Goal: Task Accomplishment & Management: Use online tool/utility

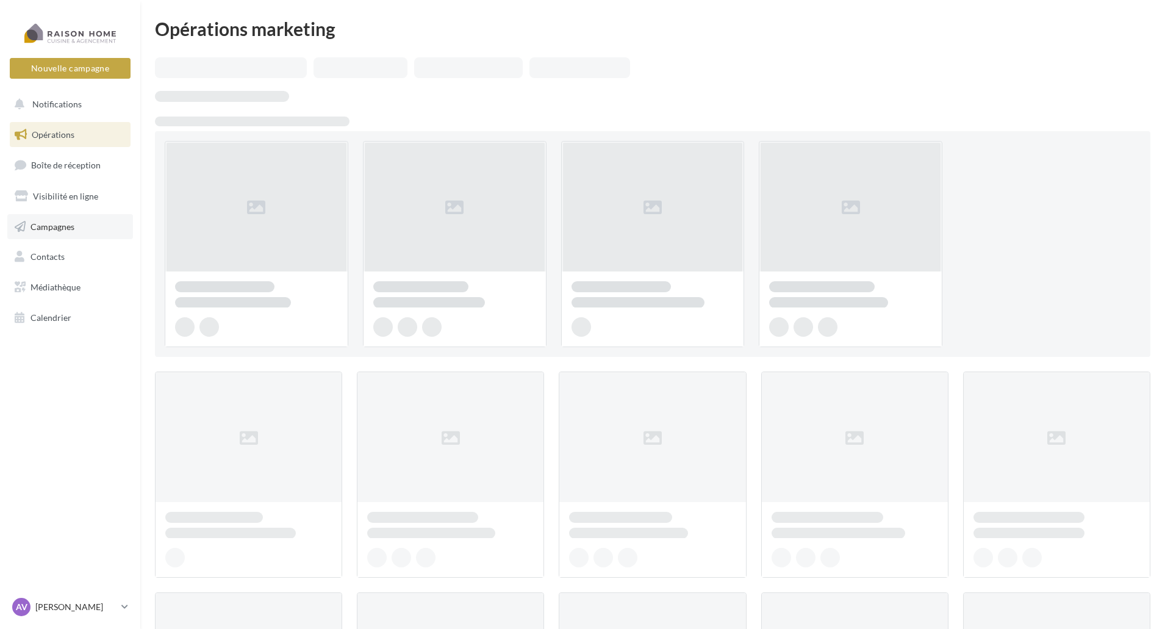
click at [84, 232] on link "Campagnes" at bounding box center [70, 227] width 126 height 26
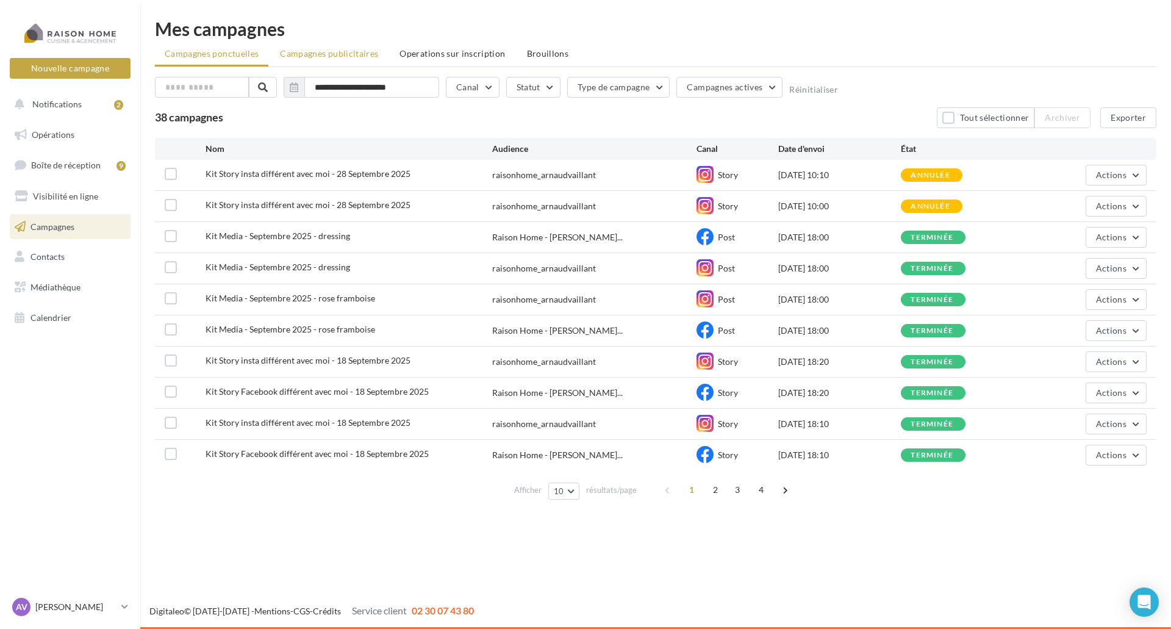
click at [372, 58] on span "Campagnes publicitaires" at bounding box center [329, 53] width 98 height 10
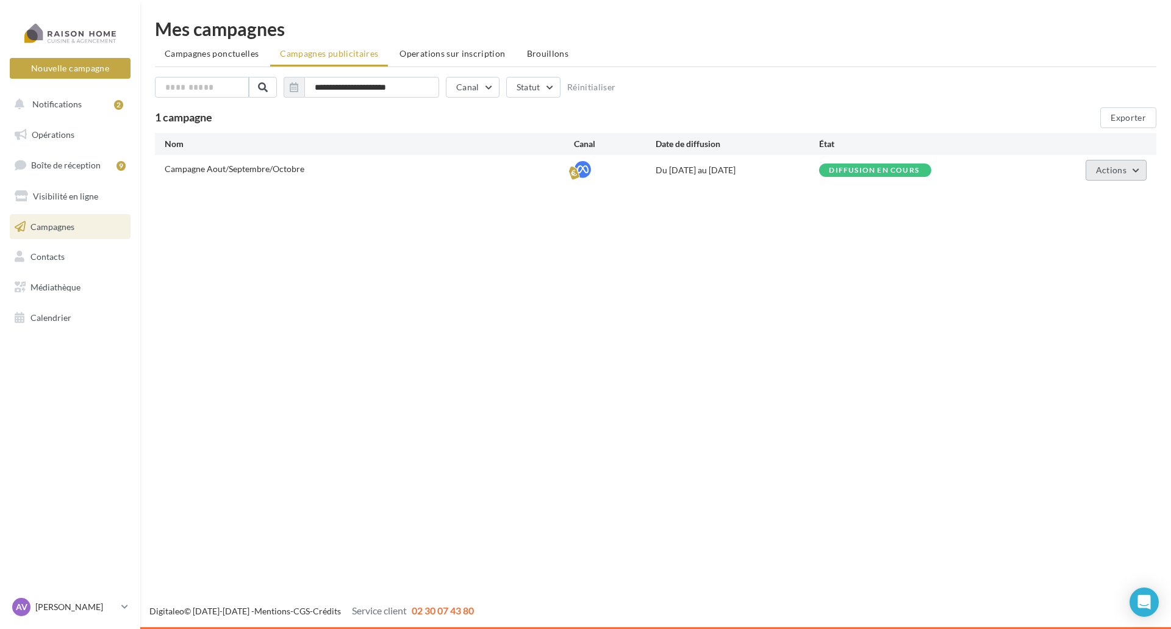
click at [1120, 168] on span "Actions" at bounding box center [1111, 170] width 30 height 10
click at [1086, 241] on button "Voir les résultats" at bounding box center [1086, 231] width 122 height 32
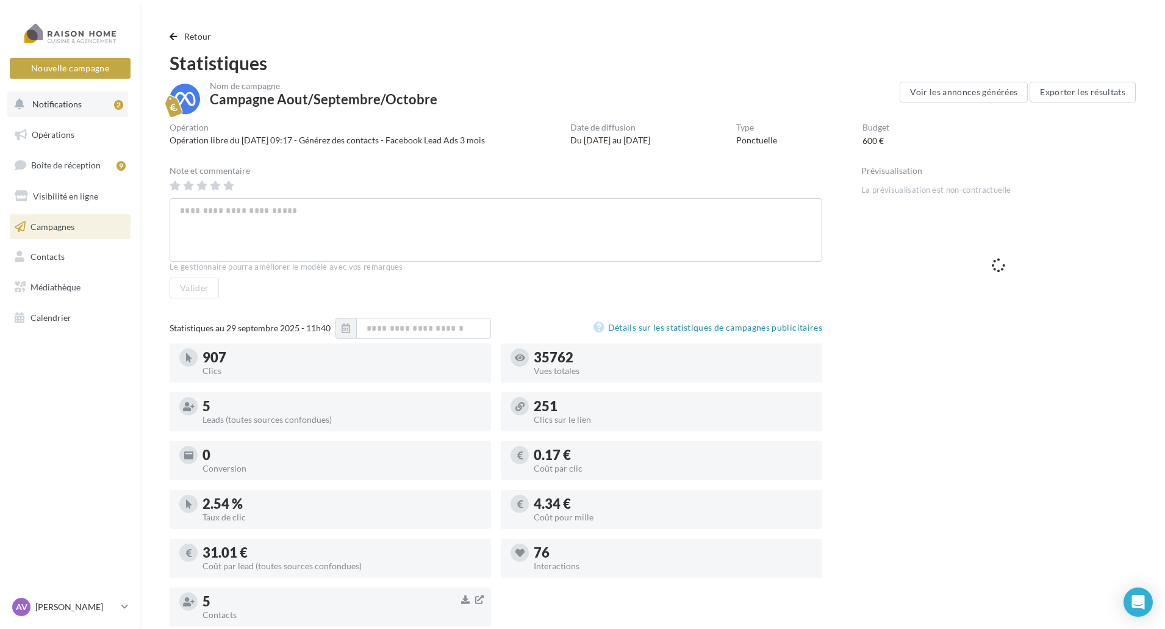
click at [52, 105] on span "Notifications" at bounding box center [56, 104] width 49 height 10
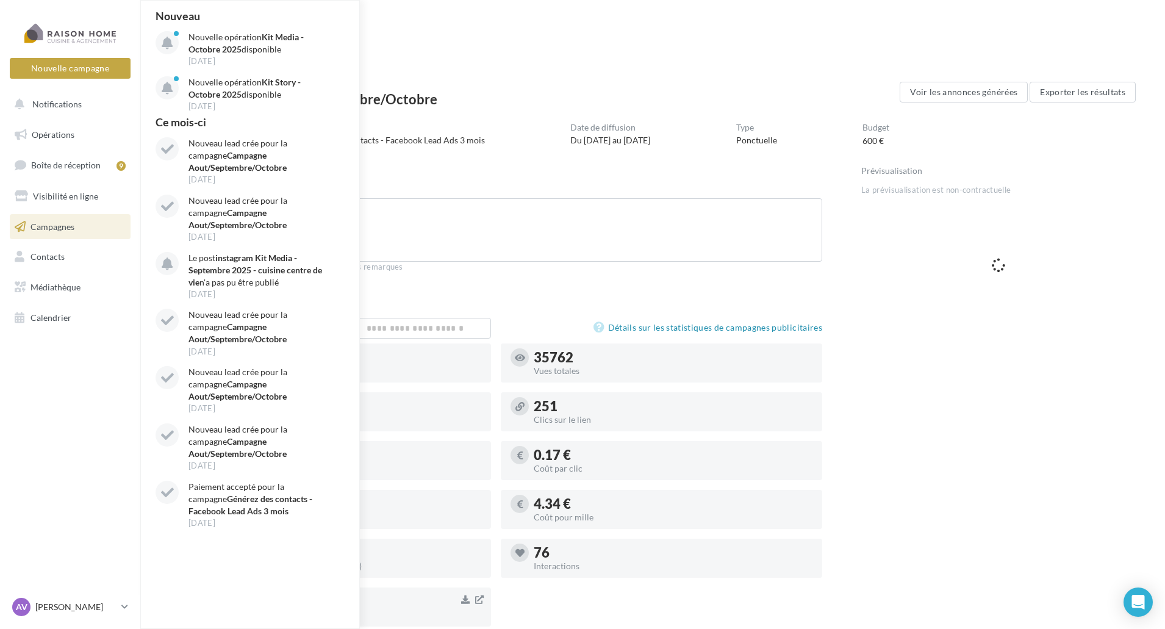
click at [536, 64] on div "Statistiques" at bounding box center [653, 63] width 966 height 18
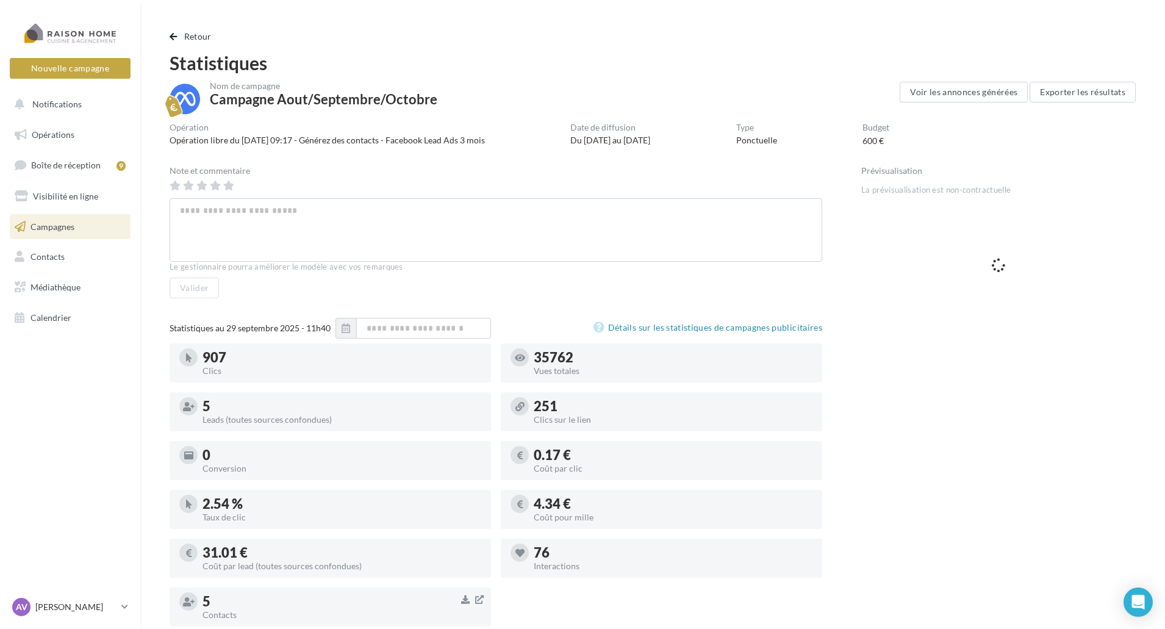
click at [99, 229] on link "Campagnes" at bounding box center [70, 227] width 126 height 26
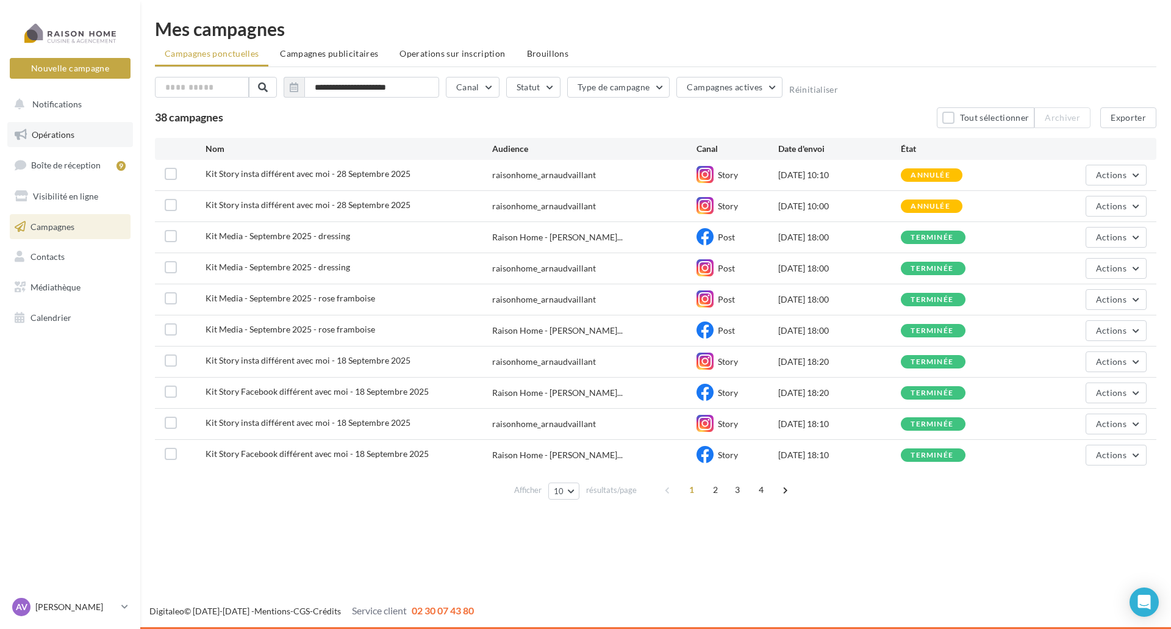
click at [56, 132] on span "Opérations" at bounding box center [53, 134] width 43 height 10
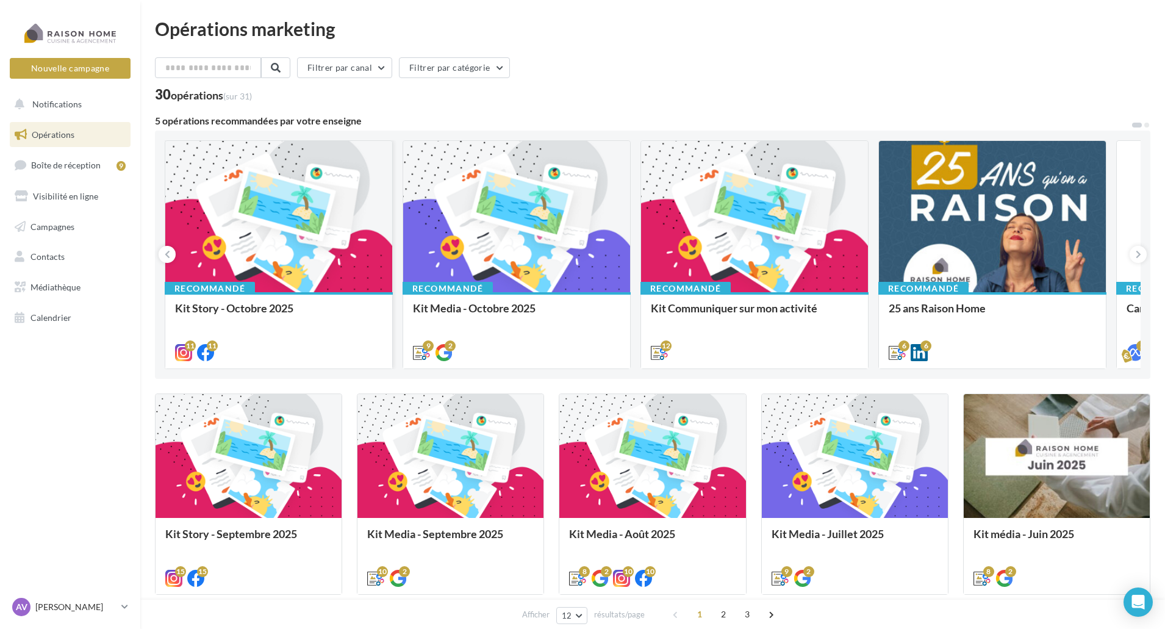
click at [348, 277] on div at bounding box center [278, 217] width 227 height 152
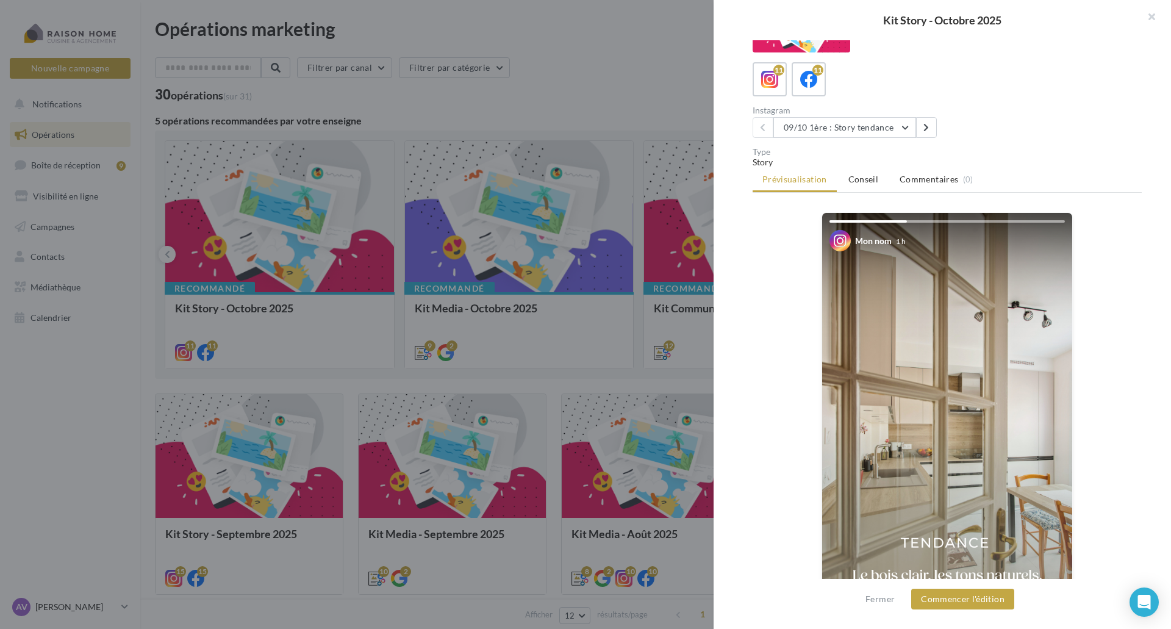
scroll to position [135, 0]
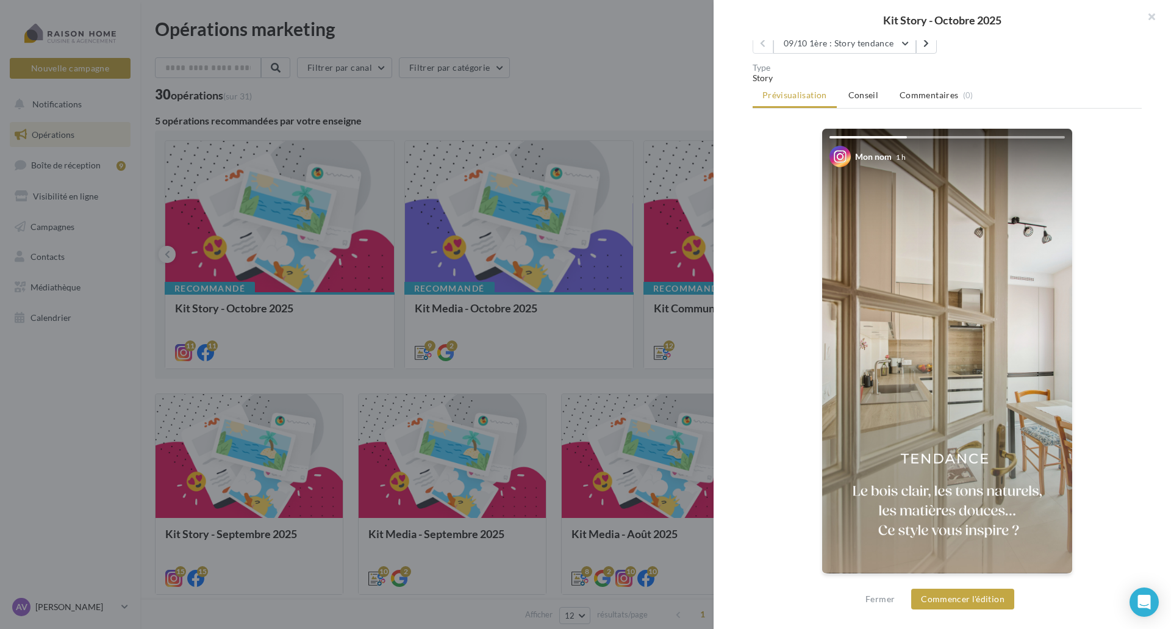
click at [1020, 412] on img at bounding box center [947, 351] width 250 height 445
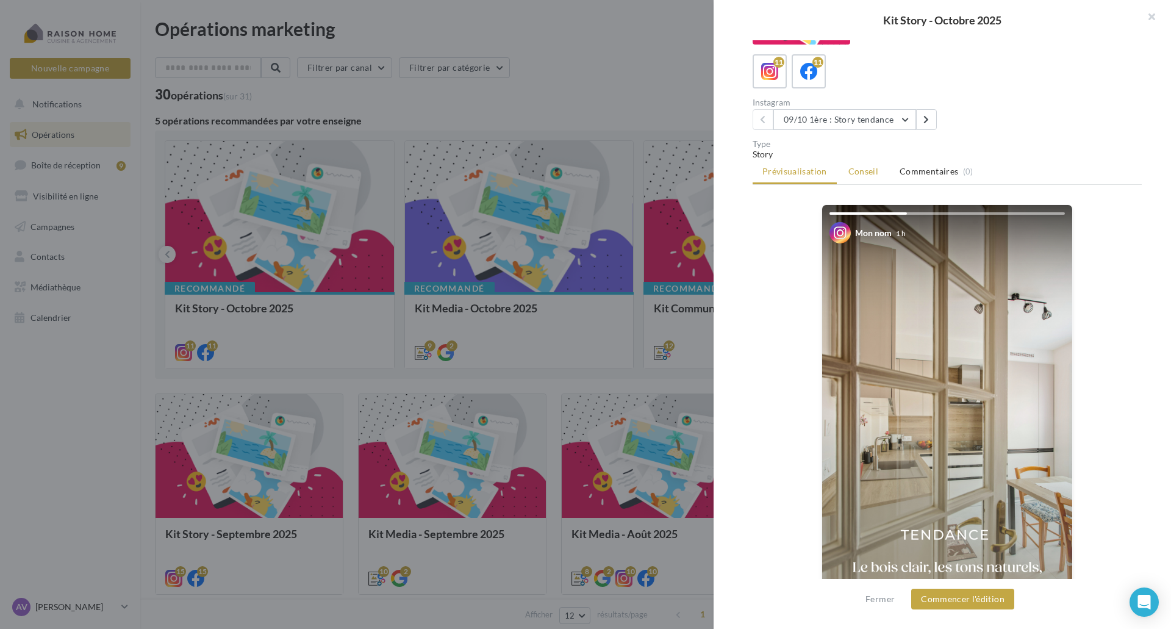
scroll to position [0, 0]
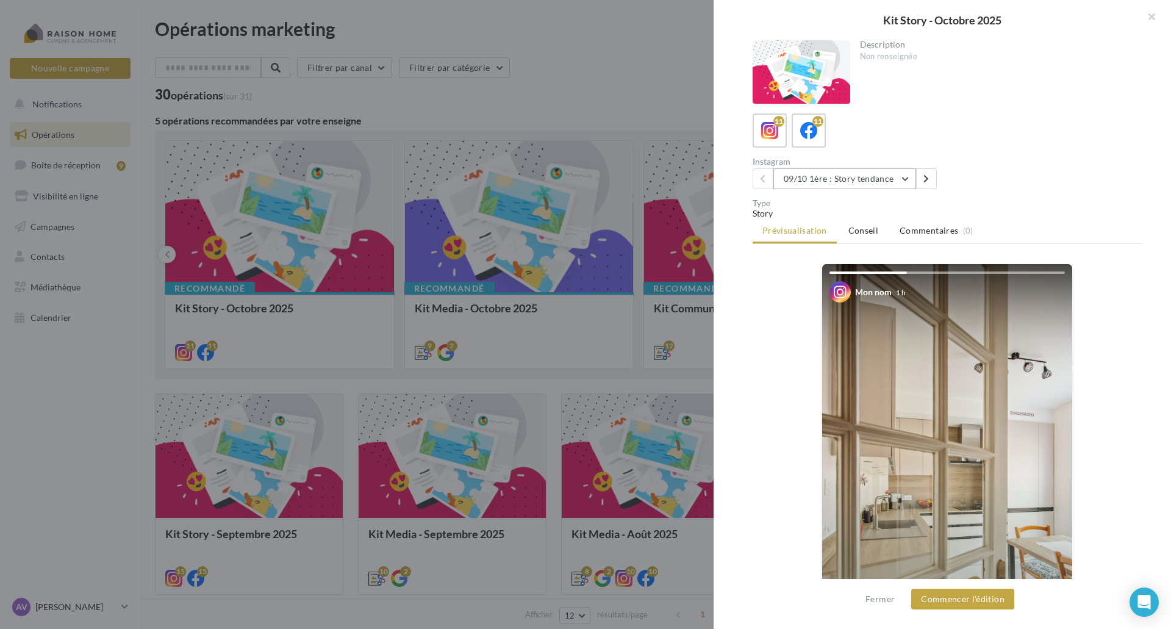
click at [809, 180] on button "09/10 1ère : Story tendance" at bounding box center [844, 178] width 143 height 21
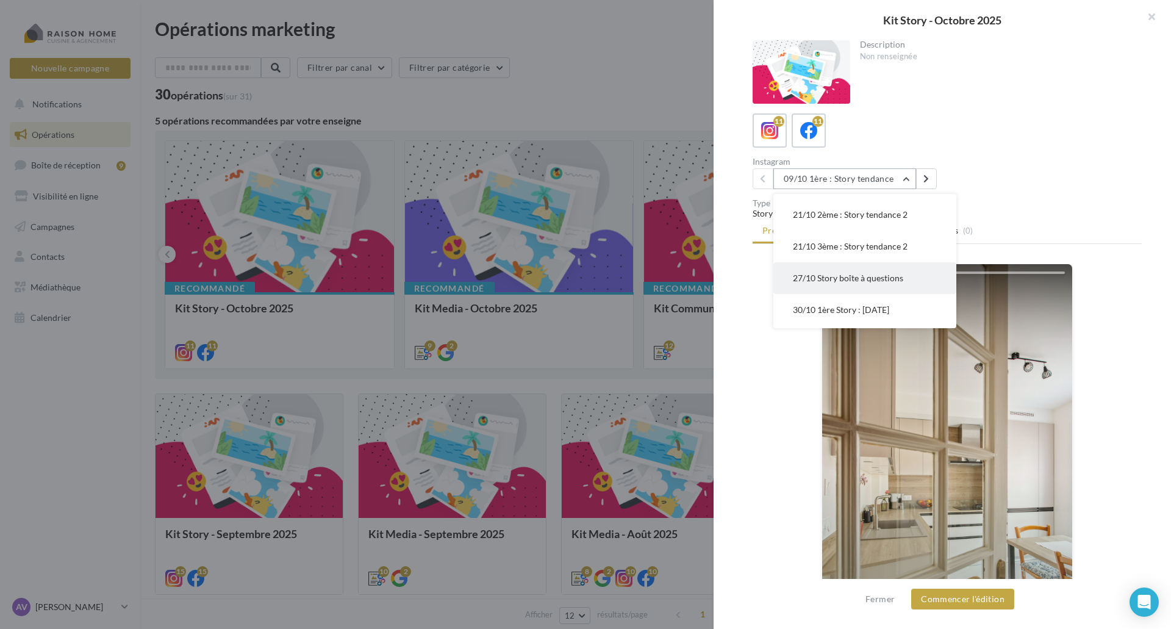
scroll to position [183, 0]
click at [887, 285] on button "30/10 1ère Story : Halloween" at bounding box center [864, 281] width 183 height 32
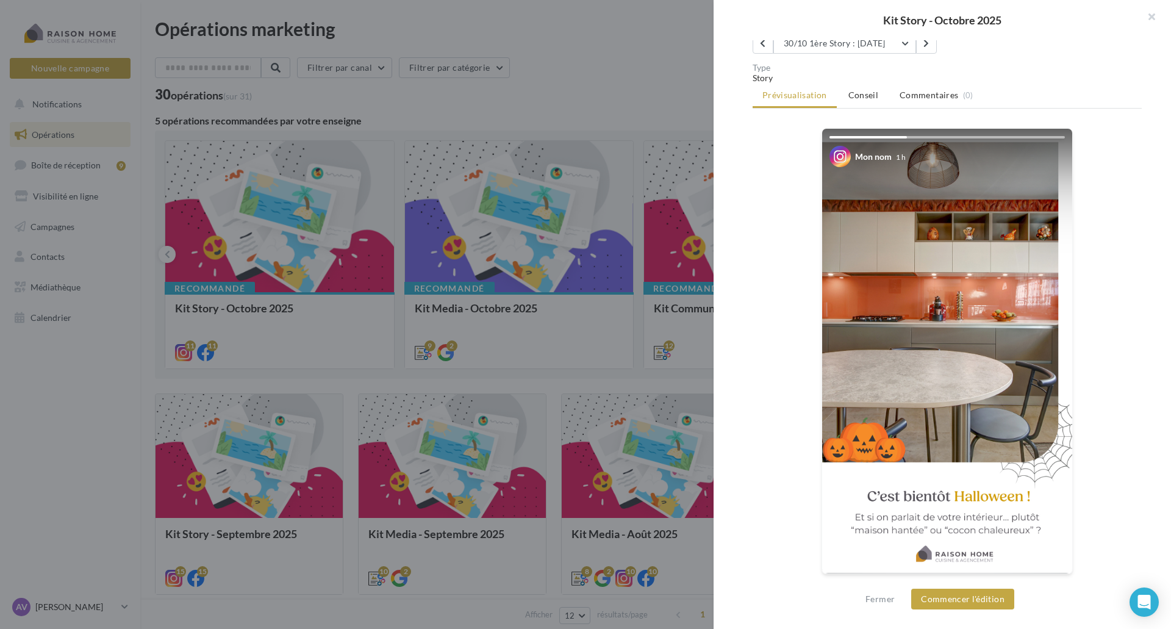
scroll to position [0, 0]
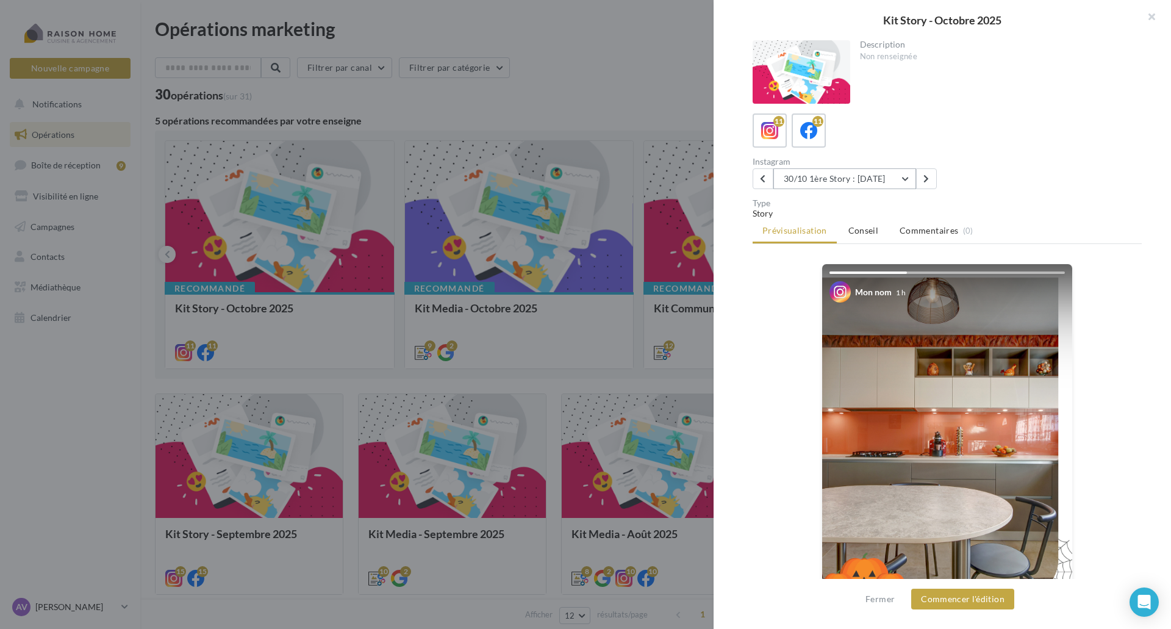
click at [848, 184] on button "30/10 1ère Story : Halloween" at bounding box center [844, 178] width 143 height 21
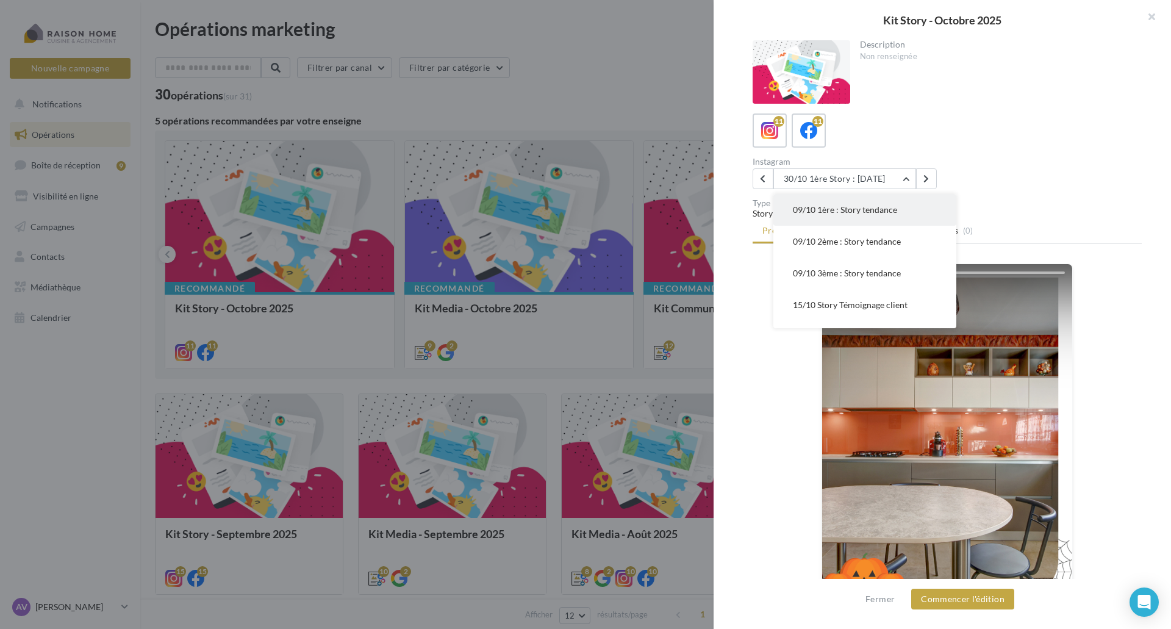
click at [872, 211] on span "09/10 1ère : Story tendance" at bounding box center [845, 209] width 104 height 10
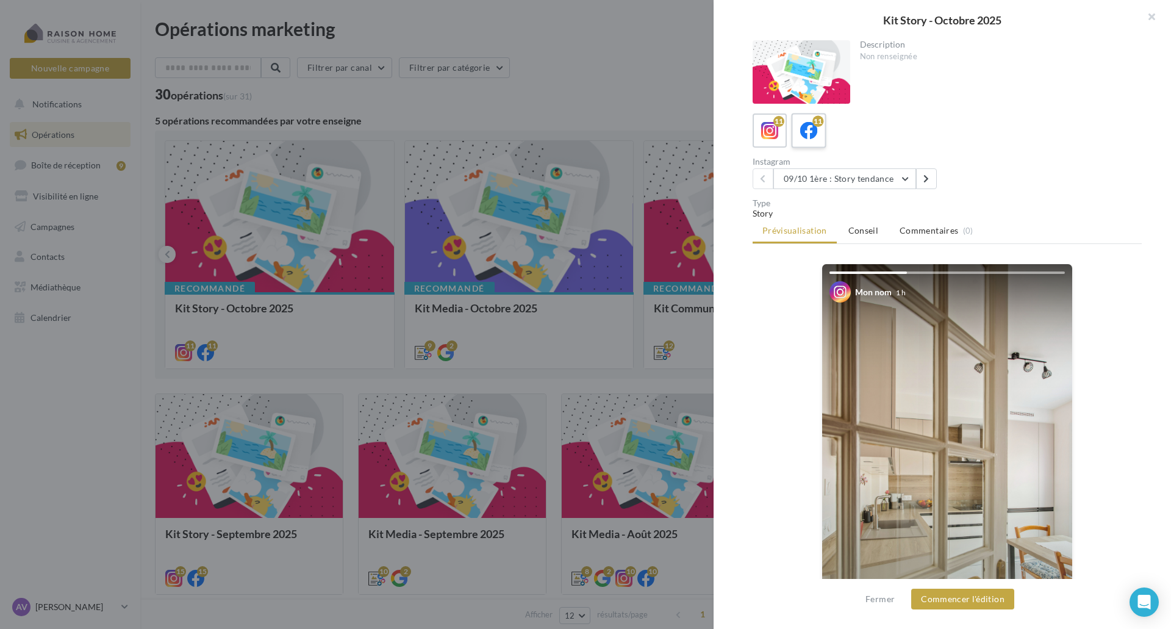
click at [812, 137] on icon at bounding box center [809, 131] width 18 height 18
click at [774, 141] on div "11" at bounding box center [770, 131] width 23 height 23
click at [984, 601] on button "Commencer l'édition" at bounding box center [962, 599] width 103 height 21
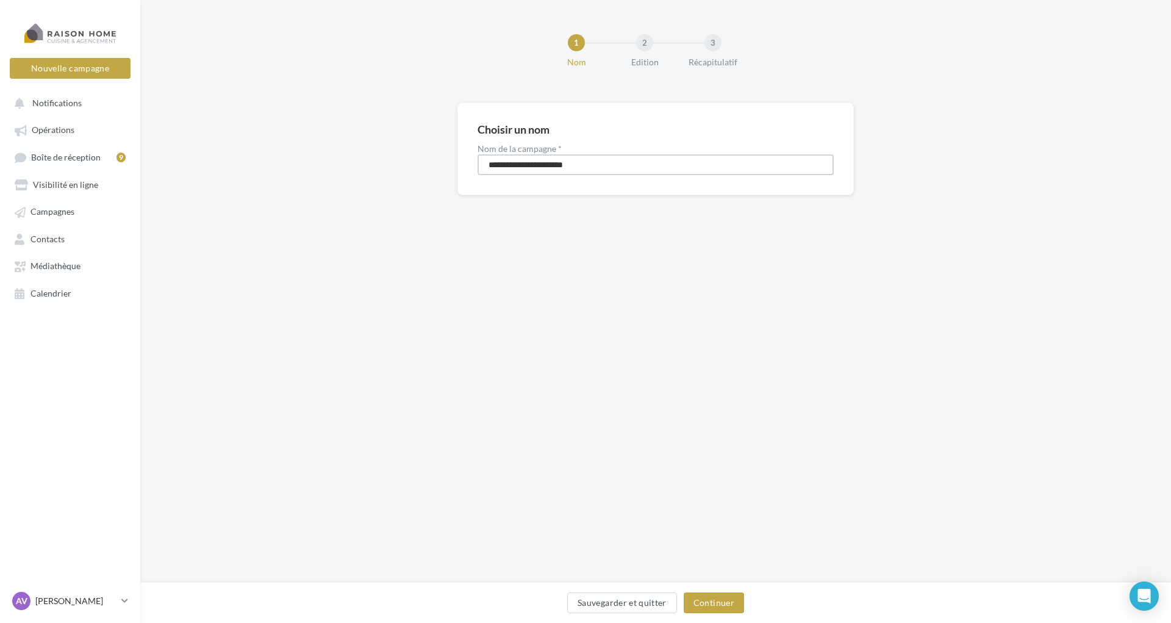
click at [525, 163] on input "**********" at bounding box center [656, 164] width 356 height 21
type input "**********"
click at [724, 603] on button "Continuer" at bounding box center [714, 602] width 60 height 21
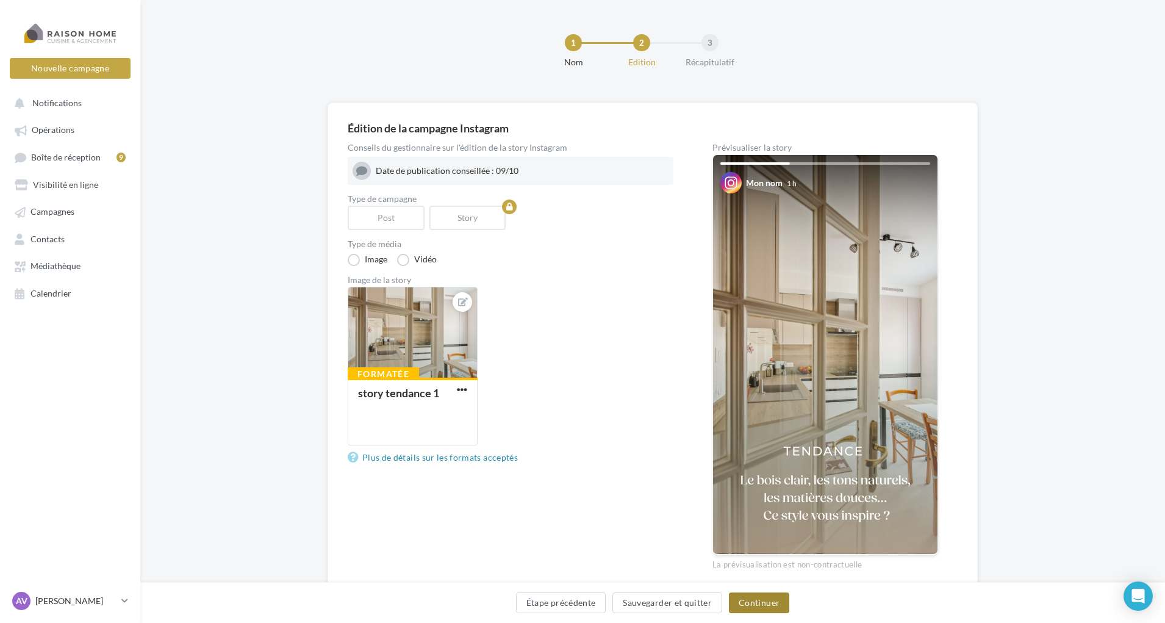
click at [766, 601] on button "Continuer" at bounding box center [759, 602] width 60 height 21
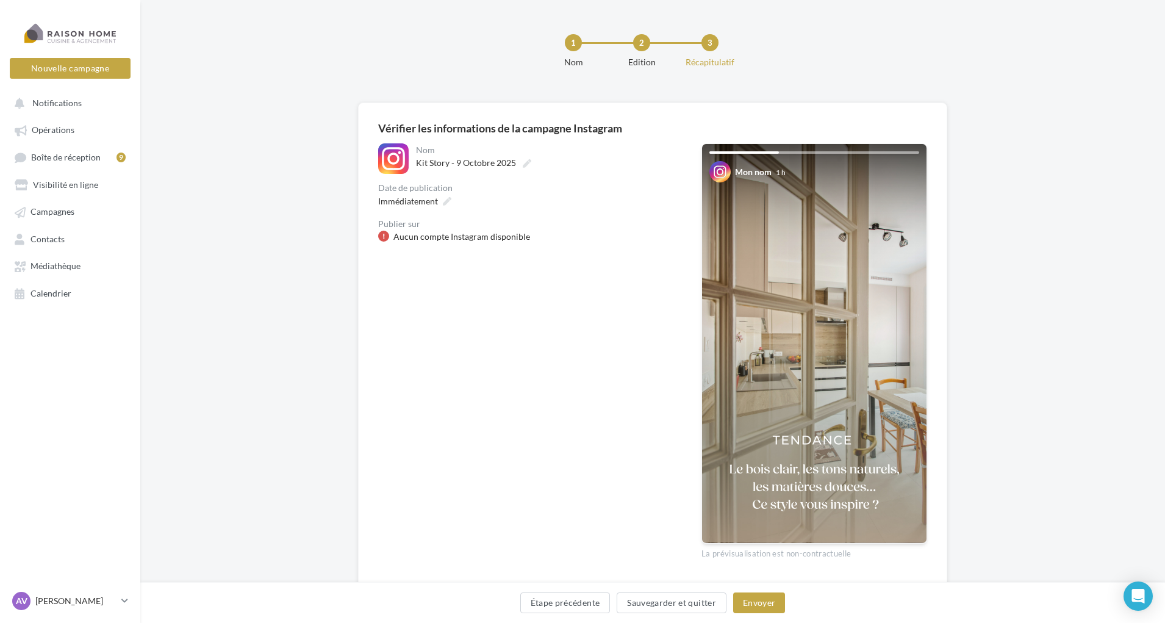
click at [436, 241] on div "Aucun compte Instagram disponible" at bounding box center [461, 237] width 137 height 12
click at [467, 237] on div "Aucun compte Instagram disponible" at bounding box center [461, 237] width 137 height 12
click at [487, 231] on div "Aucun compte Instagram disponible" at bounding box center [461, 237] width 137 height 12
click at [438, 170] on label "Kit Story - 9 Octobre 2025" at bounding box center [472, 162] width 123 height 17
click at [438, 170] on input "**********" at bounding box center [469, 164] width 107 height 21
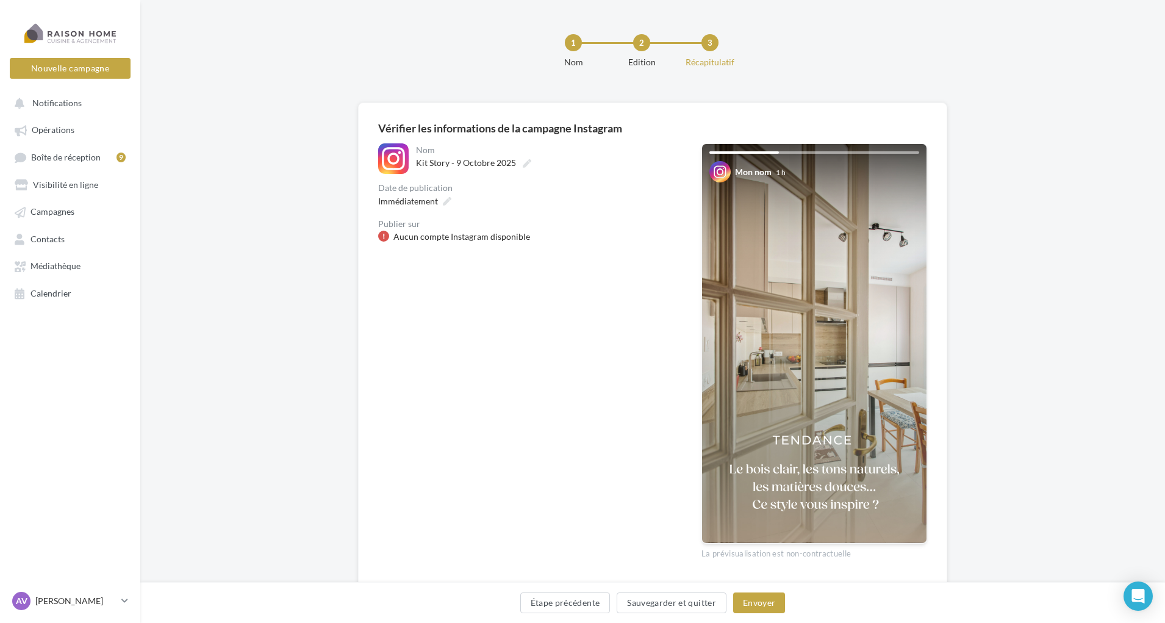
click at [484, 206] on div "Immédiatement" at bounding box center [530, 201] width 304 height 18
click at [481, 240] on div "Aucun compte Instagram disponible" at bounding box center [461, 237] width 137 height 12
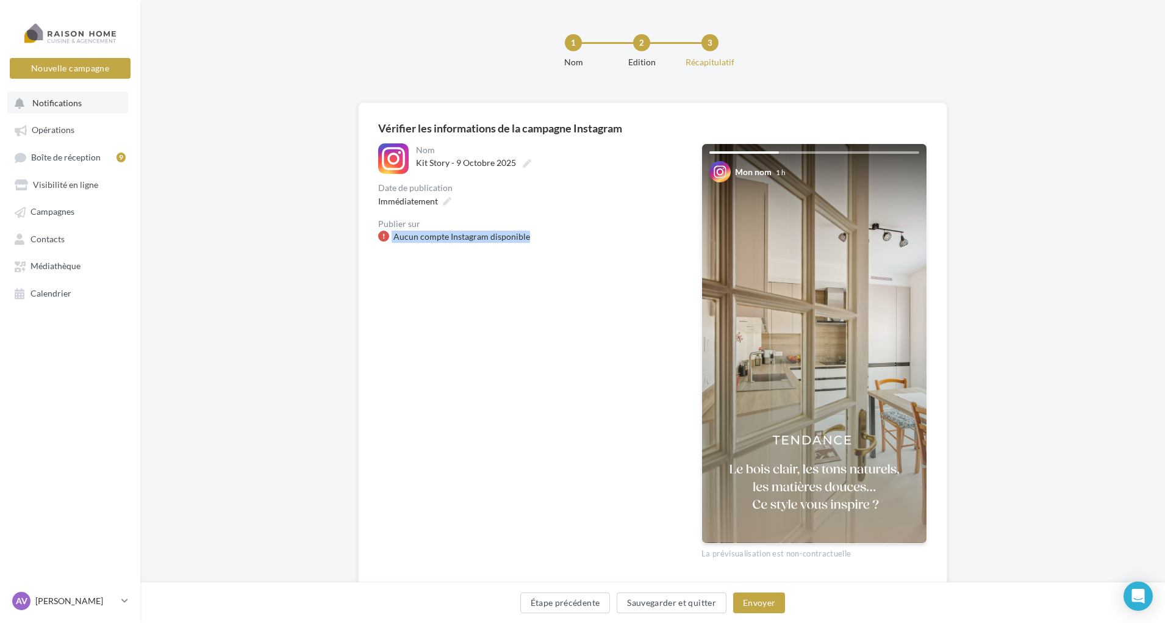
click at [85, 103] on button "Notifications" at bounding box center [67, 102] width 121 height 22
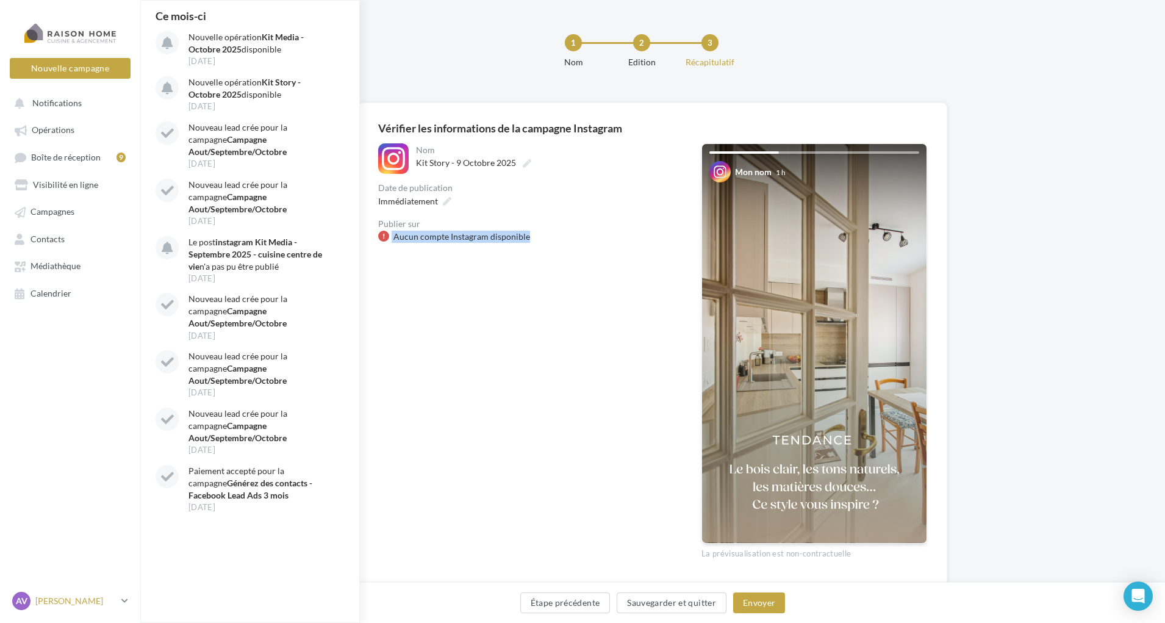
click at [77, 610] on div "AV Arnaud VAILLANT arnaud.vaillant@raisonhome.com" at bounding box center [64, 601] width 104 height 18
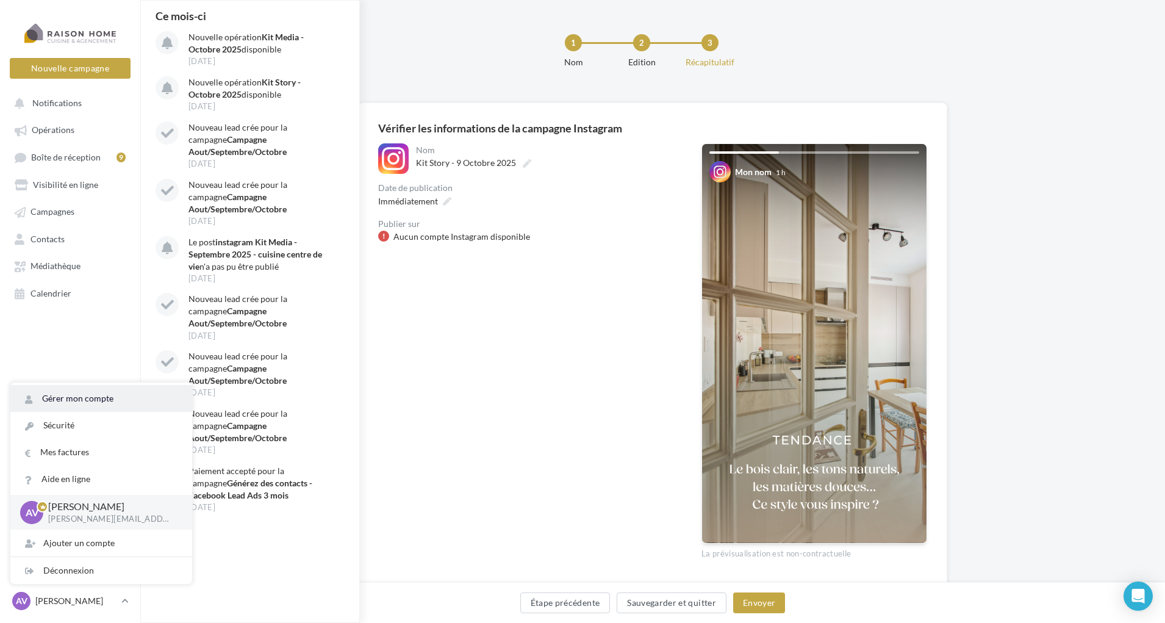
click at [105, 401] on link "Gérer mon compte" at bounding box center [101, 398] width 182 height 27
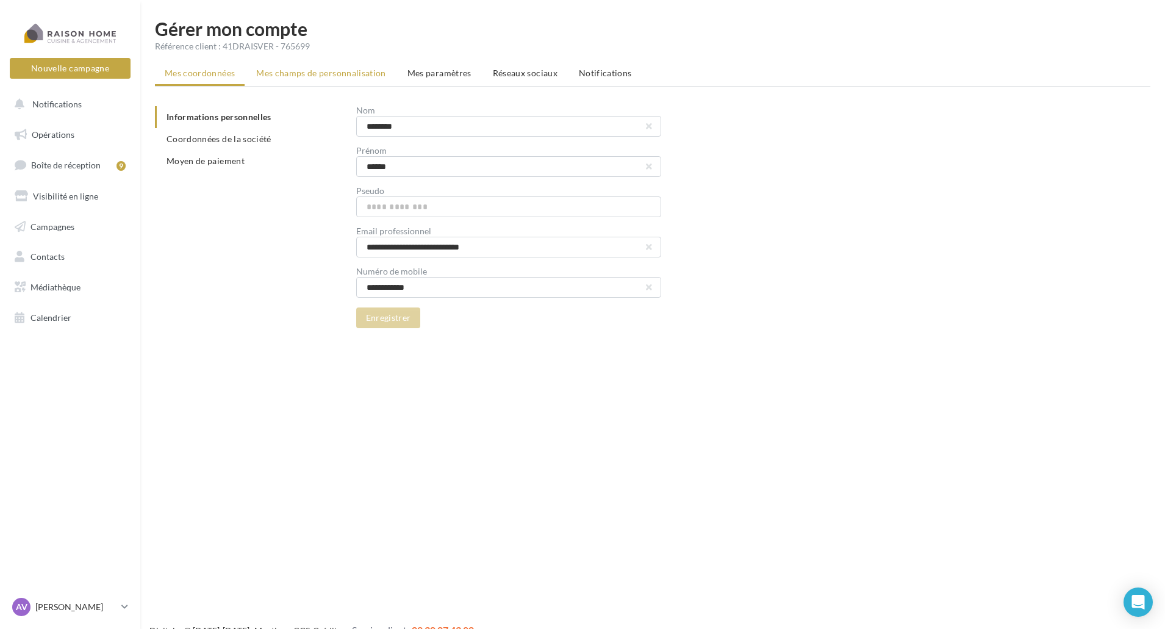
click at [324, 76] on span "Mes champs de personnalisation" at bounding box center [321, 73] width 130 height 10
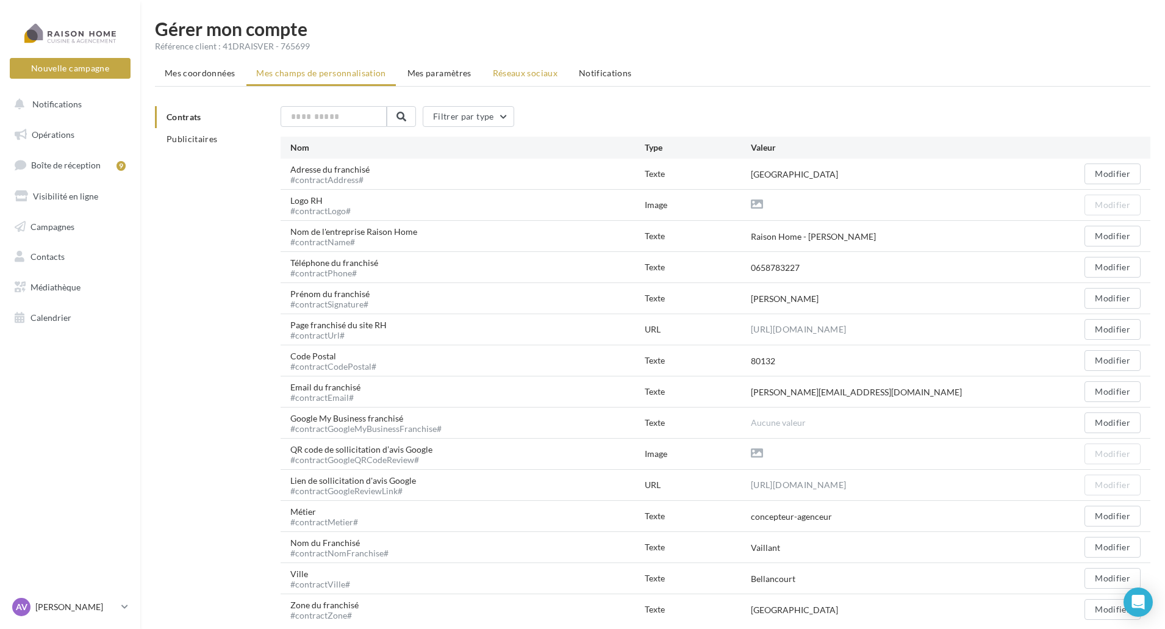
click at [511, 76] on span "Réseaux sociaux" at bounding box center [525, 73] width 65 height 10
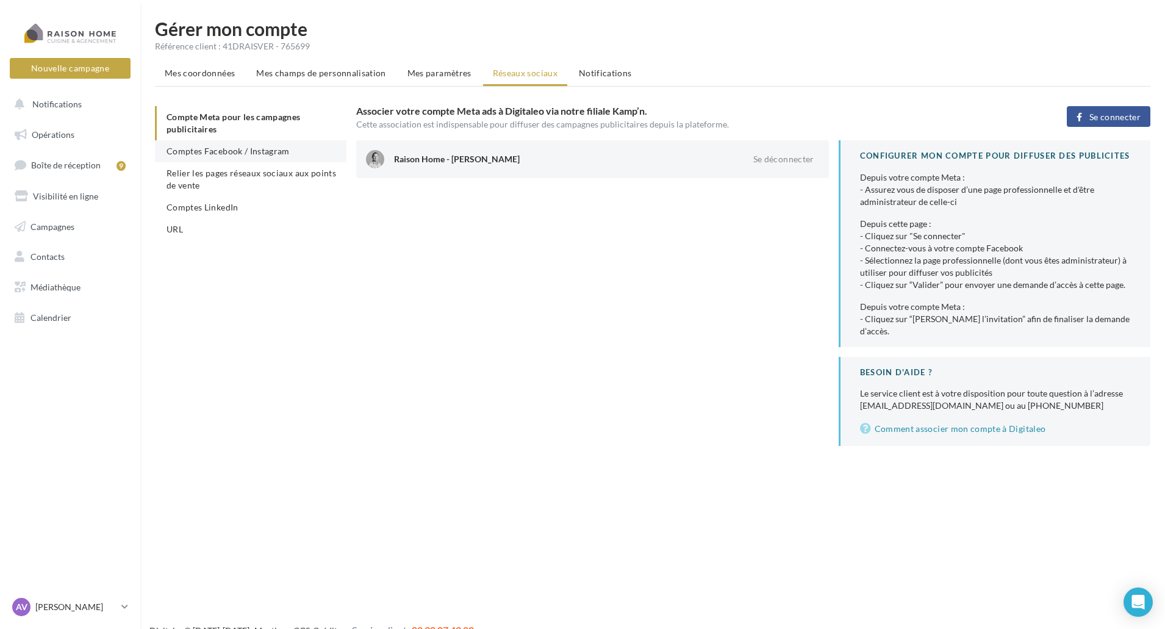
click at [264, 144] on li "Comptes Facebook / Instagram" at bounding box center [251, 151] width 192 height 22
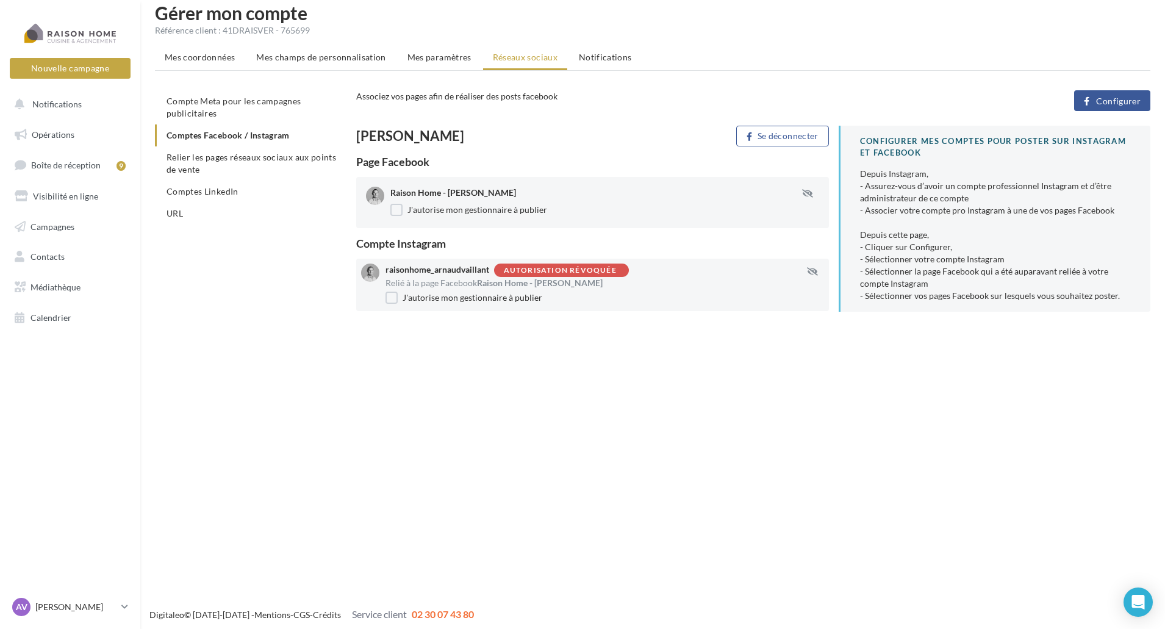
scroll to position [20, 0]
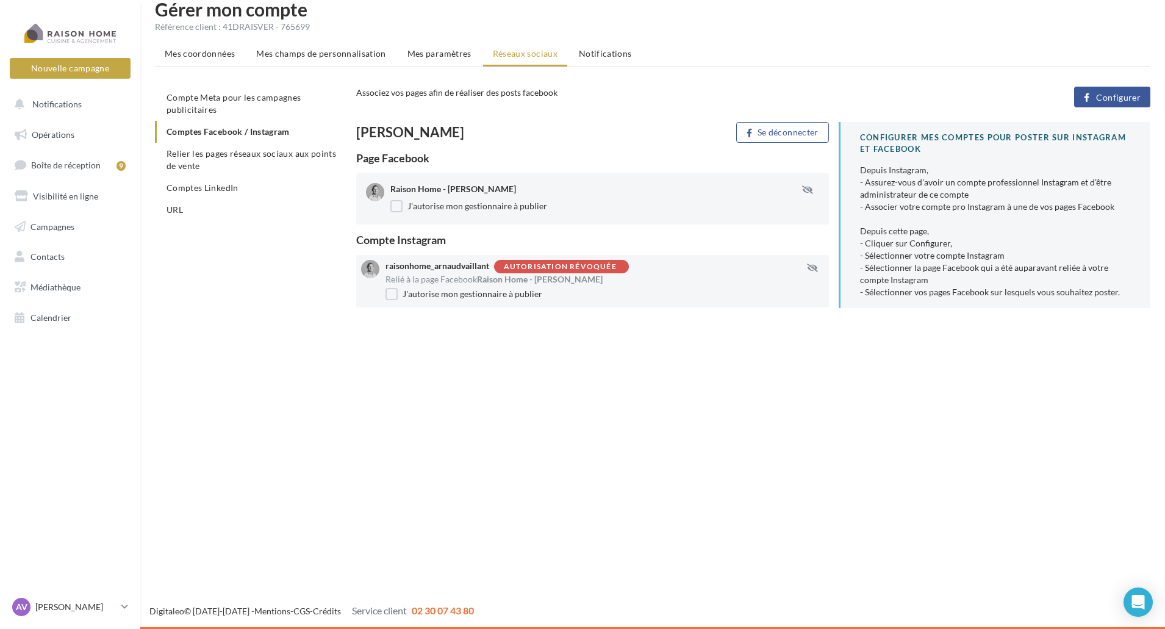
click at [597, 265] on div "Autorisation révoquée" at bounding box center [560, 267] width 113 height 8
drag, startPoint x: 493, startPoint y: 267, endPoint x: 565, endPoint y: 267, distance: 72.0
click at [565, 267] on div "raisonhome_arnaudvaillant Autorisation révoquée" at bounding box center [591, 266] width 412 height 13
click at [638, 267] on div "raisonhome_arnaudvaillant Autorisation révoquée" at bounding box center [591, 266] width 412 height 13
click at [93, 166] on span "Boîte de réception" at bounding box center [66, 165] width 70 height 10
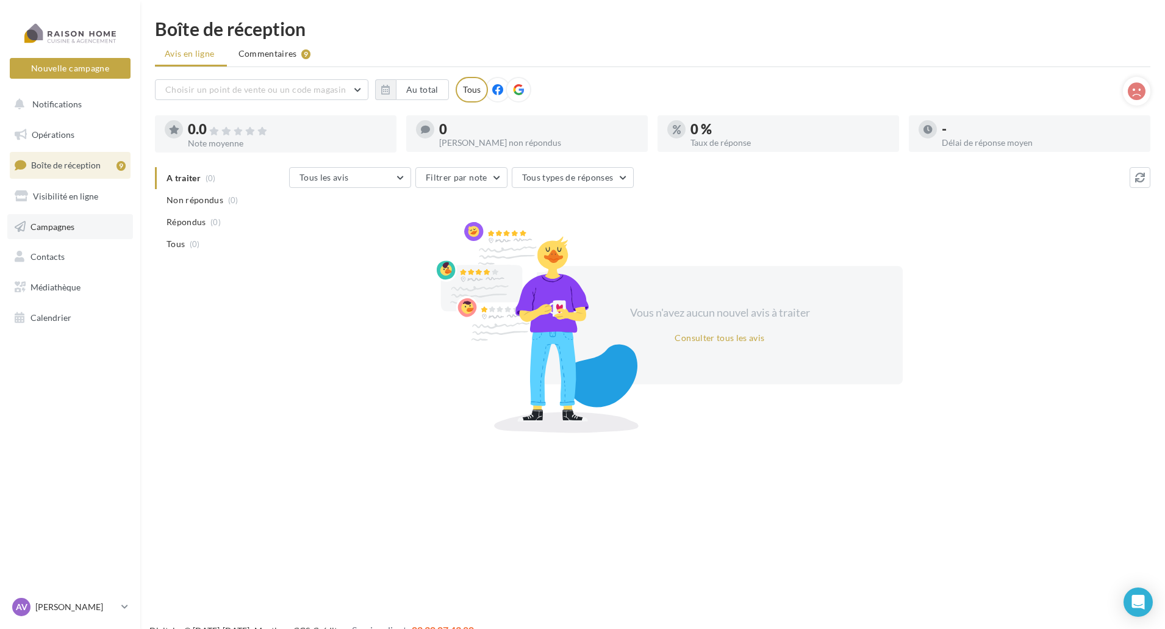
click at [73, 226] on span "Campagnes" at bounding box center [52, 226] width 44 height 10
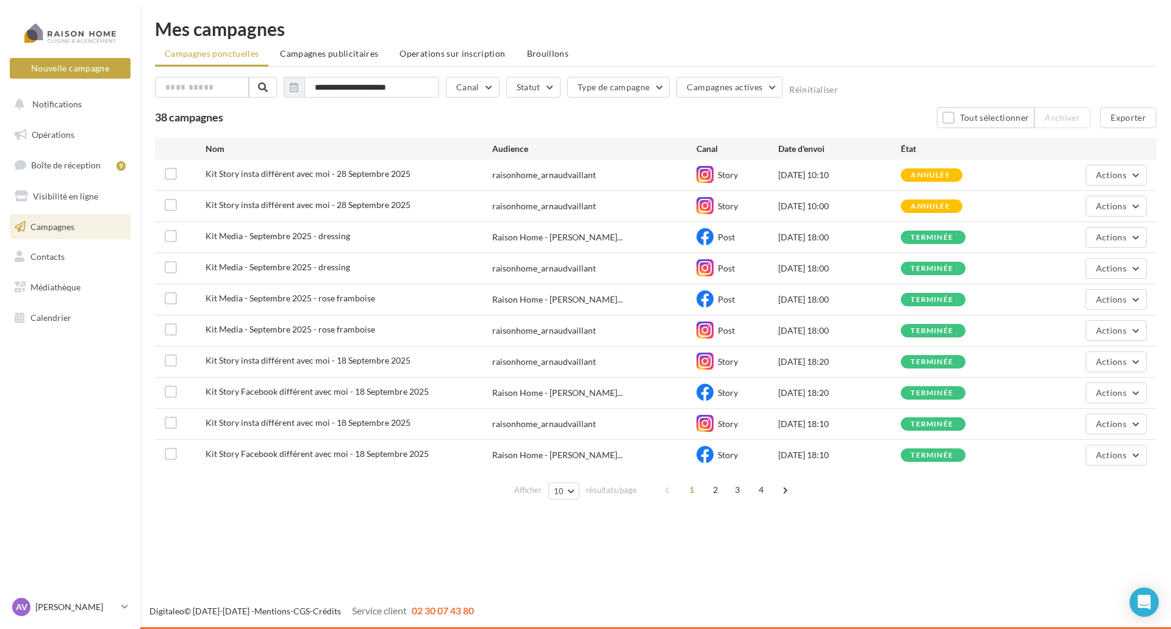
click at [101, 620] on div "AV Arnaud VAILLANT arnaud.vaillant@raisonhome.com" at bounding box center [70, 612] width 140 height 34
click at [102, 609] on p "[PERSON_NAME]" at bounding box center [75, 607] width 81 height 12
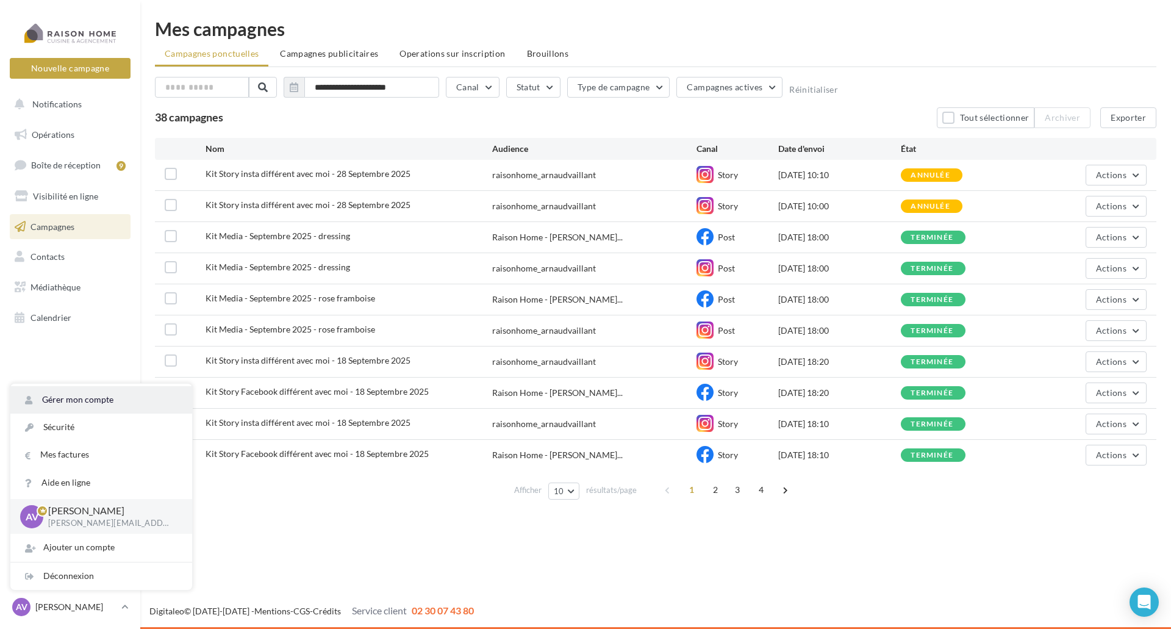
click at [118, 396] on link "Gérer mon compte" at bounding box center [101, 399] width 182 height 27
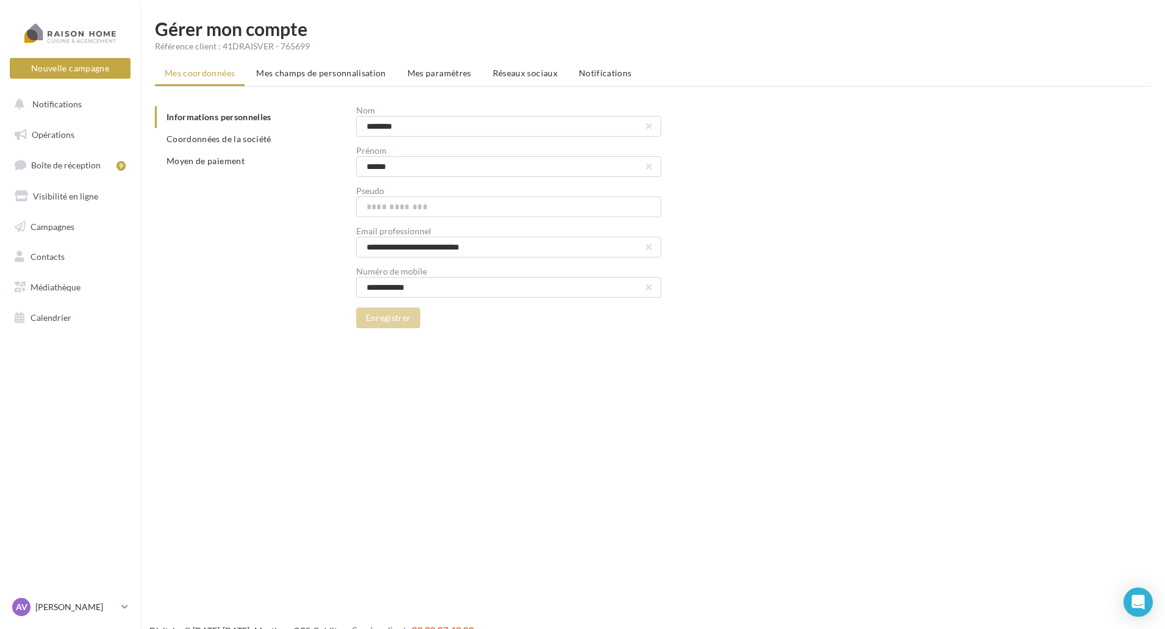
click at [481, 73] on ul "Mes coordonnées Mes champs de personnalisation Mes paramètres Réseaux sociaux N…" at bounding box center [652, 74] width 995 height 24
click at [501, 73] on span "Réseaux sociaux" at bounding box center [525, 73] width 65 height 10
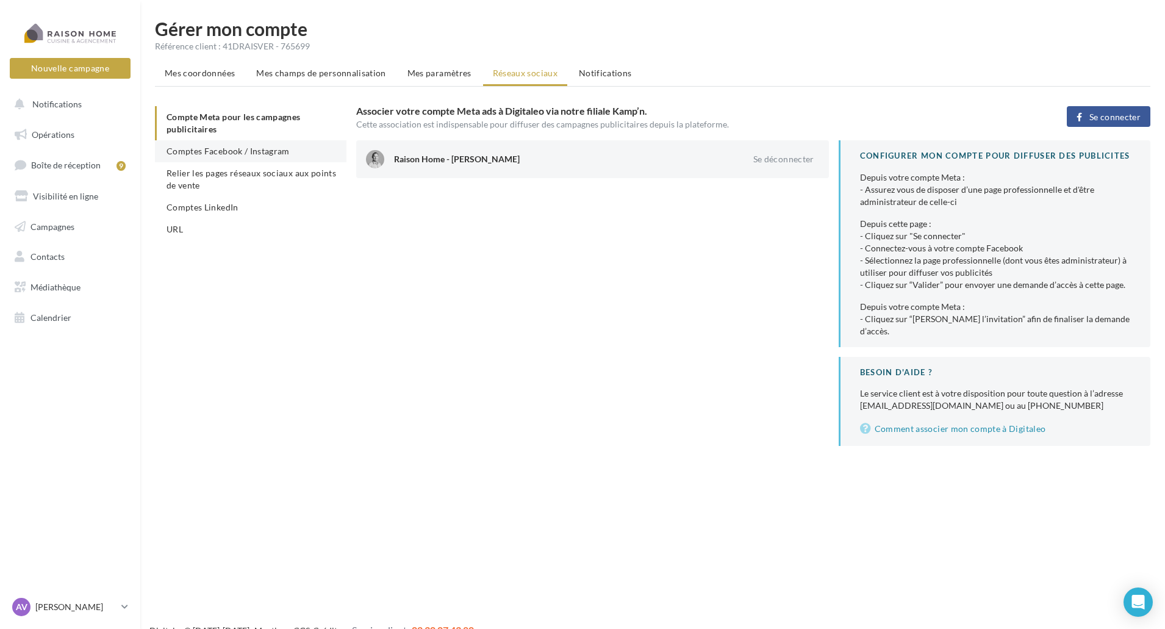
click at [213, 152] on span "Comptes Facebook / Instagram" at bounding box center [228, 151] width 123 height 10
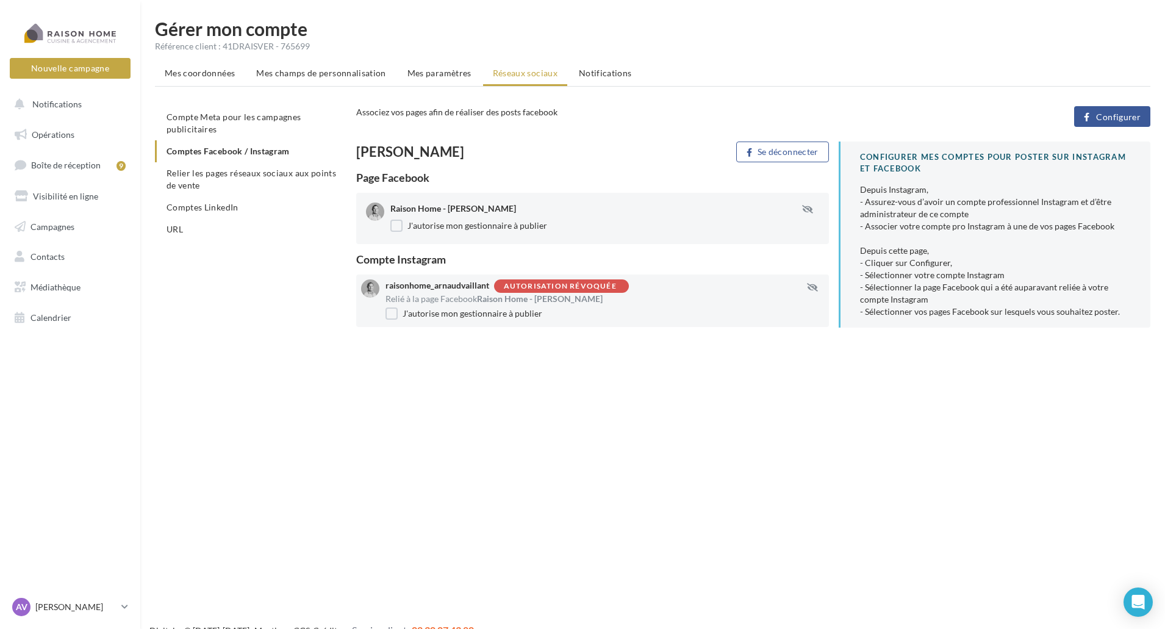
click at [583, 349] on div "Gérer mon compte Référence client : 41DRAISVER - 765699 Mes coordonnées Mes cha…" at bounding box center [652, 188] width 1025 height 337
click at [1125, 118] on span "Configurer" at bounding box center [1118, 117] width 45 height 10
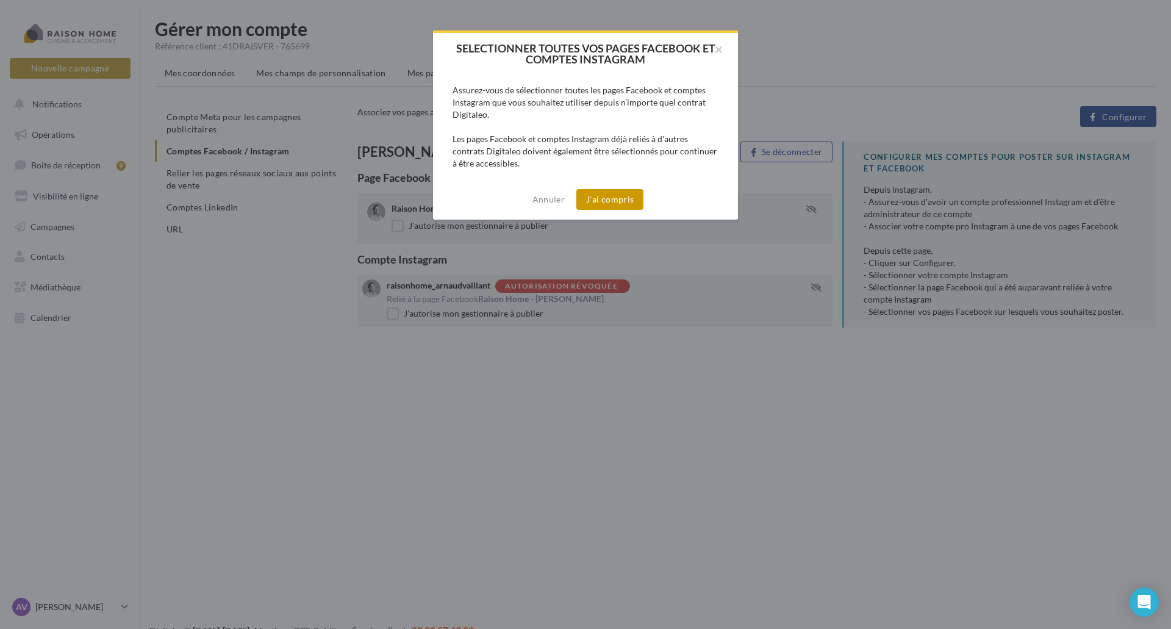
click at [622, 194] on button "J'ai compris" at bounding box center [609, 199] width 67 height 21
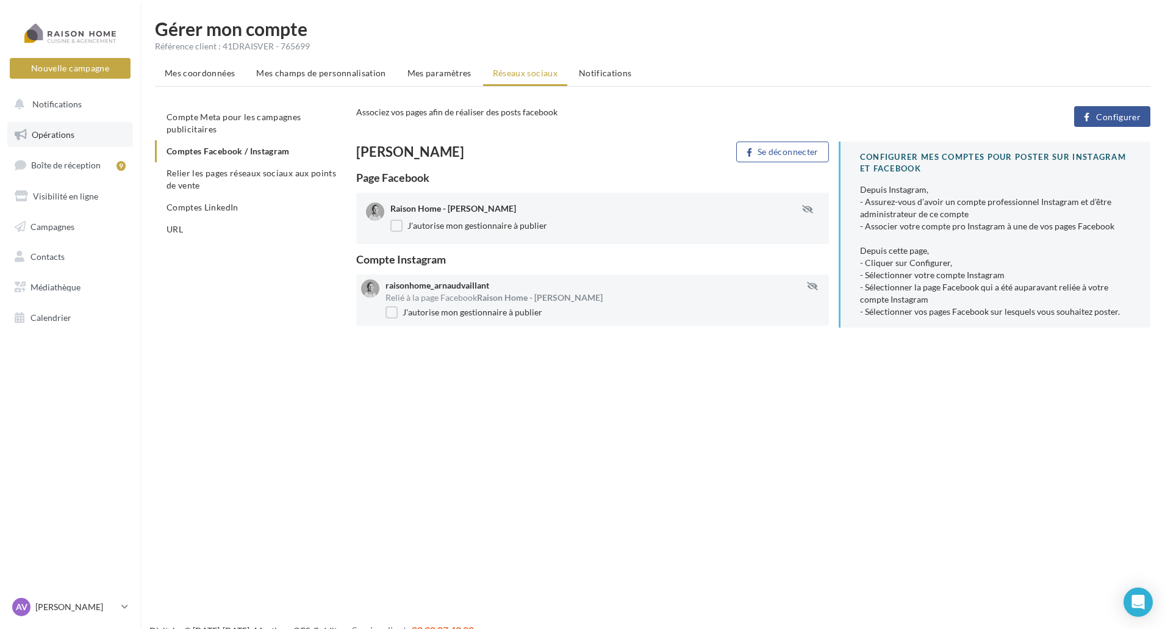
click at [86, 134] on link "Opérations" at bounding box center [70, 135] width 126 height 26
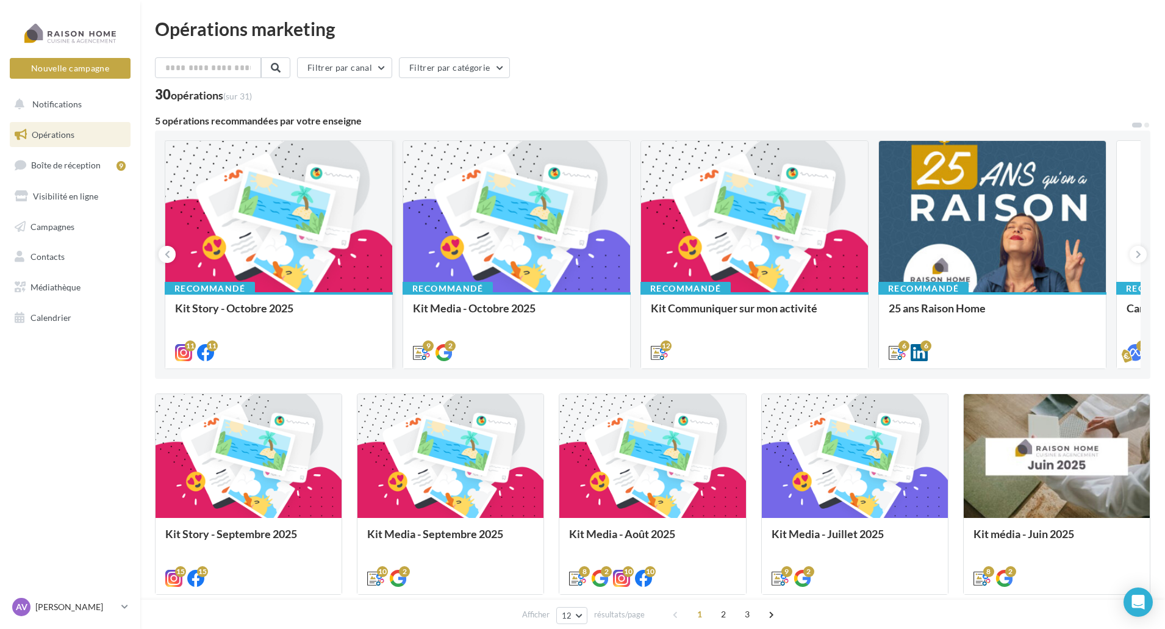
click at [304, 267] on div at bounding box center [278, 217] width 227 height 152
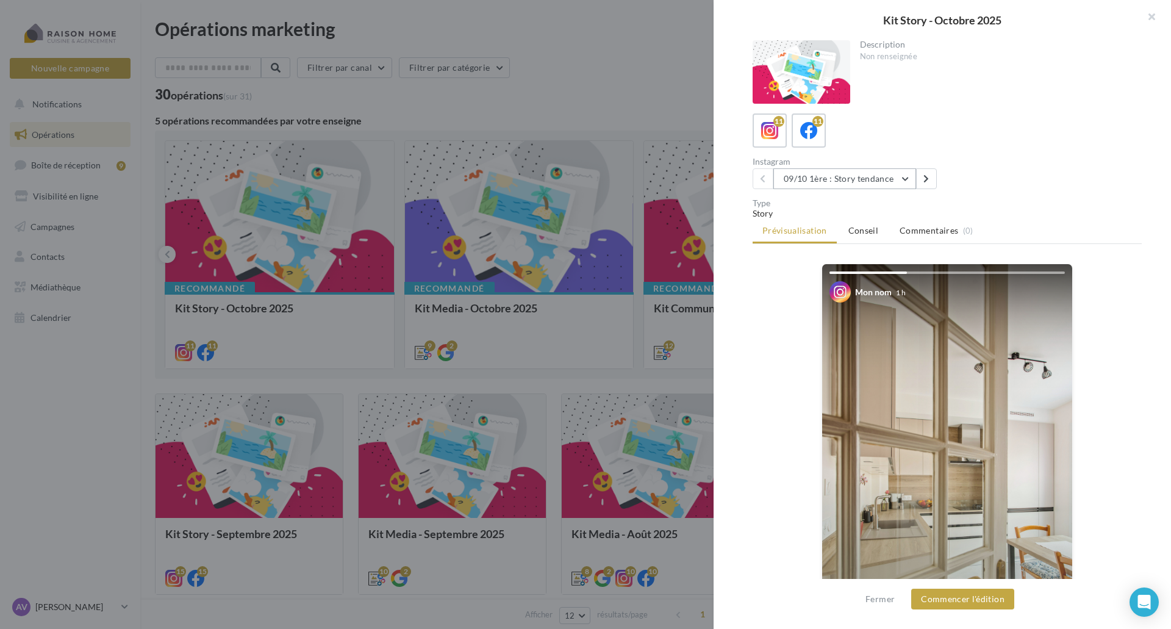
click at [901, 178] on button "09/10 1ère : Story tendance" at bounding box center [844, 178] width 143 height 21
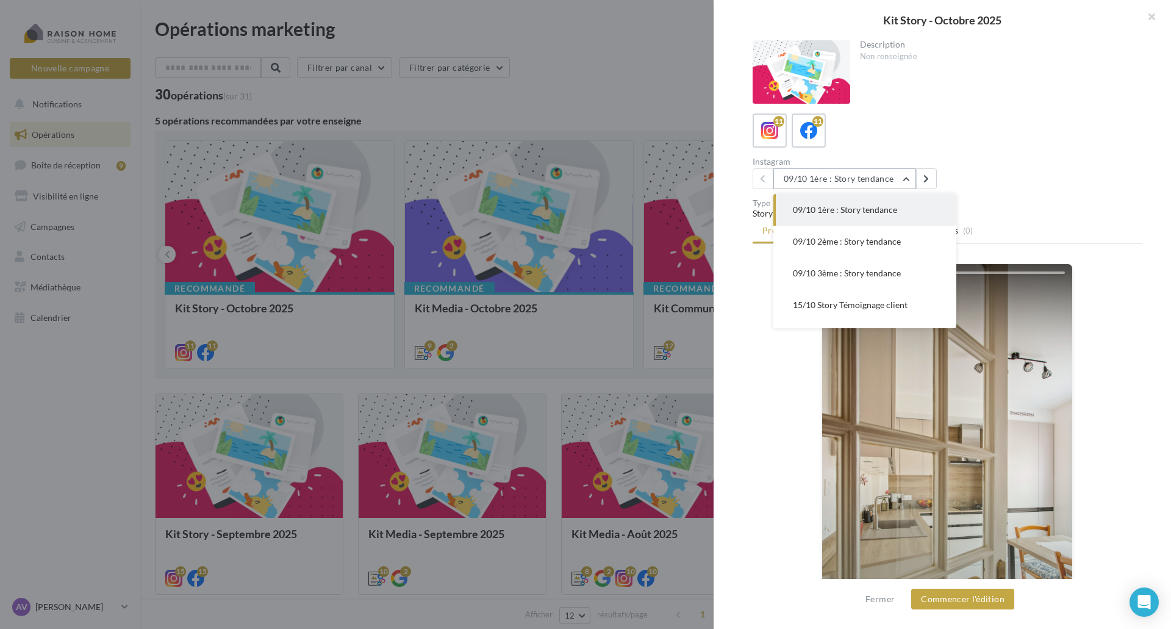
click at [901, 178] on button "09/10 1ère : Story tendance" at bounding box center [844, 178] width 143 height 21
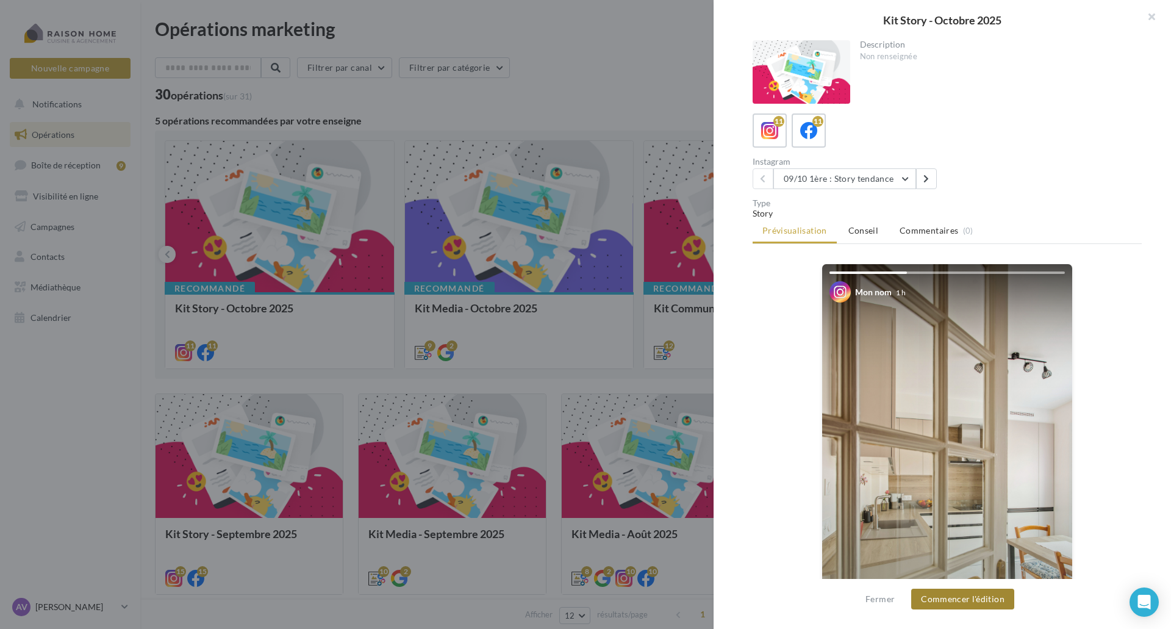
click at [939, 603] on button "Commencer l'édition" at bounding box center [962, 599] width 103 height 21
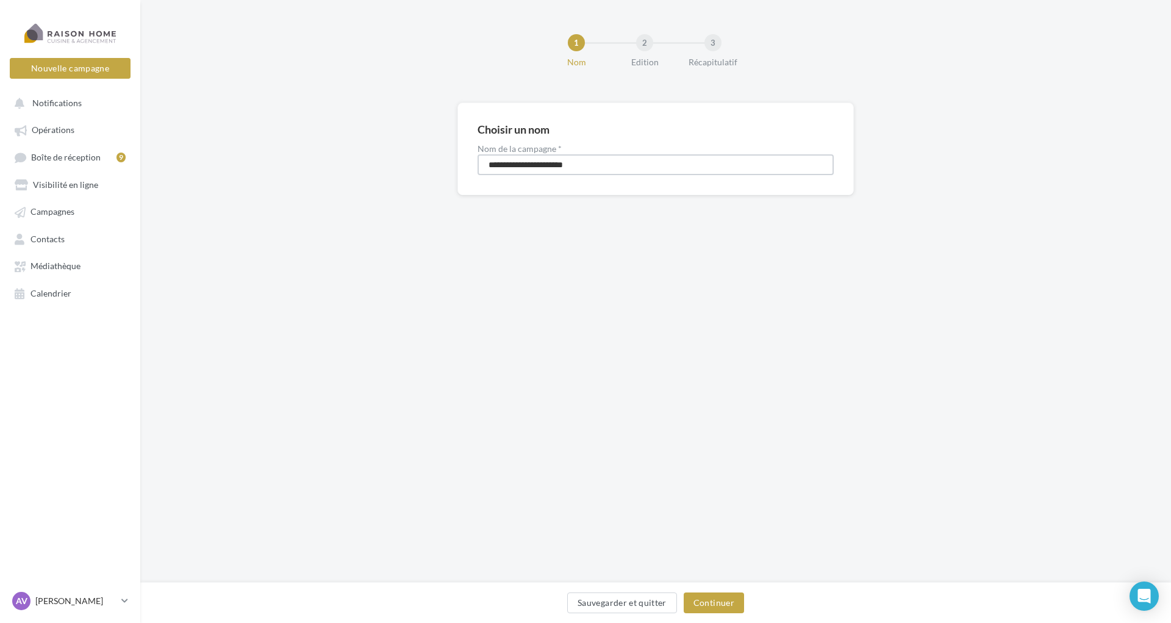
click at [527, 160] on input "**********" at bounding box center [656, 164] width 356 height 21
click at [589, 167] on input "**********" at bounding box center [656, 164] width 356 height 21
click at [520, 164] on input "**********" at bounding box center [656, 164] width 356 height 21
type input "**********"
click at [723, 606] on button "Continuer" at bounding box center [714, 602] width 60 height 21
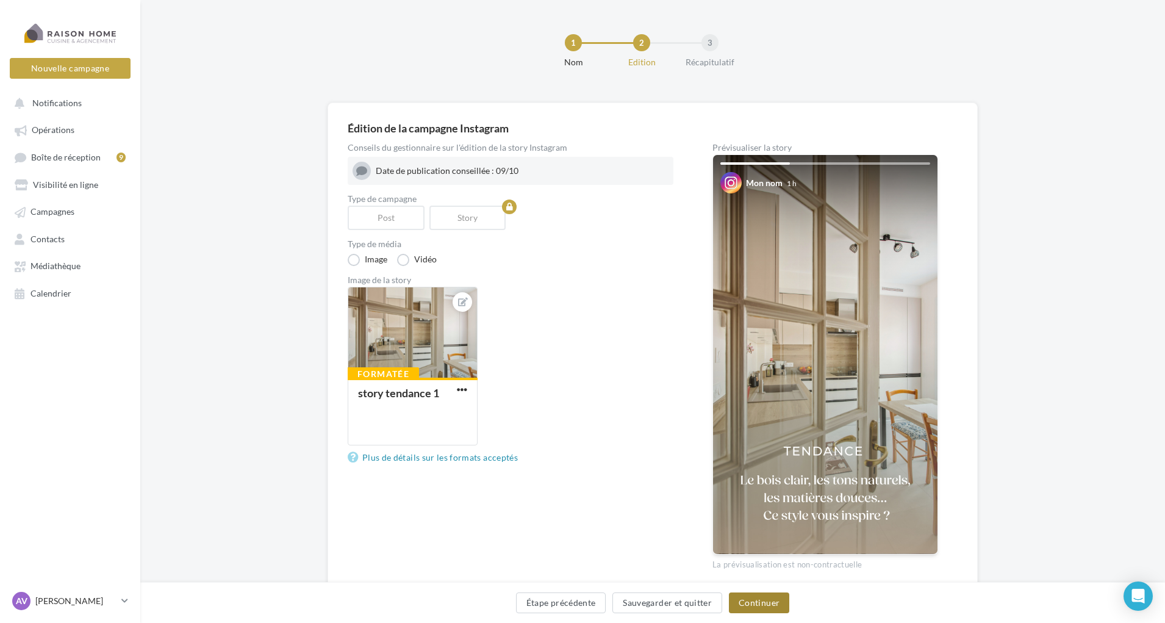
click at [754, 603] on button "Continuer" at bounding box center [759, 602] width 60 height 21
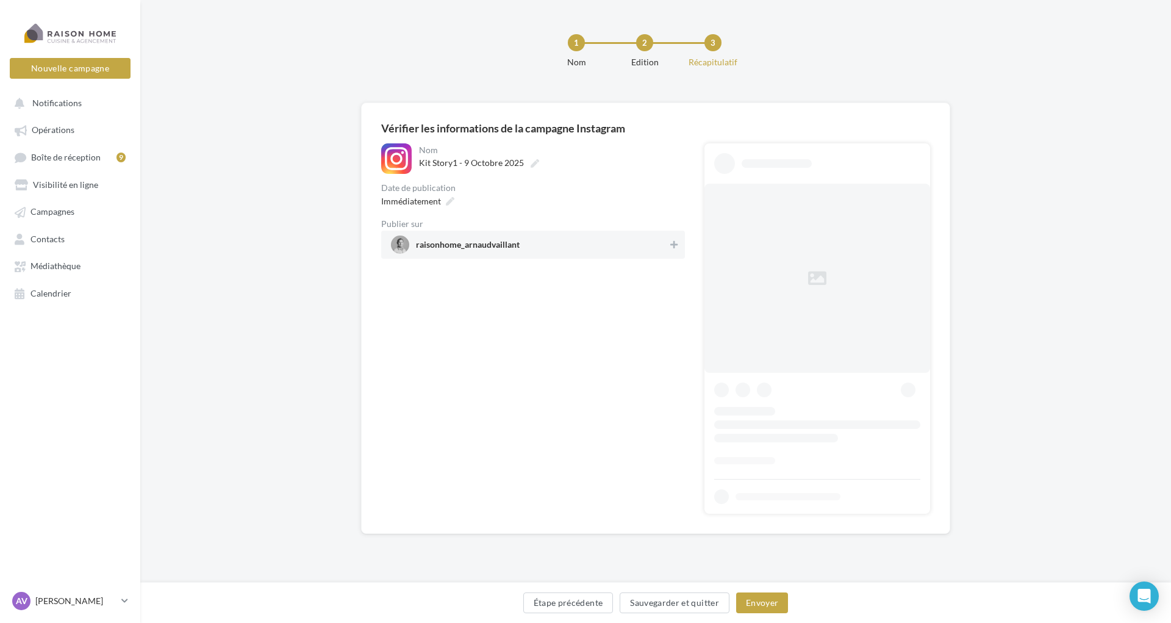
click at [533, 248] on span "raisonhome_arnaudvaillant" at bounding box center [529, 244] width 277 height 18
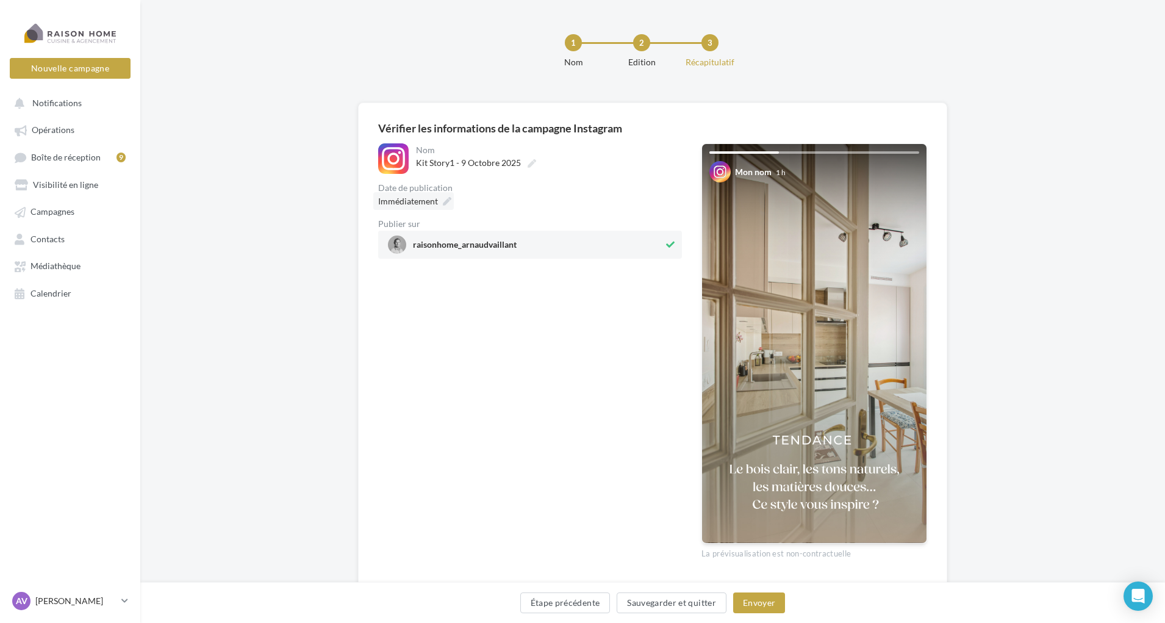
click at [442, 196] on div "Immédiatement" at bounding box center [413, 201] width 81 height 18
click at [539, 259] on icon at bounding box center [546, 259] width 15 height 9
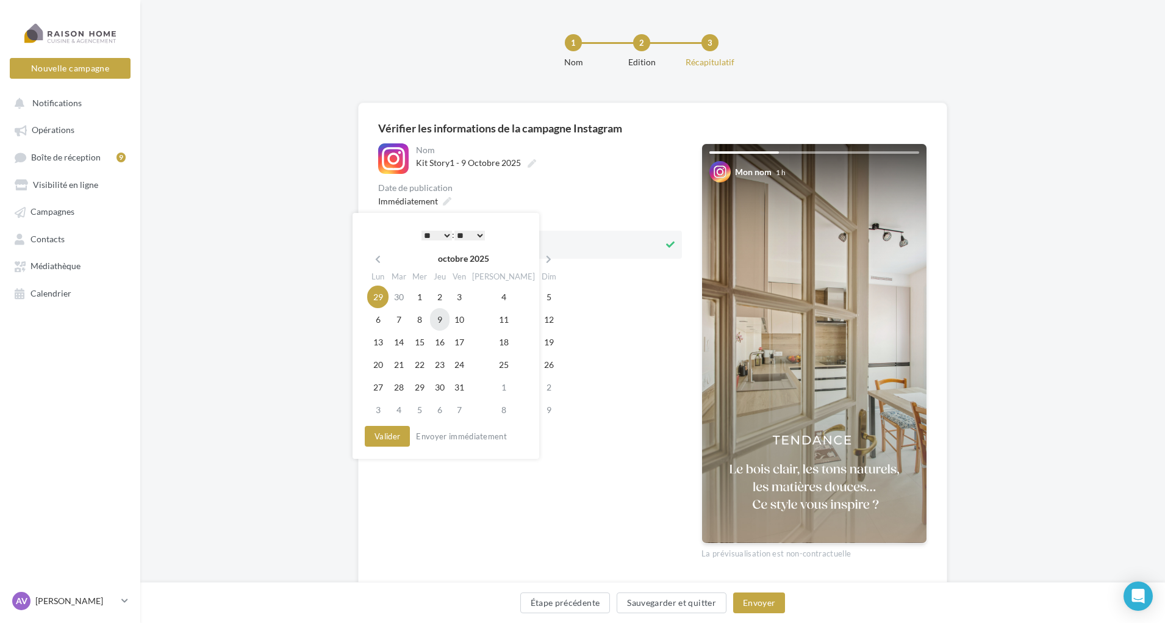
click at [447, 322] on td "9" at bounding box center [440, 319] width 20 height 23
click at [446, 235] on select "* * * * * * * * * * ** ** ** ** ** ** ** ** ** ** ** ** ** **" at bounding box center [436, 236] width 30 height 10
click at [393, 439] on button "Valider" at bounding box center [387, 436] width 45 height 21
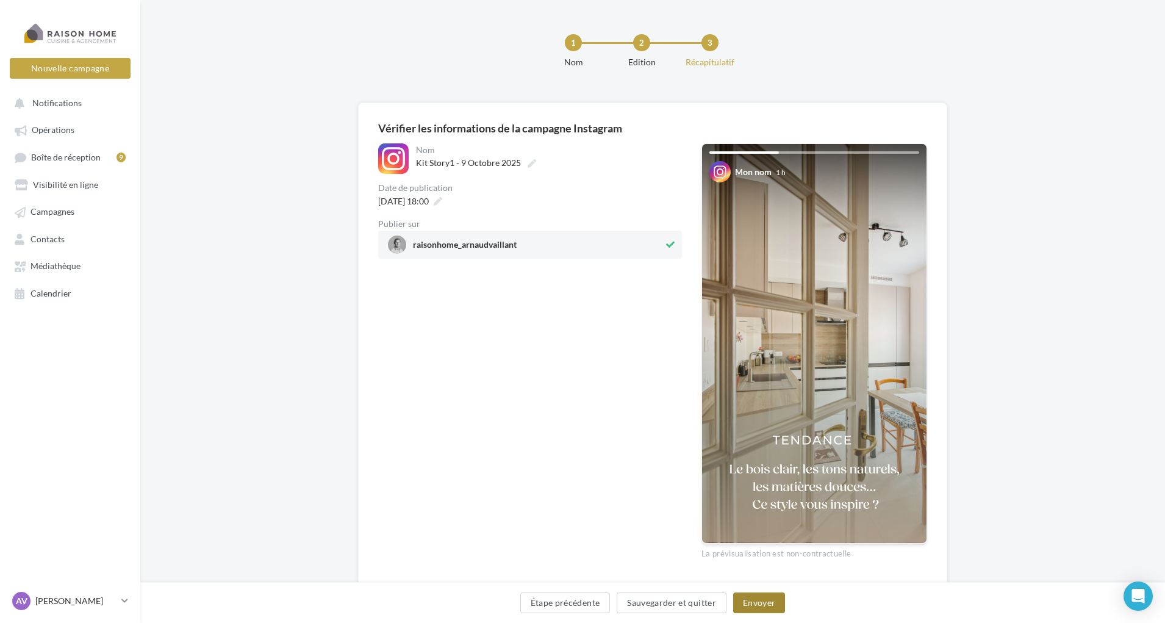
click at [751, 604] on button "Envoyer" at bounding box center [759, 602] width 52 height 21
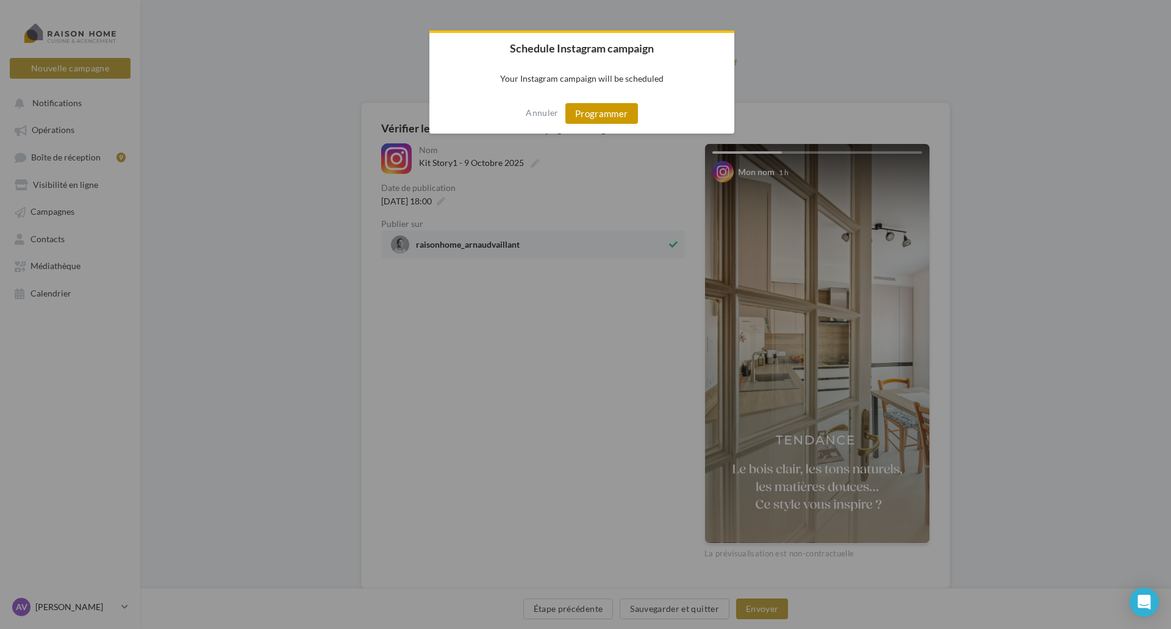
click at [609, 109] on button "Programmer" at bounding box center [601, 113] width 73 height 21
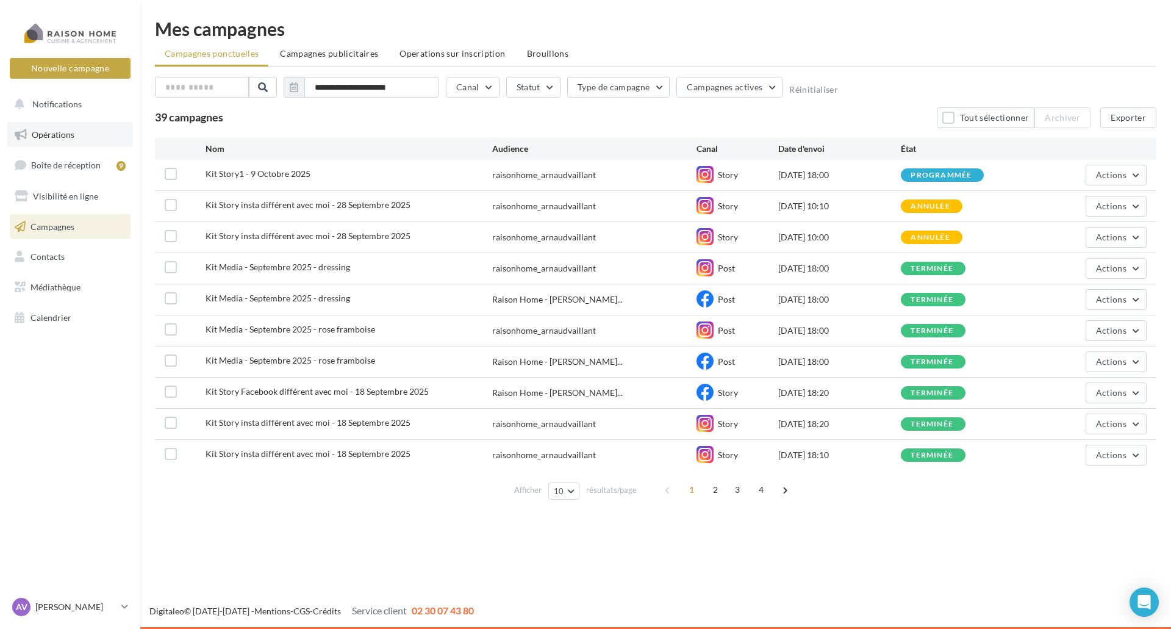
click at [68, 132] on span "Opérations" at bounding box center [53, 134] width 43 height 10
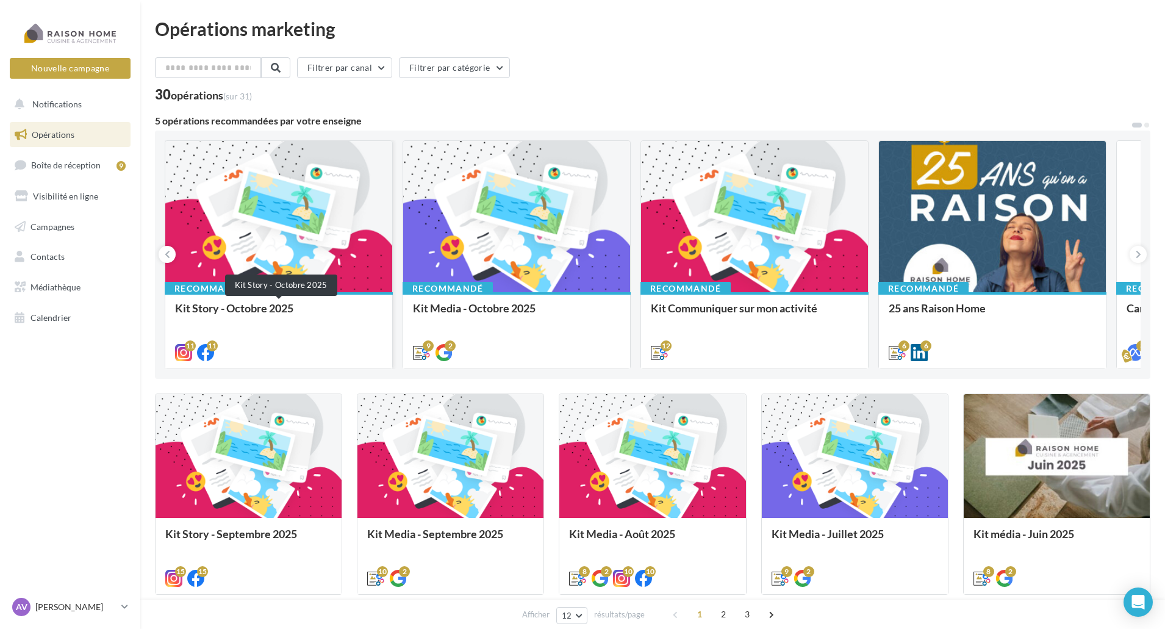
click at [326, 324] on div "Kit Story - Octobre 2025" at bounding box center [278, 314] width 207 height 24
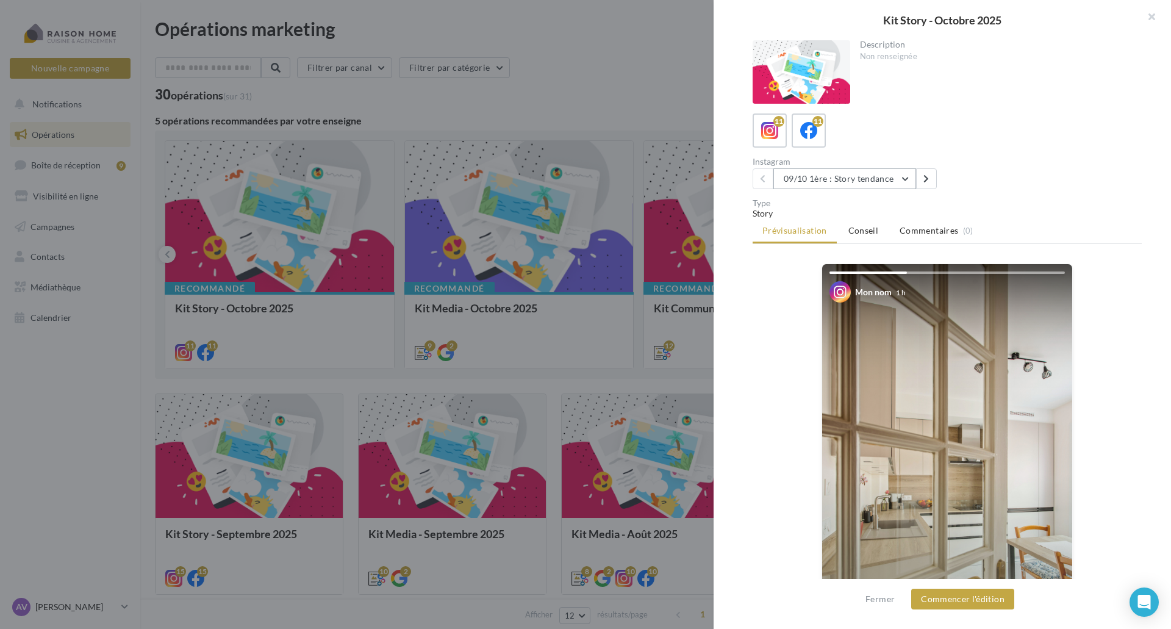
click at [889, 181] on button "09/10 1ère : Story tendance" at bounding box center [844, 178] width 143 height 21
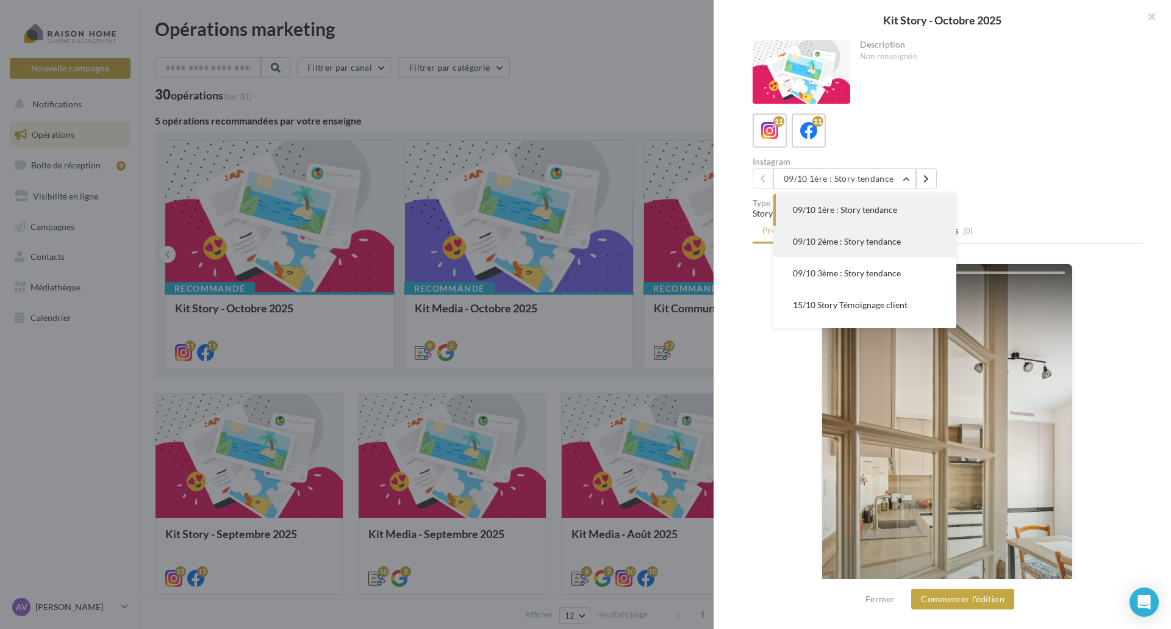
click at [845, 242] on span "09/10 2ème : Story tendance" at bounding box center [847, 241] width 108 height 10
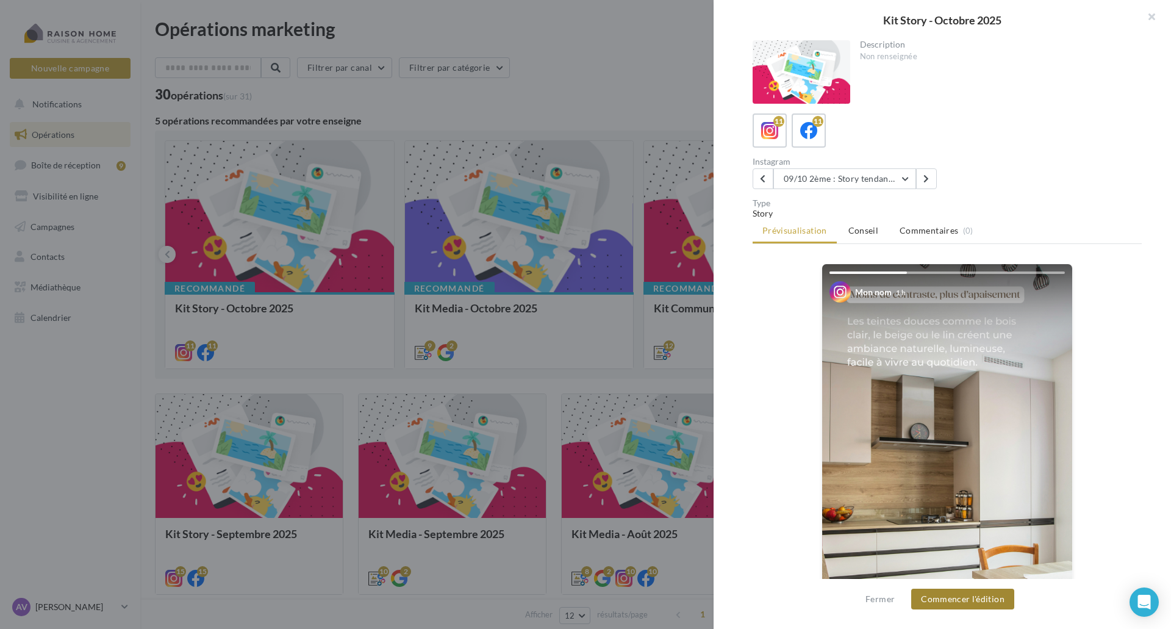
click at [969, 601] on button "Commencer l'édition" at bounding box center [962, 599] width 103 height 21
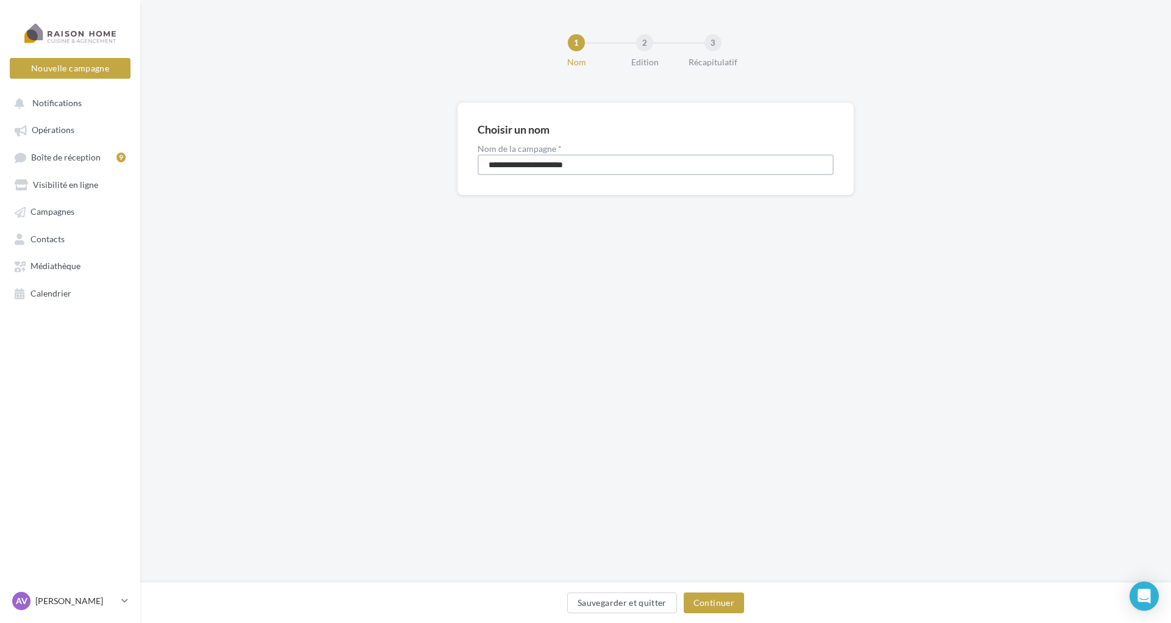
click at [526, 163] on input "**********" at bounding box center [656, 164] width 356 height 21
click at [518, 165] on input "**********" at bounding box center [656, 164] width 356 height 21
click at [531, 161] on input "**********" at bounding box center [656, 164] width 356 height 21
type input "**********"
click at [723, 608] on button "Continuer" at bounding box center [714, 602] width 60 height 21
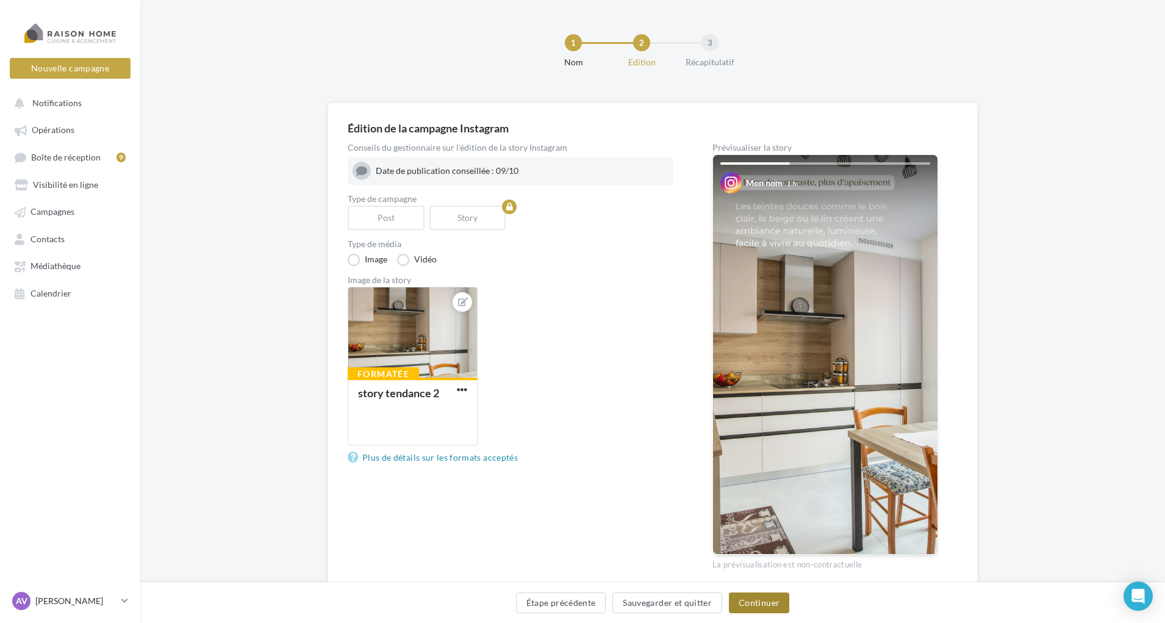
click at [741, 597] on button "Continuer" at bounding box center [759, 602] width 60 height 21
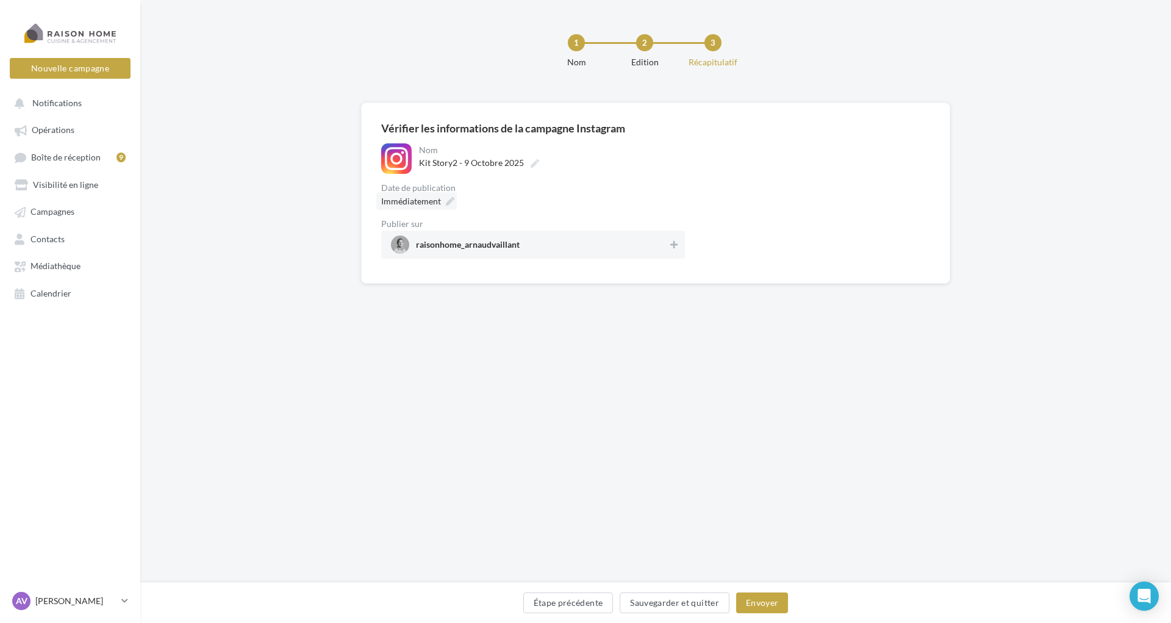
click at [448, 197] on icon at bounding box center [450, 201] width 9 height 9
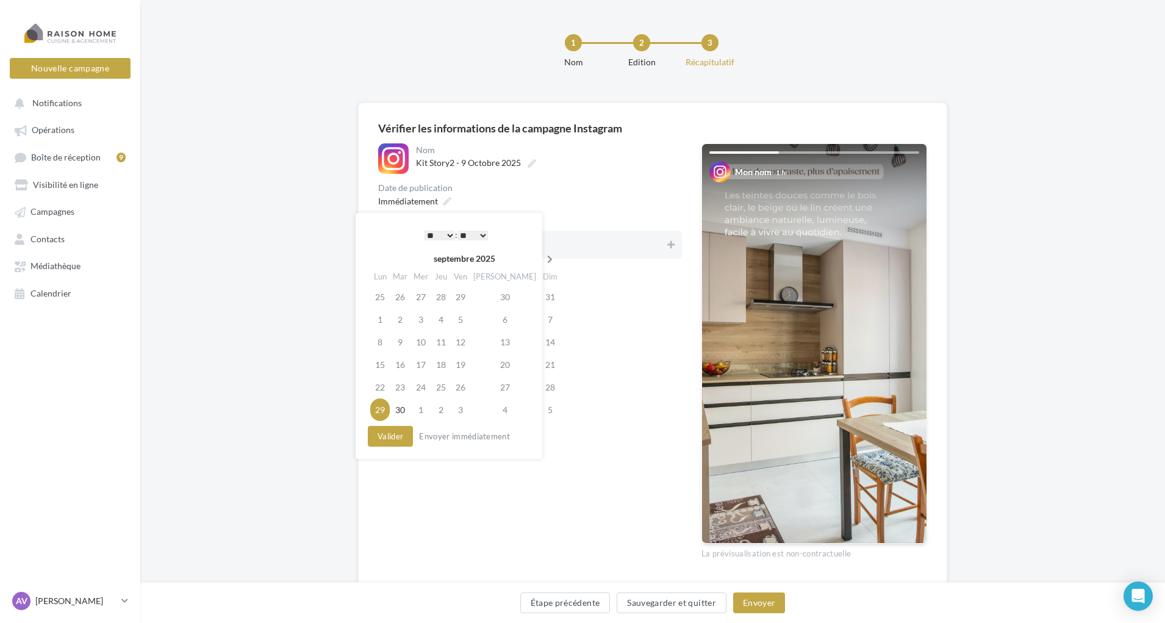
click at [542, 261] on icon at bounding box center [549, 259] width 15 height 9
click at [446, 323] on td "9" at bounding box center [440, 319] width 20 height 23
click at [439, 238] on select "* * * * * * * * * * ** ** ** ** ** ** ** ** ** ** ** ** ** **" at bounding box center [436, 236] width 30 height 10
click at [383, 436] on button "Valider" at bounding box center [387, 436] width 45 height 21
click at [598, 251] on span "raisonhome_arnaudvaillant" at bounding box center [526, 244] width 277 height 18
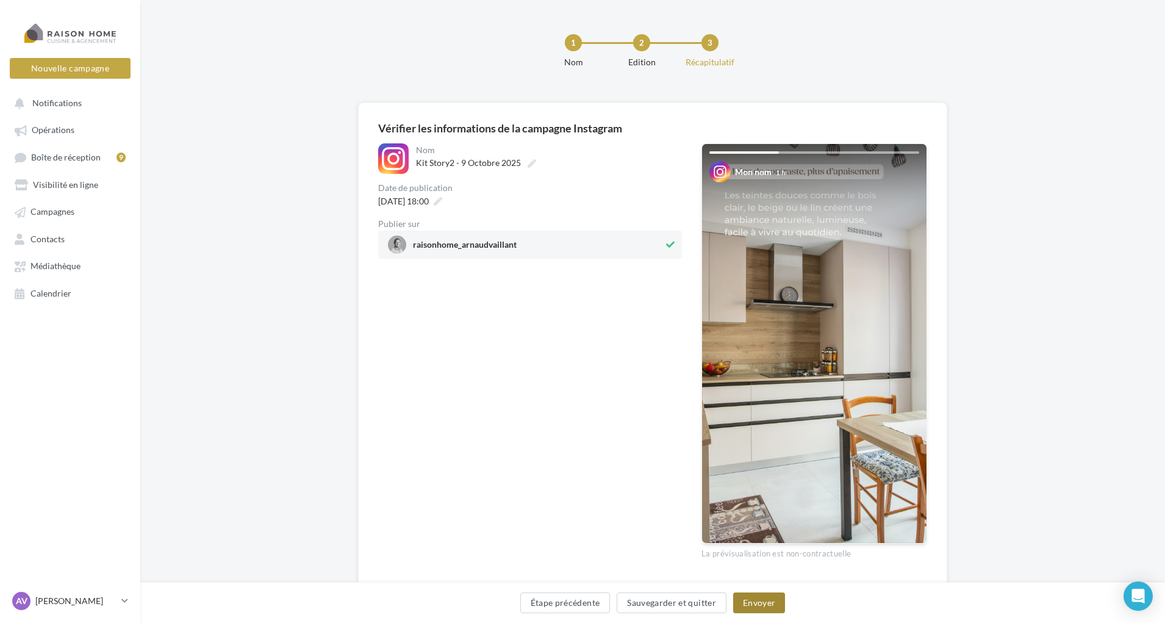
click at [771, 598] on button "Envoyer" at bounding box center [759, 602] width 52 height 21
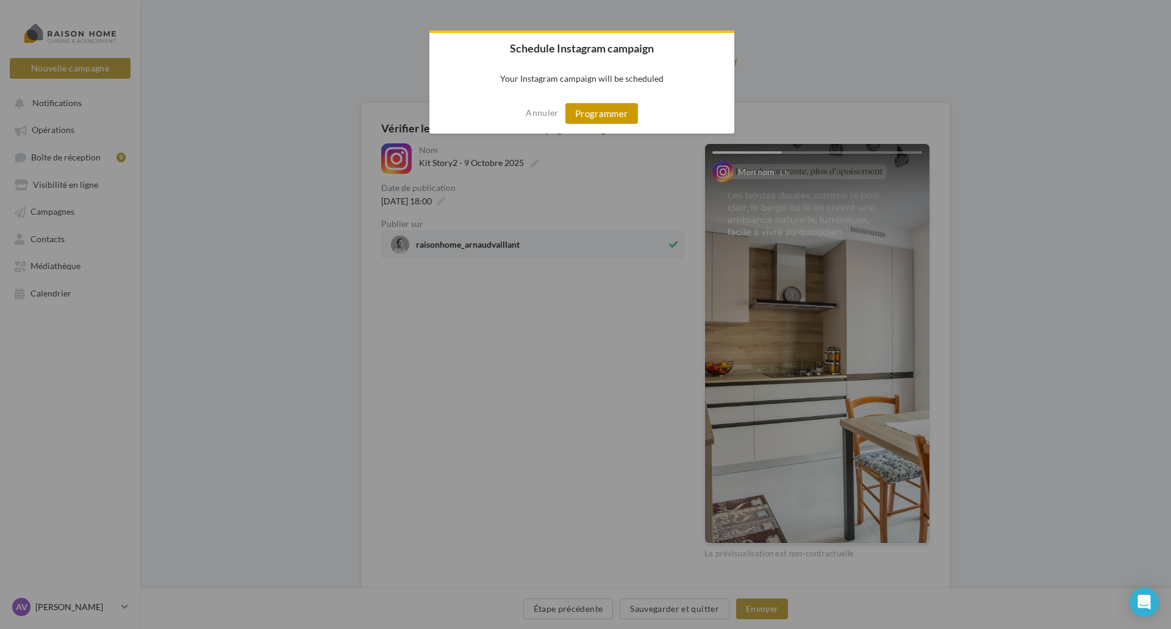
click at [617, 108] on button "Programmer" at bounding box center [601, 113] width 73 height 21
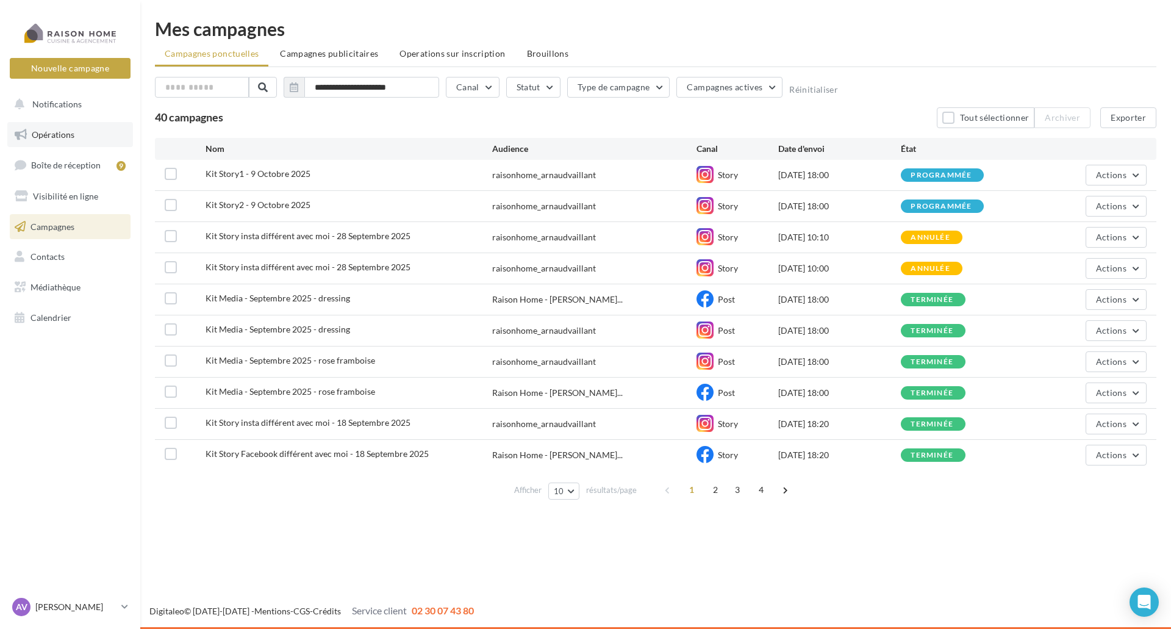
click at [65, 135] on span "Opérations" at bounding box center [53, 134] width 43 height 10
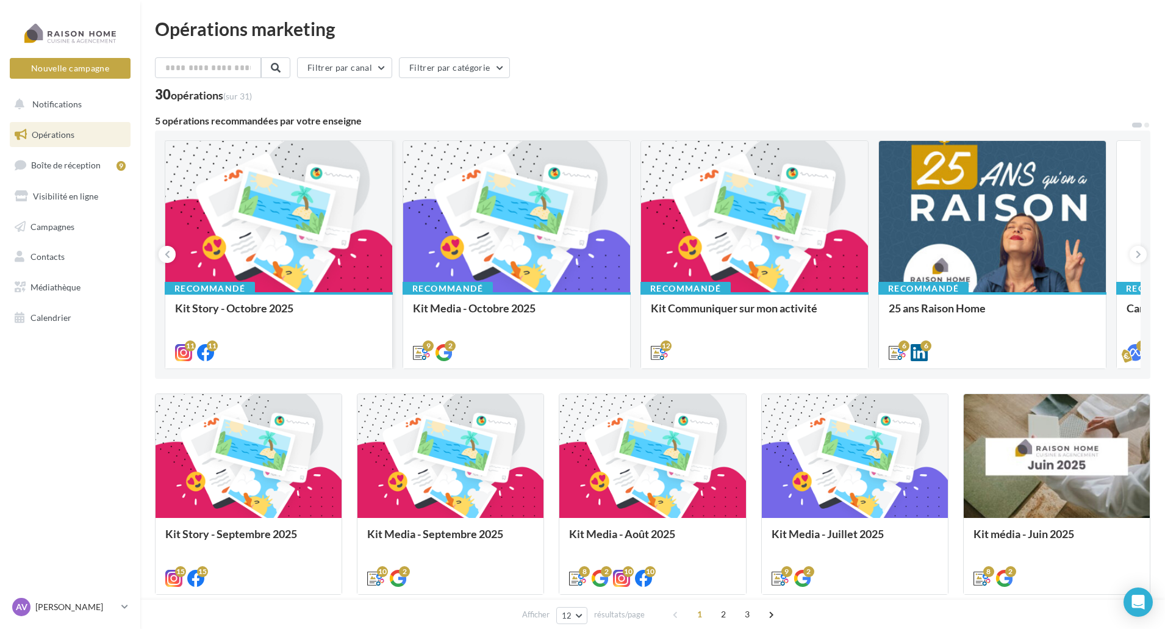
click at [337, 281] on div at bounding box center [278, 217] width 227 height 152
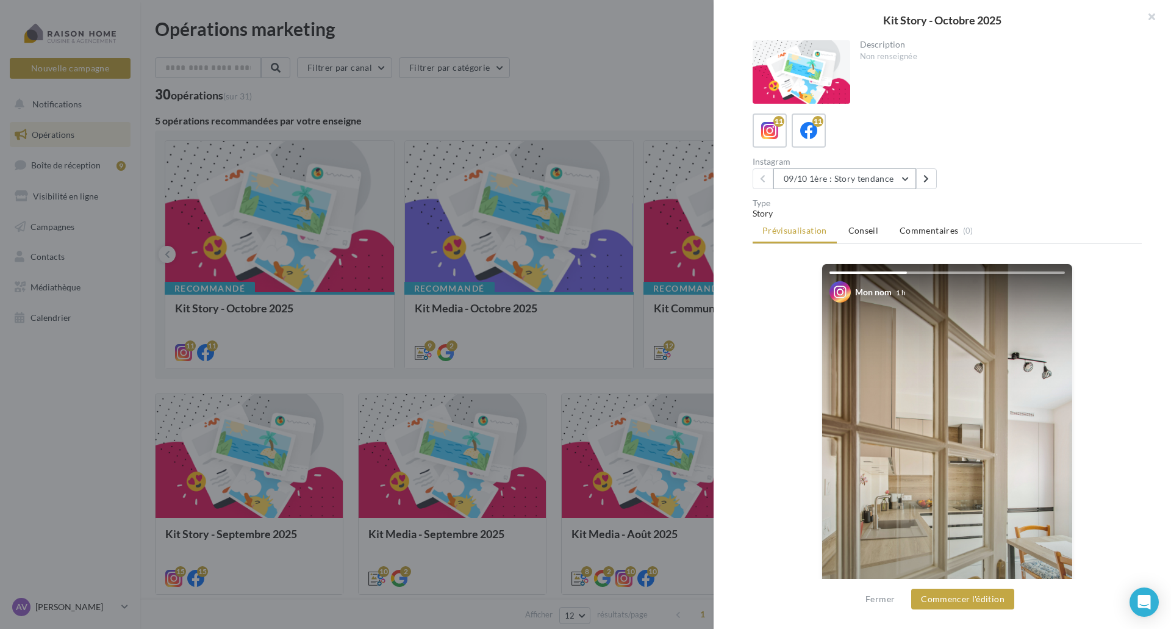
click at [882, 184] on button "09/10 1ère : Story tendance" at bounding box center [844, 178] width 143 height 21
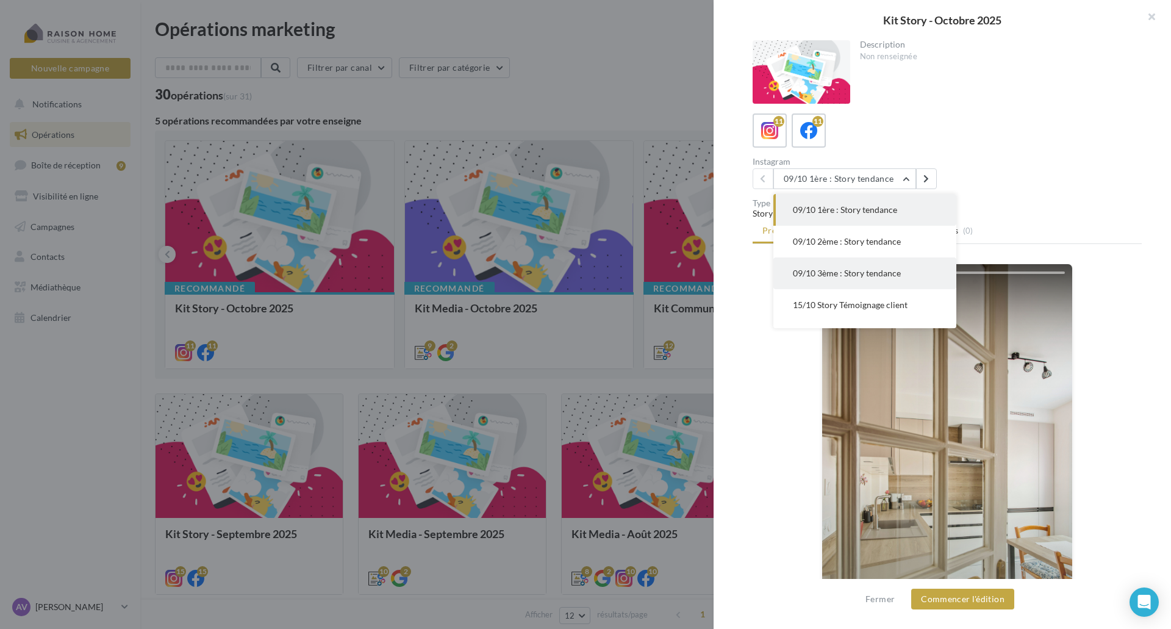
click at [871, 262] on button "09/10 3ème : Story tendance" at bounding box center [864, 273] width 183 height 32
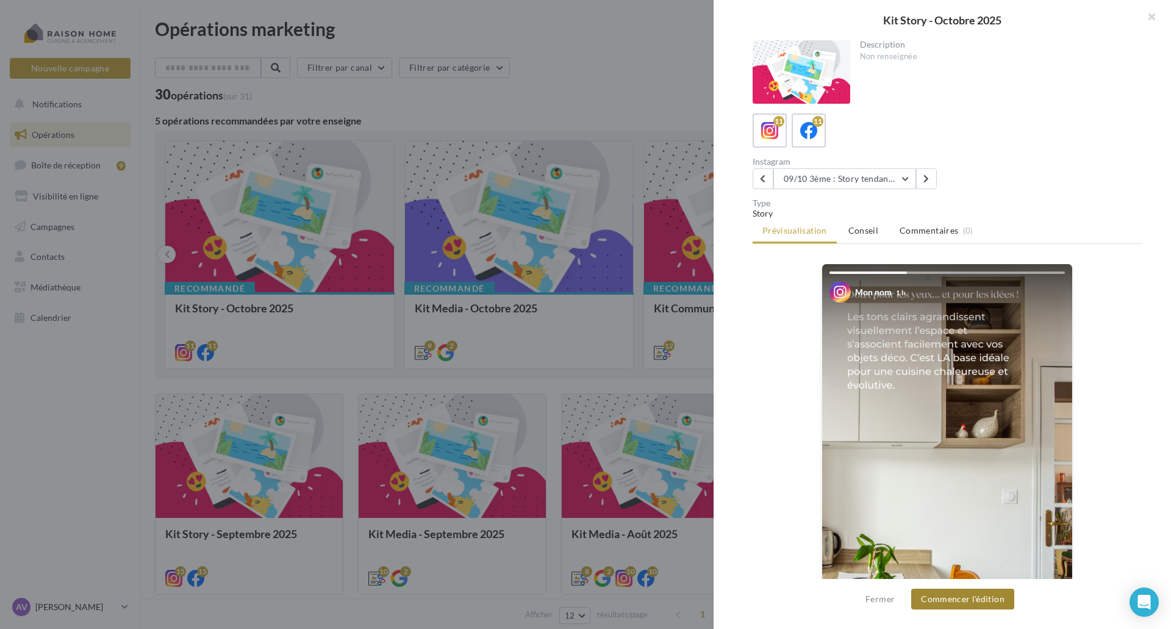
click at [979, 600] on button "Commencer l'édition" at bounding box center [962, 599] width 103 height 21
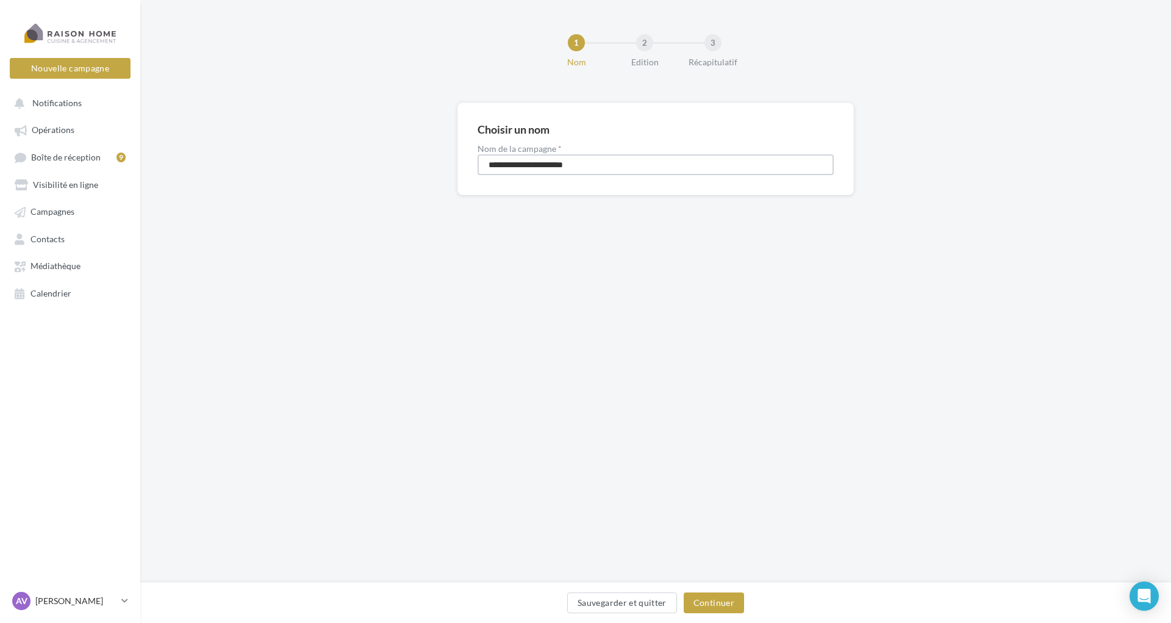
click at [520, 164] on input "**********" at bounding box center [656, 164] width 356 height 21
click at [531, 163] on input "**********" at bounding box center [656, 164] width 356 height 21
type input "**********"
click at [733, 608] on button "Continuer" at bounding box center [714, 602] width 60 height 21
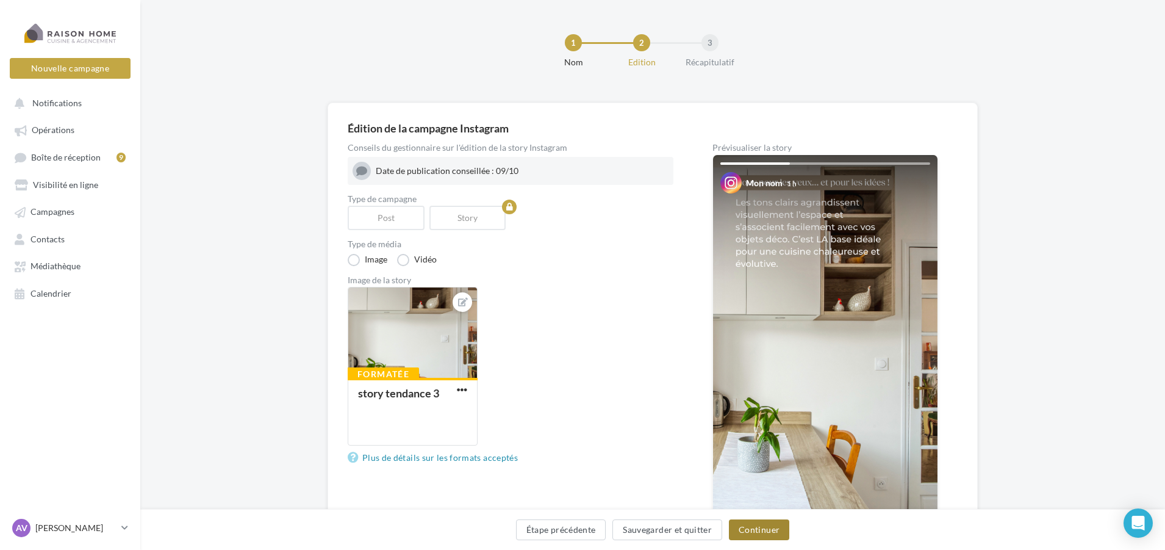
click at [755, 520] on button "Continuer" at bounding box center [759, 529] width 60 height 21
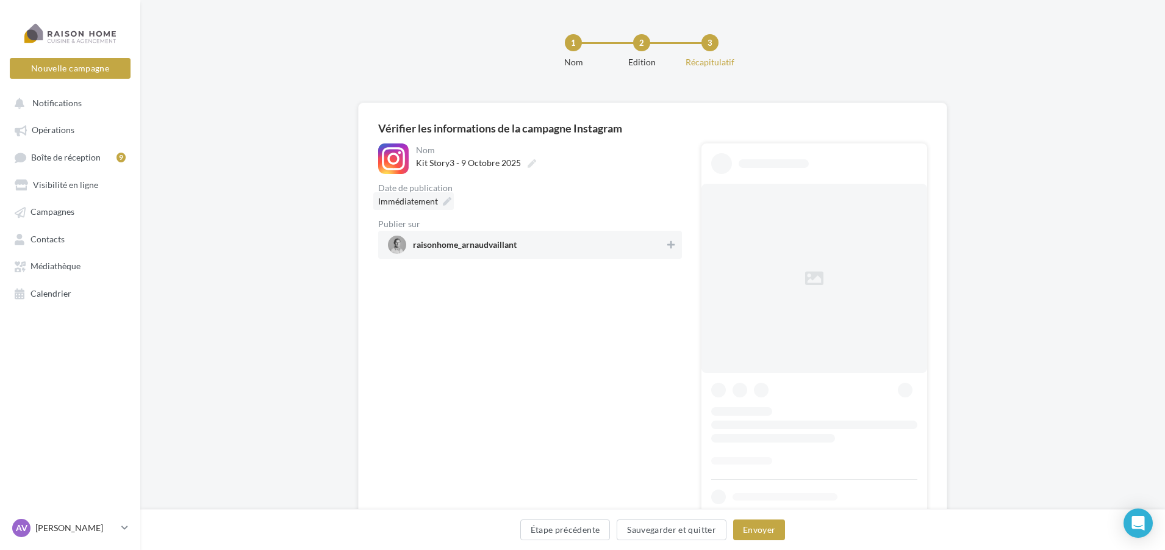
click at [433, 206] on span "Immédiatement" at bounding box center [408, 201] width 60 height 10
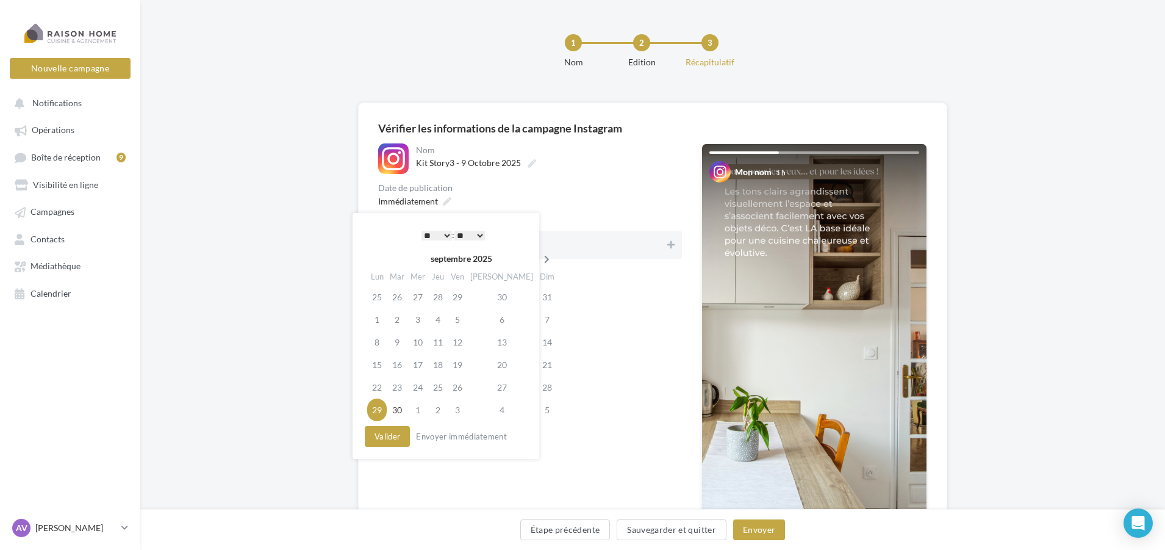
click at [539, 257] on icon at bounding box center [546, 259] width 15 height 9
click at [541, 256] on icon at bounding box center [548, 259] width 15 height 9
click at [541, 259] on icon at bounding box center [548, 259] width 15 height 9
click at [379, 260] on icon at bounding box center [377, 259] width 15 height 9
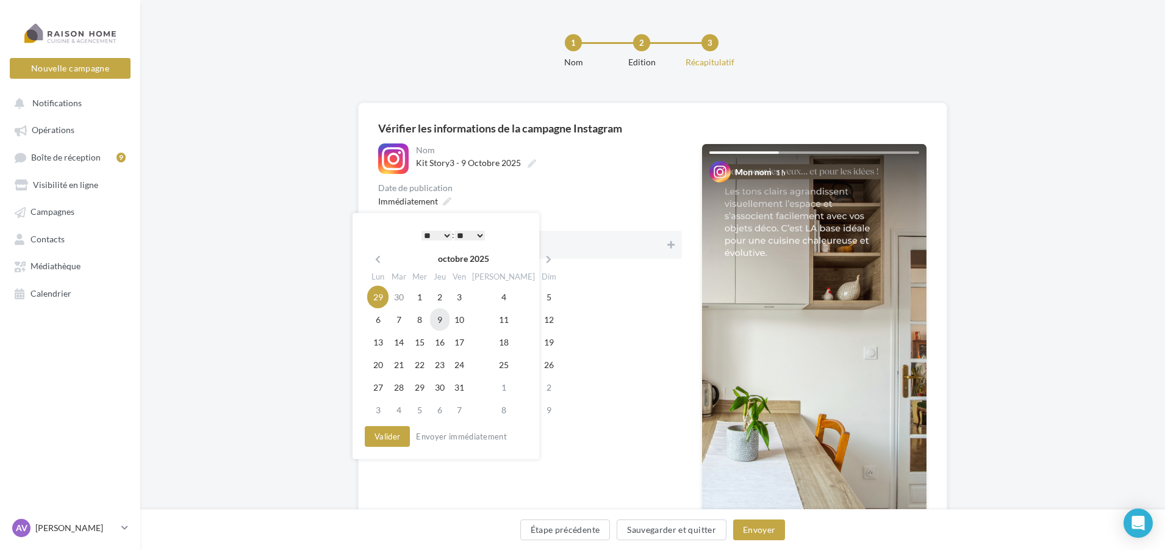
click at [439, 320] on td "9" at bounding box center [440, 319] width 20 height 23
click at [396, 439] on button "Valider" at bounding box center [387, 436] width 45 height 21
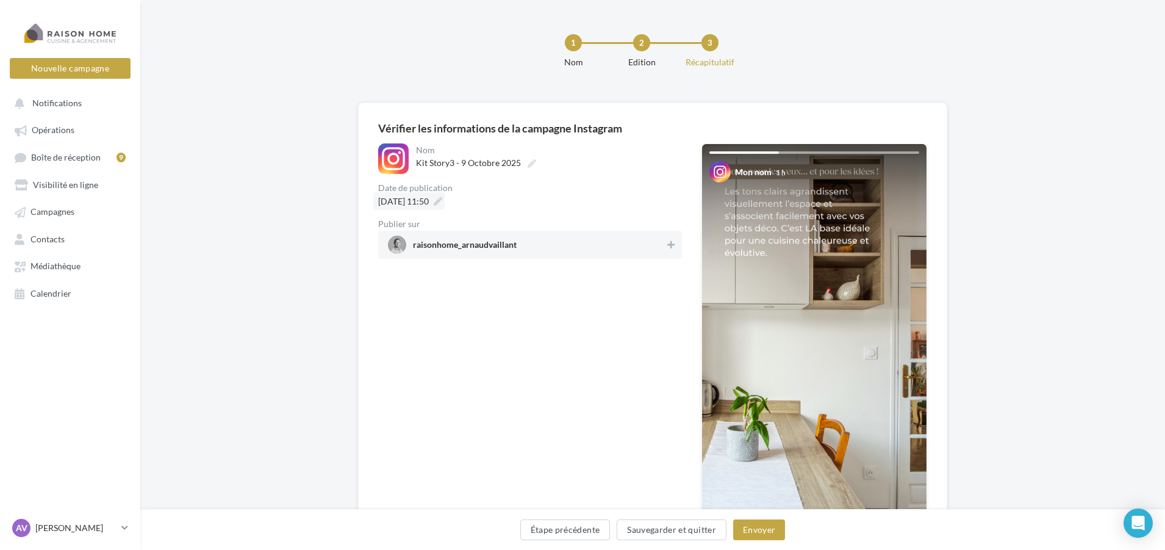
click at [429, 201] on span "09/10/2025 à 11:50" at bounding box center [403, 201] width 51 height 10
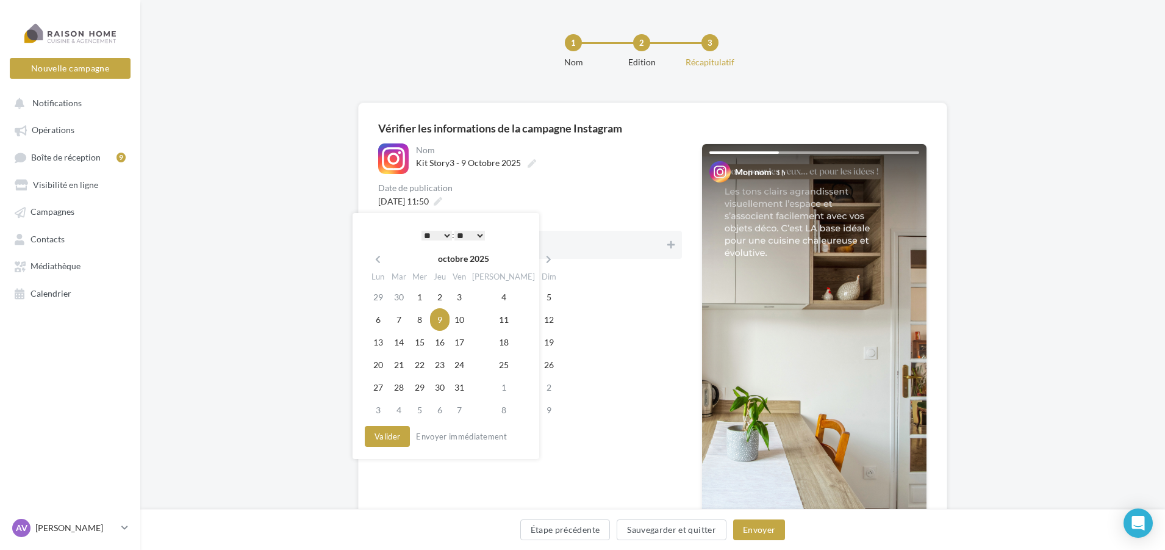
click at [445, 232] on select "* * * * * * * * * * ** ** ** ** ** ** ** ** ** ** ** ** ** **" at bounding box center [436, 236] width 30 height 10
click at [470, 234] on select "** ** ** ** ** **" at bounding box center [469, 236] width 30 height 10
click at [387, 442] on button "Valider" at bounding box center [387, 436] width 45 height 21
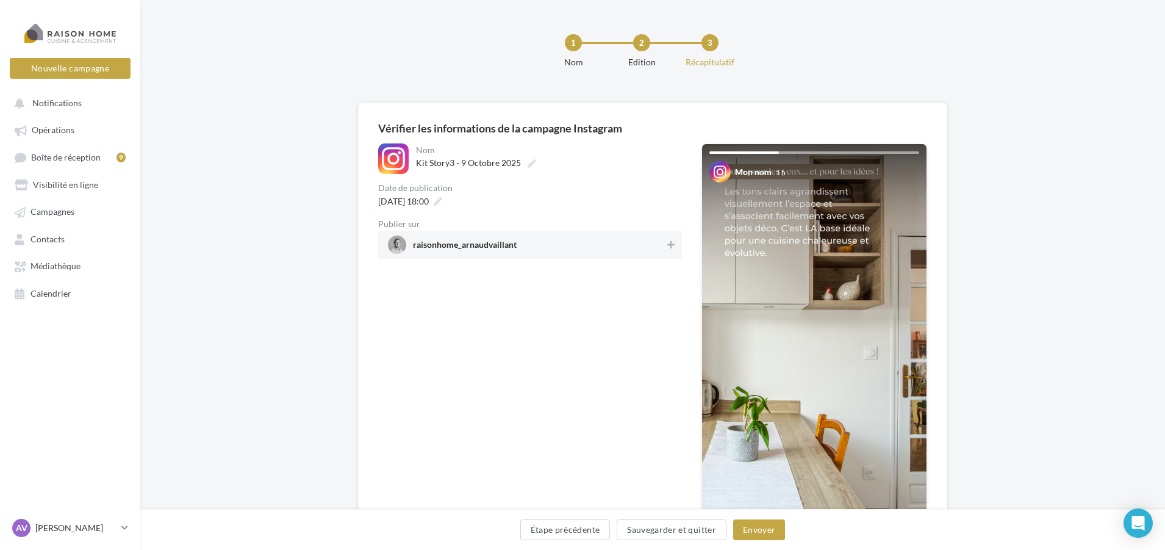
click at [636, 235] on span "raisonhome_arnaudvaillant" at bounding box center [526, 244] width 277 height 18
click at [757, 529] on button "Envoyer" at bounding box center [759, 529] width 52 height 21
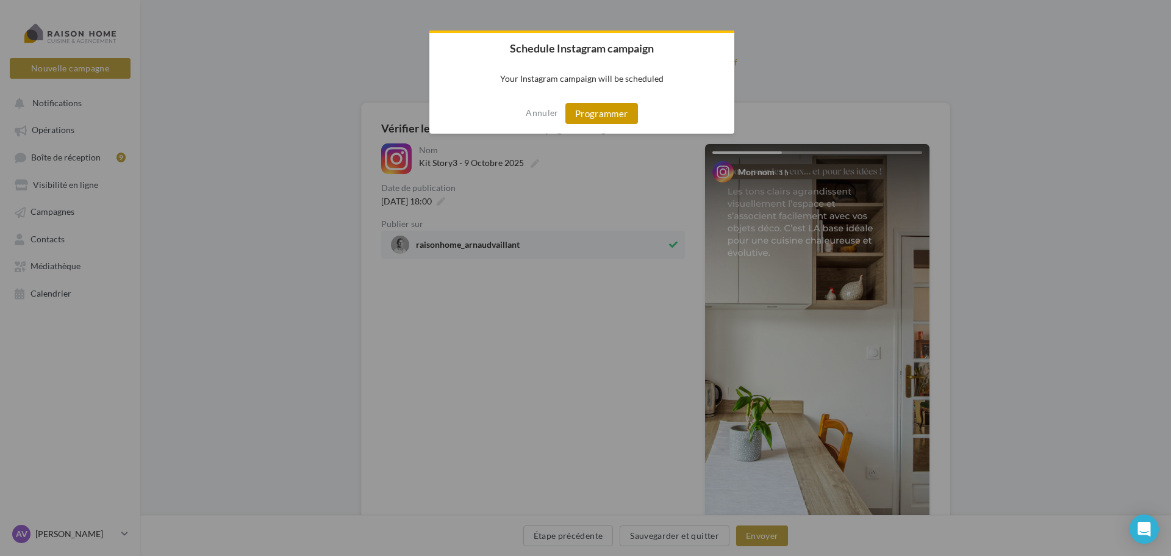
click at [615, 107] on button "Programmer" at bounding box center [601, 113] width 73 height 21
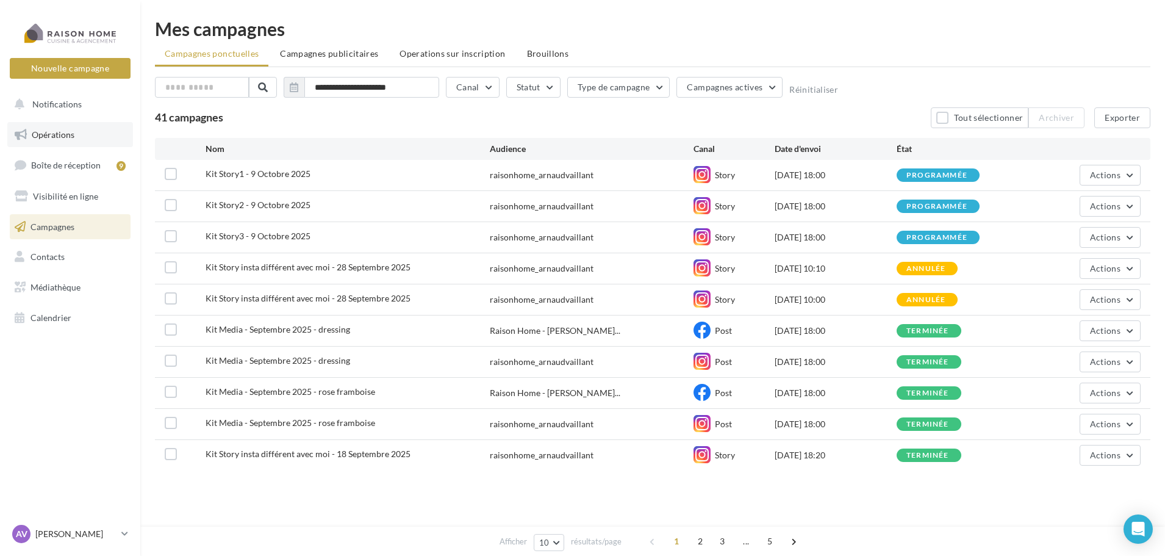
click at [77, 134] on link "Opérations" at bounding box center [70, 135] width 126 height 26
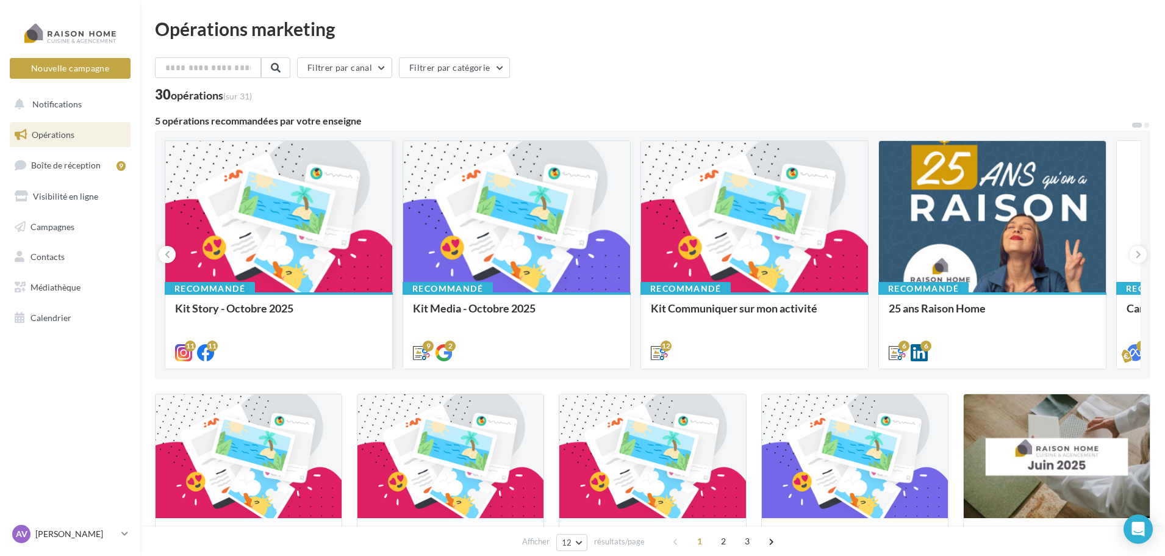
click at [334, 251] on div at bounding box center [278, 217] width 227 height 152
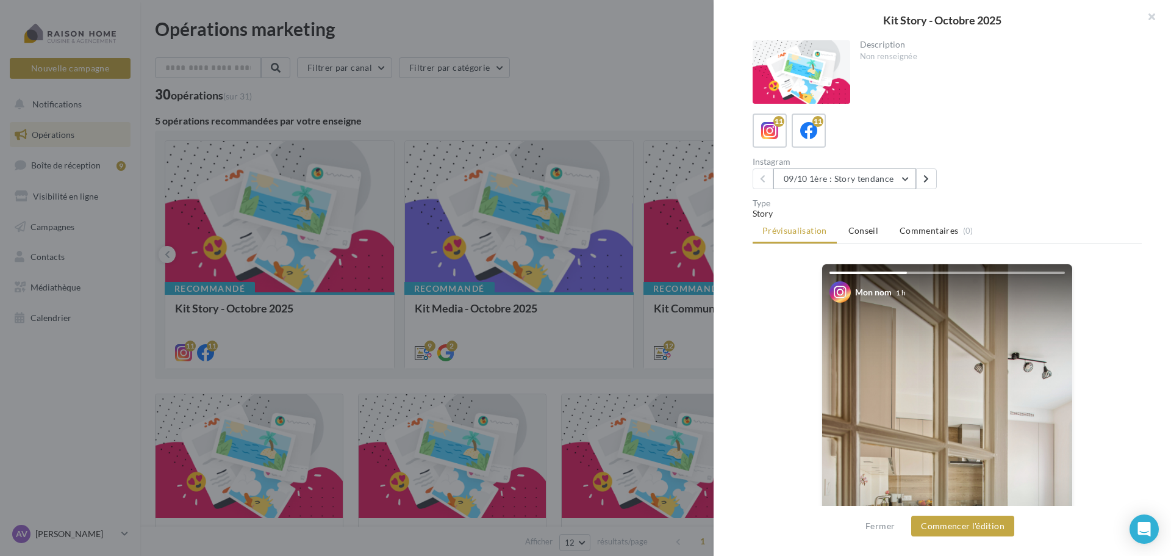
click at [850, 179] on button "09/10 1ère : Story tendance" at bounding box center [844, 178] width 143 height 21
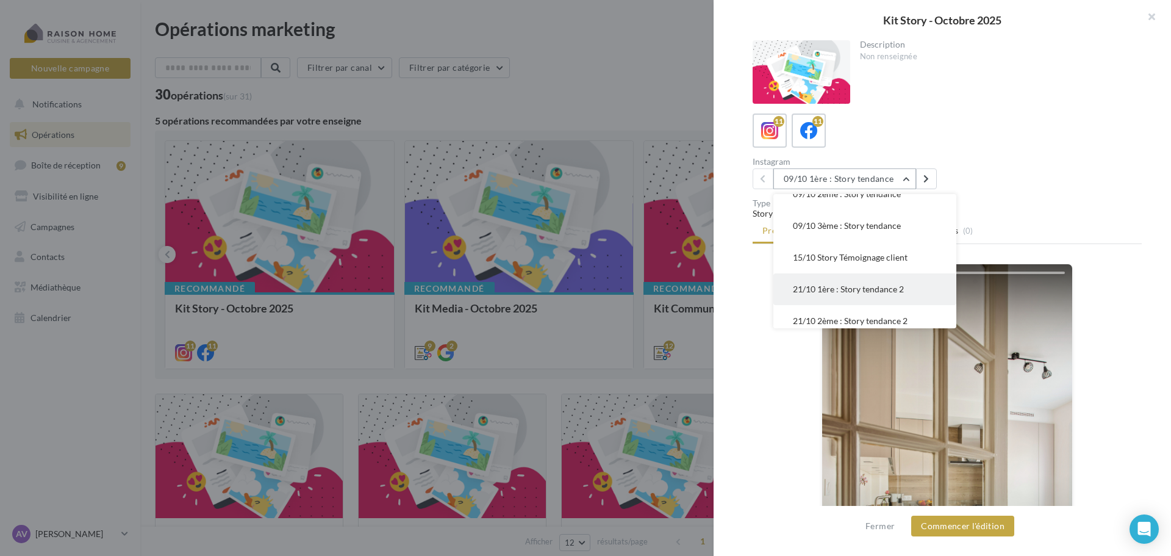
scroll to position [61, 0]
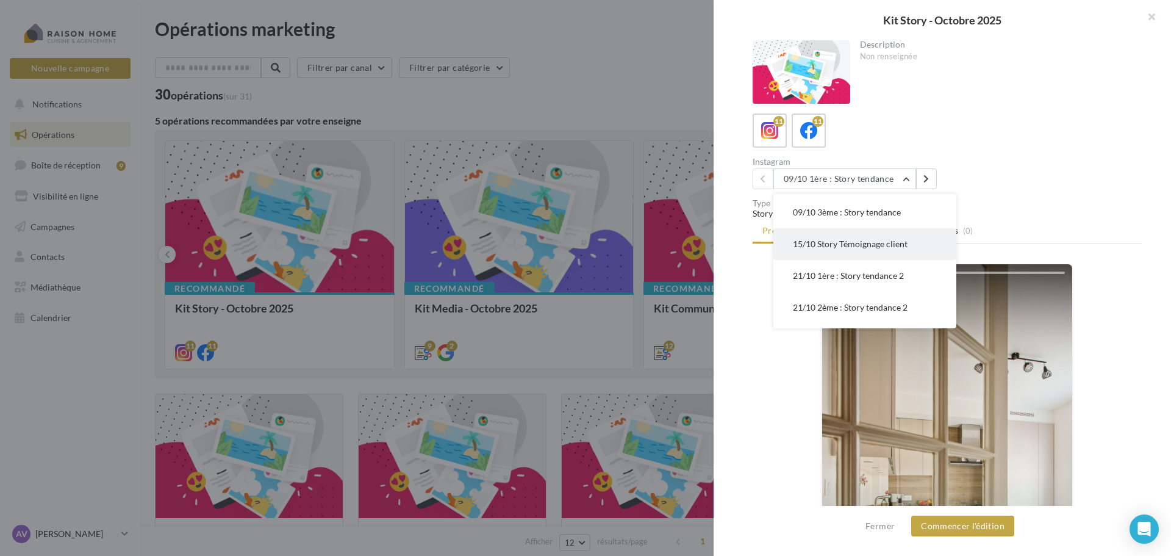
click at [849, 247] on span "15/10 Story Témoignage client" at bounding box center [850, 243] width 115 height 10
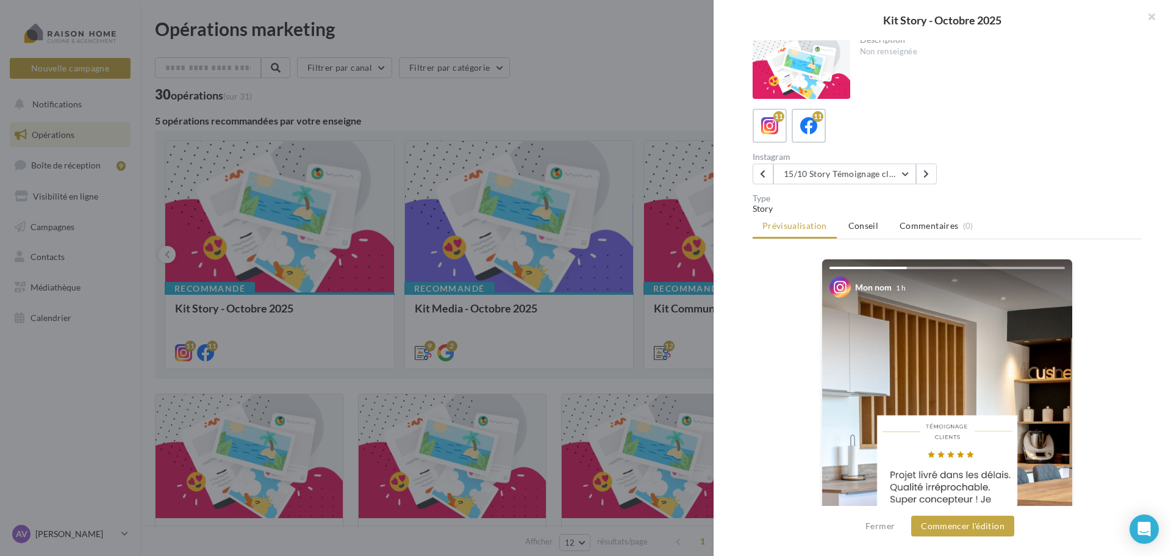
scroll to position [0, 0]
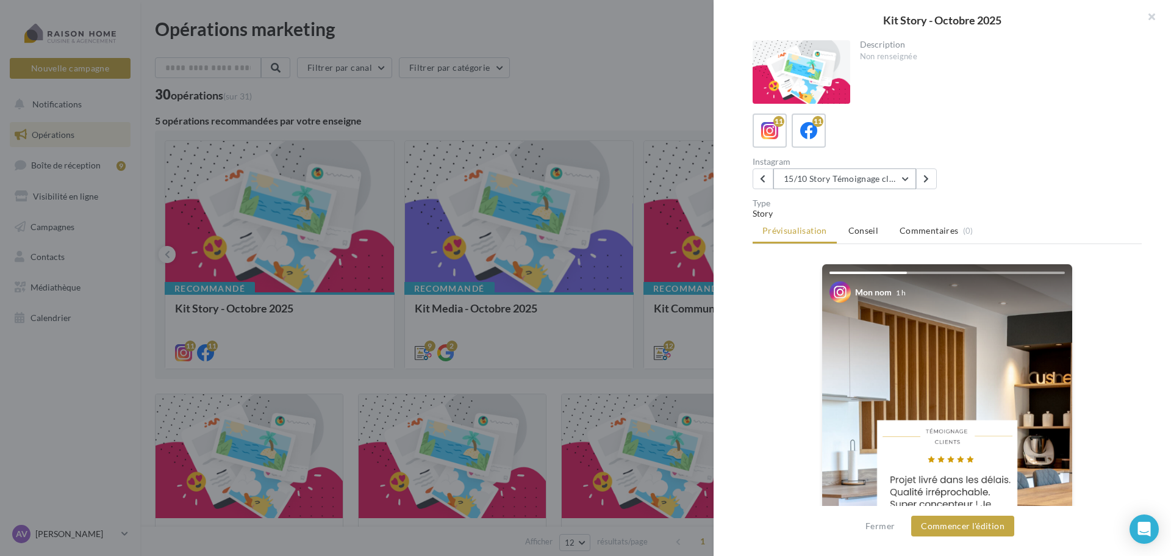
click at [805, 170] on button "15/10 Story Témoignage client" at bounding box center [844, 178] width 143 height 21
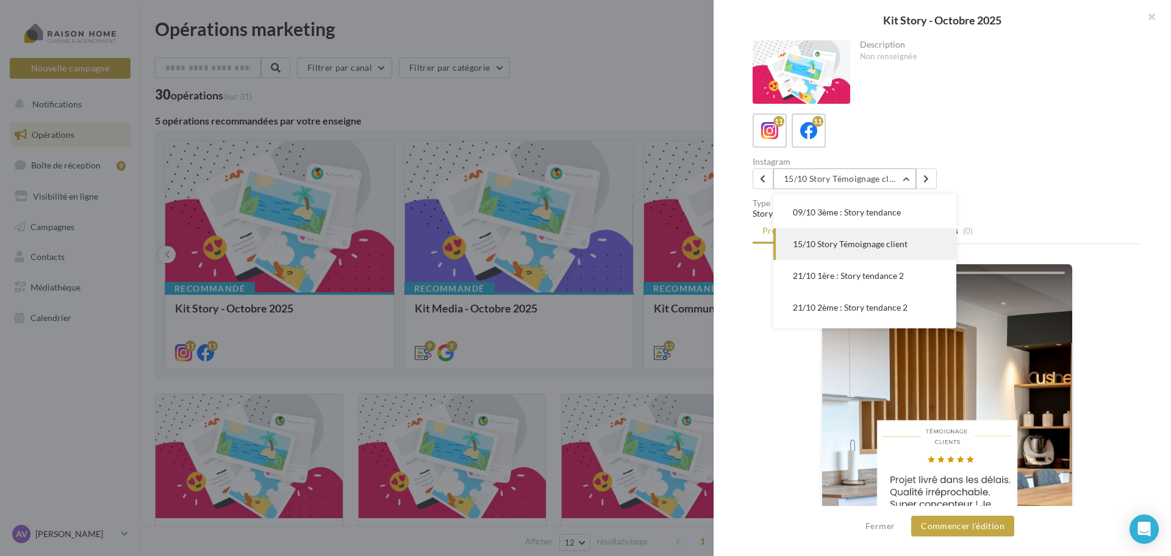
scroll to position [63, 0]
click at [859, 280] on button "21/10 1ère : Story tendance 2" at bounding box center [864, 273] width 183 height 32
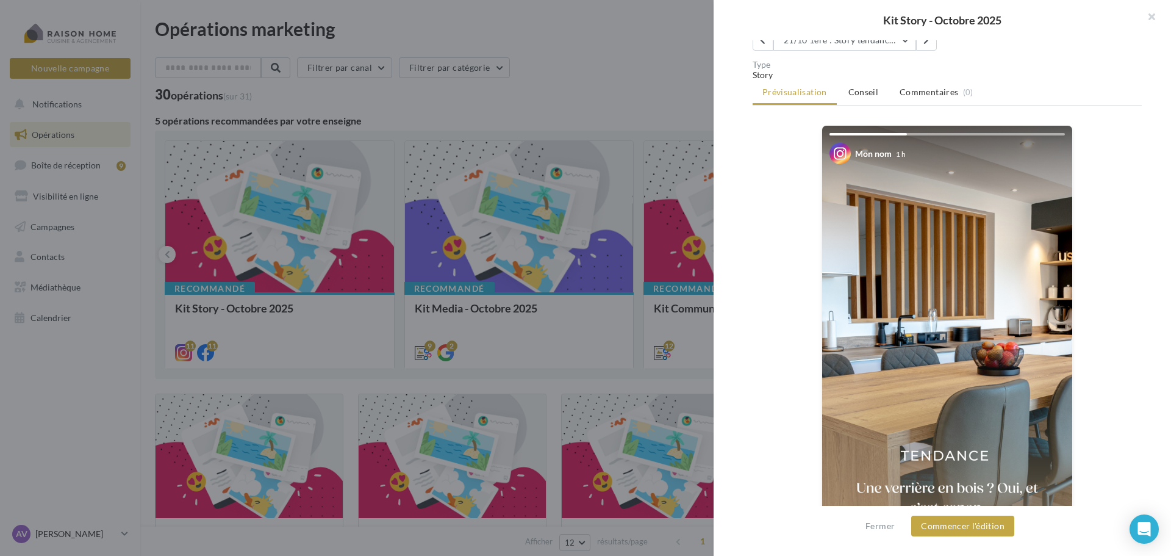
scroll to position [0, 0]
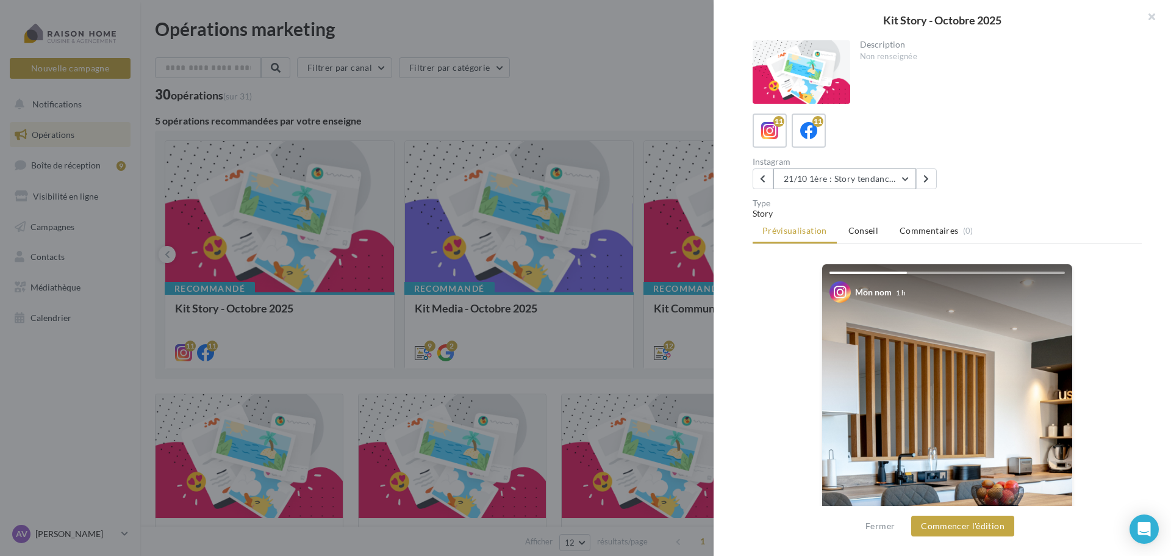
click at [833, 182] on button "21/10 1ère : Story tendance 2" at bounding box center [844, 178] width 143 height 21
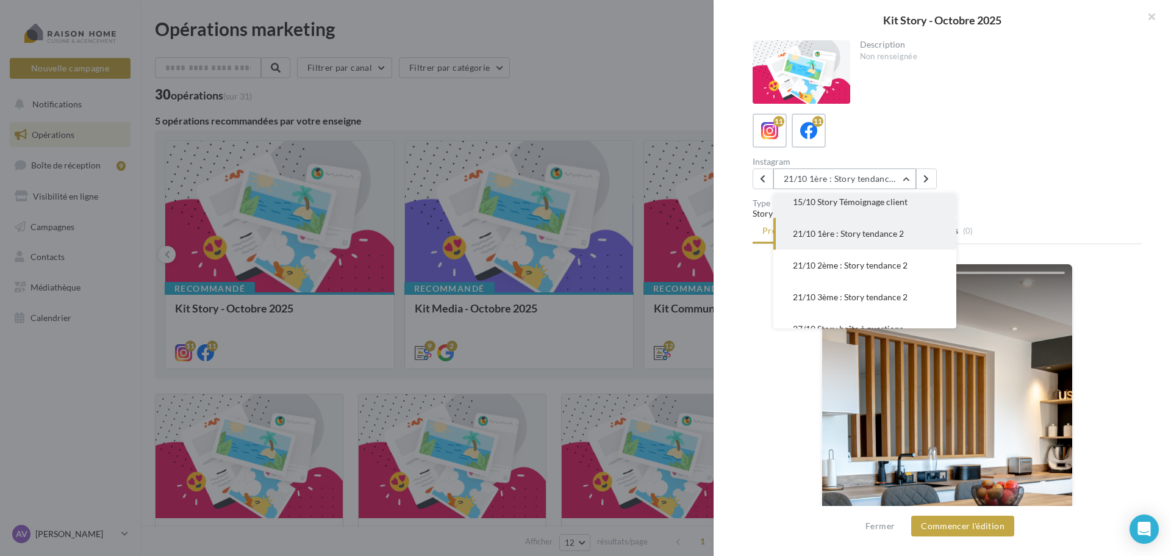
scroll to position [122, 0]
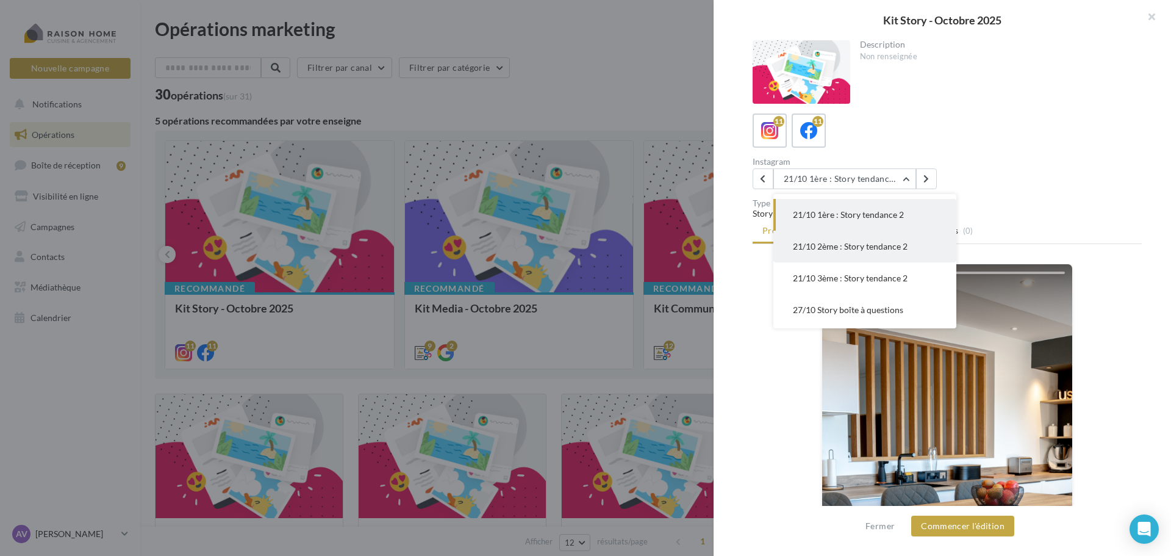
click at [870, 246] on span "21/10 2ème : Story tendance 2" at bounding box center [850, 246] width 115 height 10
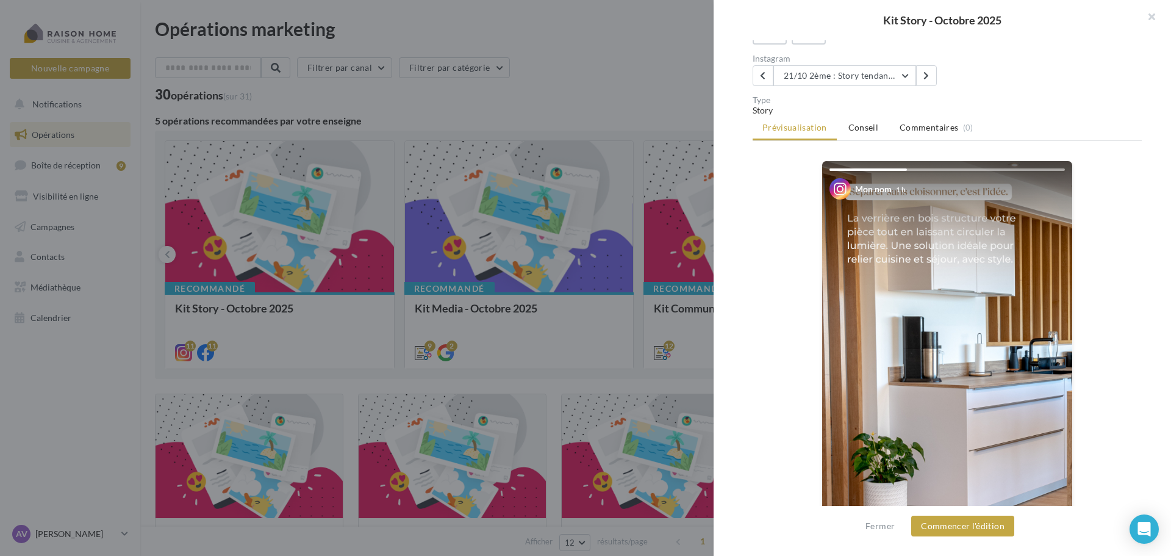
scroll to position [0, 0]
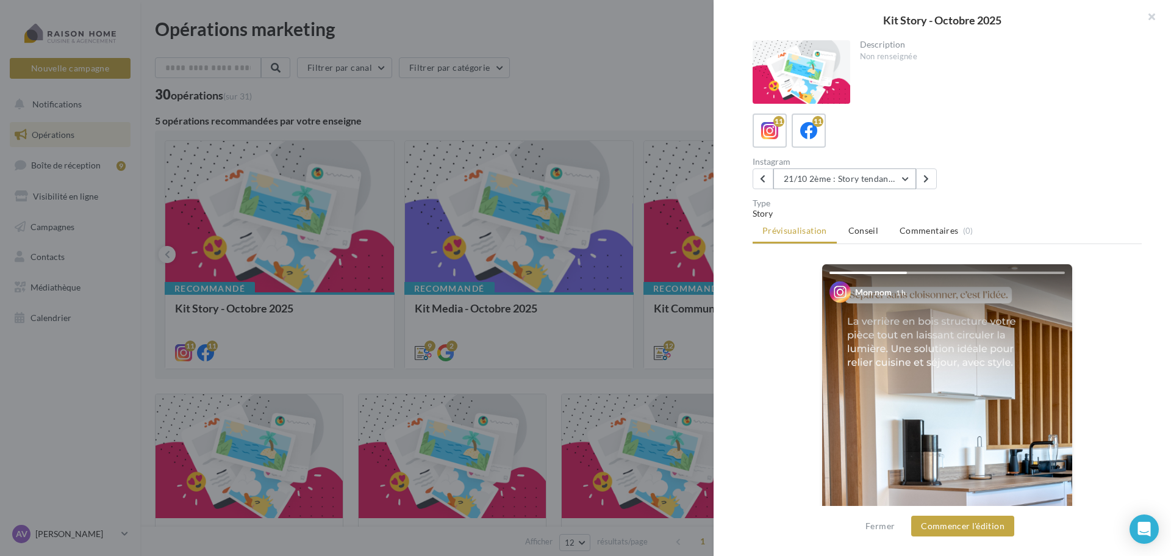
click at [861, 186] on button "21/10 2ème : Story tendance 2" at bounding box center [844, 178] width 143 height 21
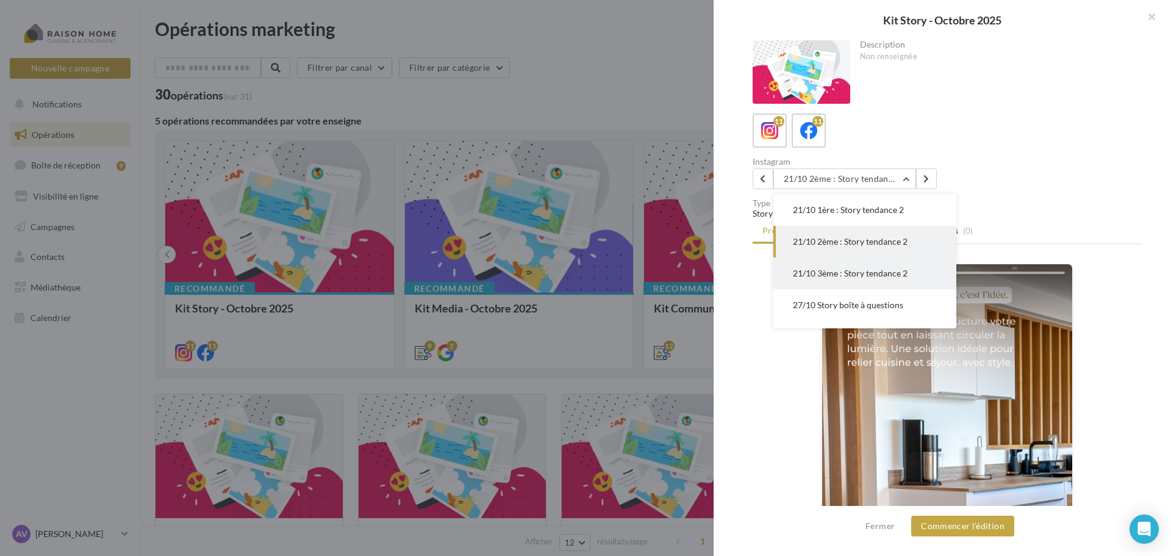
click at [841, 264] on button "21/10 3ème : Story tendance 2" at bounding box center [864, 273] width 183 height 32
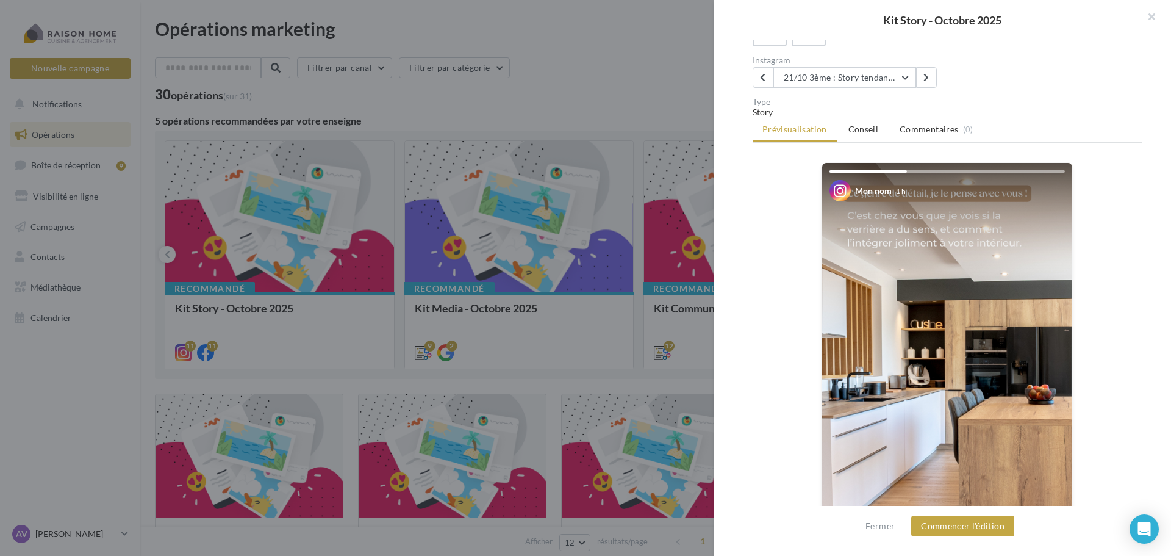
scroll to position [0, 0]
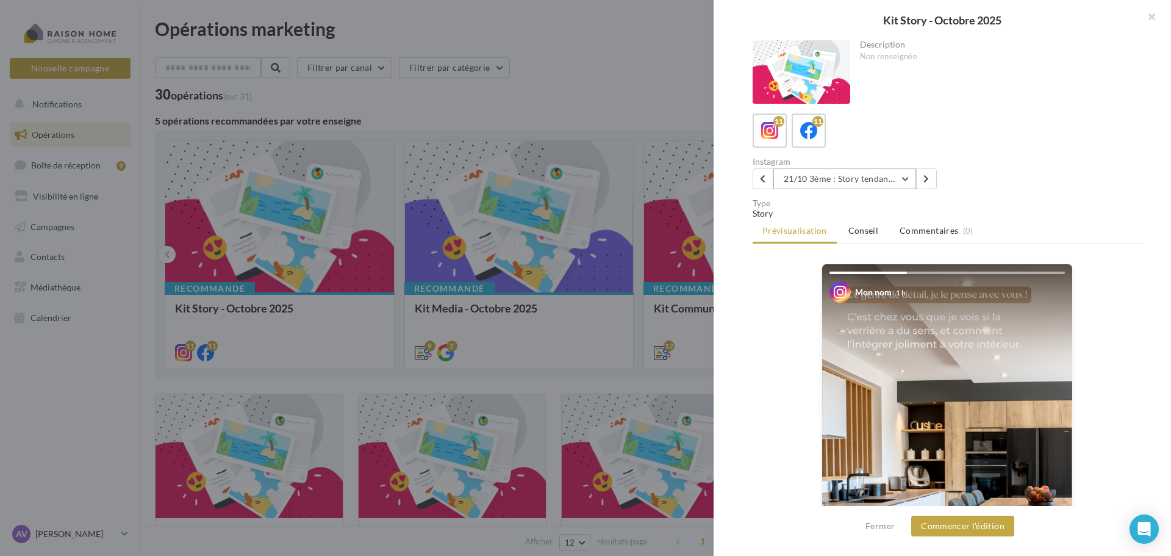
click at [861, 184] on button "21/10 3ème : Story tendance 2" at bounding box center [844, 178] width 143 height 21
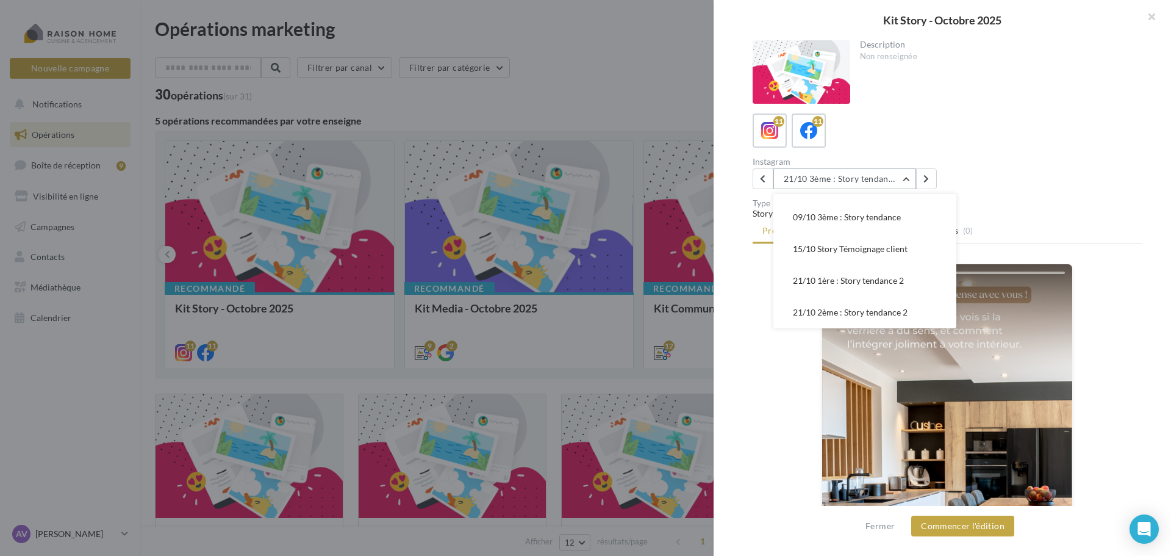
scroll to position [122, 0]
click at [855, 220] on button "21/10 1ère : Story tendance 2" at bounding box center [864, 215] width 183 height 32
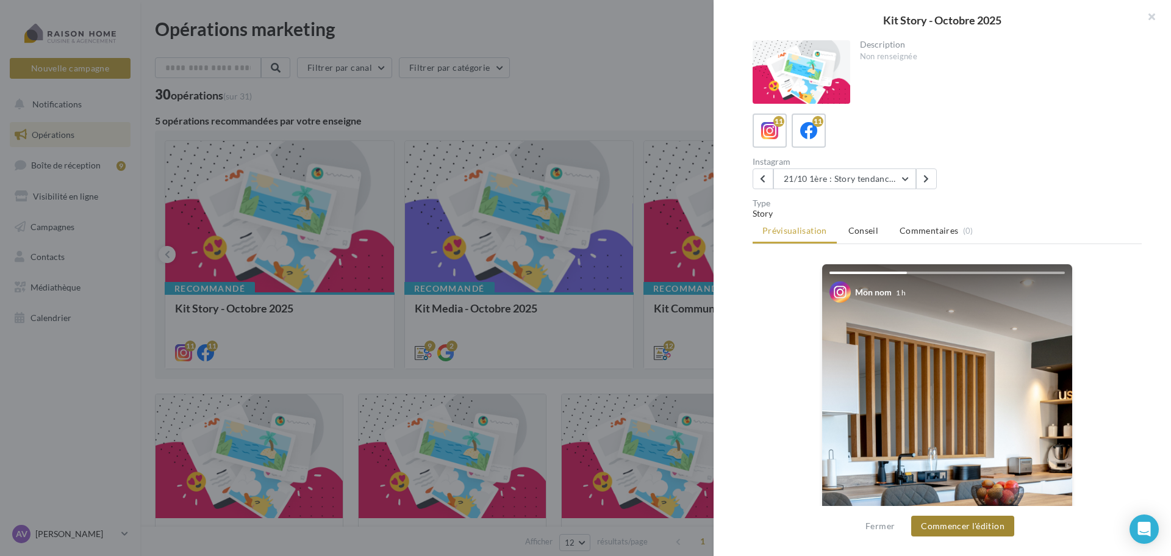
click at [985, 521] on button "Commencer l'édition" at bounding box center [962, 525] width 103 height 21
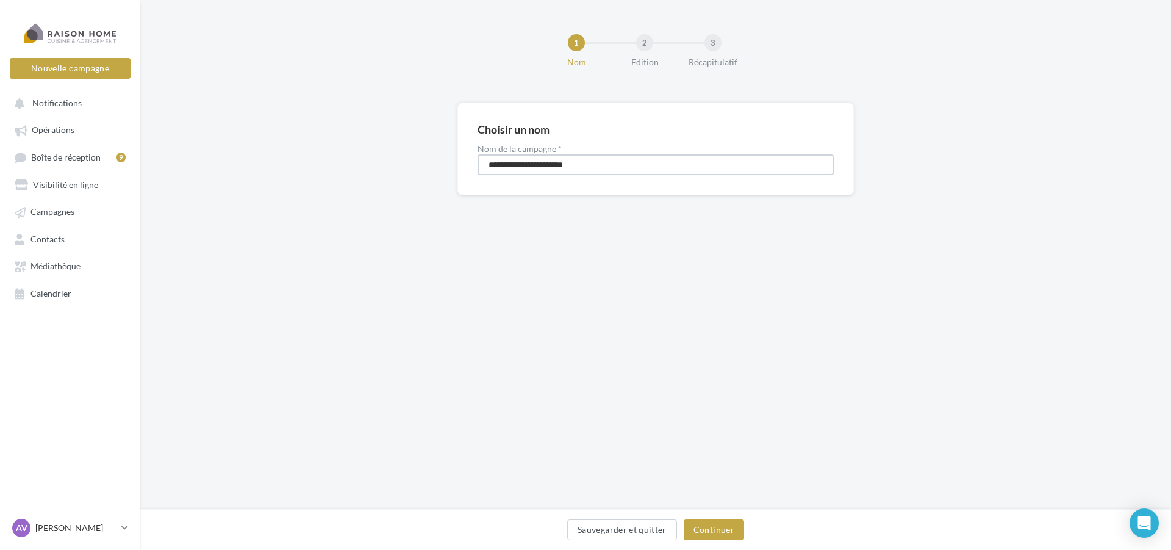
click at [524, 160] on input "**********" at bounding box center [656, 164] width 356 height 21
click at [520, 162] on input "**********" at bounding box center [656, 164] width 356 height 21
click at [530, 166] on input "**********" at bounding box center [656, 164] width 356 height 21
type input "**********"
click at [723, 531] on button "Continuer" at bounding box center [714, 529] width 60 height 21
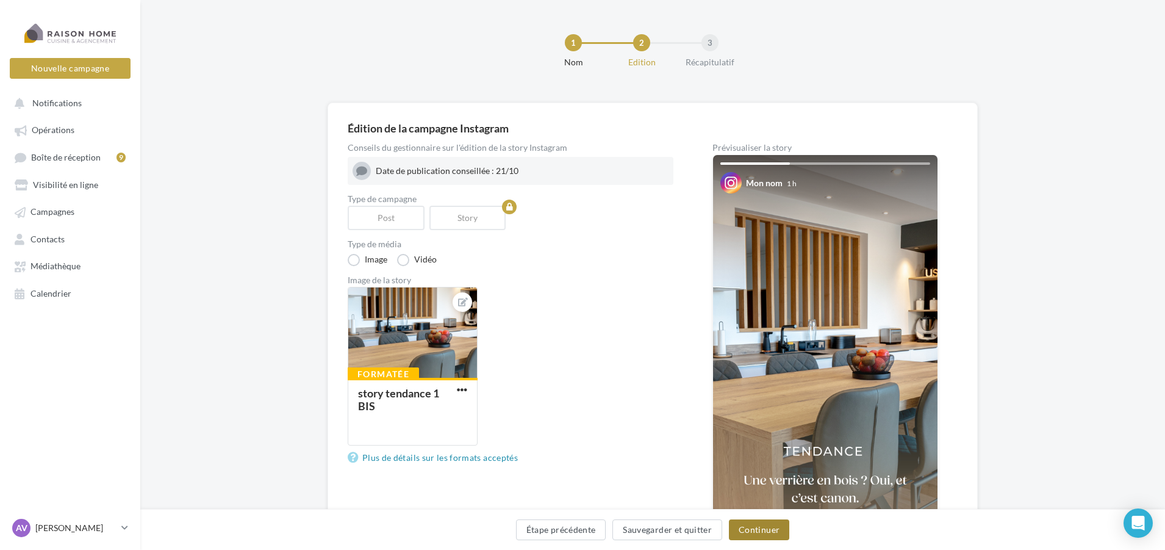
click at [741, 531] on button "Continuer" at bounding box center [759, 529] width 60 height 21
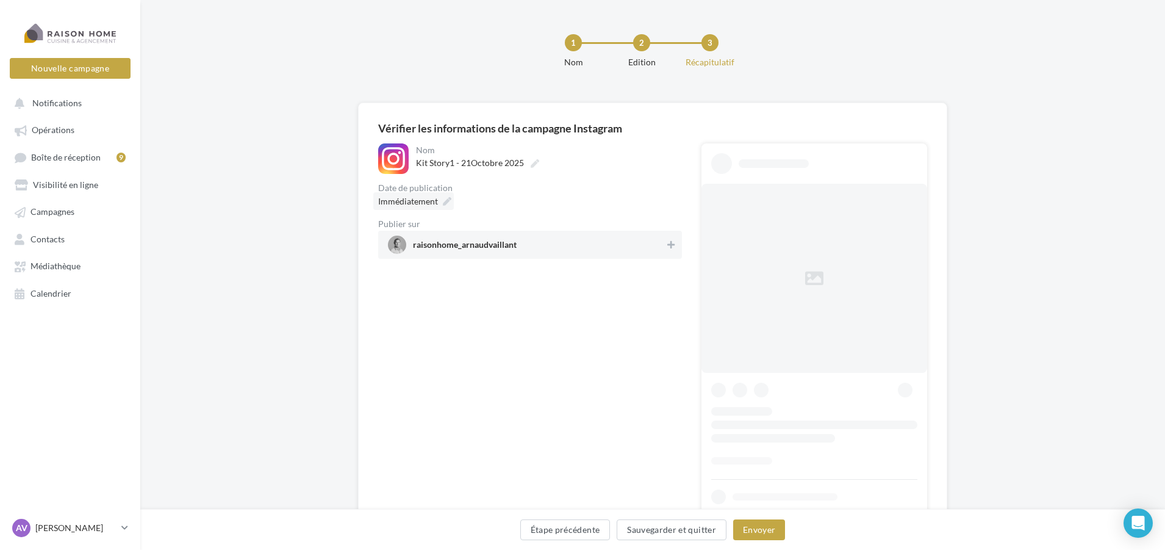
click at [449, 198] on icon at bounding box center [447, 201] width 9 height 9
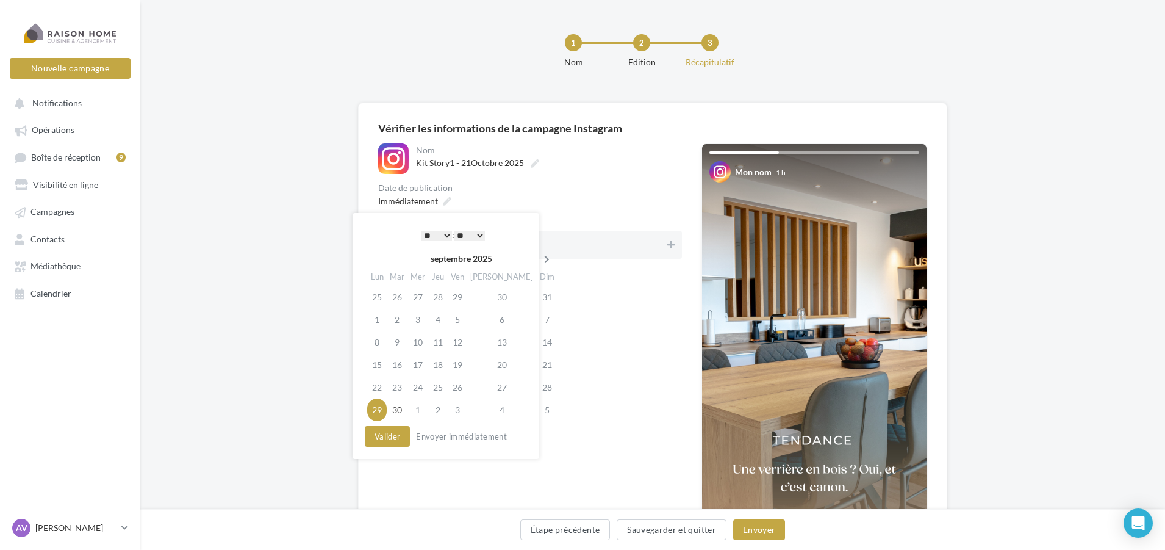
click at [539, 256] on icon at bounding box center [546, 259] width 15 height 9
click at [404, 365] on td "21" at bounding box center [399, 364] width 21 height 23
click at [445, 231] on select "* * * * * * * * * * ** ** ** ** ** ** ** ** ** ** ** ** ** **" at bounding box center [436, 236] width 30 height 10
click at [393, 436] on button "Valider" at bounding box center [387, 436] width 45 height 21
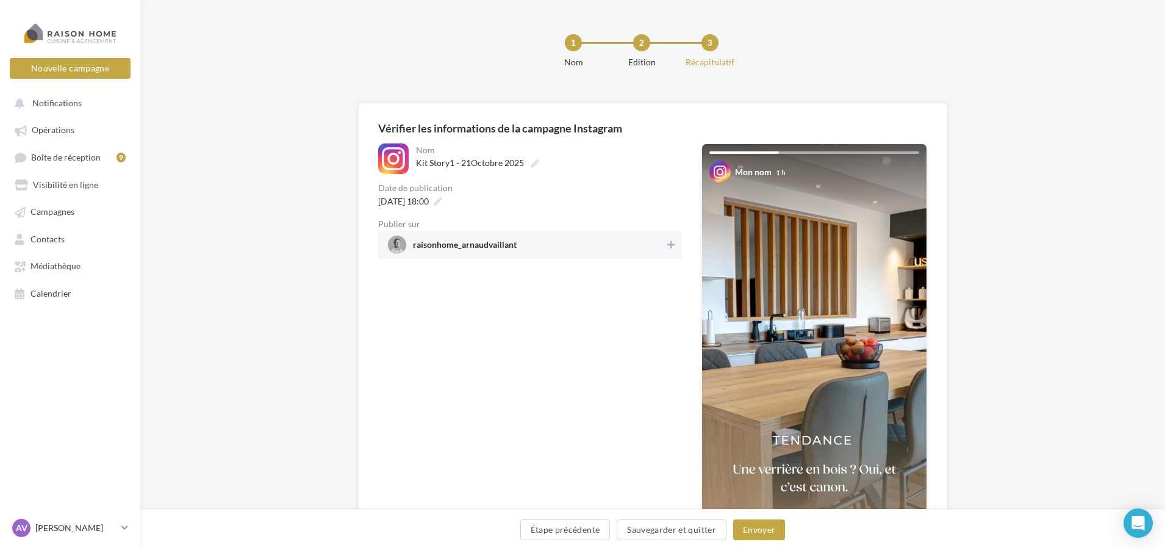
click at [568, 245] on span "raisonhome_arnaudvaillant" at bounding box center [526, 244] width 277 height 18
click at [751, 534] on button "Envoyer" at bounding box center [759, 529] width 52 height 21
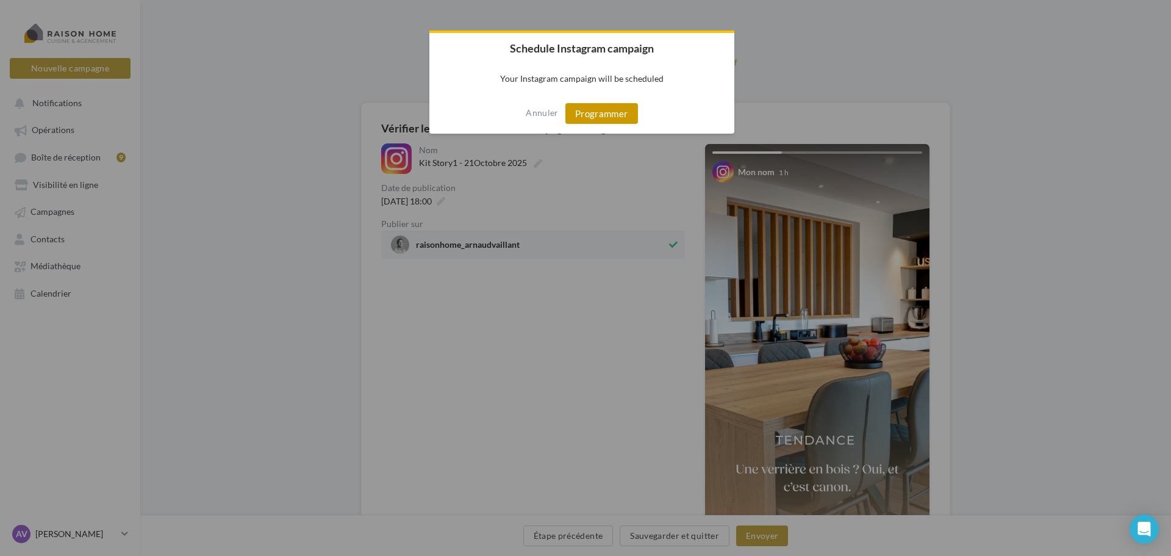
click at [587, 115] on button "Programmer" at bounding box center [601, 113] width 73 height 21
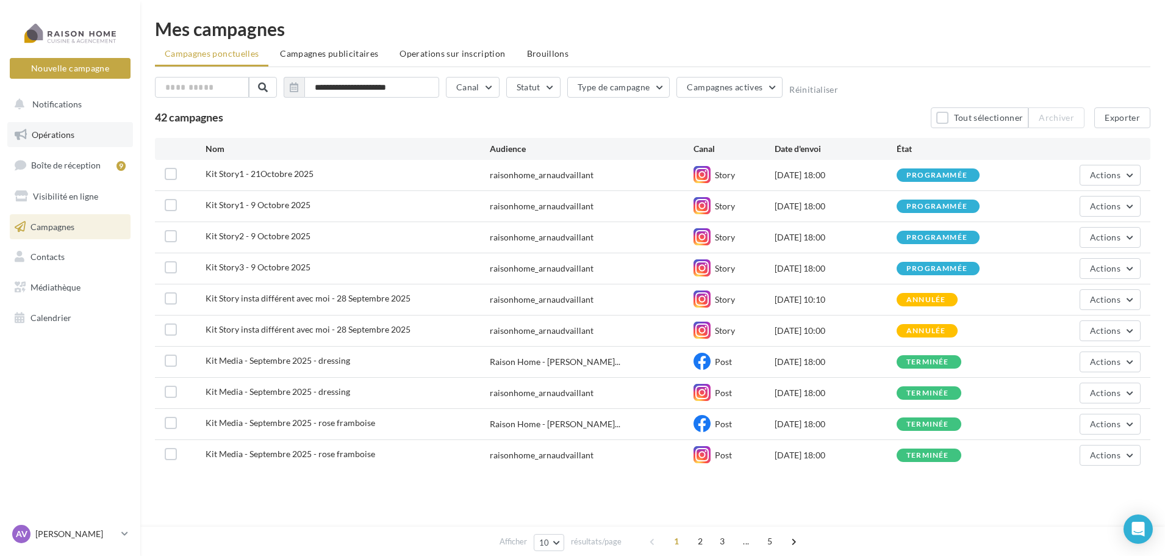
click at [84, 132] on link "Opérations" at bounding box center [70, 135] width 126 height 26
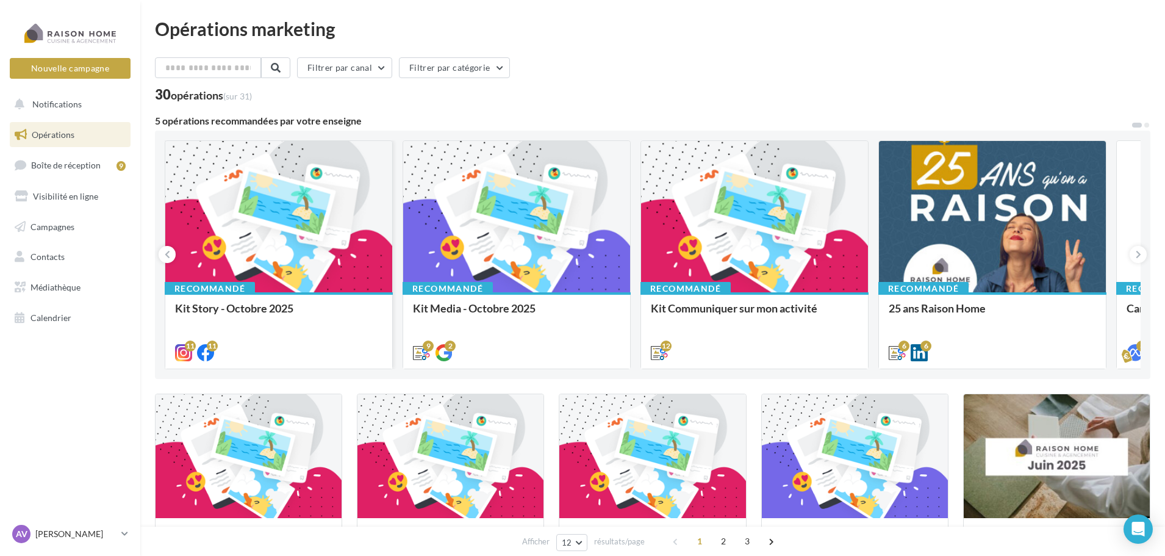
click at [320, 247] on div at bounding box center [278, 217] width 227 height 152
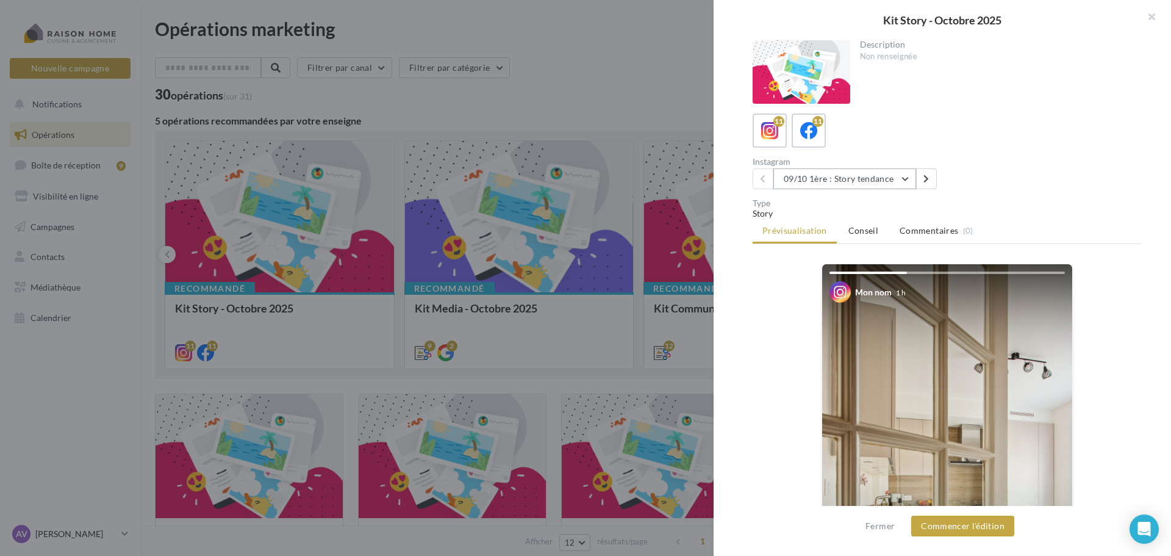
click at [873, 180] on button "09/10 1ère : Story tendance" at bounding box center [844, 178] width 143 height 21
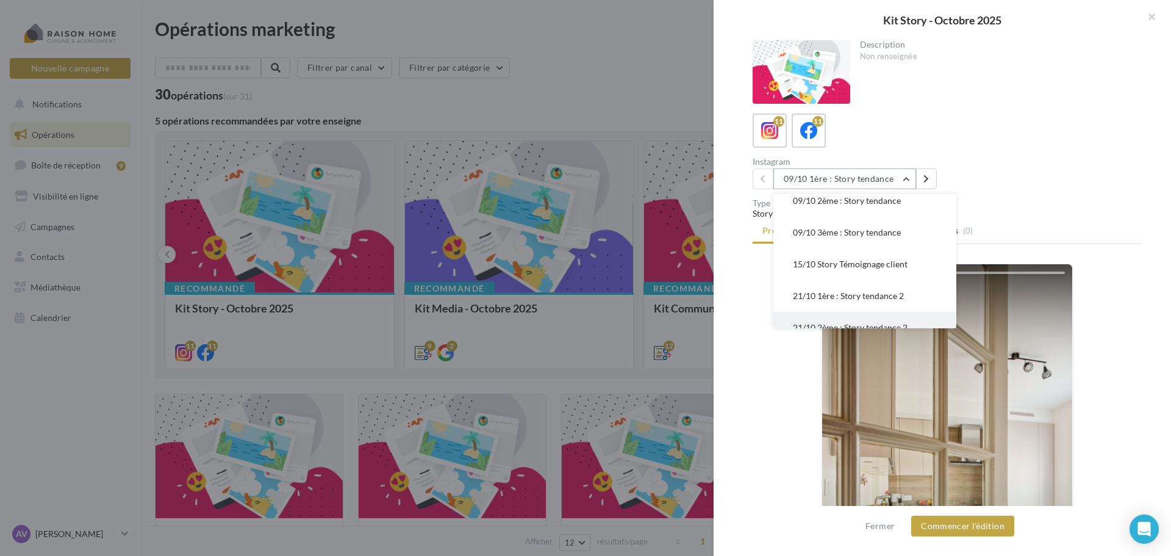
scroll to position [61, 0]
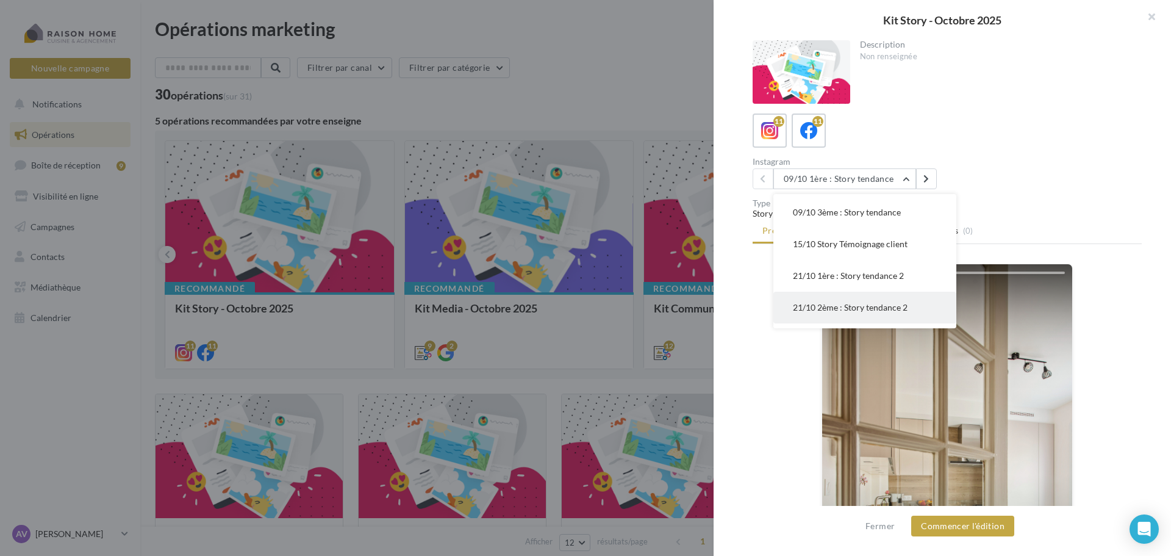
click at [860, 298] on button "21/10 2ème : Story tendance 2" at bounding box center [864, 308] width 183 height 32
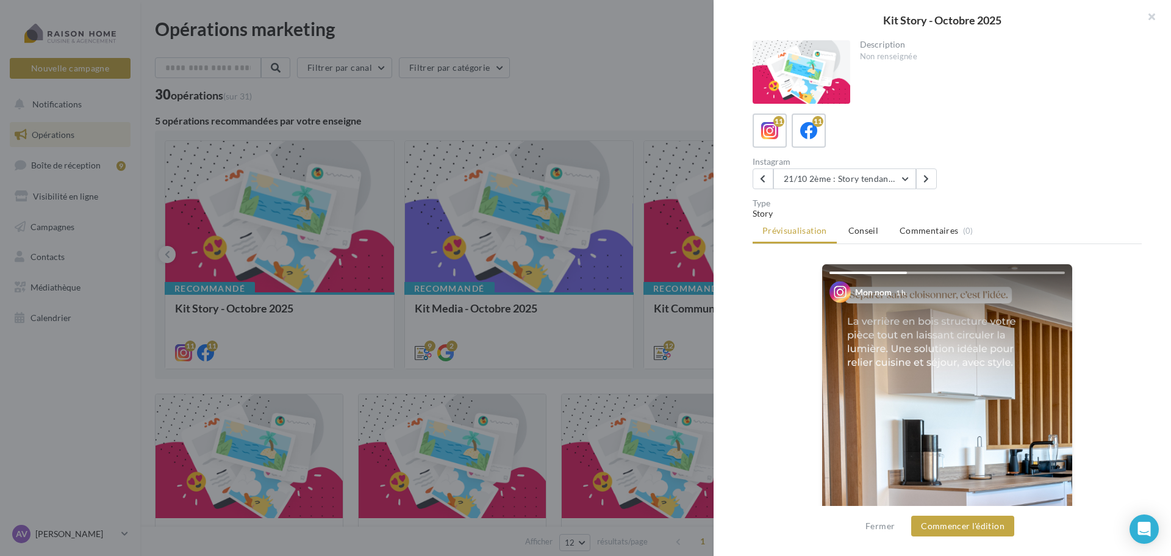
click at [960, 507] on div "Fermer Commencer l'édition" at bounding box center [942, 531] width 457 height 50
click at [969, 519] on button "Commencer l'édition" at bounding box center [962, 525] width 103 height 21
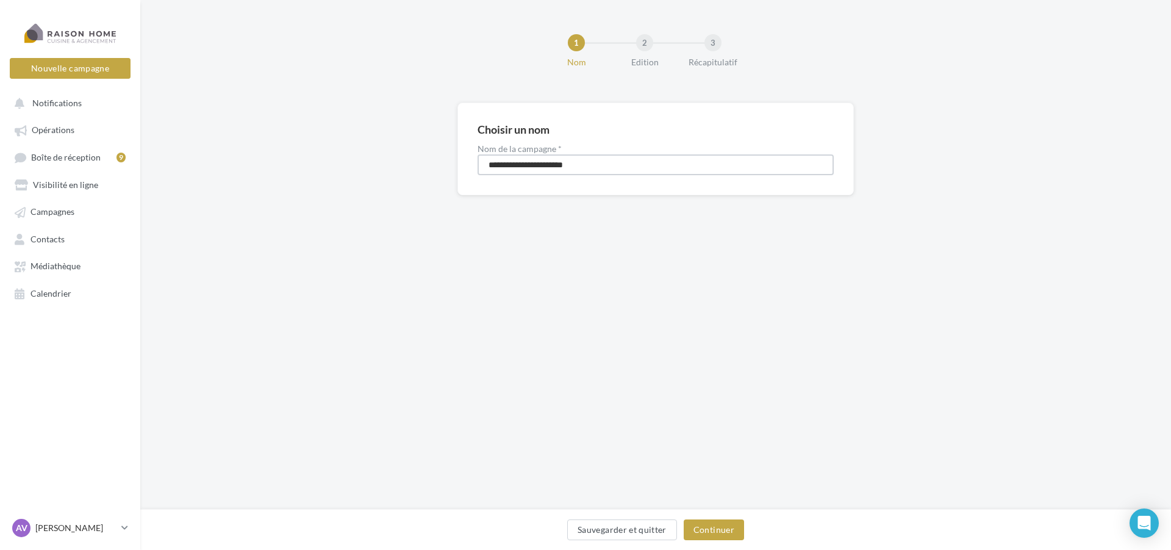
click at [518, 167] on input "**********" at bounding box center [656, 164] width 356 height 21
click at [533, 165] on input "**********" at bounding box center [656, 164] width 356 height 21
type input "**********"
click at [730, 526] on button "Continuer" at bounding box center [714, 529] width 60 height 21
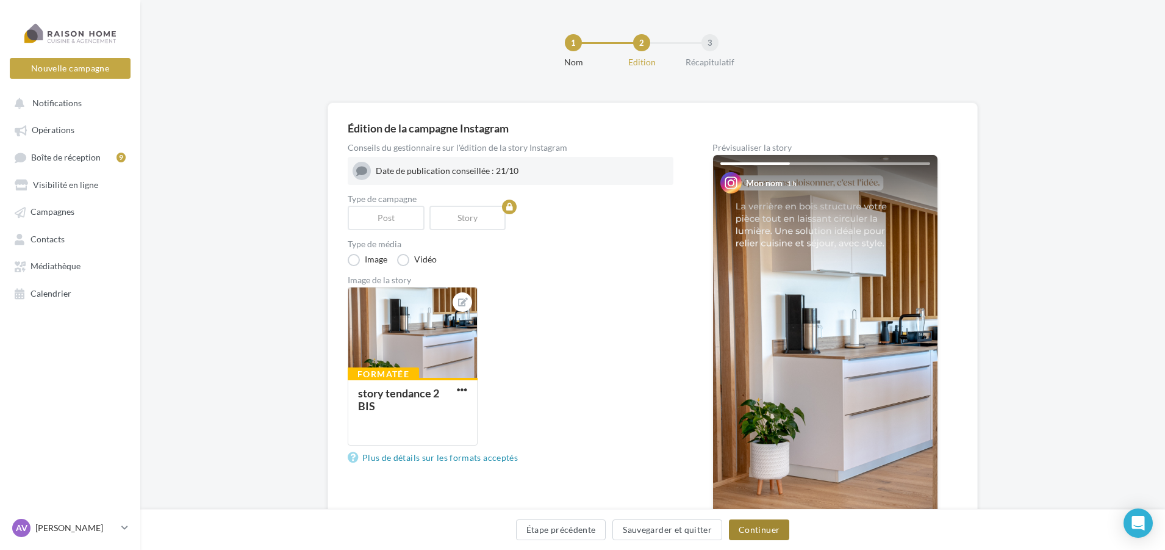
click at [755, 525] on button "Continuer" at bounding box center [759, 529] width 60 height 21
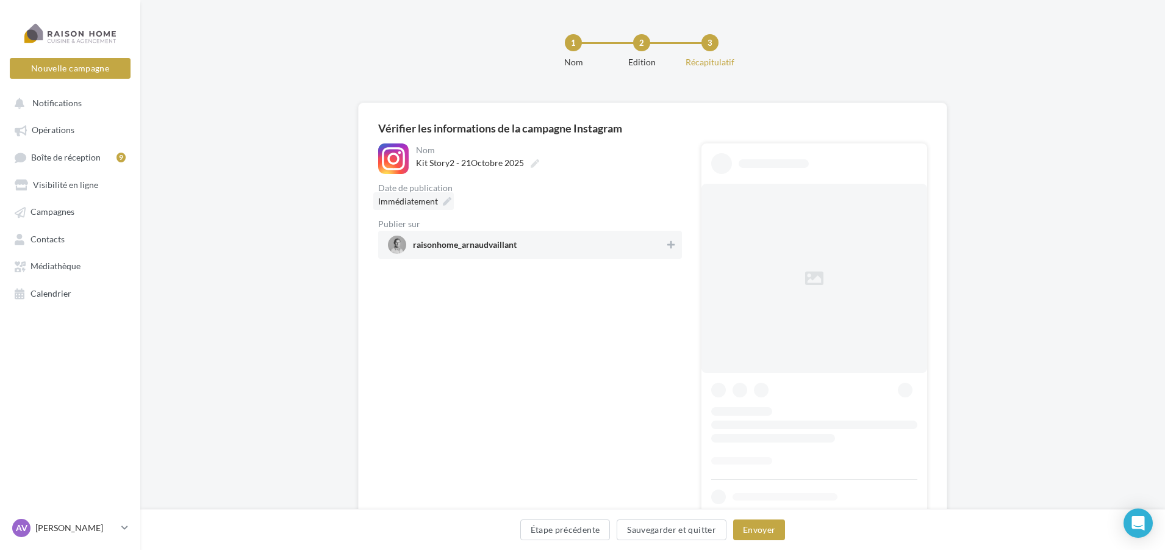
click at [449, 196] on div "Immédiatement" at bounding box center [413, 201] width 81 height 18
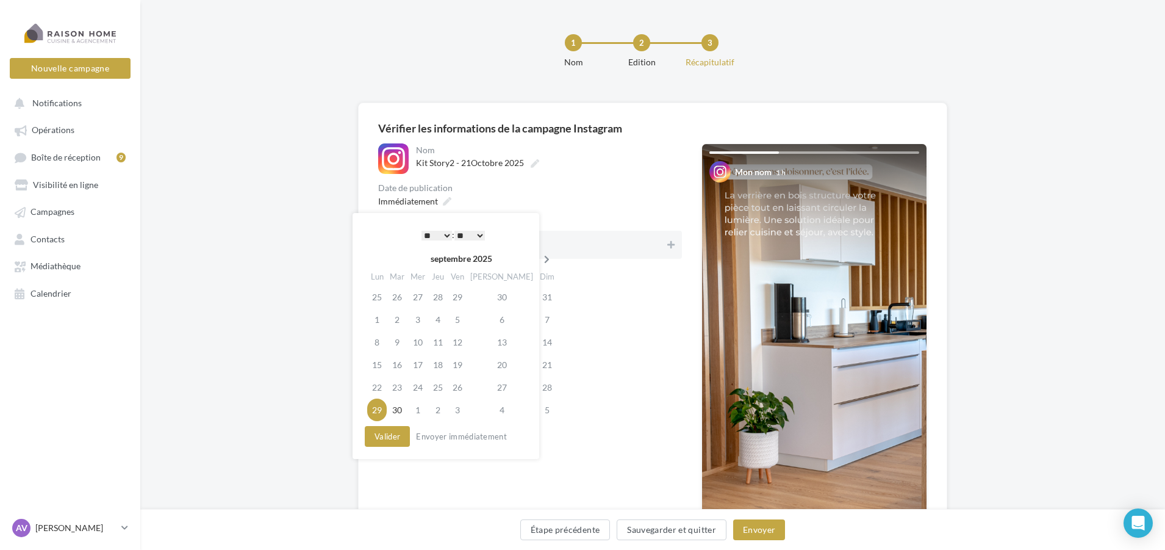
click at [539, 257] on icon at bounding box center [546, 259] width 15 height 9
click at [398, 367] on td "21" at bounding box center [399, 364] width 21 height 23
click at [436, 231] on select "* * * * * * * * * * ** ** ** ** ** ** ** ** ** ** ** ** ** **" at bounding box center [436, 236] width 30 height 10
click at [384, 442] on button "Valider" at bounding box center [387, 436] width 45 height 21
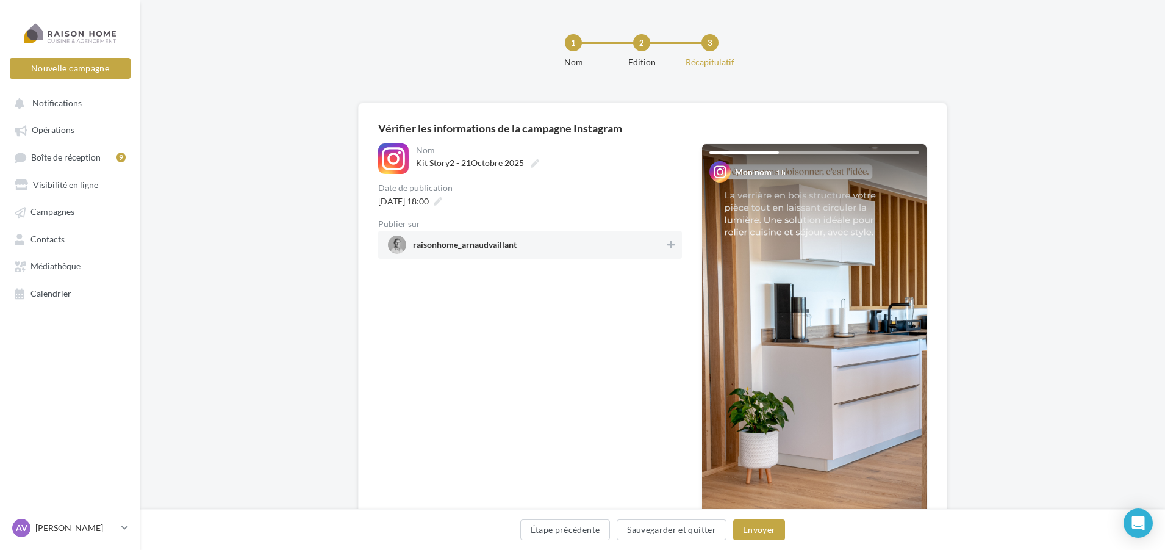
click at [592, 238] on span "raisonhome_arnaudvaillant" at bounding box center [526, 244] width 277 height 18
click at [781, 533] on button "Envoyer" at bounding box center [759, 529] width 52 height 21
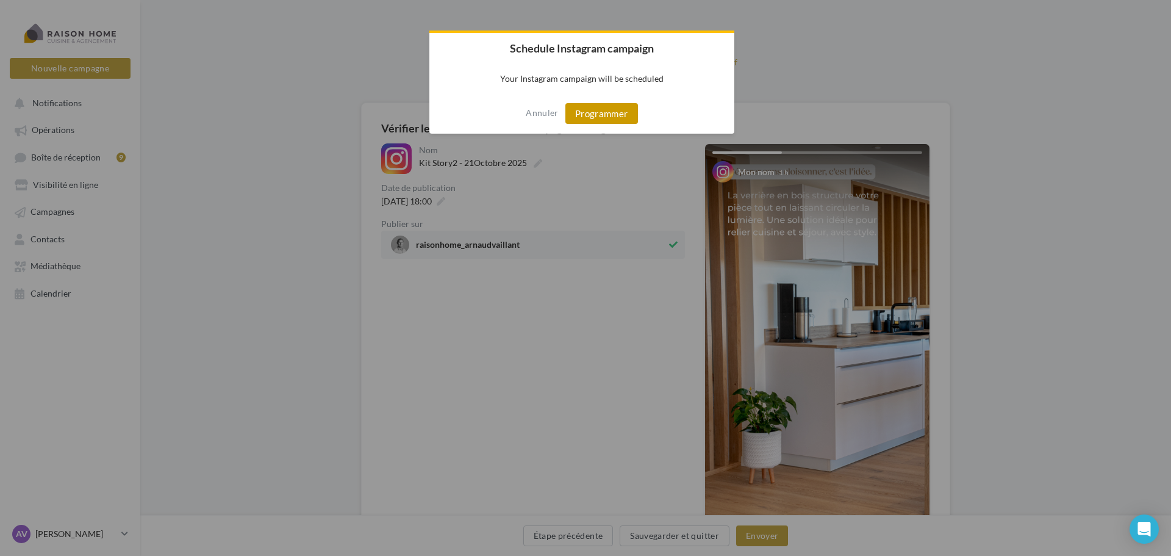
click at [593, 115] on button "Programmer" at bounding box center [601, 113] width 73 height 21
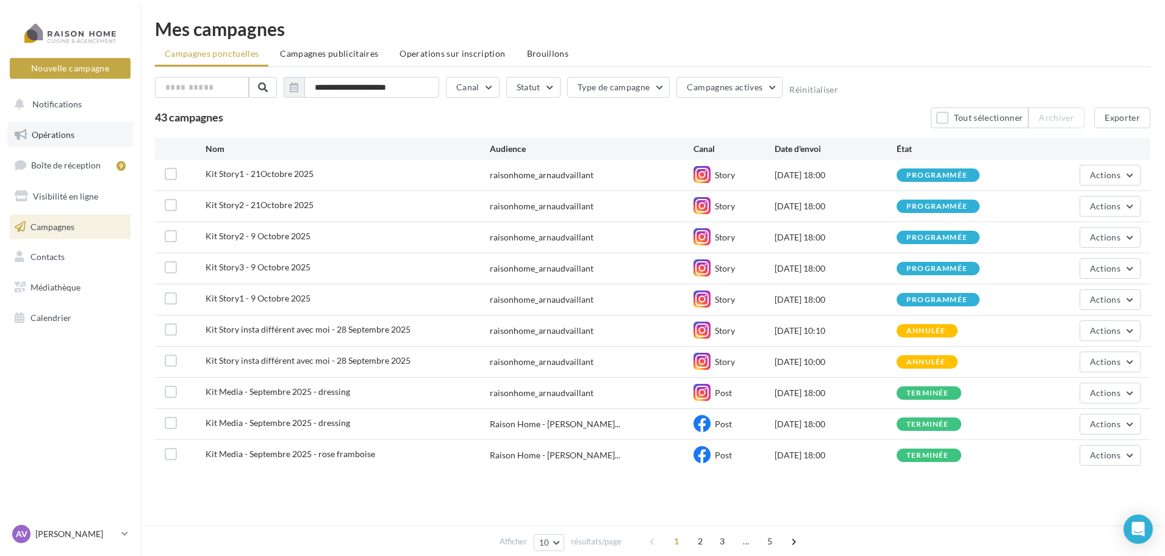
click at [86, 138] on link "Opérations" at bounding box center [70, 135] width 126 height 26
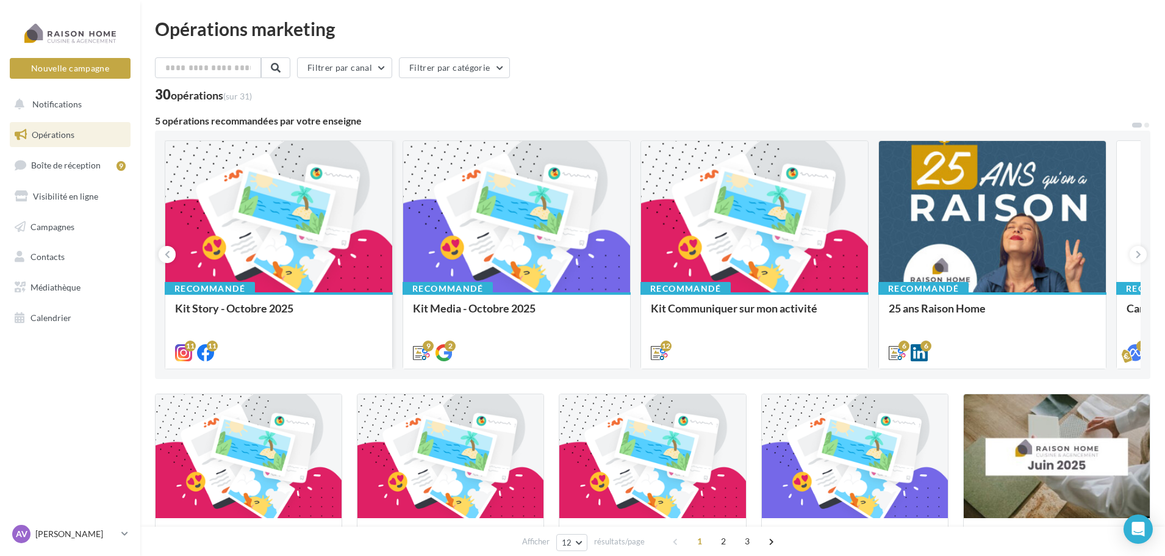
click at [332, 228] on div at bounding box center [278, 217] width 227 height 152
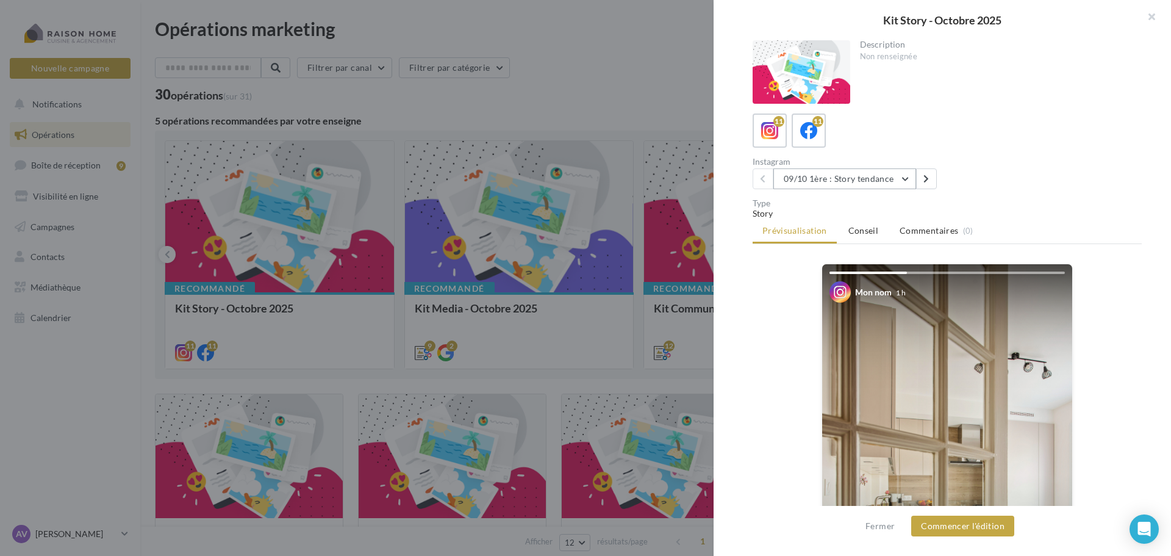
click at [860, 187] on button "09/10 1ère : Story tendance" at bounding box center [844, 178] width 143 height 21
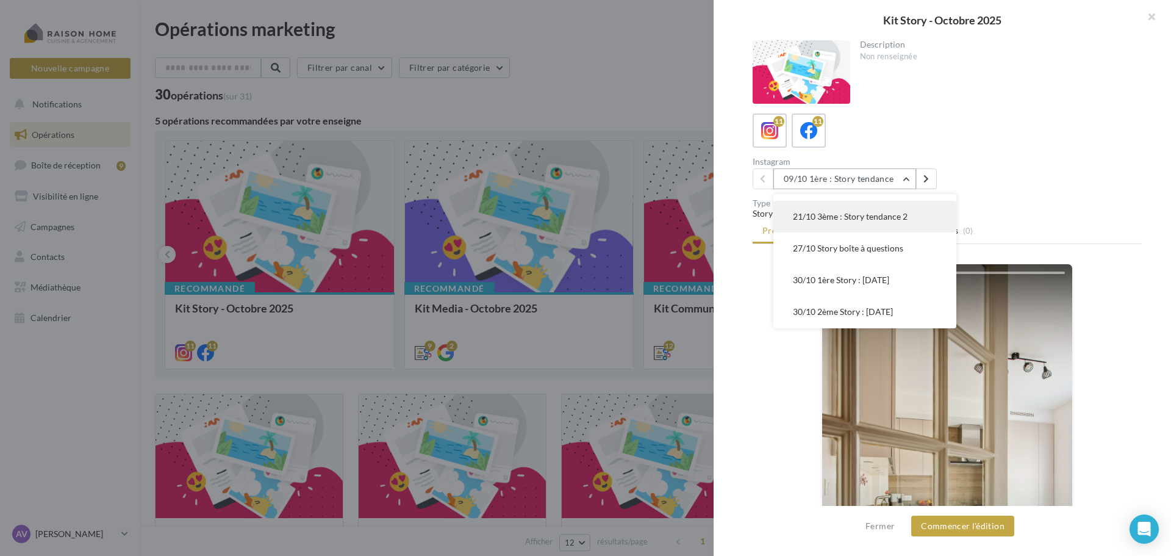
scroll to position [154, 0]
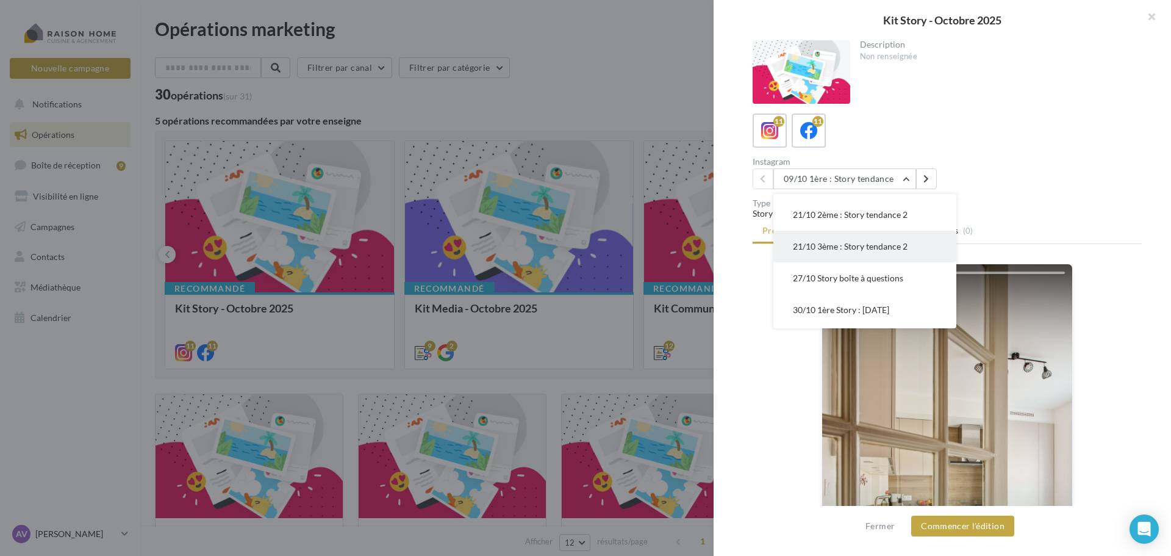
click at [849, 250] on span "21/10 3ème : Story tendance 2" at bounding box center [850, 246] width 115 height 10
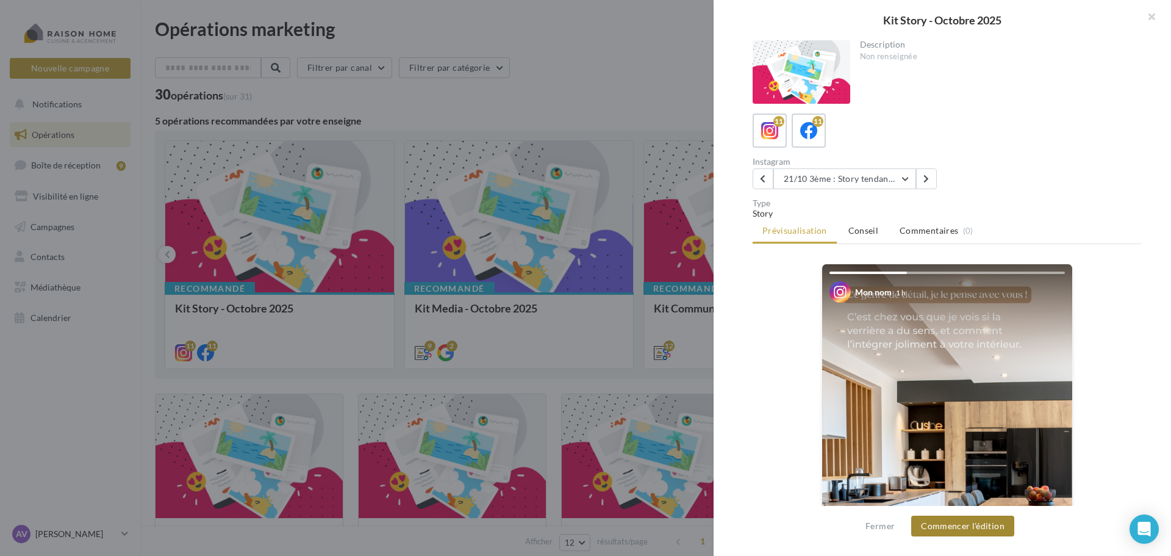
click at [962, 523] on button "Commencer l'édition" at bounding box center [962, 525] width 103 height 21
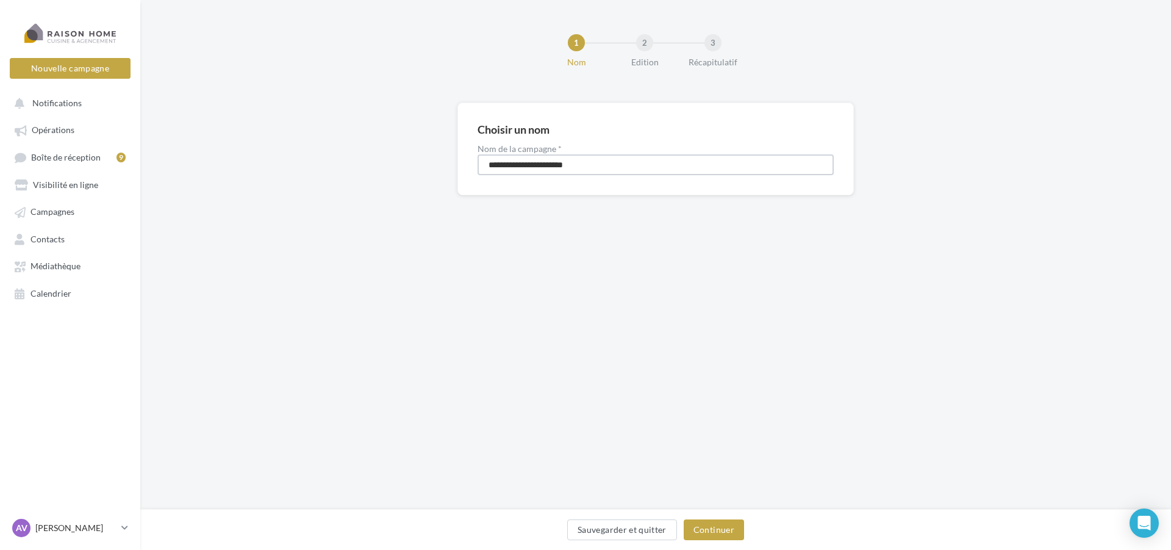
click at [518, 163] on input "**********" at bounding box center [656, 164] width 356 height 21
click at [530, 165] on input "**********" at bounding box center [656, 164] width 356 height 21
type input "**********"
click at [726, 525] on button "Continuer" at bounding box center [714, 529] width 60 height 21
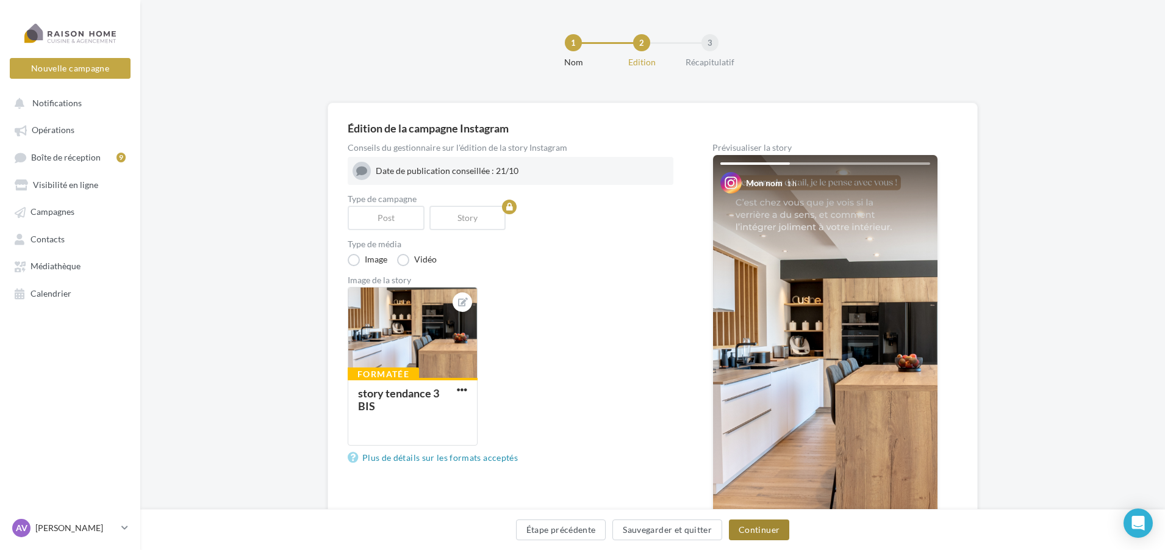
click at [781, 529] on button "Continuer" at bounding box center [759, 529] width 60 height 21
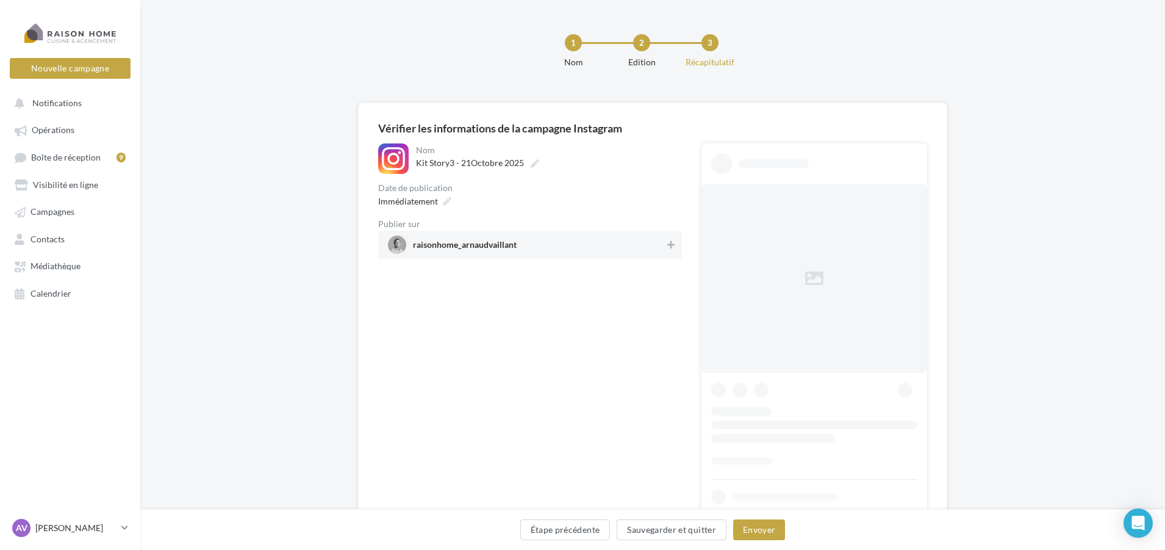
click at [552, 254] on span "raisonhome_arnaudvaillant" at bounding box center [526, 244] width 277 height 18
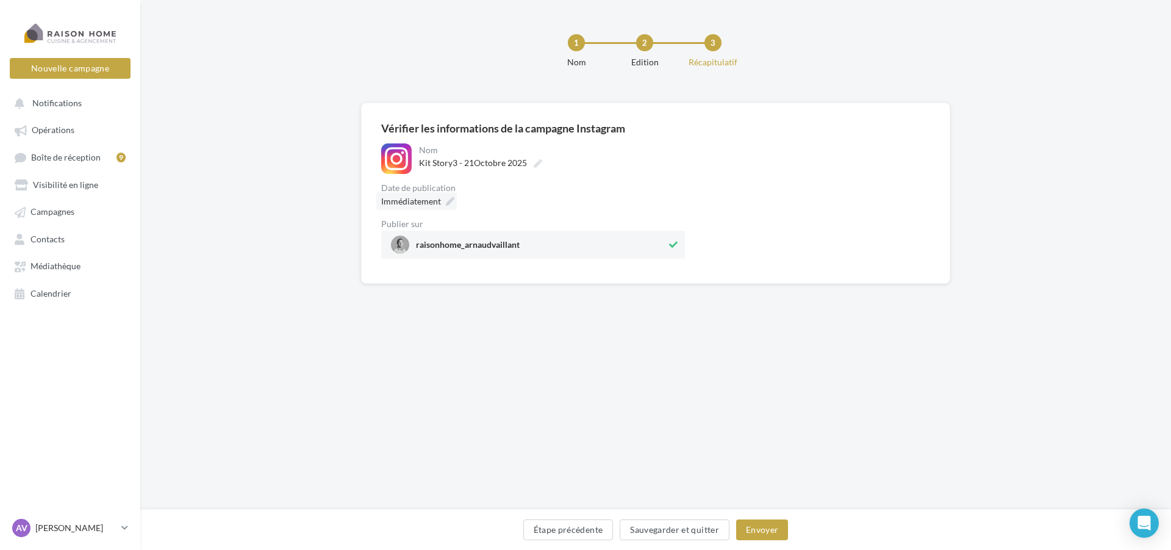
click at [448, 203] on icon at bounding box center [450, 201] width 9 height 9
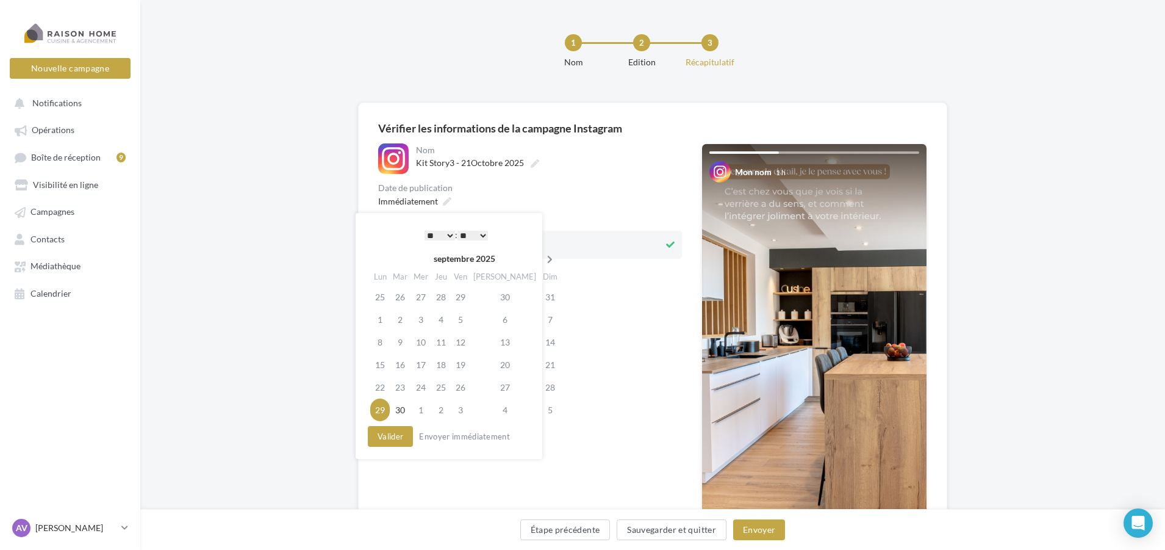
click at [542, 257] on icon at bounding box center [549, 259] width 15 height 9
click at [396, 362] on td "21" at bounding box center [399, 364] width 21 height 23
click at [429, 231] on select "* * * * * * * * * * ** ** ** ** ** ** ** ** ** ** ** ** ** **" at bounding box center [436, 236] width 30 height 10
click at [752, 520] on button "Envoyer" at bounding box center [759, 529] width 52 height 21
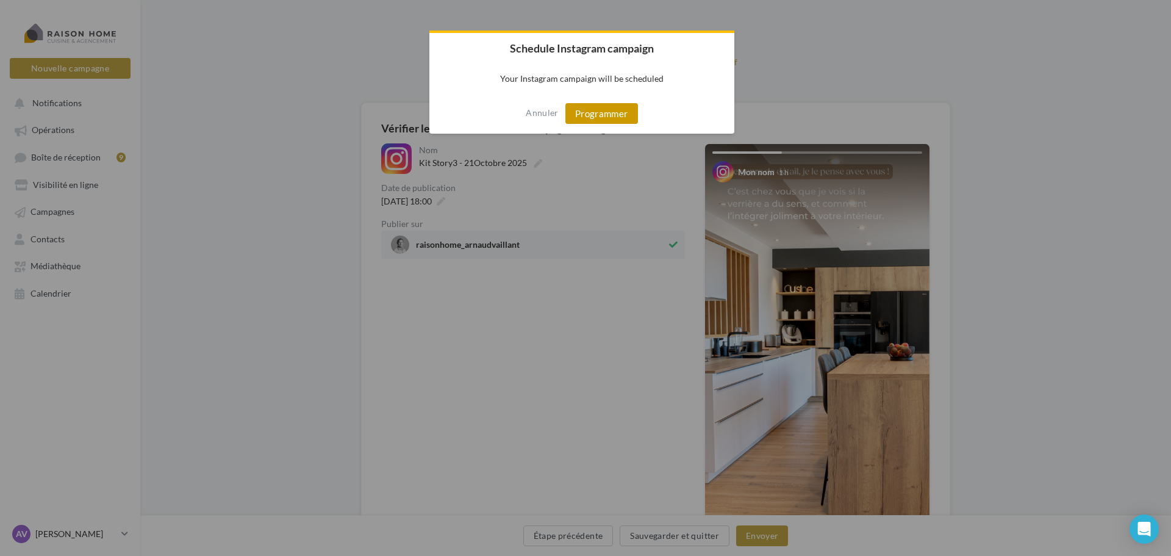
click at [581, 114] on button "Programmer" at bounding box center [601, 113] width 73 height 21
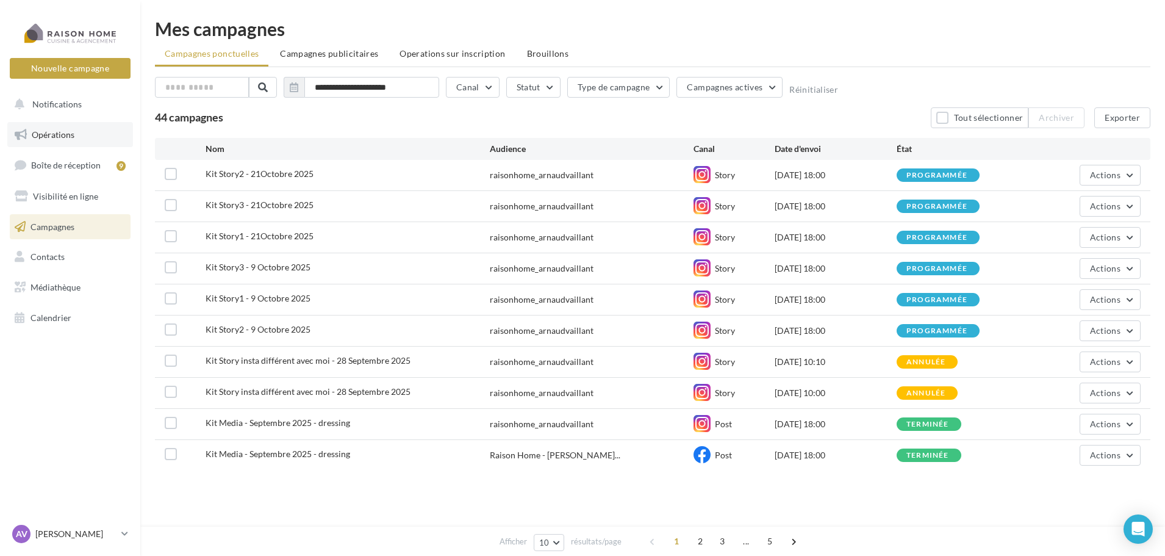
click at [95, 127] on link "Opérations" at bounding box center [70, 135] width 126 height 26
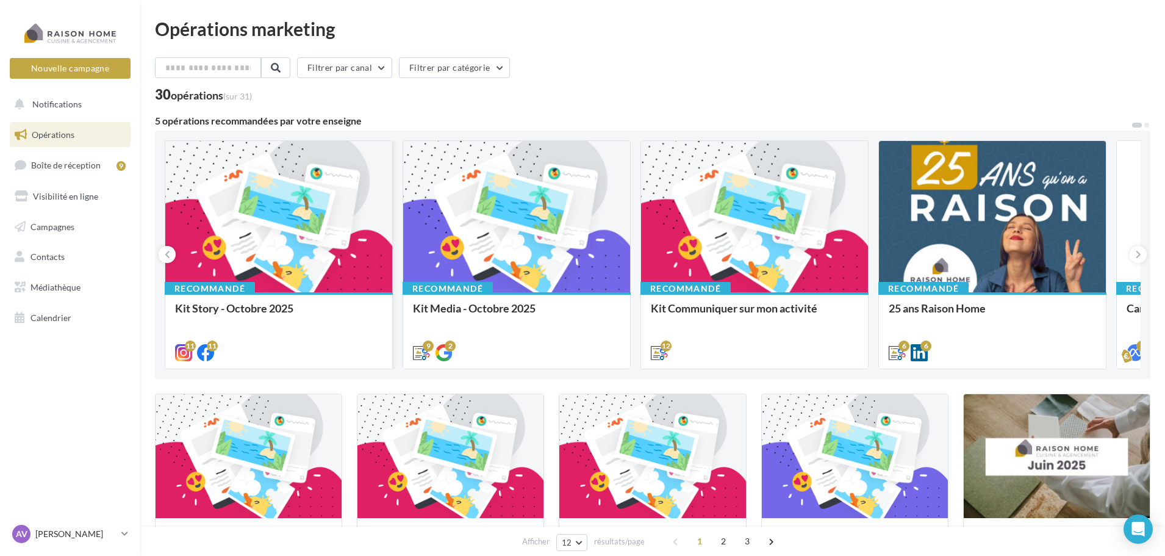
click at [323, 194] on div at bounding box center [278, 217] width 227 height 152
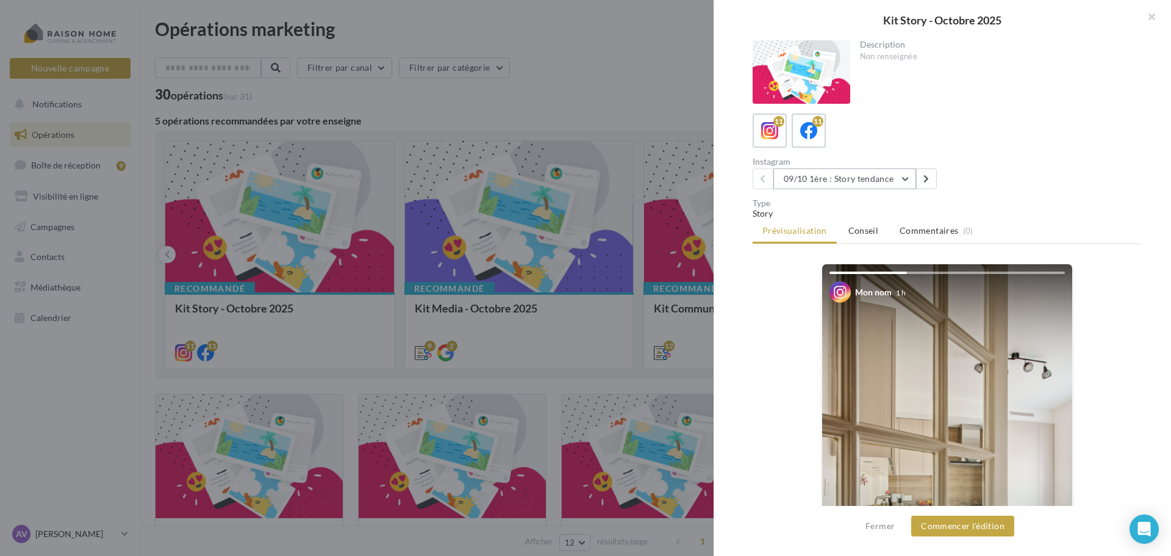
click at [841, 181] on button "09/10 1ère : Story tendance" at bounding box center [844, 178] width 143 height 21
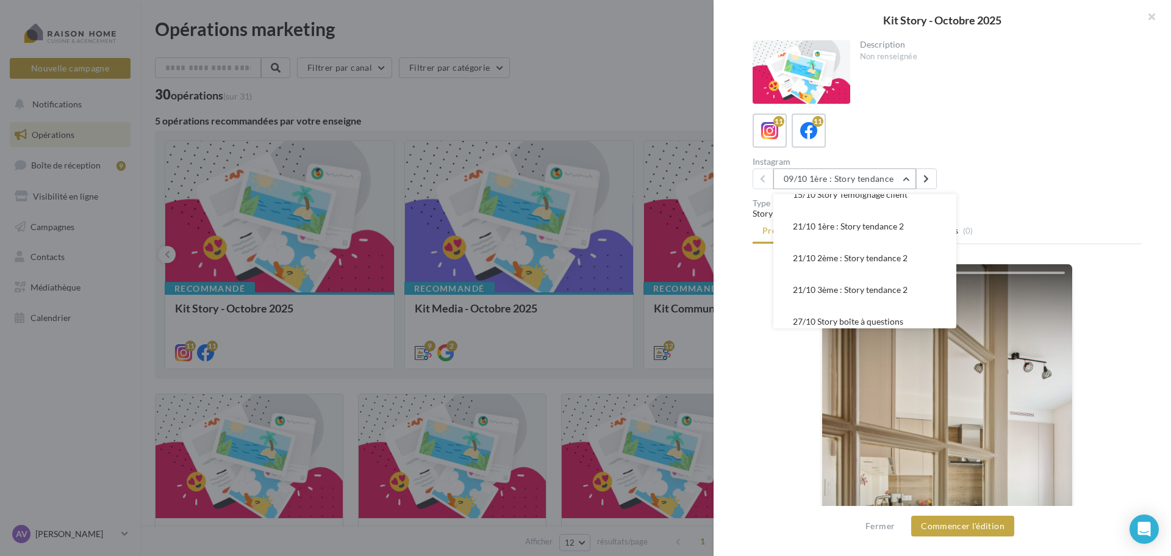
scroll to position [215, 0]
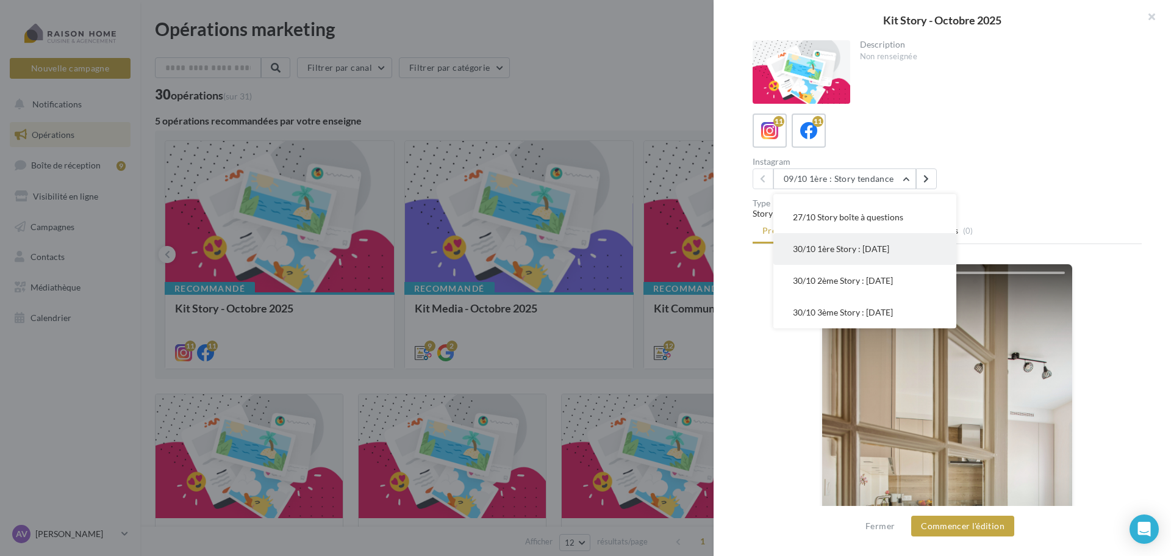
click at [864, 249] on span "30/10 1ère Story : [DATE]" at bounding box center [841, 248] width 96 height 10
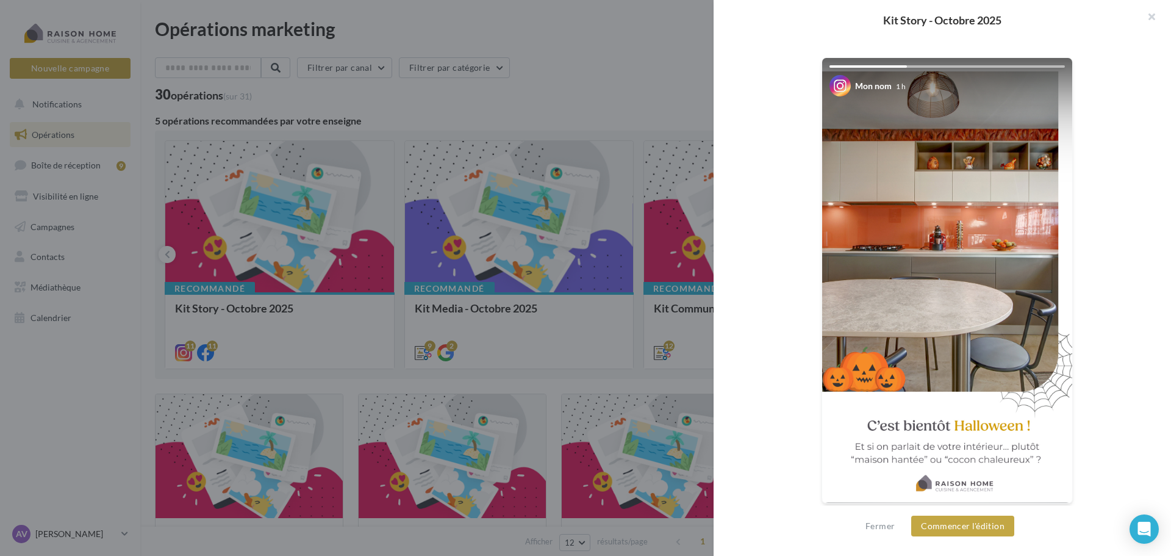
scroll to position [209, 0]
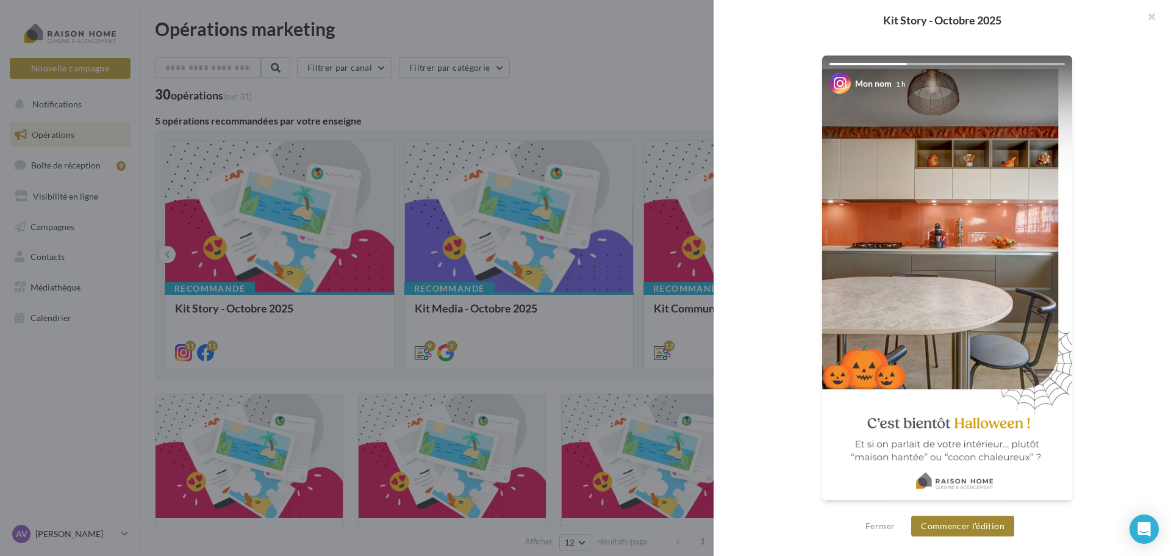
click at [970, 523] on button "Commencer l'édition" at bounding box center [962, 525] width 103 height 21
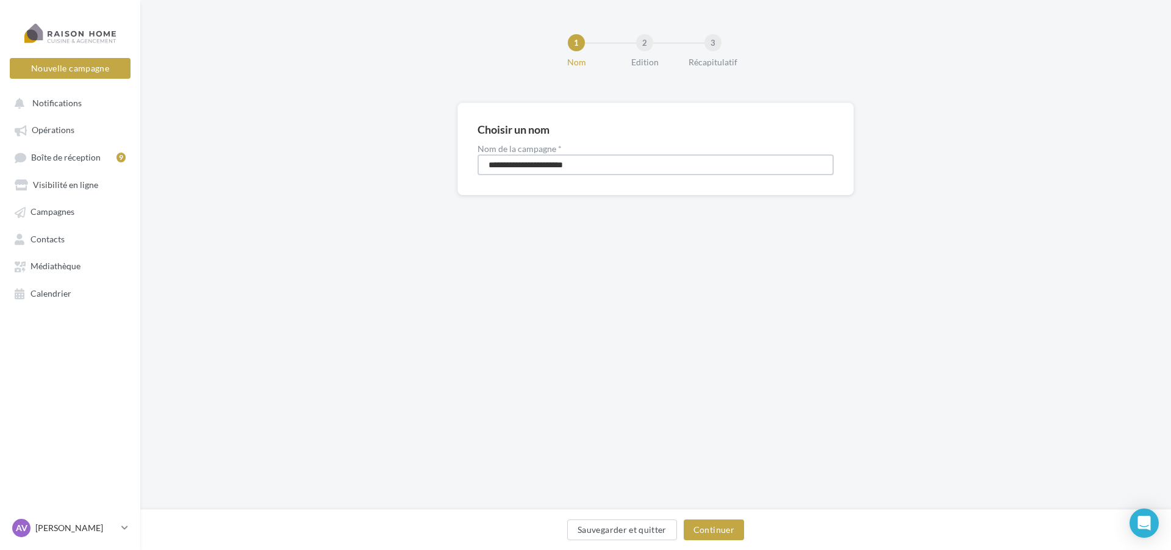
click at [519, 163] on input "**********" at bounding box center [656, 164] width 356 height 21
click at [532, 161] on input "**********" at bounding box center [656, 164] width 356 height 21
type input "**********"
click at [735, 529] on button "Continuer" at bounding box center [714, 529] width 60 height 21
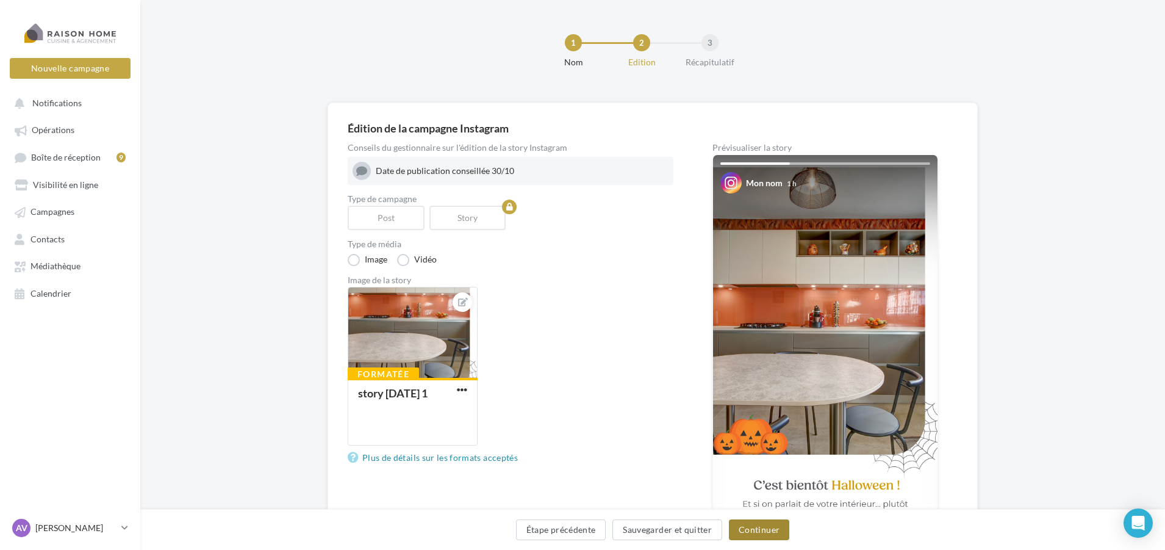
click at [753, 524] on button "Continuer" at bounding box center [759, 529] width 60 height 21
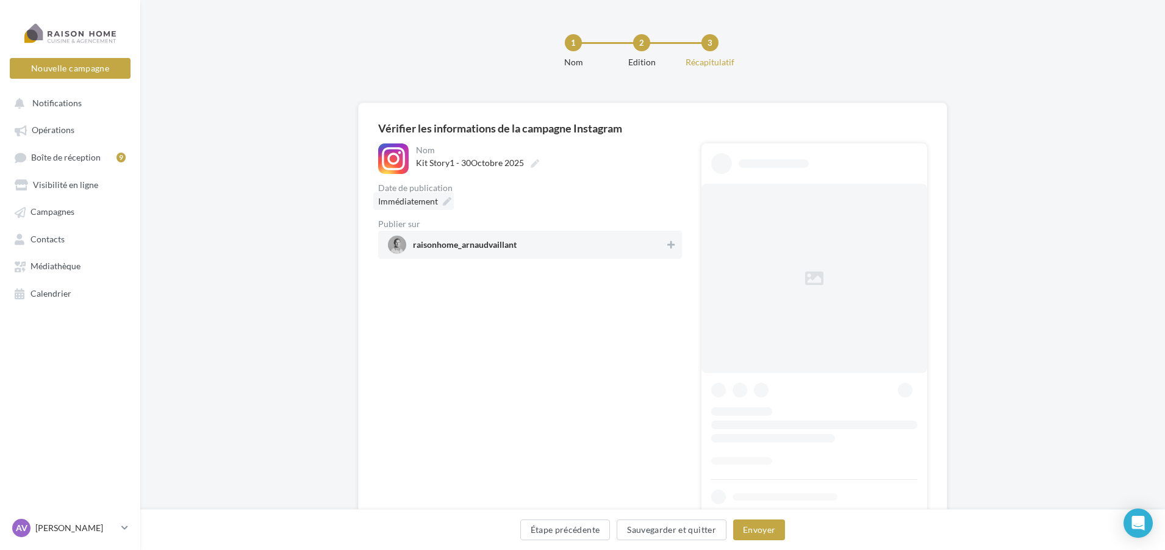
click at [438, 201] on div "Immédiatement" at bounding box center [413, 201] width 81 height 18
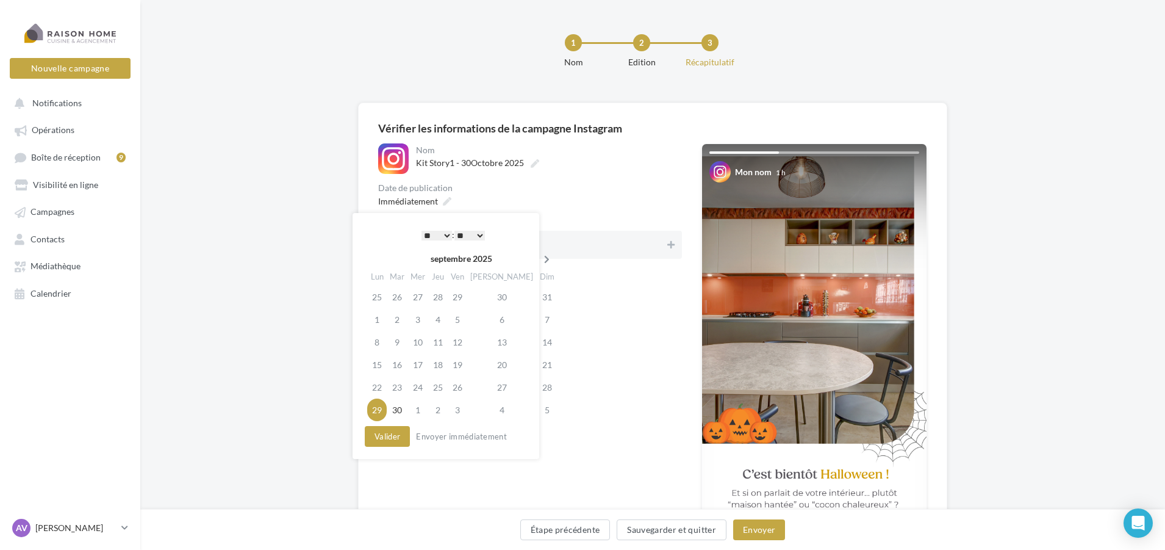
click at [536, 254] on th at bounding box center [546, 258] width 21 height 18
click at [446, 387] on td "30" at bounding box center [440, 387] width 20 height 23
click at [446, 235] on select "* * * * * * * * * * ** ** ** ** ** ** ** ** ** ** ** ** ** **" at bounding box center [436, 236] width 30 height 10
click at [374, 438] on button "Valider" at bounding box center [387, 436] width 45 height 21
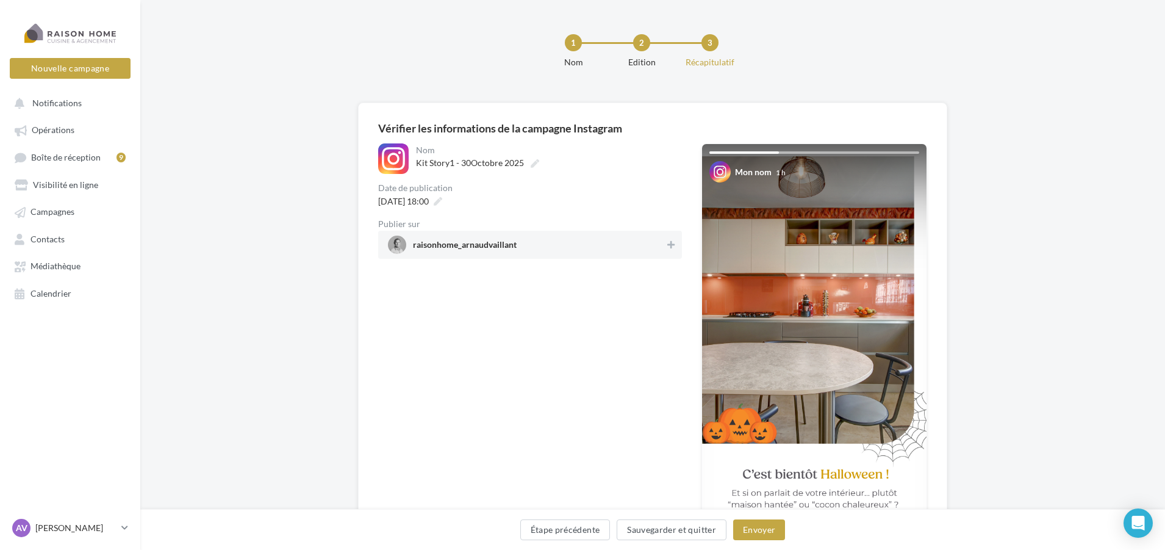
click at [614, 244] on span "raisonhome_arnaudvaillant" at bounding box center [526, 244] width 277 height 18
click at [754, 537] on button "Envoyer" at bounding box center [759, 529] width 52 height 21
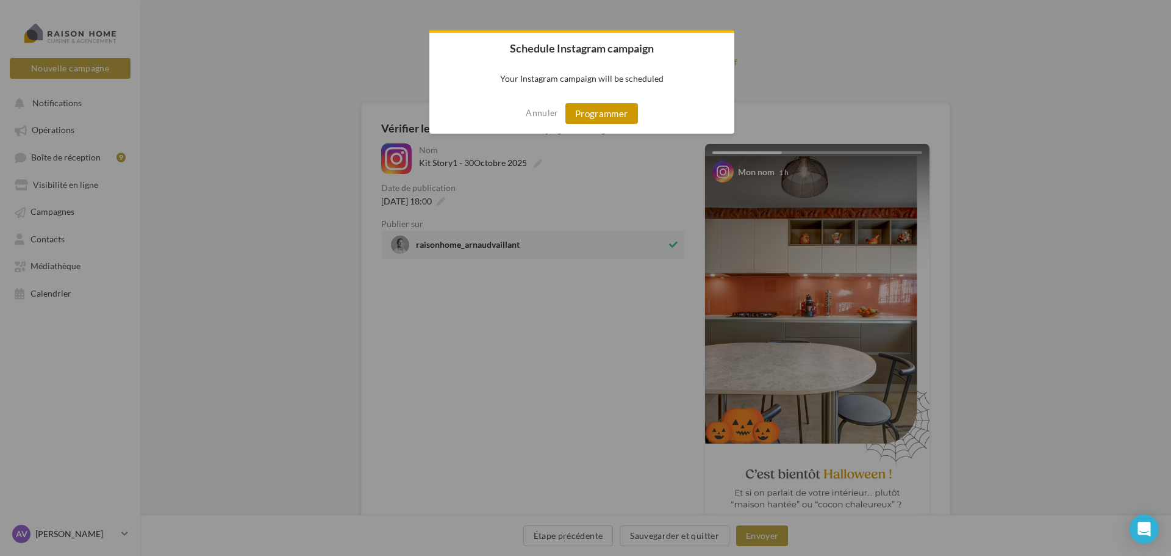
click at [592, 112] on button "Programmer" at bounding box center [601, 113] width 73 height 21
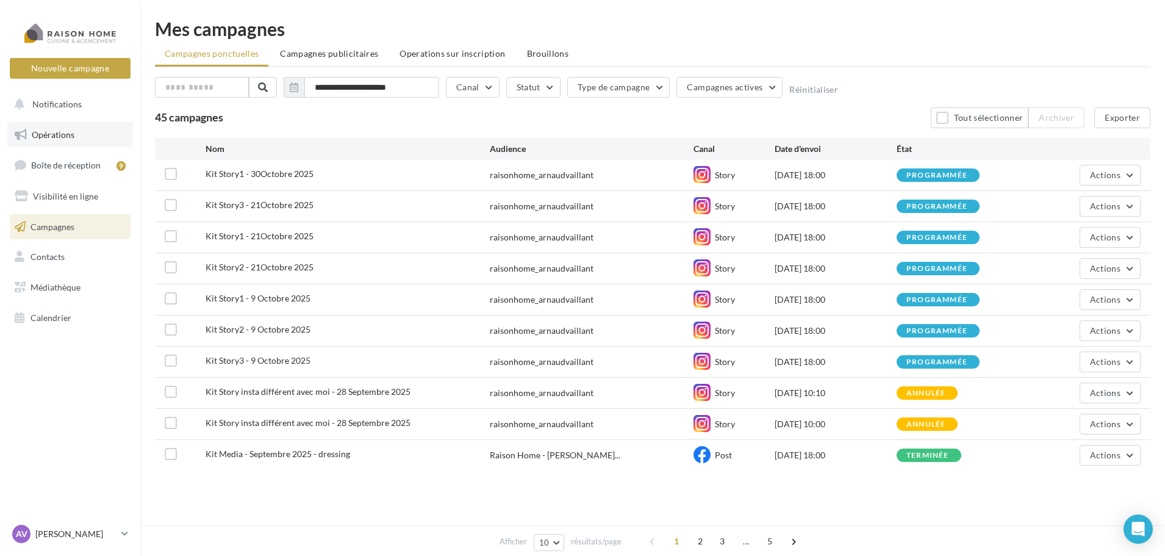
click at [74, 135] on link "Opérations" at bounding box center [70, 135] width 126 height 26
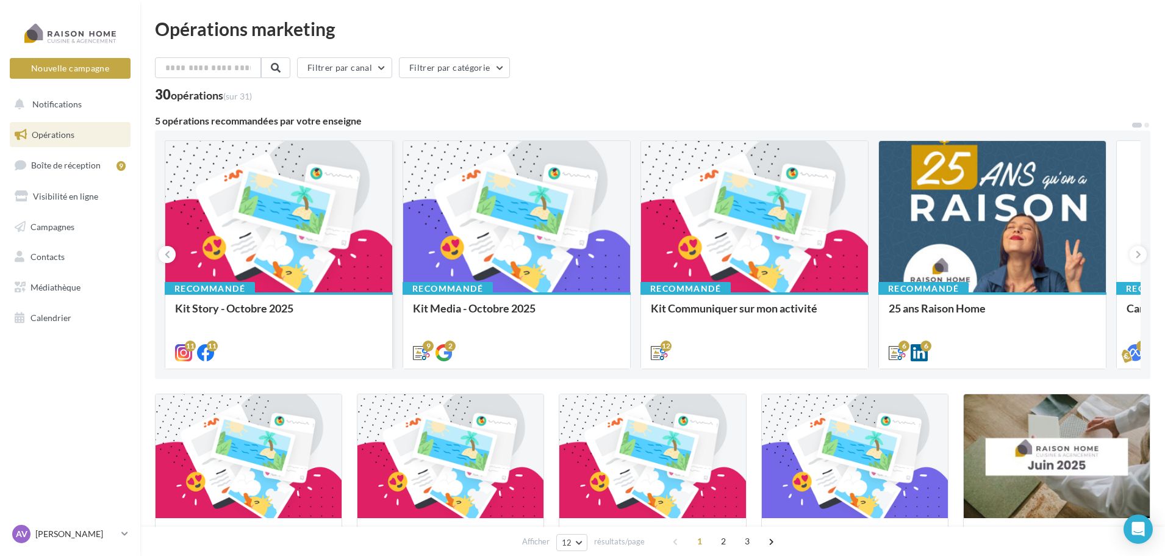
click at [310, 213] on div at bounding box center [278, 217] width 227 height 152
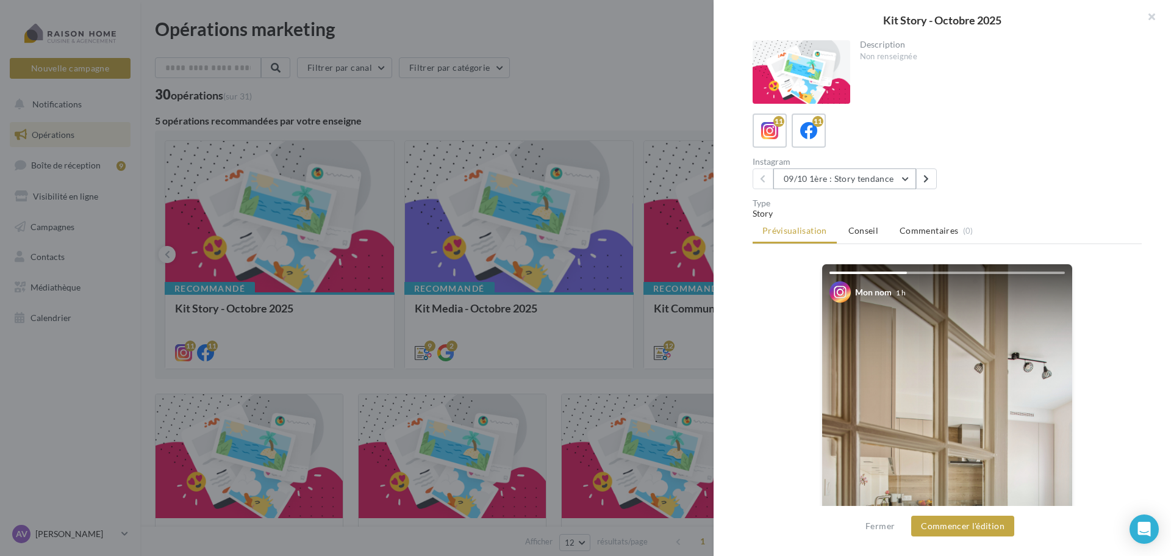
click at [830, 185] on button "09/10 1ère : Story tendance" at bounding box center [844, 178] width 143 height 21
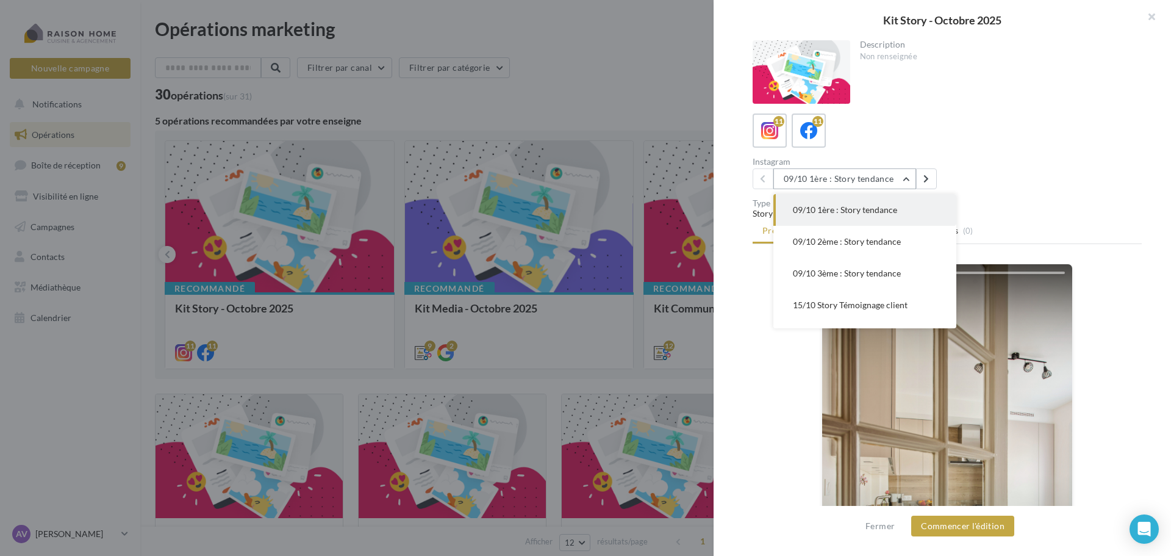
scroll to position [215, 0]
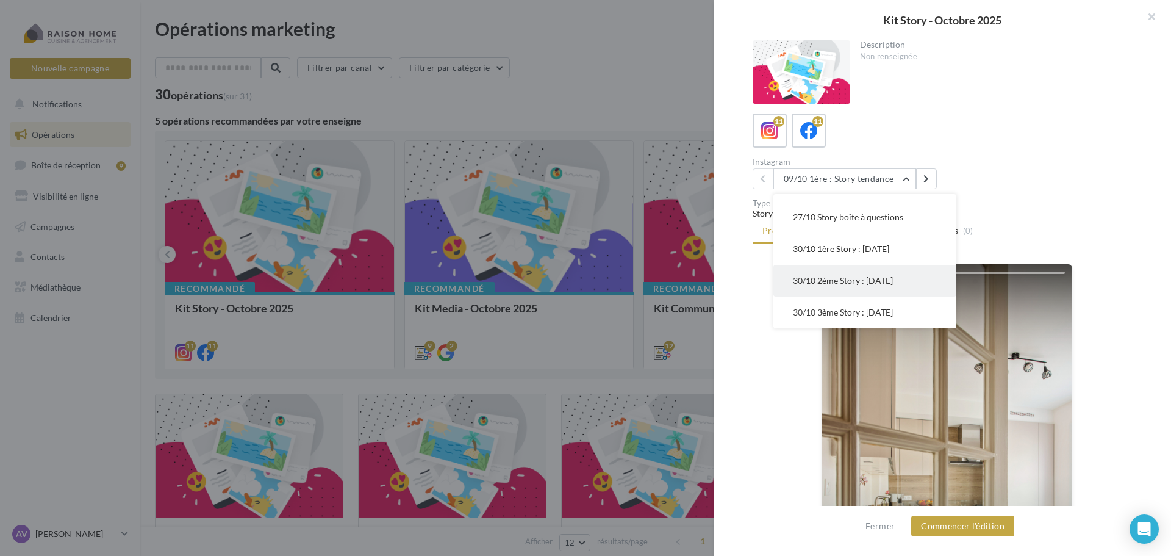
click at [855, 273] on button "30/10 2ème Story : [DATE]" at bounding box center [864, 281] width 183 height 32
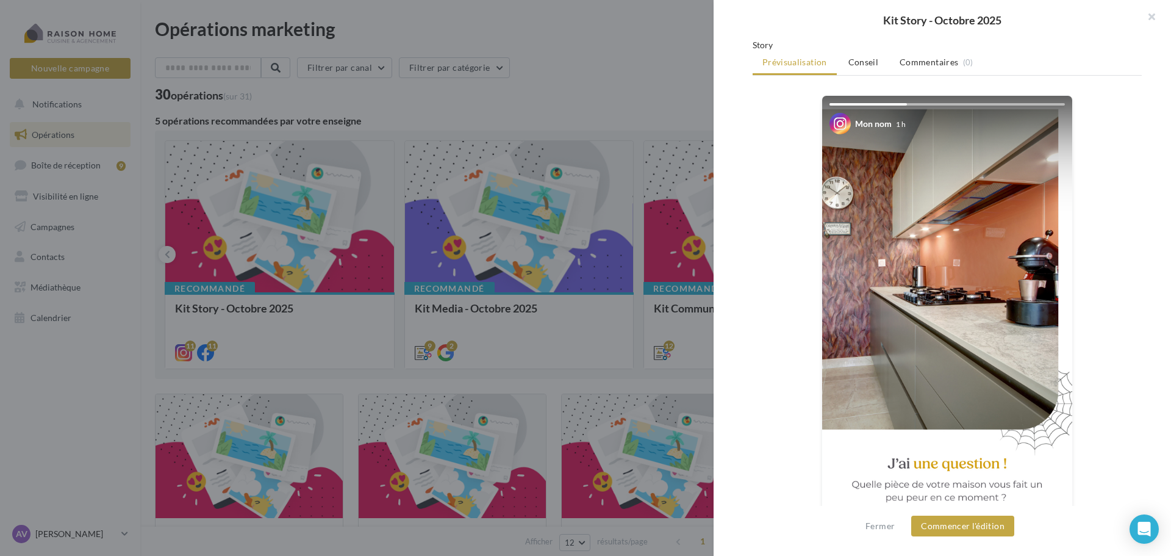
scroll to position [209, 0]
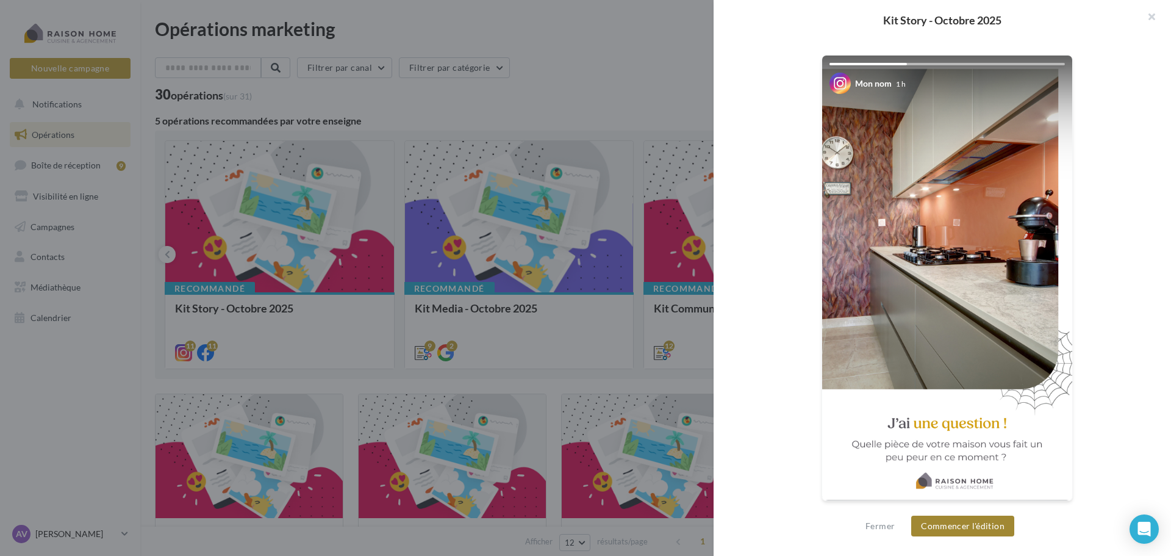
click at [956, 522] on button "Commencer l'édition" at bounding box center [962, 525] width 103 height 21
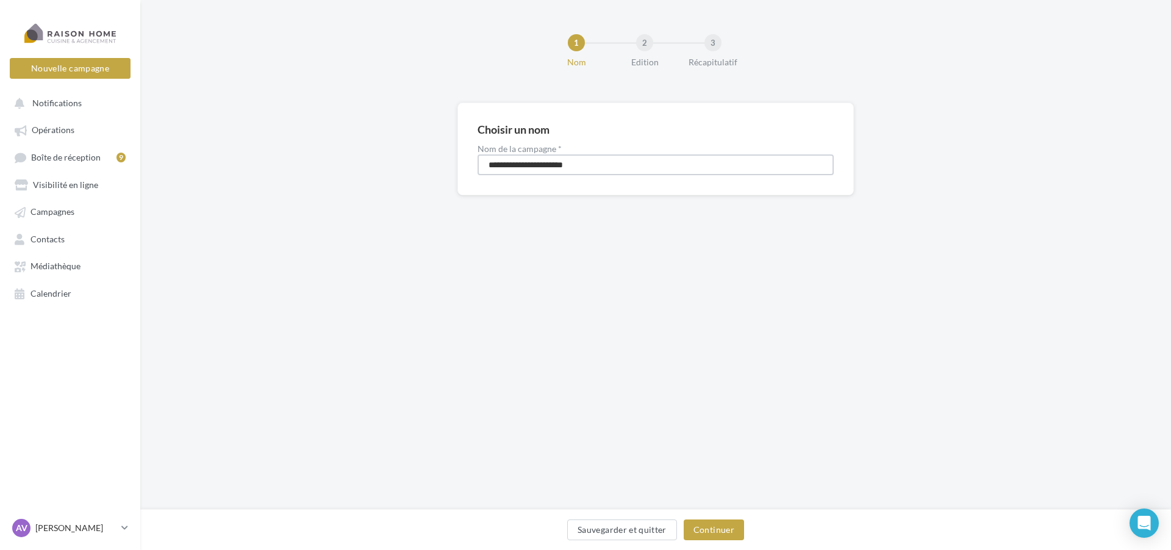
click at [518, 159] on input "**********" at bounding box center [656, 164] width 356 height 21
click at [531, 164] on input "**********" at bounding box center [656, 164] width 356 height 21
type input "**********"
click at [727, 522] on button "Continuer" at bounding box center [714, 529] width 60 height 21
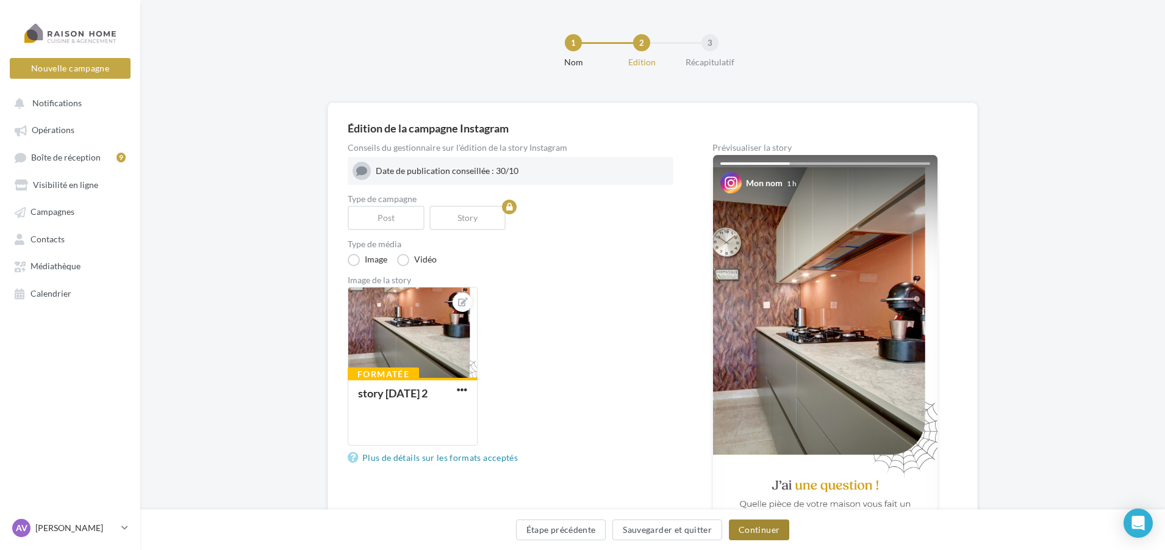
click at [748, 525] on button "Continuer" at bounding box center [759, 529] width 60 height 21
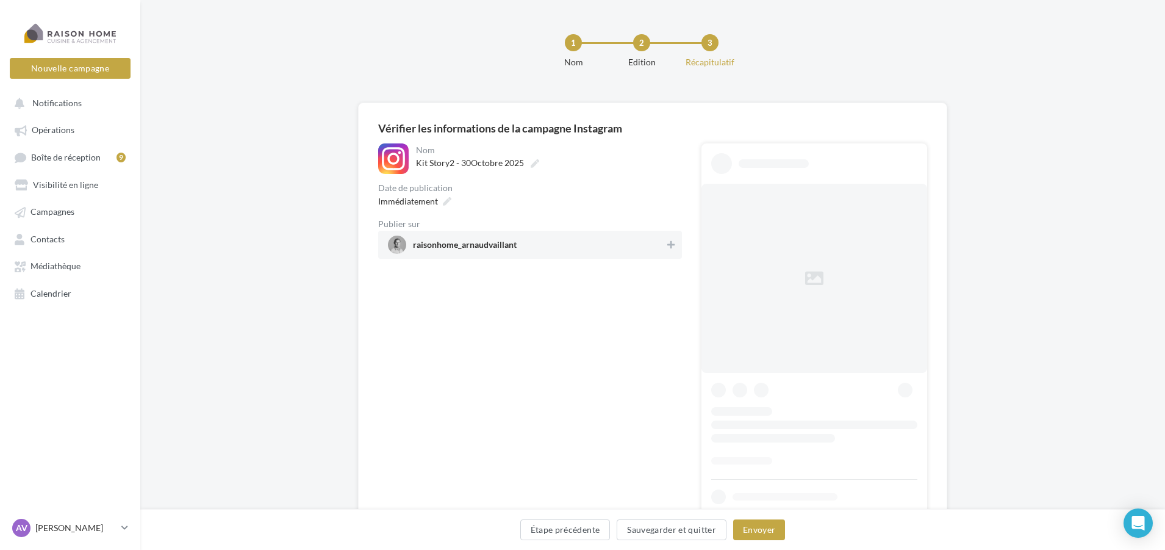
click at [513, 233] on div "raisonhome_arnaudvaillant" at bounding box center [530, 245] width 304 height 28
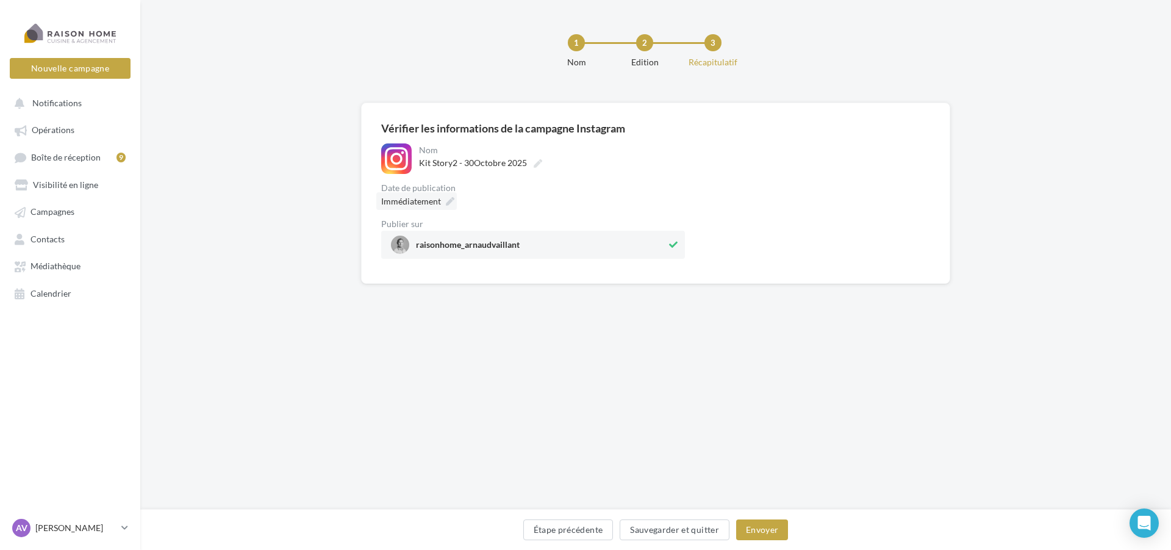
click at [441, 203] on div "Immédiatement" at bounding box center [416, 201] width 81 height 18
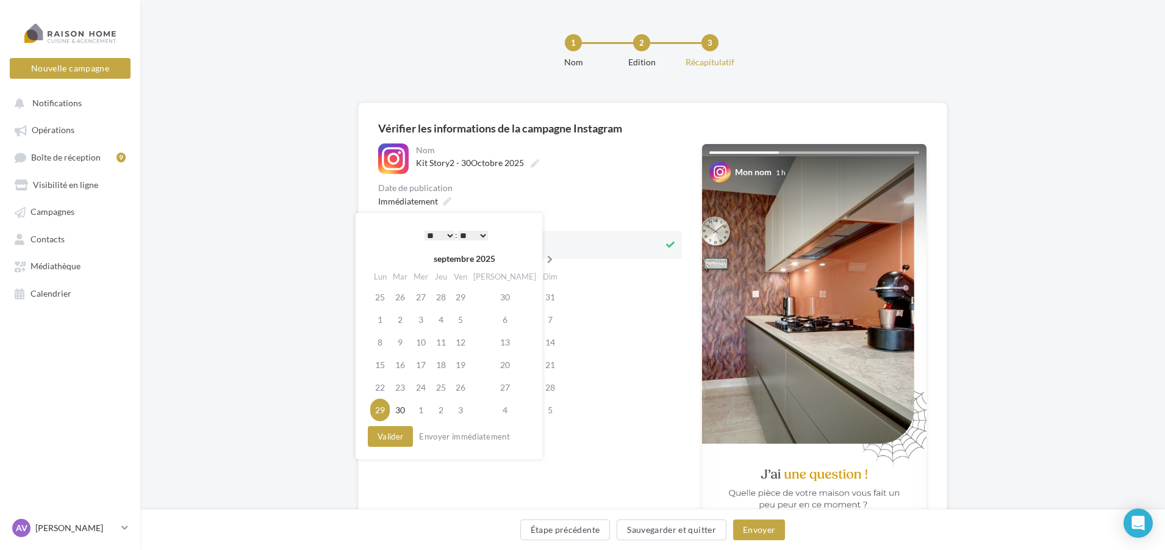
click at [539, 254] on th at bounding box center [549, 258] width 21 height 18
click at [440, 390] on td "30" at bounding box center [440, 387] width 20 height 23
click at [391, 439] on button "Valider" at bounding box center [387, 436] width 45 height 21
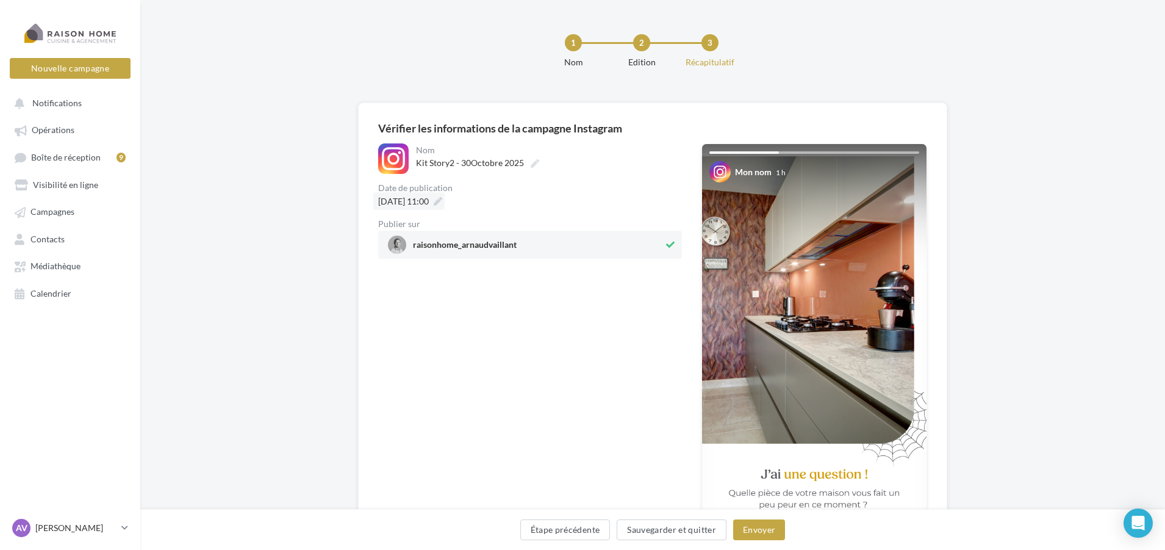
click at [429, 201] on span "30/10/2025 à 11:00" at bounding box center [403, 201] width 51 height 10
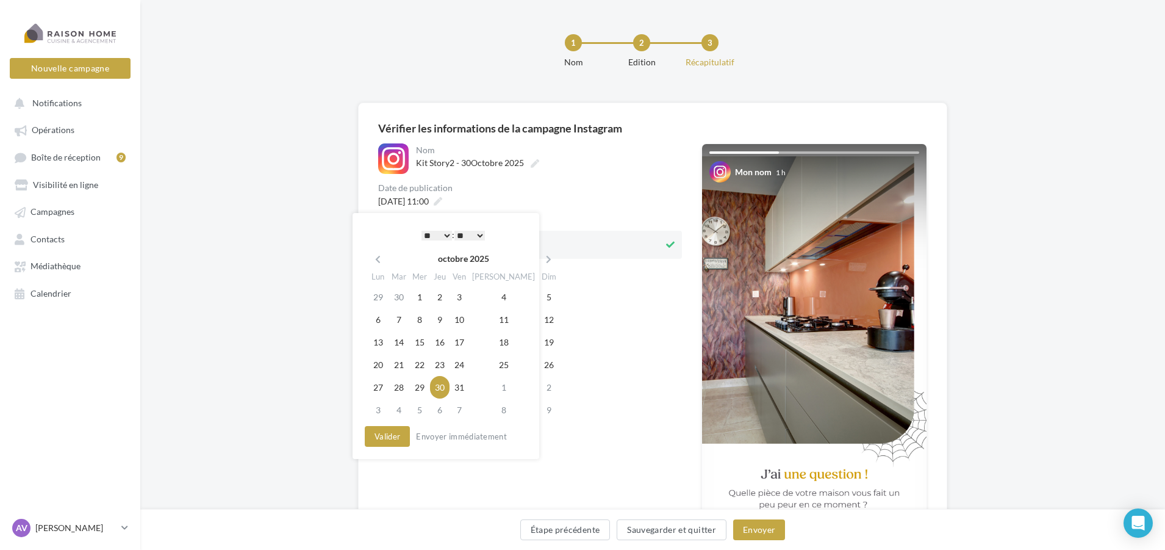
click at [428, 235] on select "* * * * * * * * * * ** ** ** ** ** ** ** ** ** ** ** ** ** **" at bounding box center [436, 236] width 30 height 10
click at [378, 429] on button "Valider" at bounding box center [387, 436] width 45 height 21
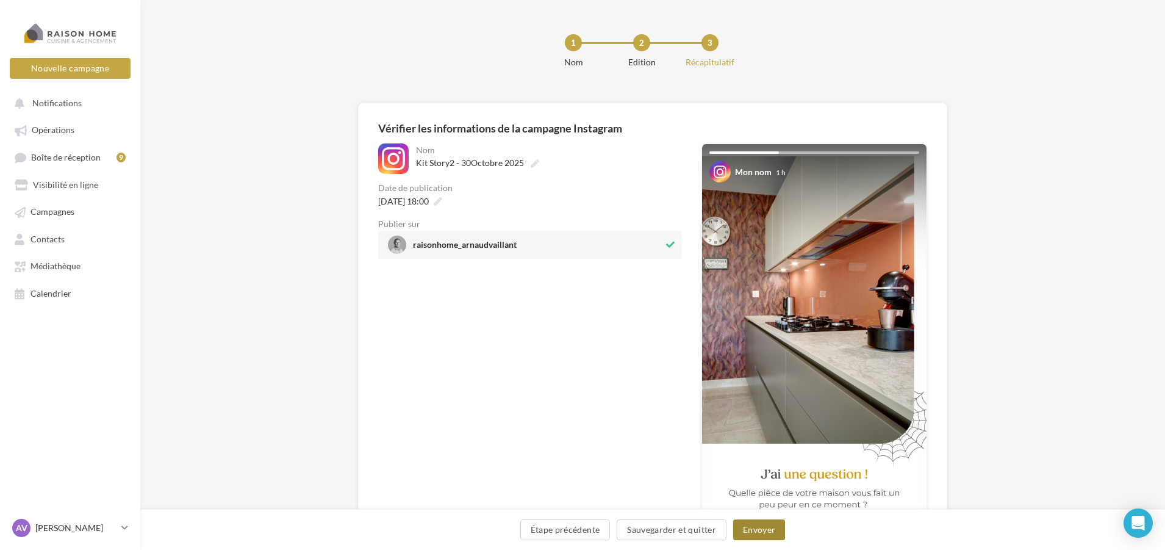
click at [761, 530] on button "Envoyer" at bounding box center [759, 529] width 52 height 21
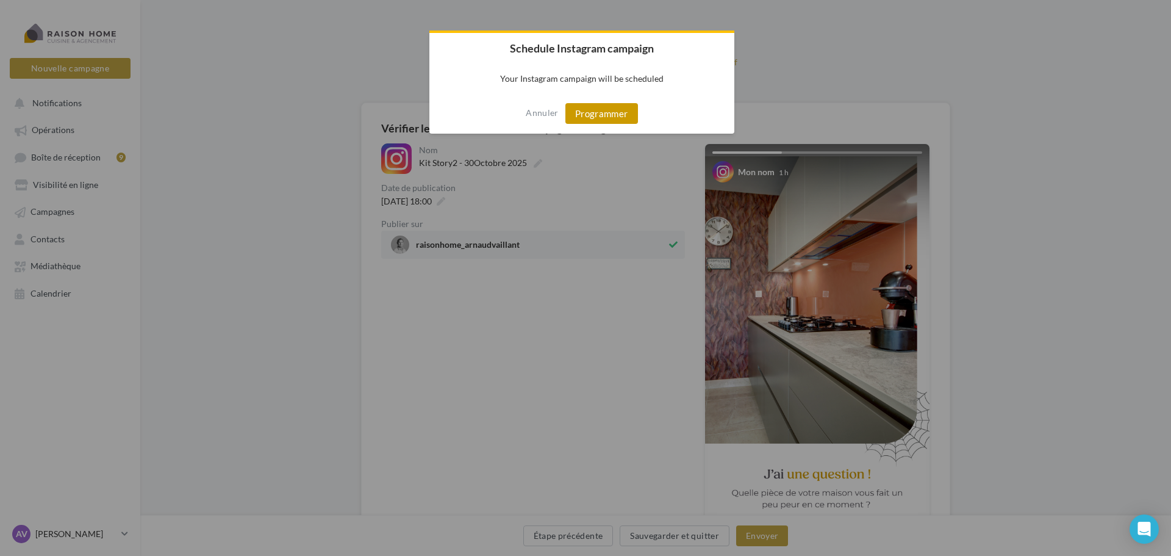
click at [589, 115] on button "Programmer" at bounding box center [601, 113] width 73 height 21
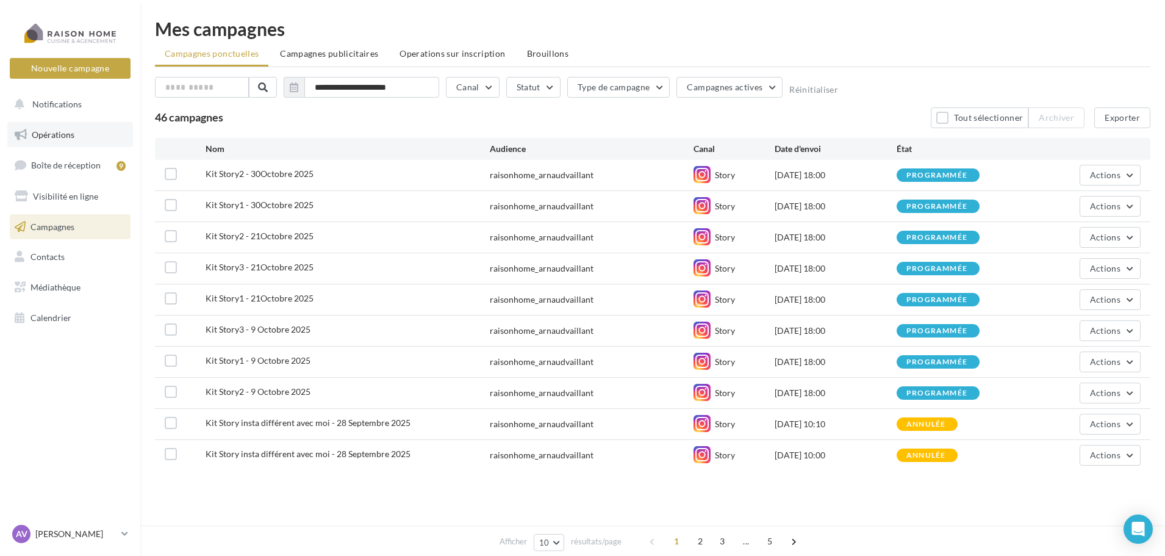
click at [93, 143] on link "Opérations" at bounding box center [70, 135] width 126 height 26
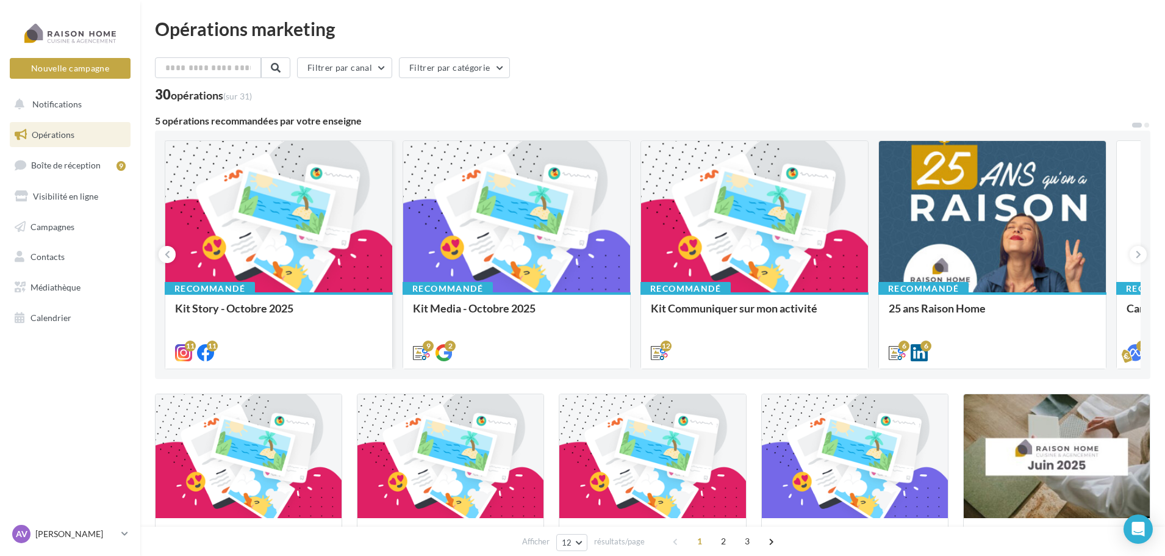
click at [332, 256] on div at bounding box center [278, 217] width 227 height 152
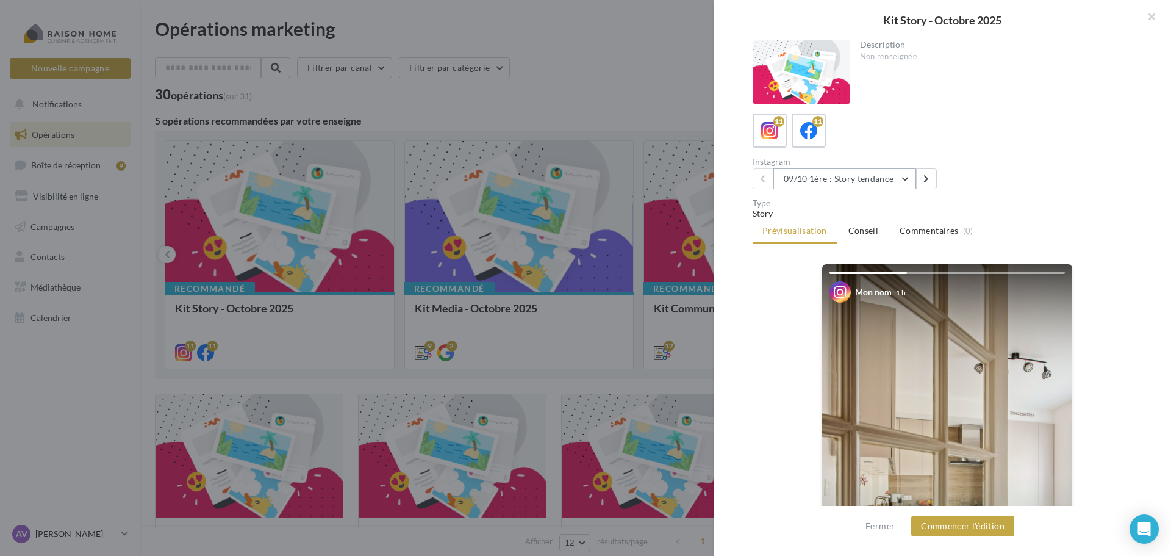
click at [870, 182] on button "09/10 1ère : Story tendance" at bounding box center [844, 178] width 143 height 21
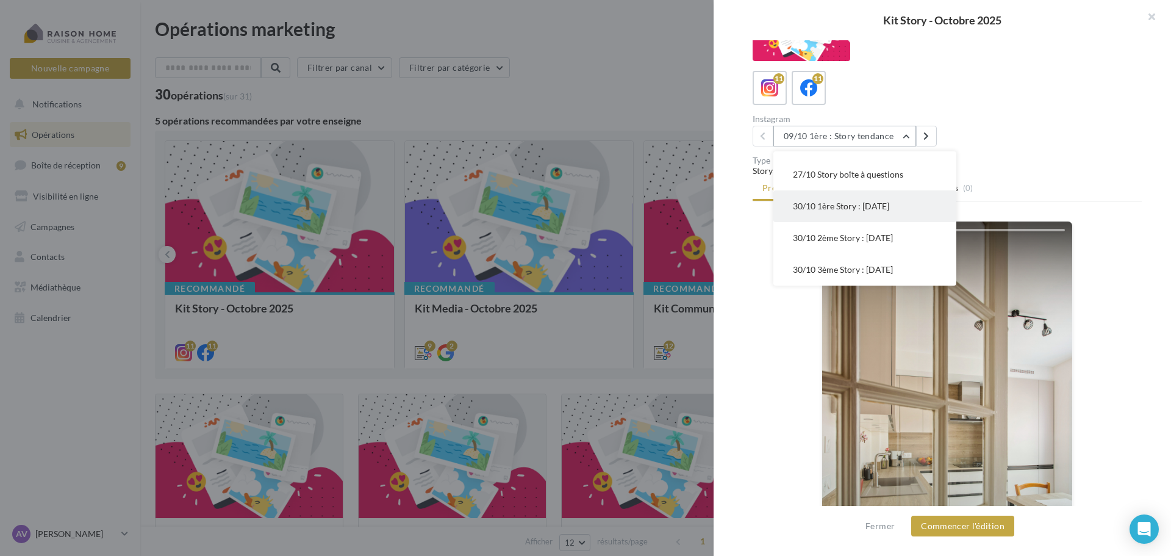
scroll to position [61, 0]
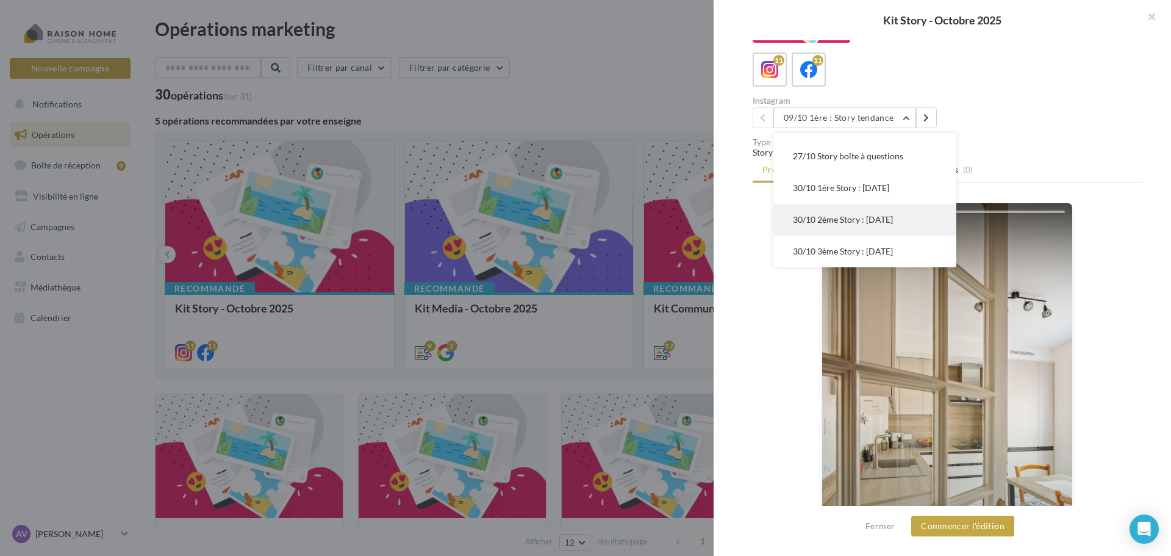
click at [873, 221] on span "30/10 2ème Story : Halloween" at bounding box center [843, 219] width 100 height 10
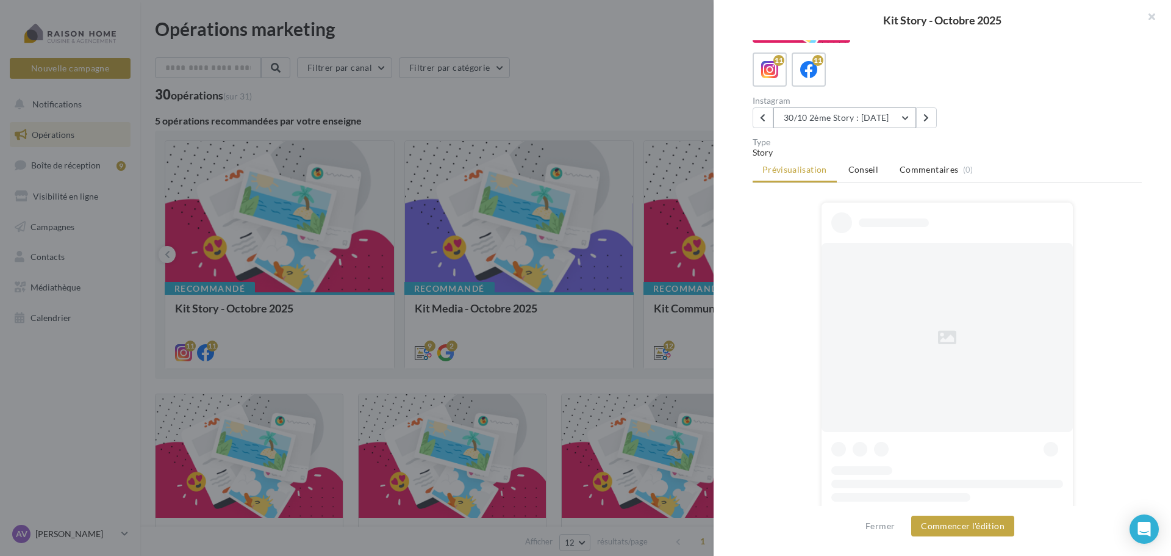
click at [866, 123] on button "30/10 2ème Story : Halloween" at bounding box center [844, 117] width 143 height 21
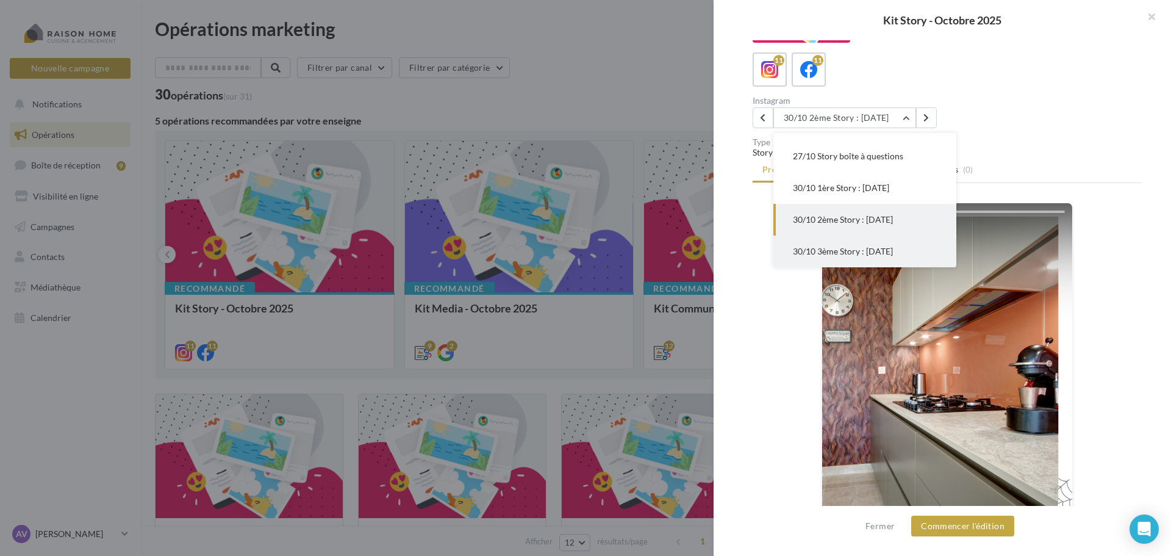
click at [867, 245] on button "30/10 3ème Story : Halloween" at bounding box center [864, 251] width 183 height 32
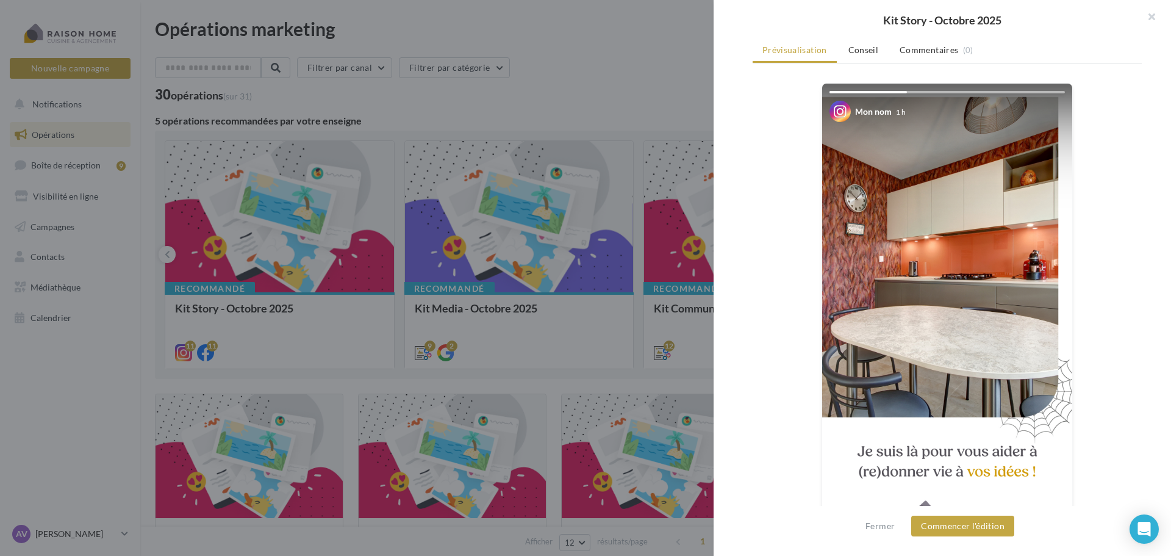
scroll to position [209, 0]
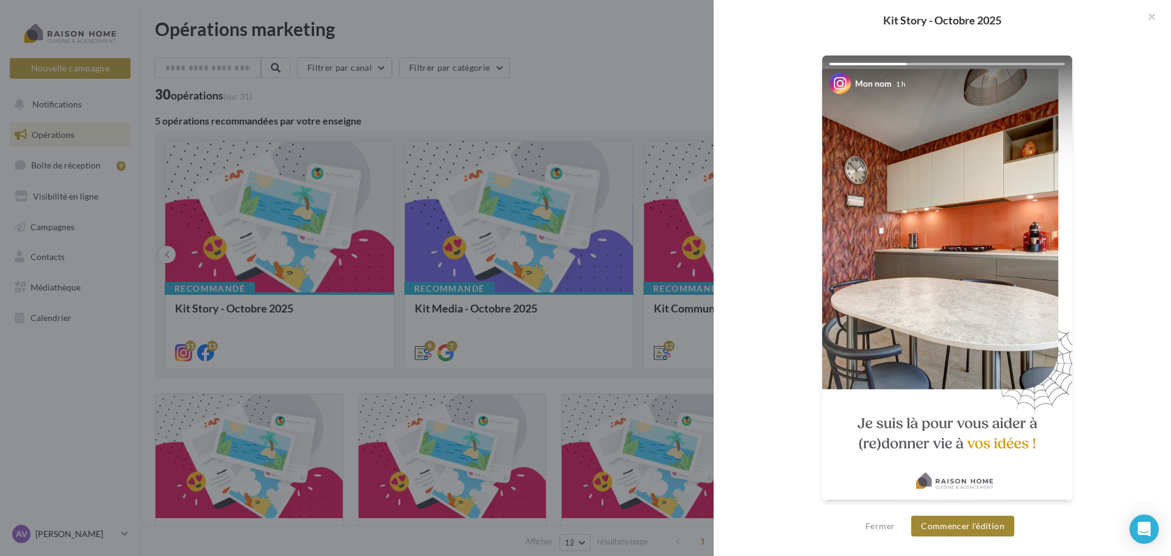
click at [988, 525] on button "Commencer l'édition" at bounding box center [962, 525] width 103 height 21
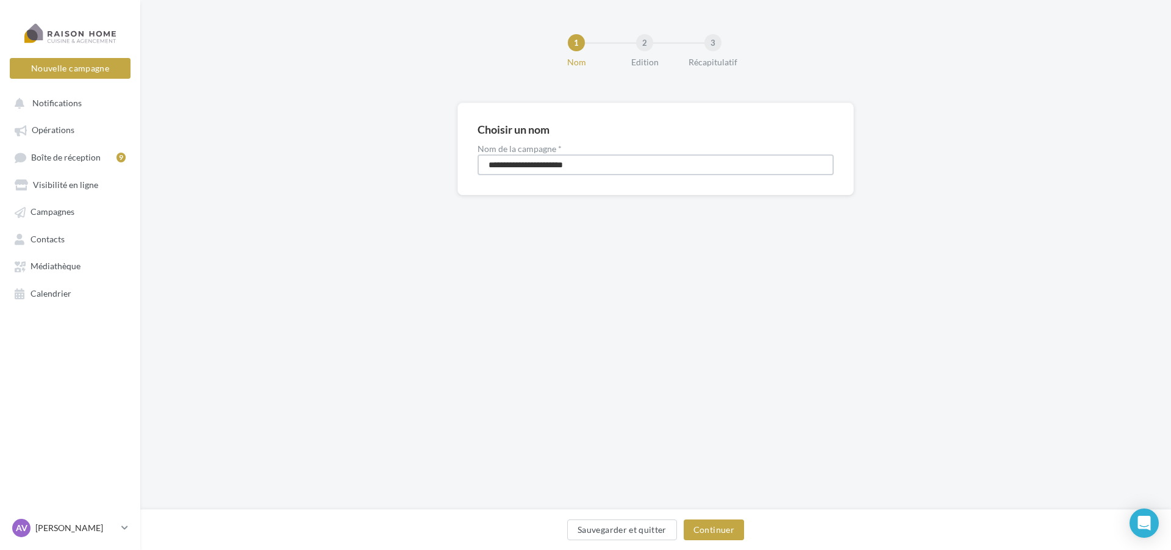
click at [518, 162] on input "**********" at bounding box center [656, 164] width 356 height 21
click at [531, 164] on input "**********" at bounding box center [656, 164] width 356 height 21
type input "**********"
click at [700, 523] on button "Continuer" at bounding box center [714, 529] width 60 height 21
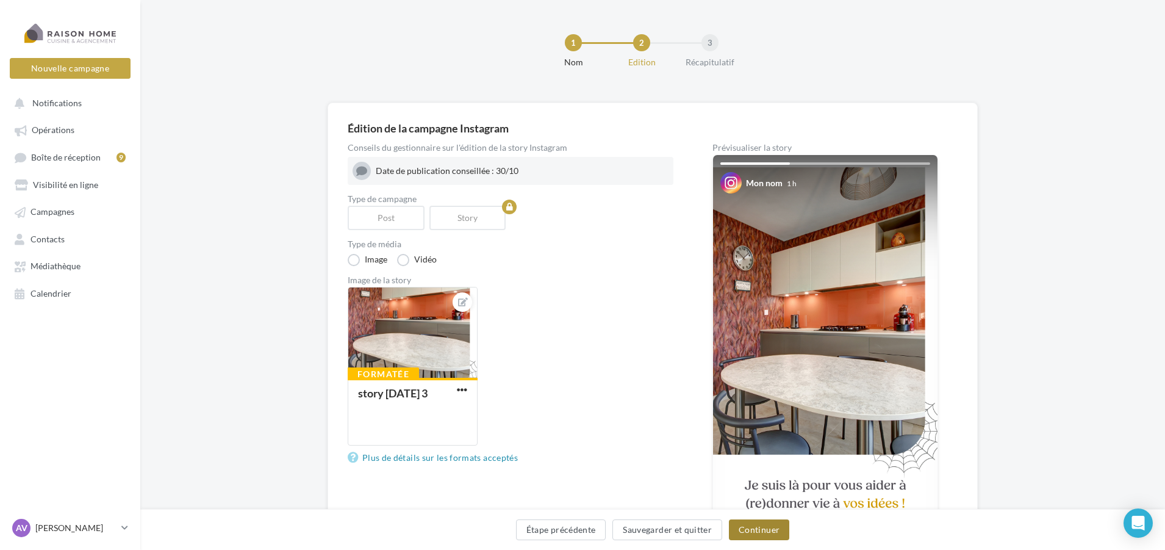
click at [756, 526] on button "Continuer" at bounding box center [759, 529] width 60 height 21
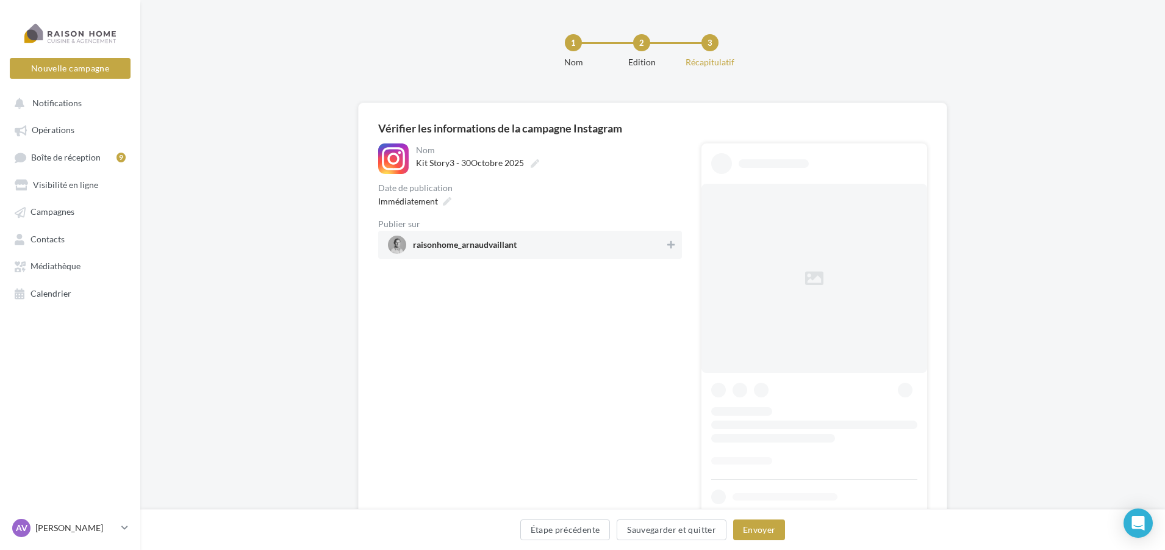
drag, startPoint x: 522, startPoint y: 246, endPoint x: 501, endPoint y: 230, distance: 26.1
click at [517, 246] on span "raisonhome_arnaudvaillant" at bounding box center [465, 246] width 104 height 13
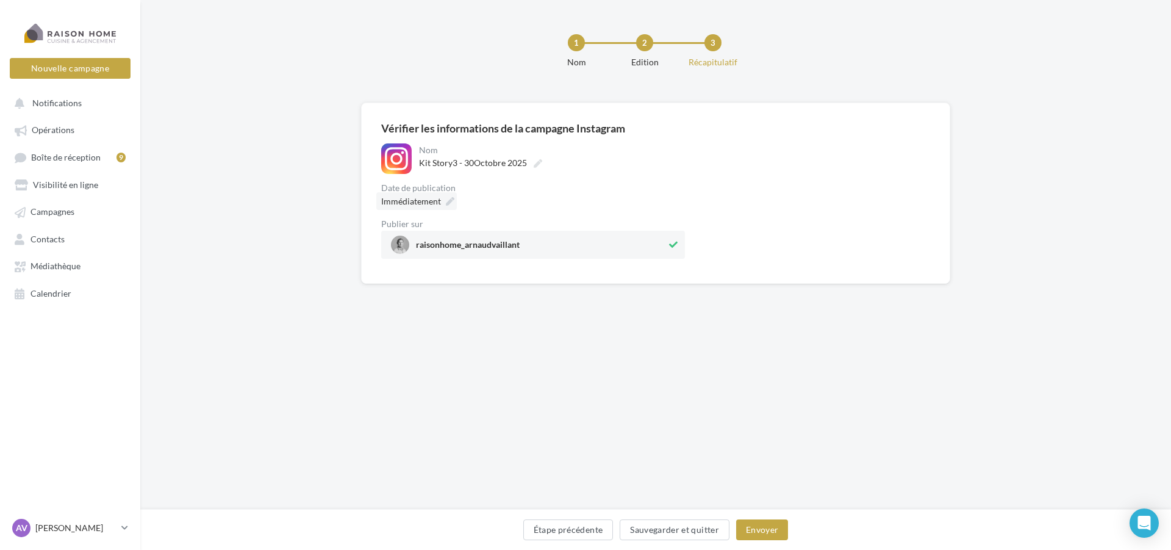
click at [444, 202] on div "Immédiatement" at bounding box center [416, 201] width 81 height 18
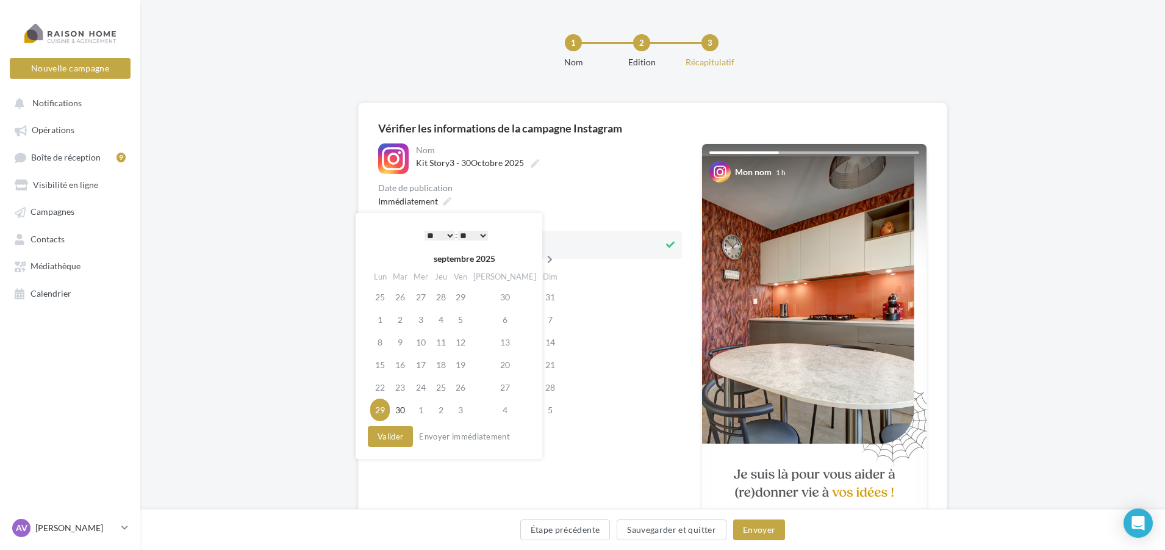
click at [542, 256] on icon at bounding box center [549, 259] width 15 height 9
click at [442, 389] on td "30" at bounding box center [440, 387] width 20 height 23
click at [428, 231] on select "* * * * * * * * * * ** ** ** ** ** ** ** ** ** ** ** ** ** **" at bounding box center [436, 236] width 30 height 10
click at [391, 436] on button "Valider" at bounding box center [387, 436] width 45 height 21
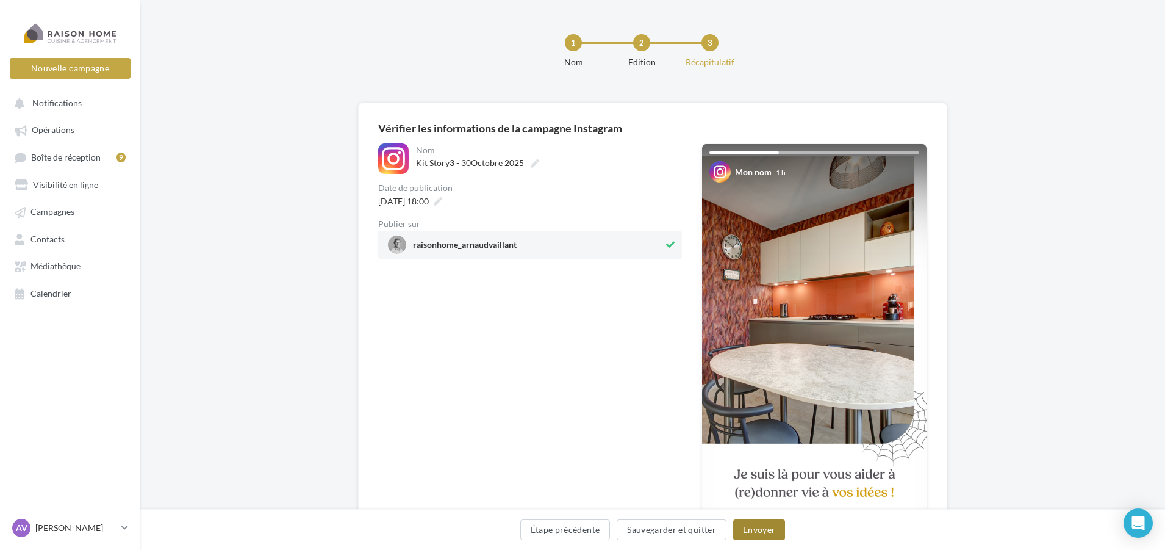
click at [766, 532] on button "Envoyer" at bounding box center [759, 529] width 52 height 21
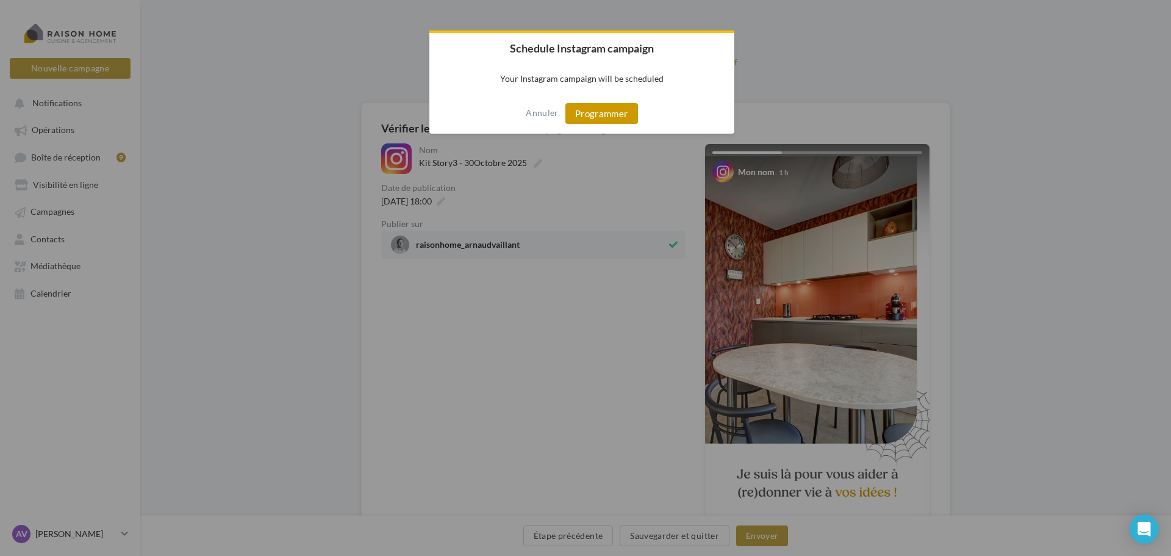
click at [597, 110] on button "Programmer" at bounding box center [601, 113] width 73 height 21
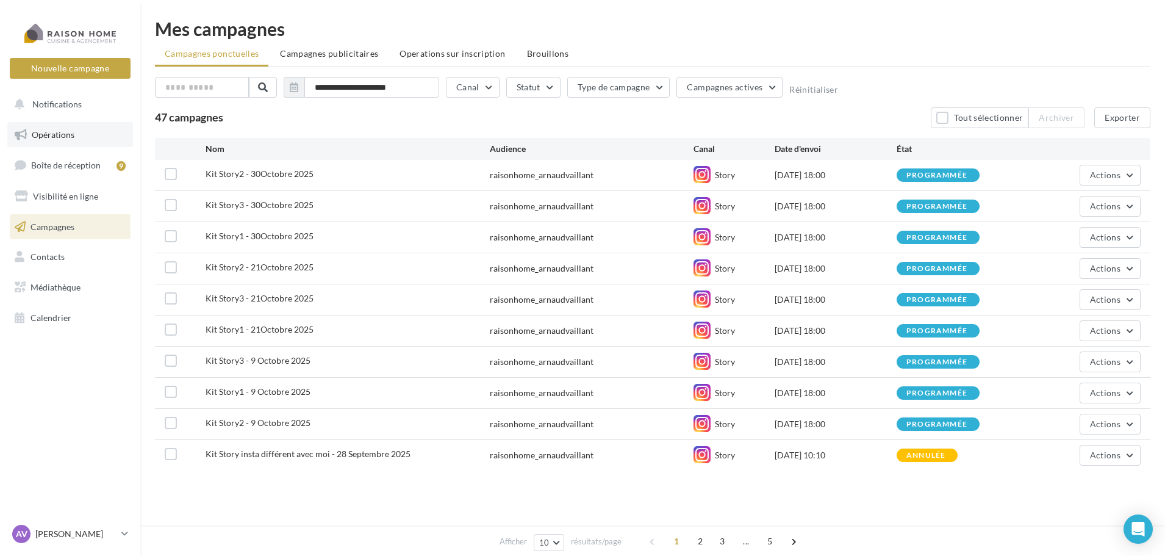
click at [112, 137] on link "Opérations" at bounding box center [70, 135] width 126 height 26
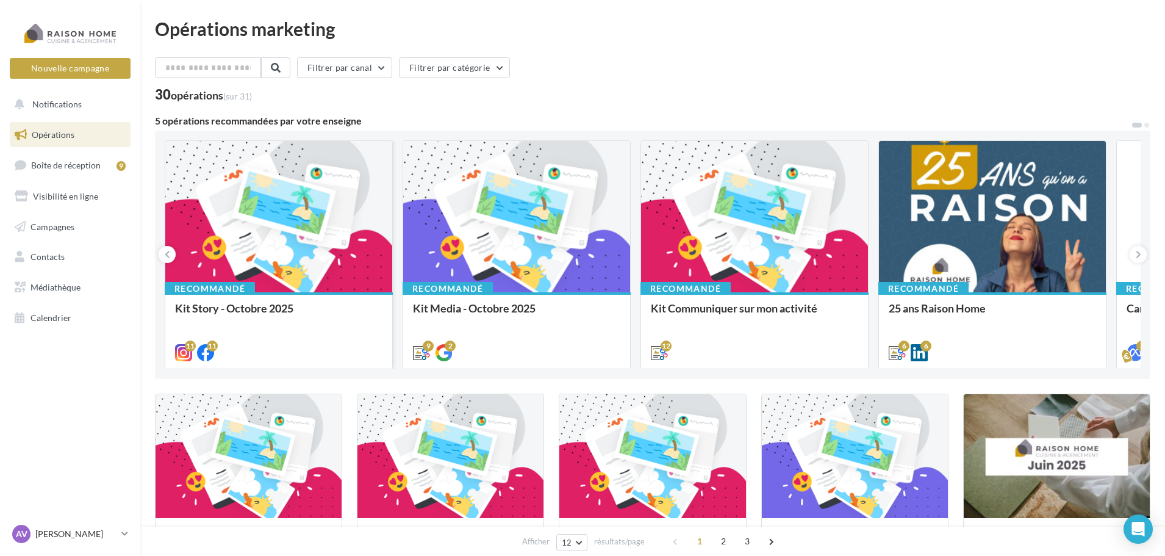
click at [334, 248] on div at bounding box center [278, 217] width 227 height 152
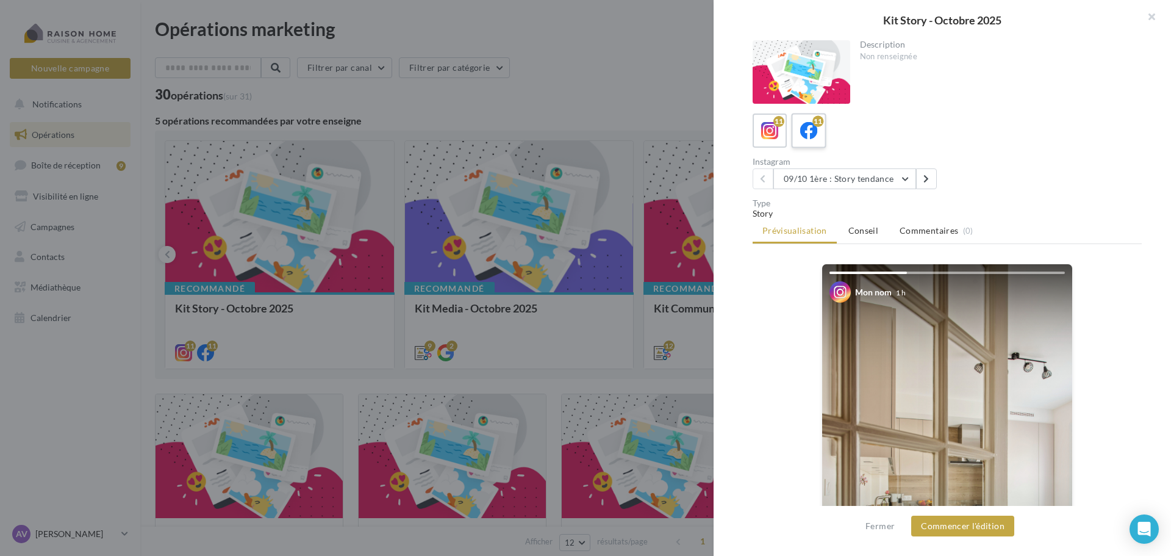
click at [814, 126] on div "11" at bounding box center [817, 121] width 11 height 11
click at [882, 182] on button "09/10 1ère : Story tendance" at bounding box center [844, 178] width 143 height 21
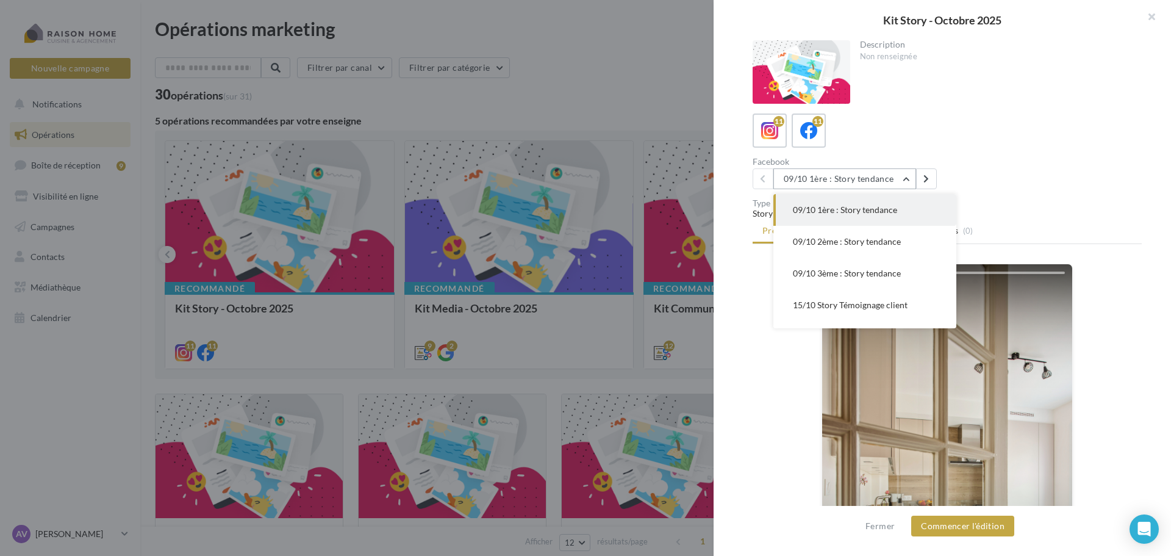
click at [881, 179] on button "09/10 1ère : Story tendance" at bounding box center [844, 178] width 143 height 21
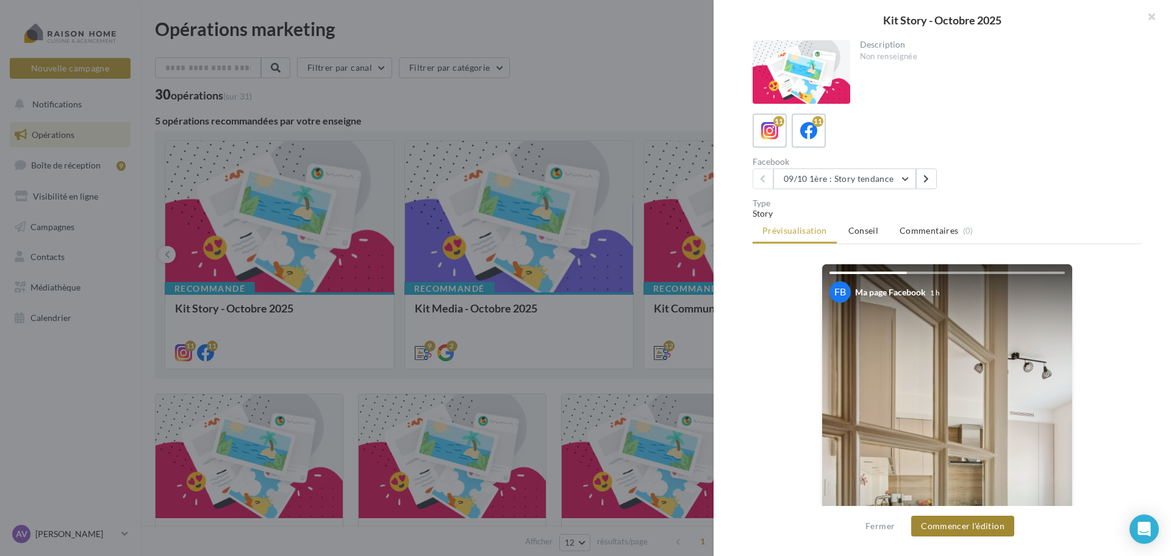
click at [984, 528] on button "Commencer l'édition" at bounding box center [962, 525] width 103 height 21
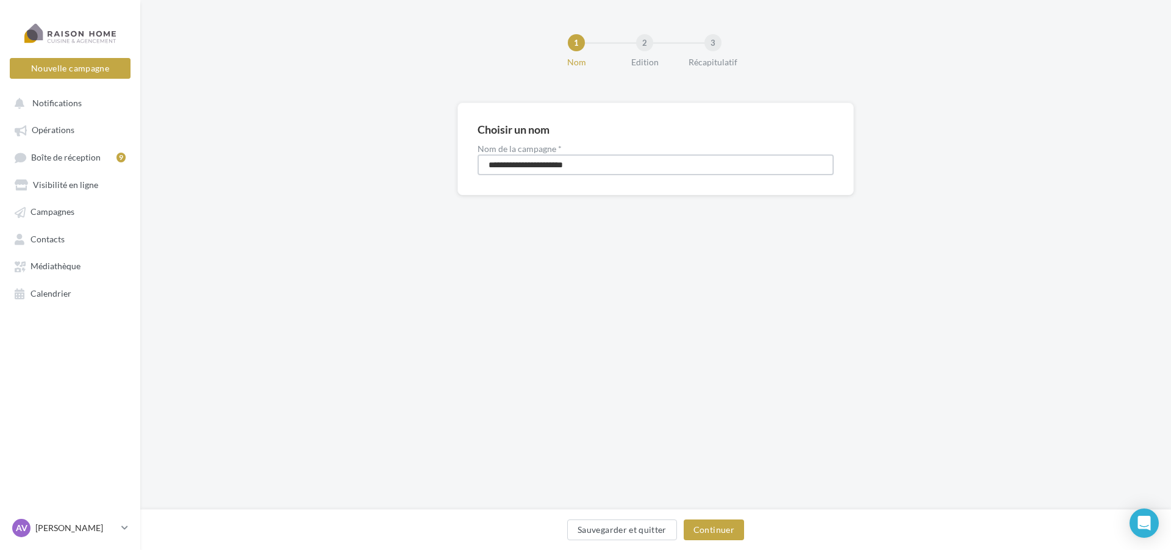
click at [522, 163] on input "**********" at bounding box center [656, 164] width 356 height 21
click at [520, 163] on input "**********" at bounding box center [656, 164] width 356 height 21
click at [531, 161] on input "**********" at bounding box center [656, 164] width 356 height 21
type input "**********"
click at [720, 527] on button "Continuer" at bounding box center [714, 529] width 60 height 21
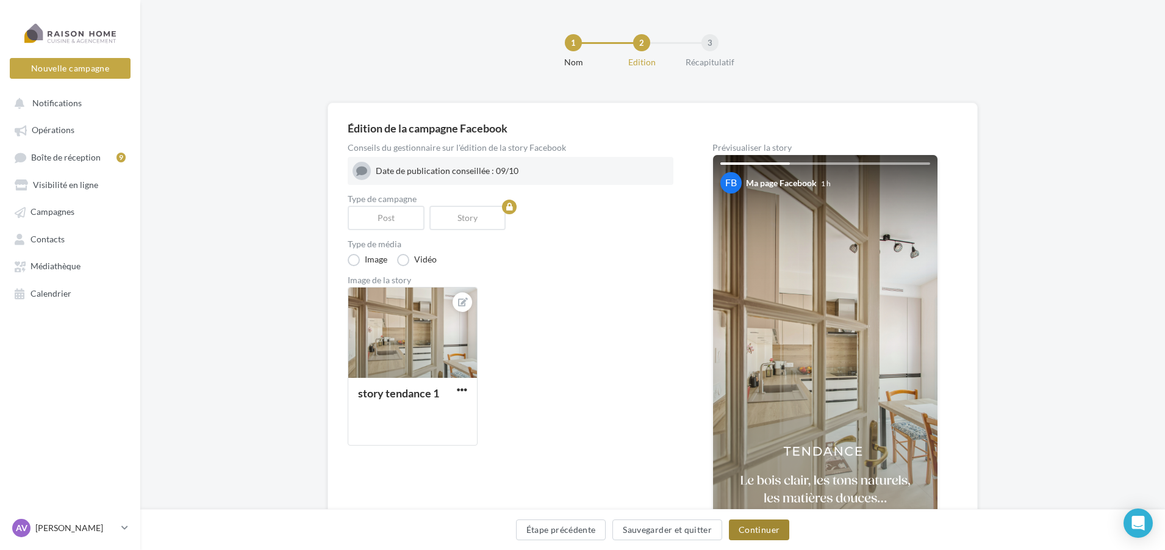
click at [760, 533] on button "Continuer" at bounding box center [759, 529] width 60 height 21
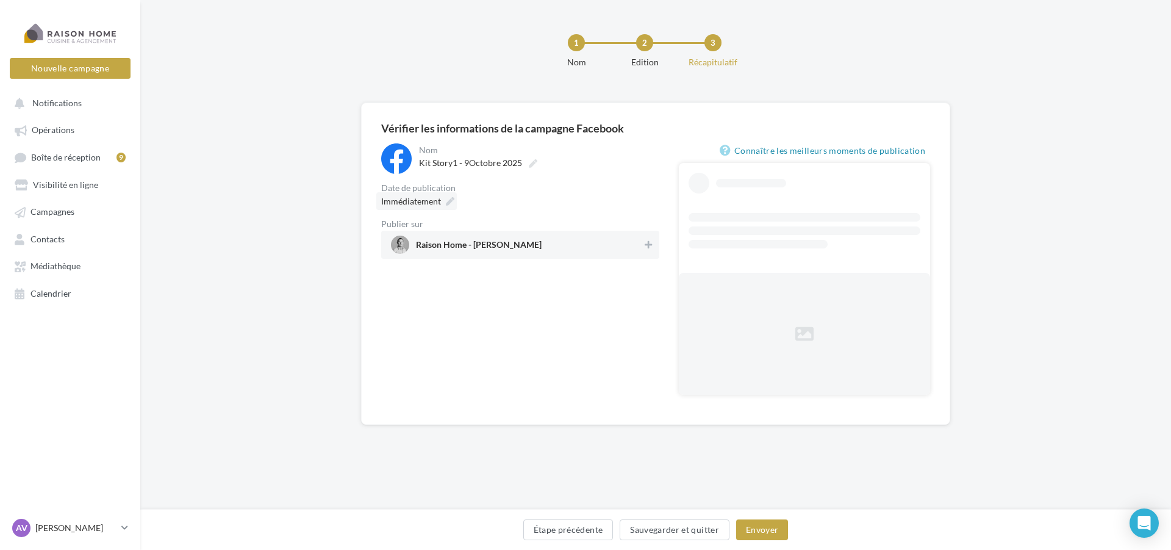
click at [451, 200] on icon at bounding box center [450, 201] width 9 height 9
type input "**********"
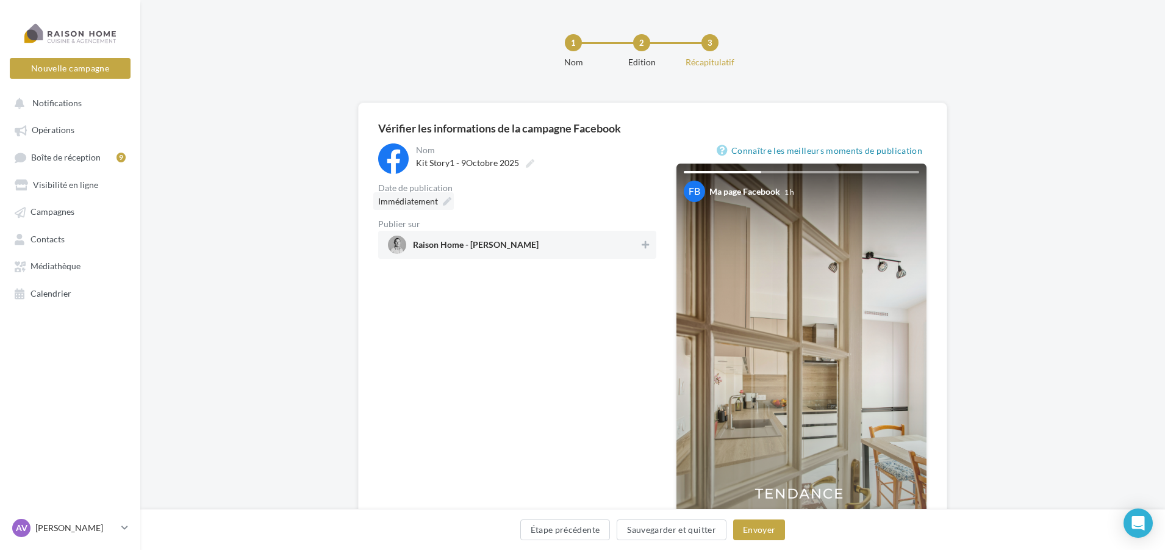
click at [439, 199] on div "Immédiatement" at bounding box center [413, 201] width 81 height 18
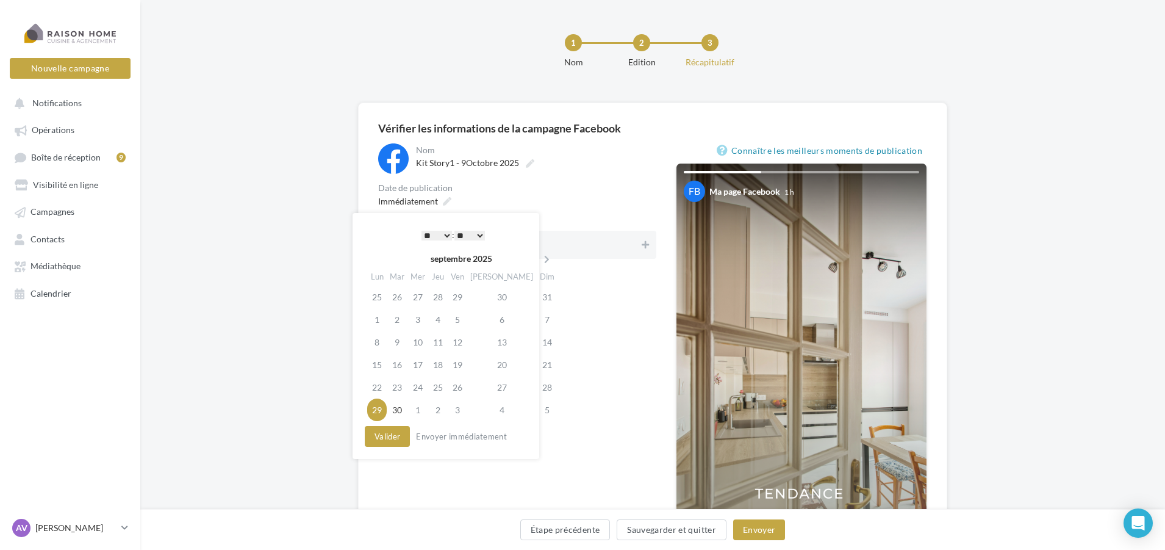
click at [495, 256] on th "septembre 2025" at bounding box center [461, 258] width 149 height 18
click at [539, 258] on icon at bounding box center [546, 259] width 15 height 9
click at [450, 318] on td "9" at bounding box center [440, 319] width 20 height 23
click at [429, 234] on select "* * * * * * * * * * ** ** ** ** ** ** ** ** ** ** ** ** ** **" at bounding box center [436, 236] width 30 height 10
click at [388, 442] on button "Valider" at bounding box center [387, 436] width 45 height 21
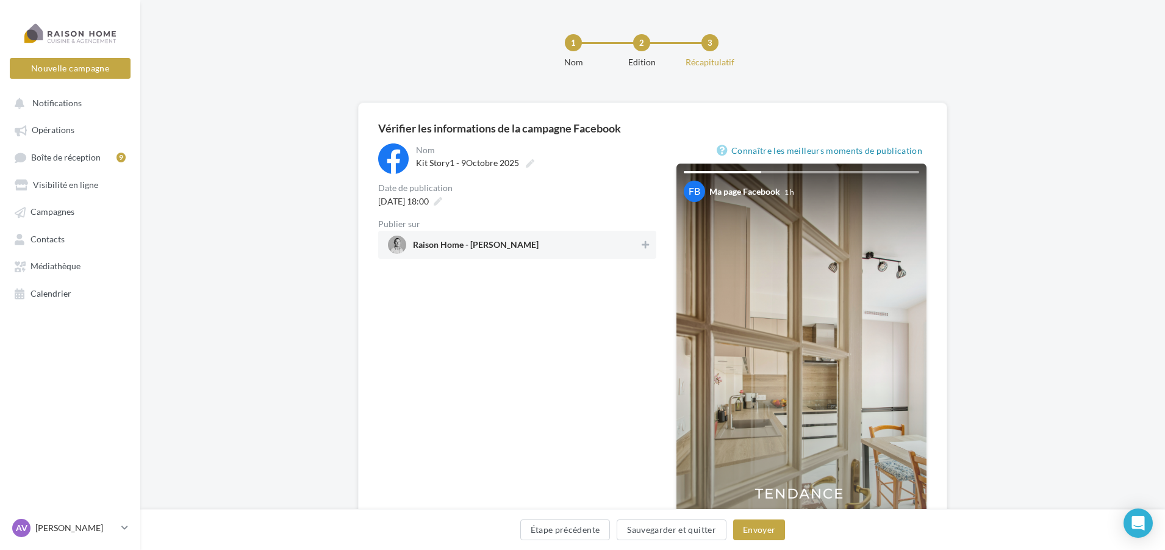
click at [487, 253] on span "Raison Home - [PERSON_NAME]" at bounding box center [476, 246] width 126 height 13
click at [757, 527] on button "Envoyer" at bounding box center [759, 529] width 52 height 21
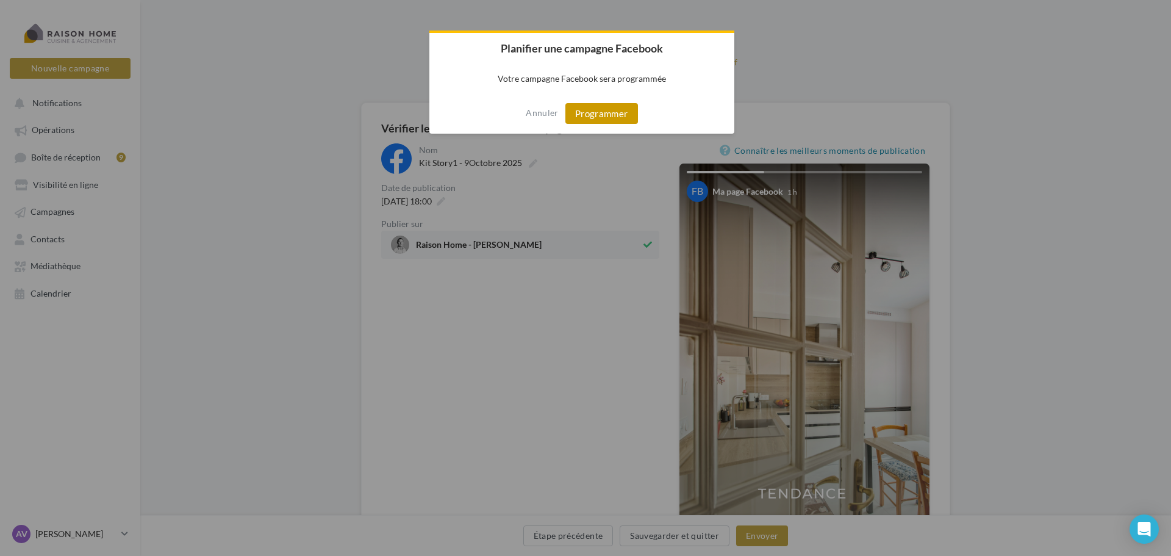
click at [590, 113] on button "Programmer" at bounding box center [601, 113] width 73 height 21
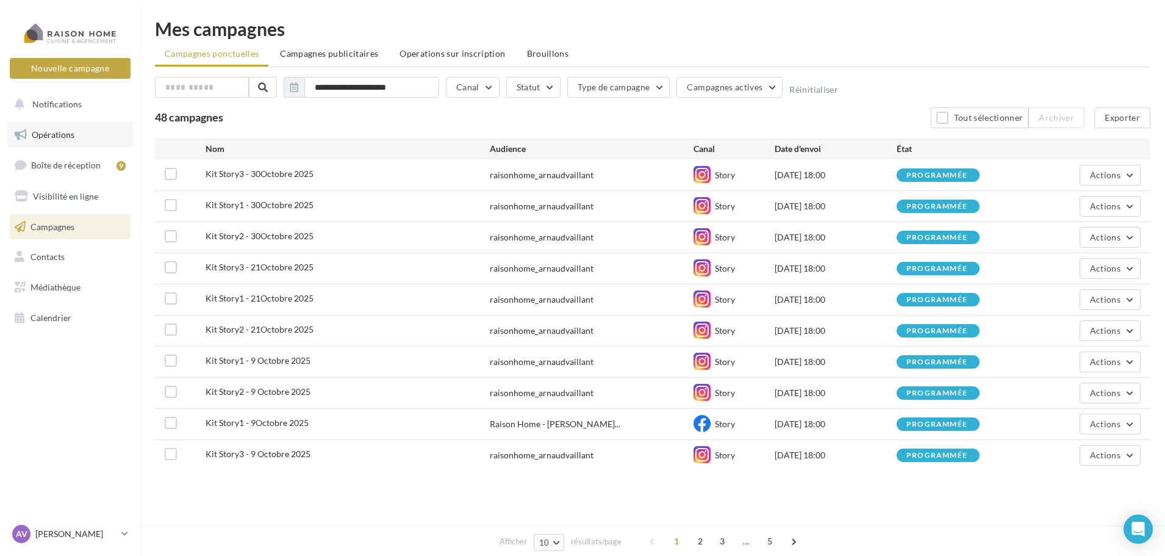
click at [95, 136] on link "Opérations" at bounding box center [70, 135] width 126 height 26
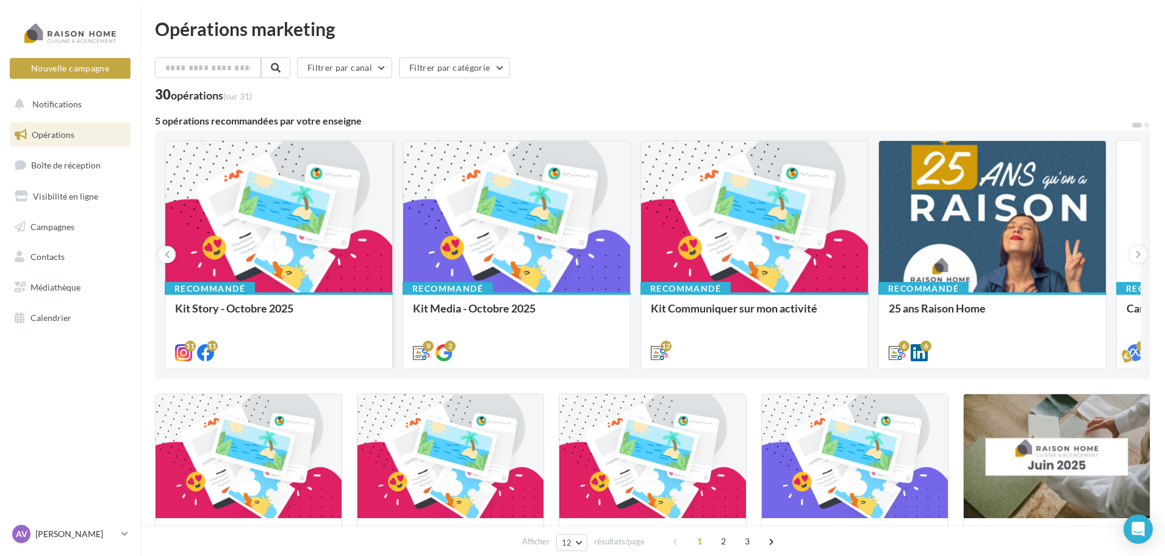
click at [344, 224] on div at bounding box center [278, 217] width 227 height 152
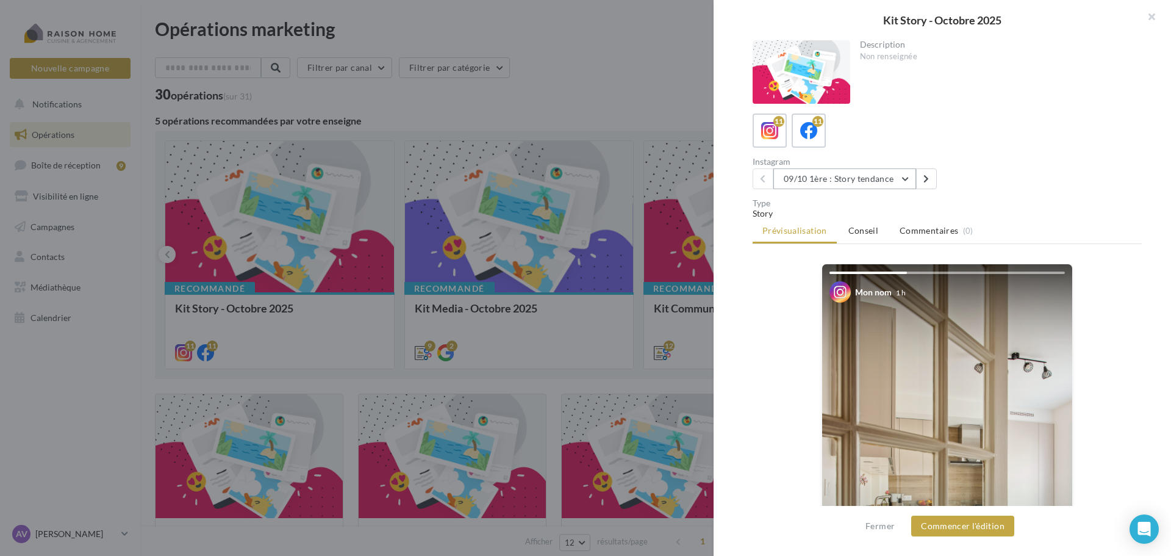
click at [857, 182] on button "09/10 1ère : Story tendance" at bounding box center [844, 178] width 143 height 21
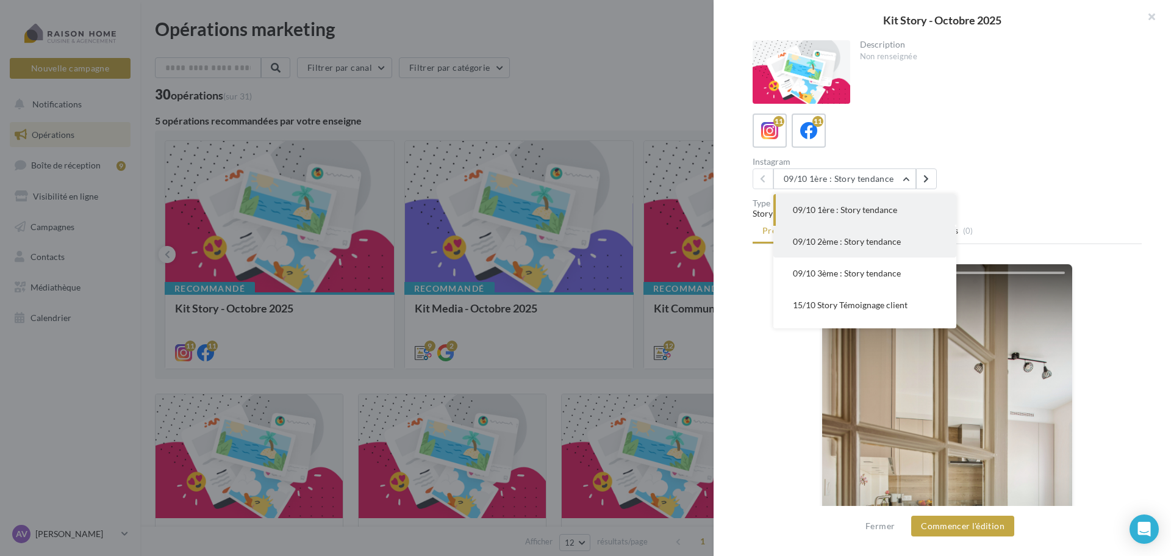
click at [864, 231] on button "09/10 2ème : Story tendance" at bounding box center [864, 242] width 183 height 32
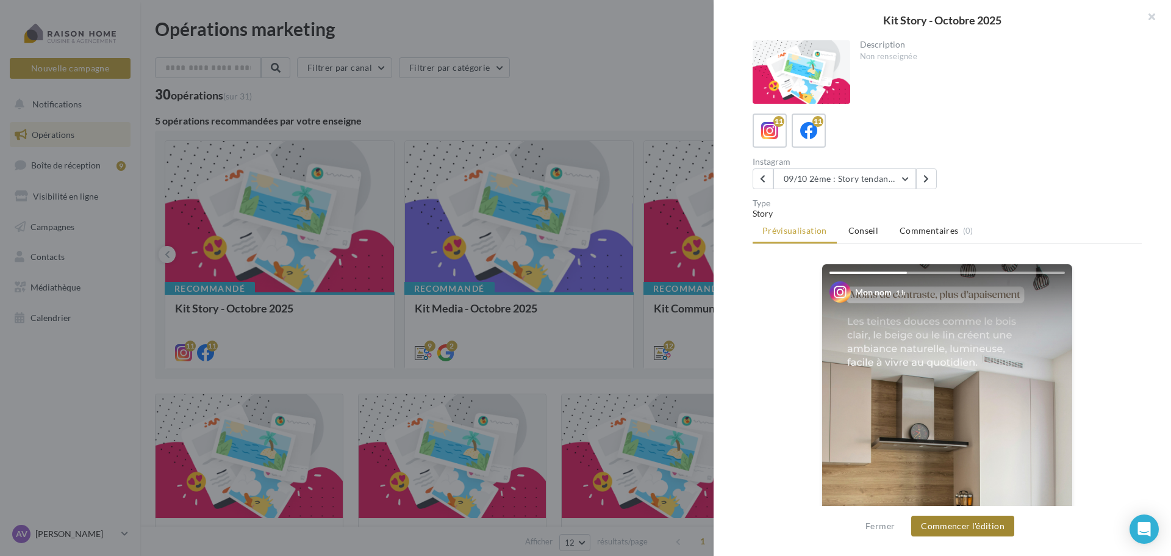
click at [996, 529] on button "Commencer l'édition" at bounding box center [962, 525] width 103 height 21
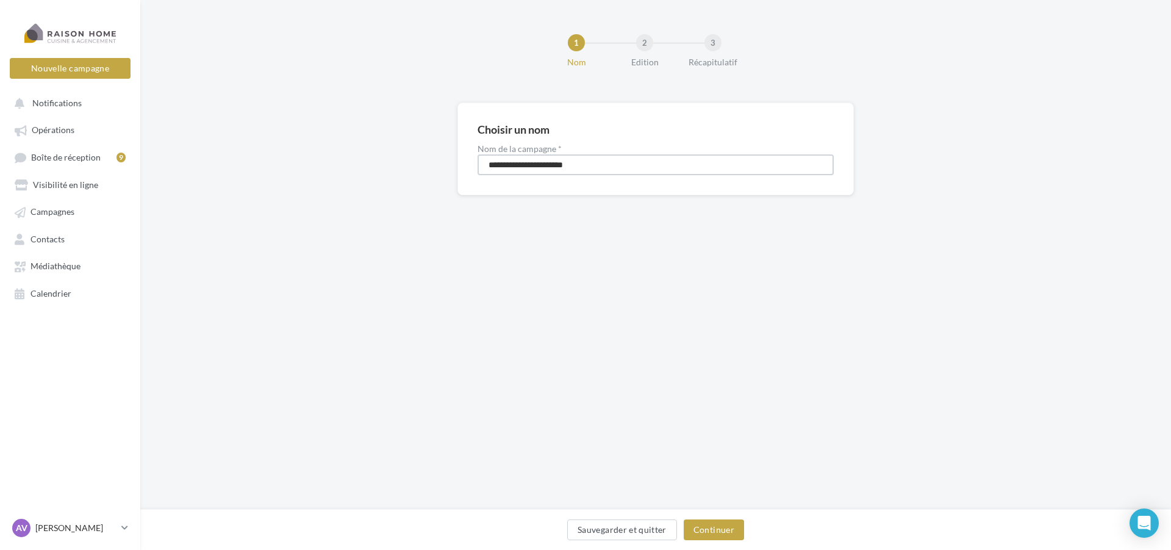
click at [517, 161] on input "**********" at bounding box center [656, 164] width 356 height 21
click at [518, 161] on input "**********" at bounding box center [656, 164] width 356 height 21
click at [519, 161] on input "**********" at bounding box center [656, 164] width 356 height 21
click at [529, 162] on input "**********" at bounding box center [656, 164] width 356 height 21
type input "**********"
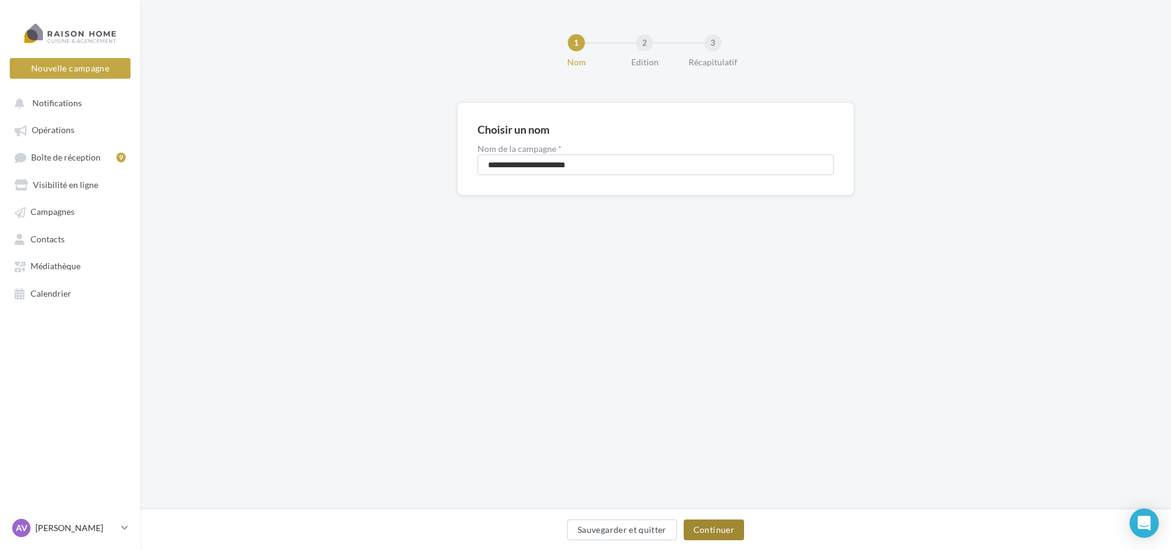
click at [717, 528] on button "Continuer" at bounding box center [714, 529] width 60 height 21
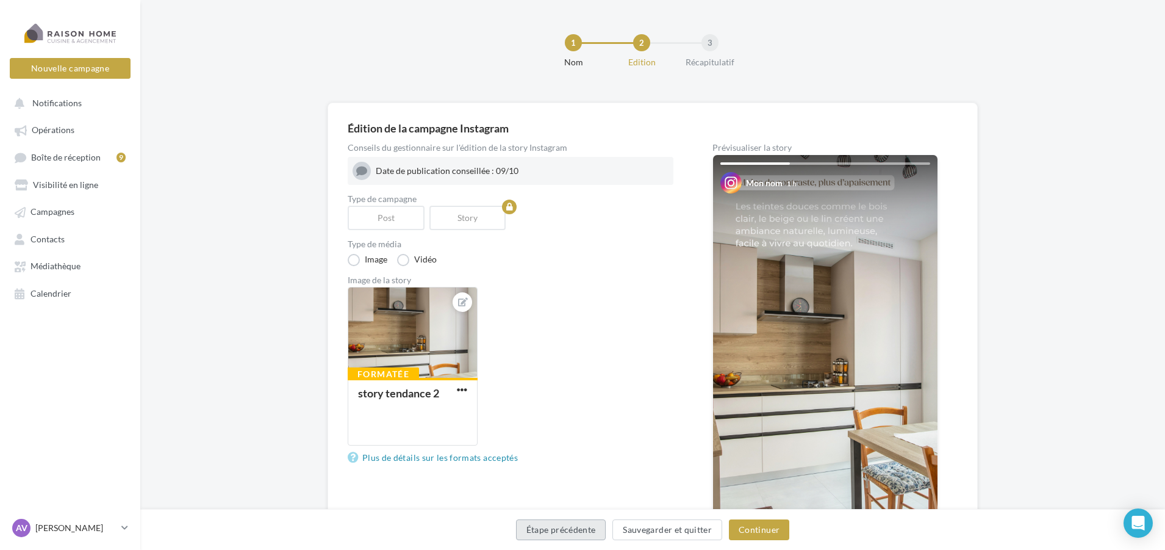
click at [604, 532] on button "Étape précédente" at bounding box center [561, 529] width 90 height 21
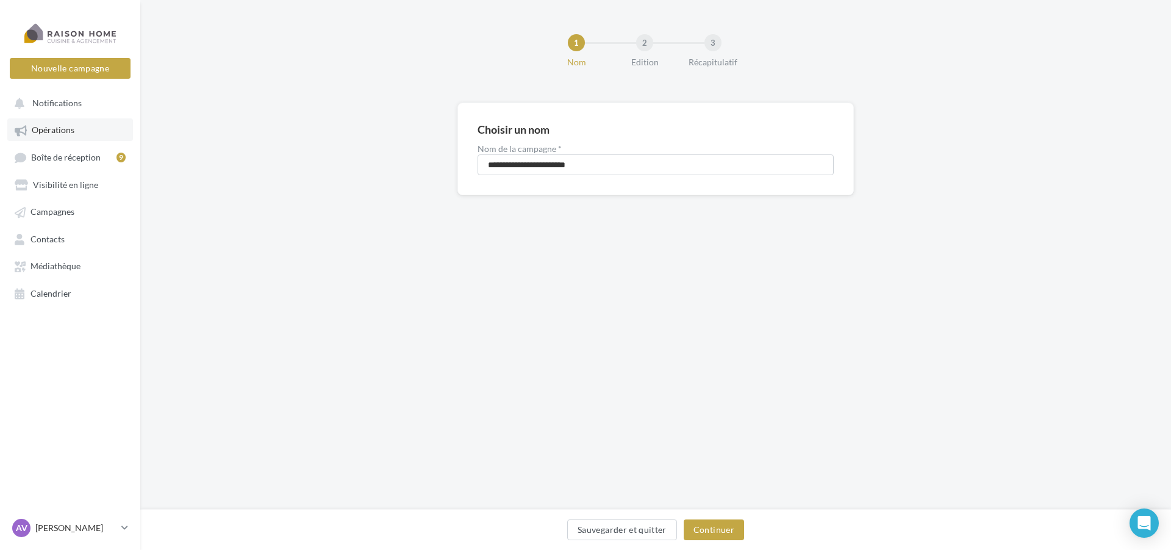
click at [59, 123] on link "Opérations" at bounding box center [70, 129] width 126 height 22
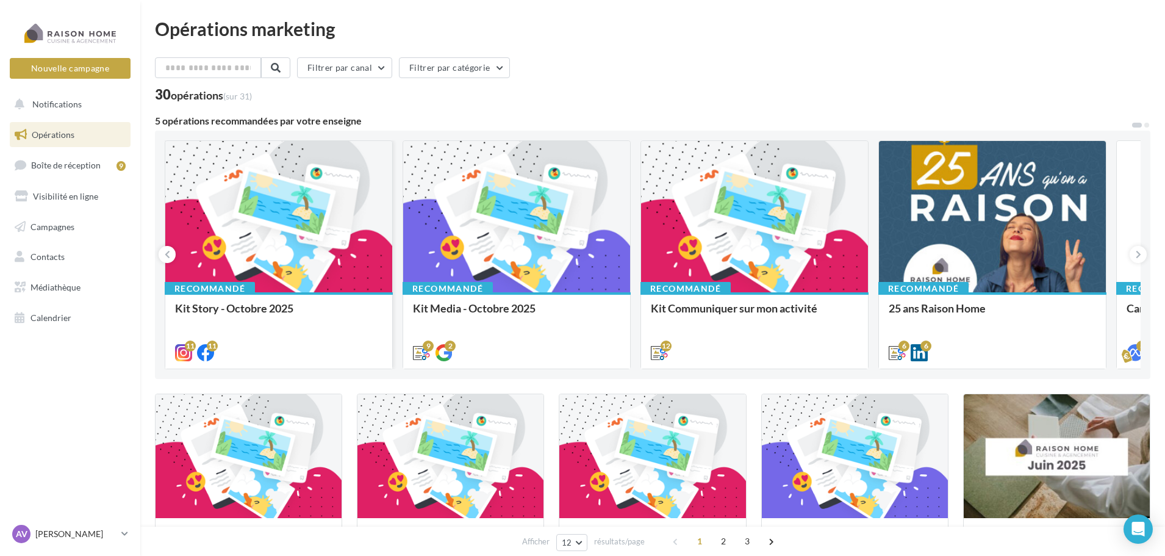
click at [335, 226] on div at bounding box center [278, 217] width 227 height 152
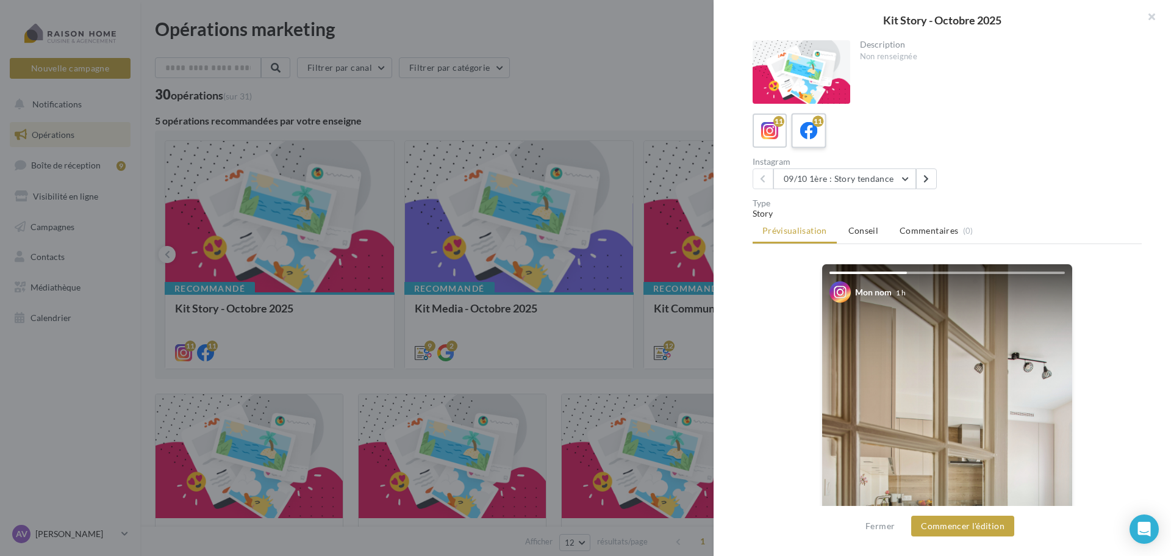
click at [821, 131] on label "11" at bounding box center [808, 130] width 35 height 35
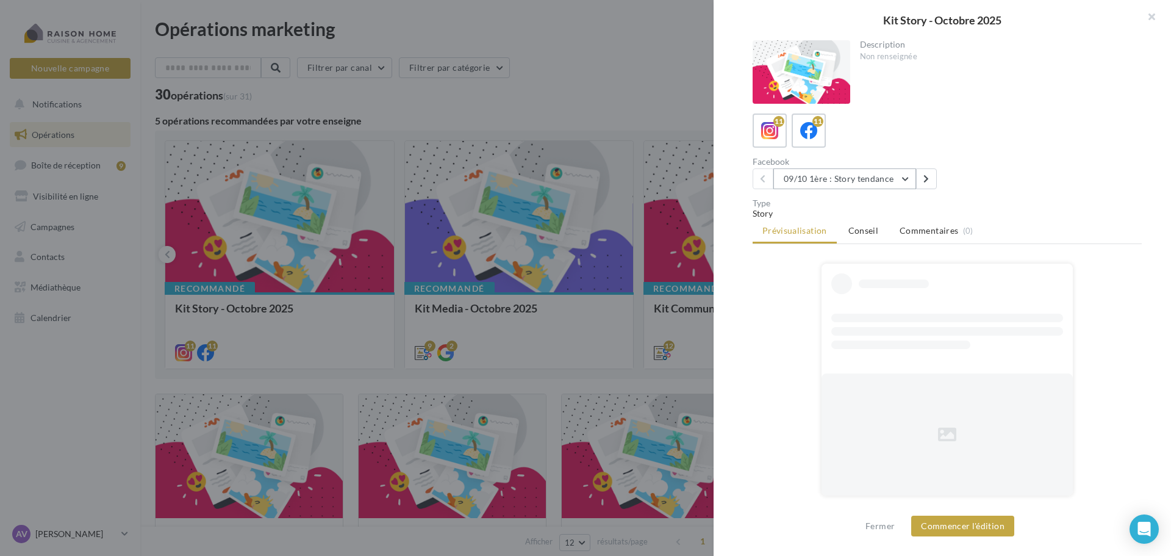
click at [862, 175] on button "09/10 1ère : Story tendance" at bounding box center [844, 178] width 143 height 21
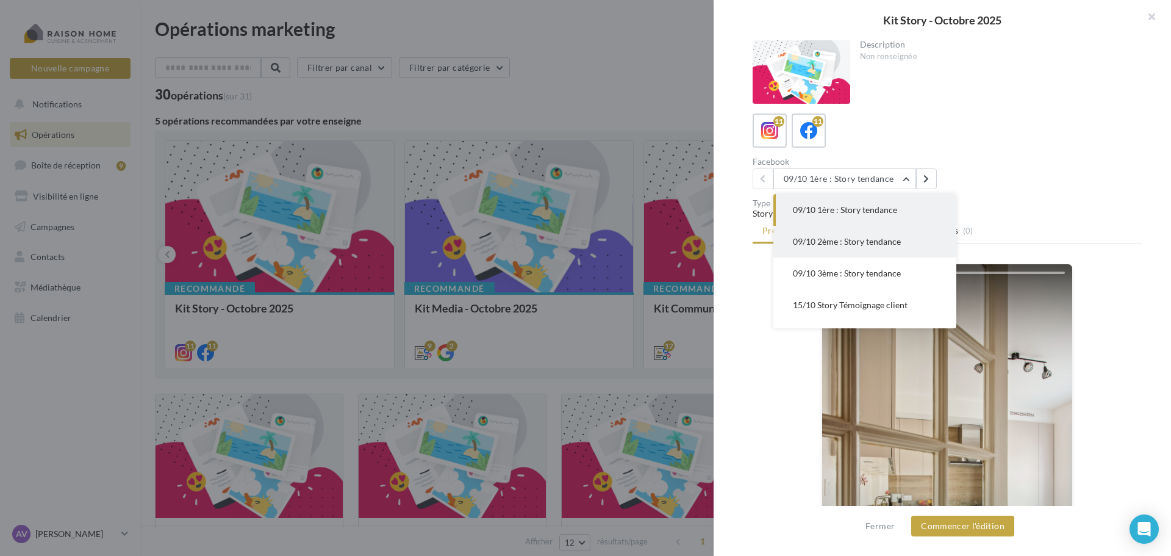
click at [874, 239] on span "09/10 2ème : Story tendance" at bounding box center [847, 241] width 108 height 10
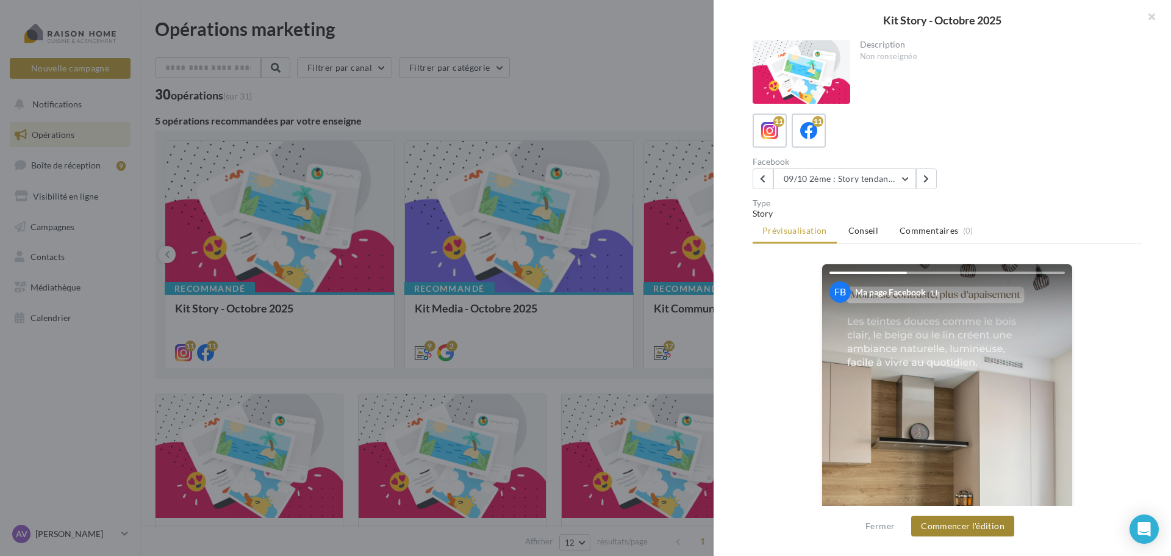
click at [984, 527] on button "Commencer l'édition" at bounding box center [962, 525] width 103 height 21
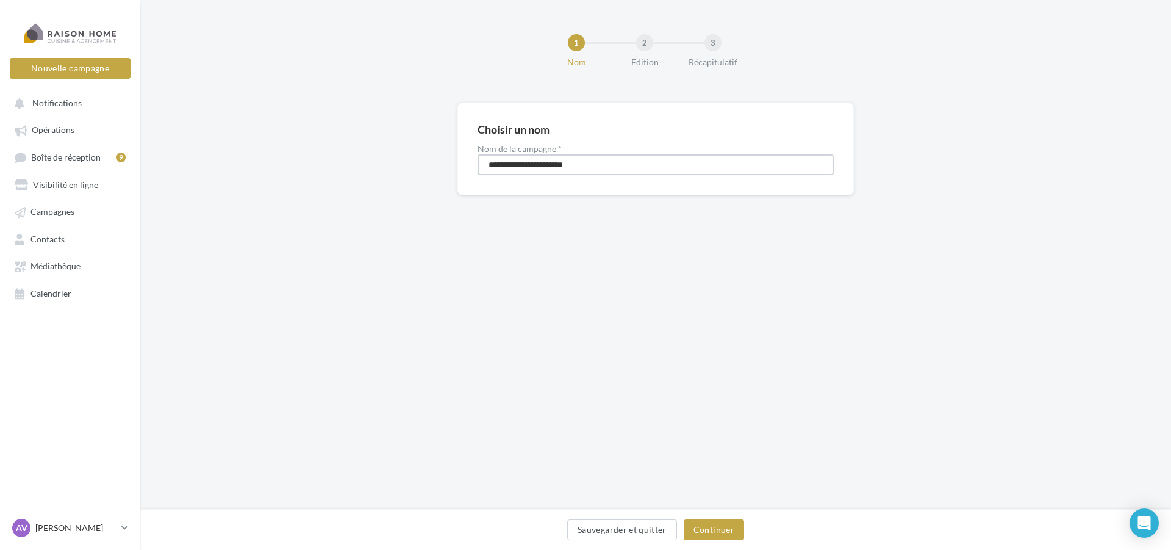
click at [519, 168] on input "**********" at bounding box center [656, 164] width 356 height 21
click at [529, 166] on input "**********" at bounding box center [656, 164] width 356 height 21
type input "**********"
click at [722, 535] on button "Continuer" at bounding box center [714, 529] width 60 height 21
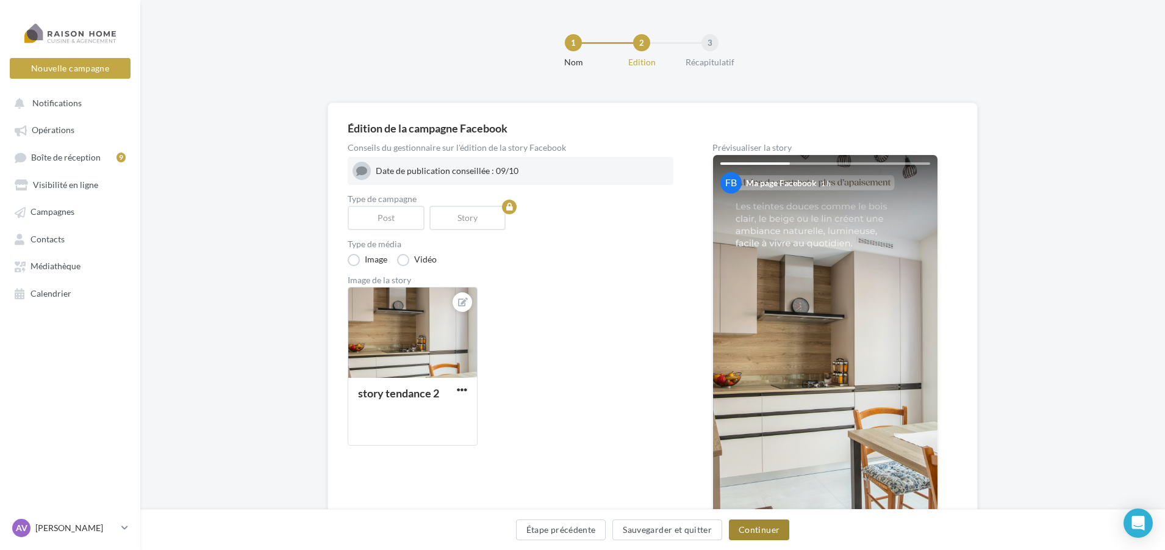
click at [756, 527] on button "Continuer" at bounding box center [759, 529] width 60 height 21
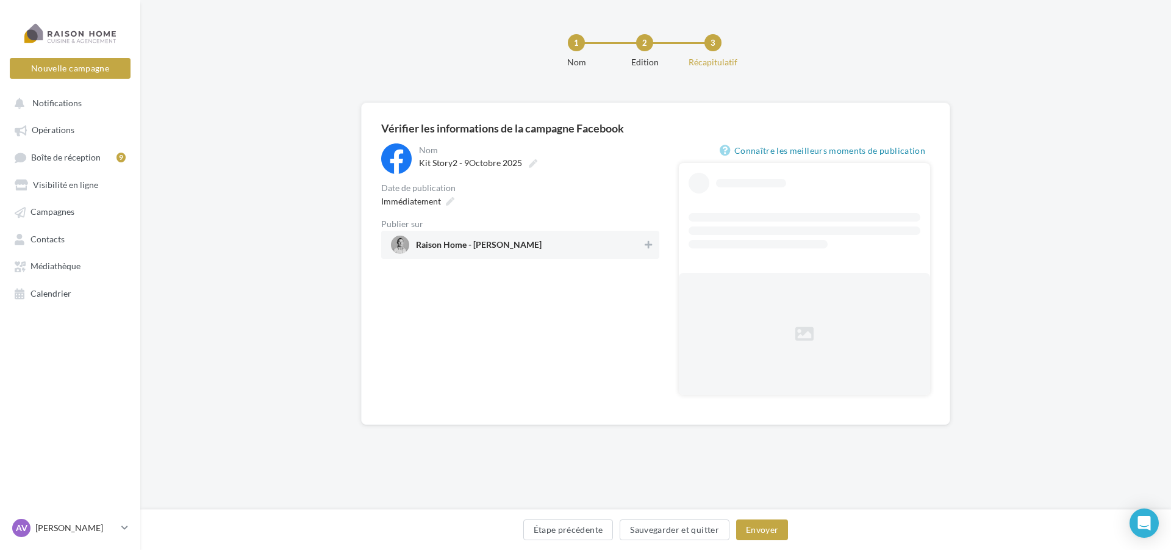
click at [527, 245] on span "Raison Home - Arnaud Vaillant" at bounding box center [479, 246] width 126 height 13
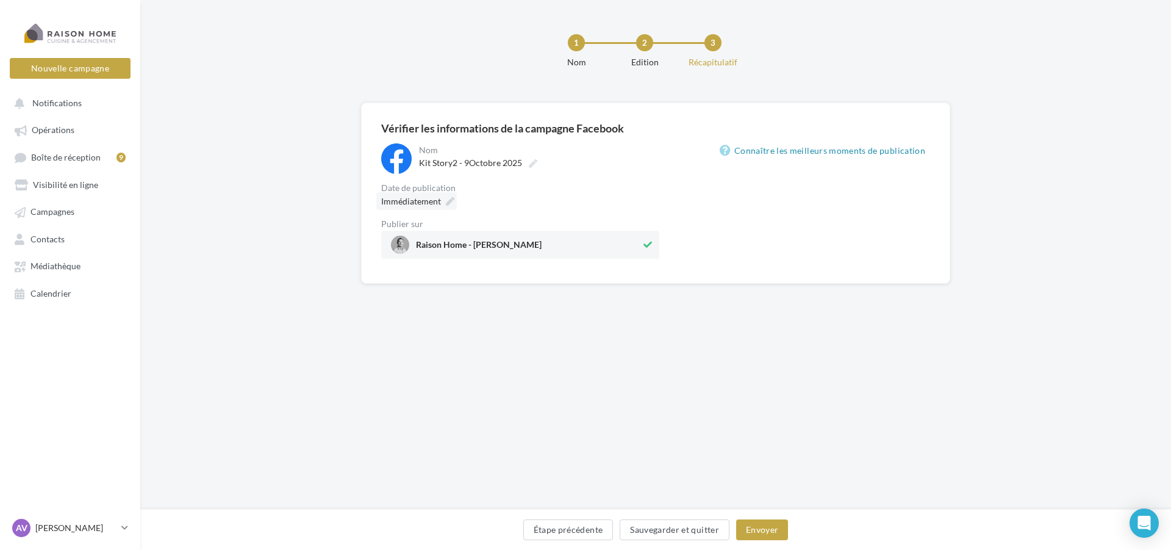
click at [443, 199] on div "Immédiatement" at bounding box center [416, 201] width 81 height 18
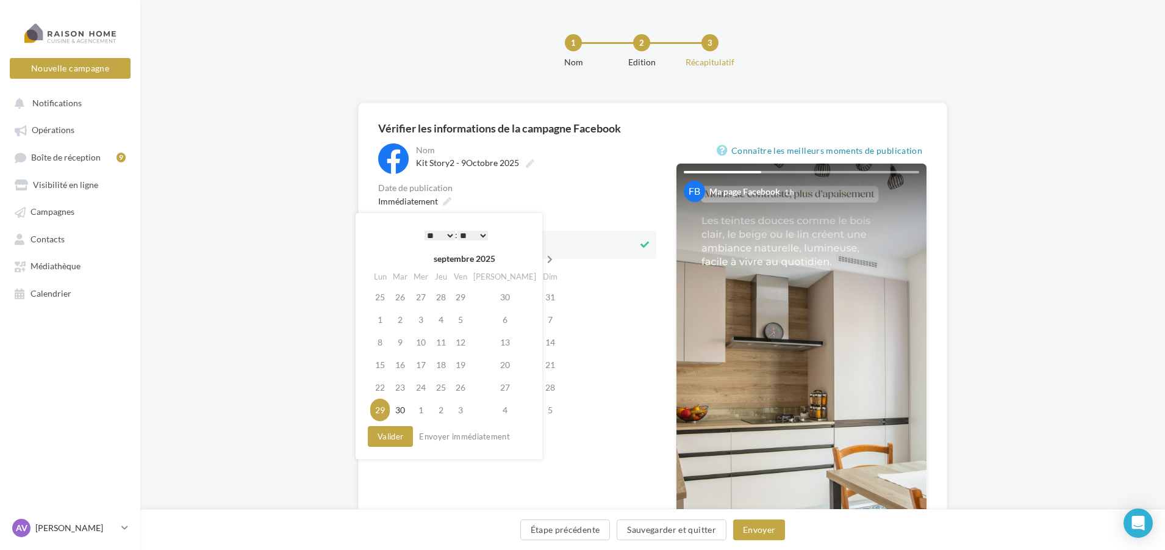
click at [542, 259] on icon at bounding box center [549, 259] width 15 height 9
click at [443, 320] on td "9" at bounding box center [440, 319] width 20 height 23
click at [443, 233] on select "* * * * * * * * * * ** ** ** ** ** ** ** ** ** ** ** ** ** **" at bounding box center [436, 236] width 30 height 10
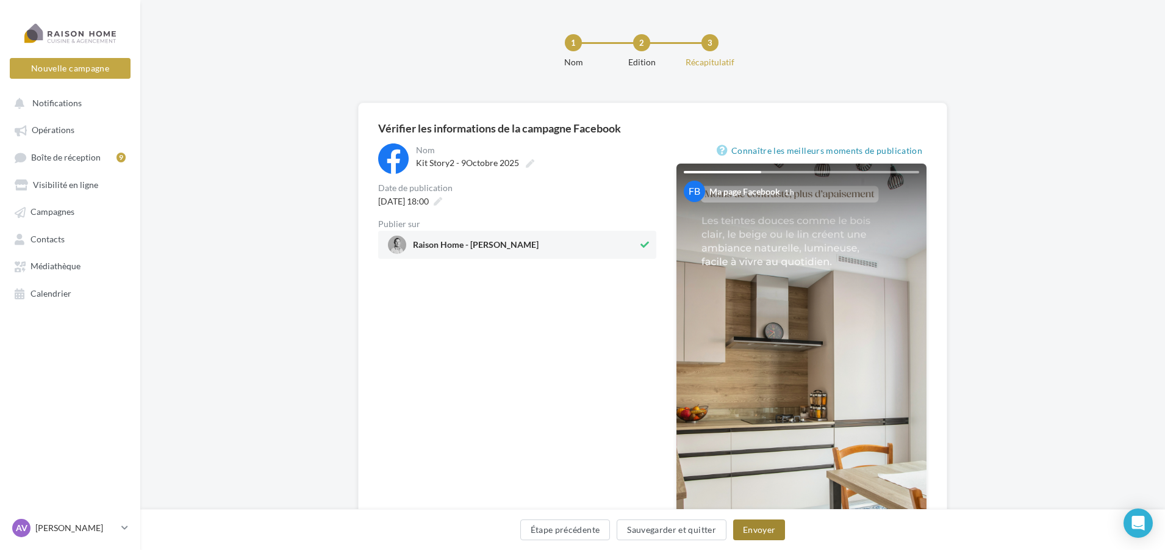
click at [757, 526] on button "Envoyer" at bounding box center [759, 529] width 52 height 21
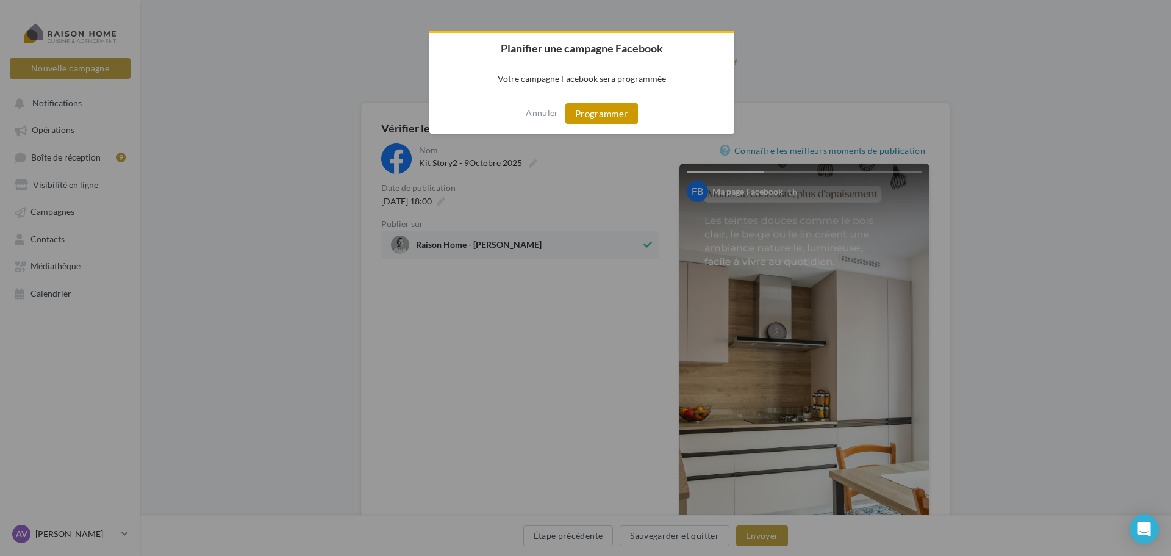
click at [597, 115] on button "Programmer" at bounding box center [601, 113] width 73 height 21
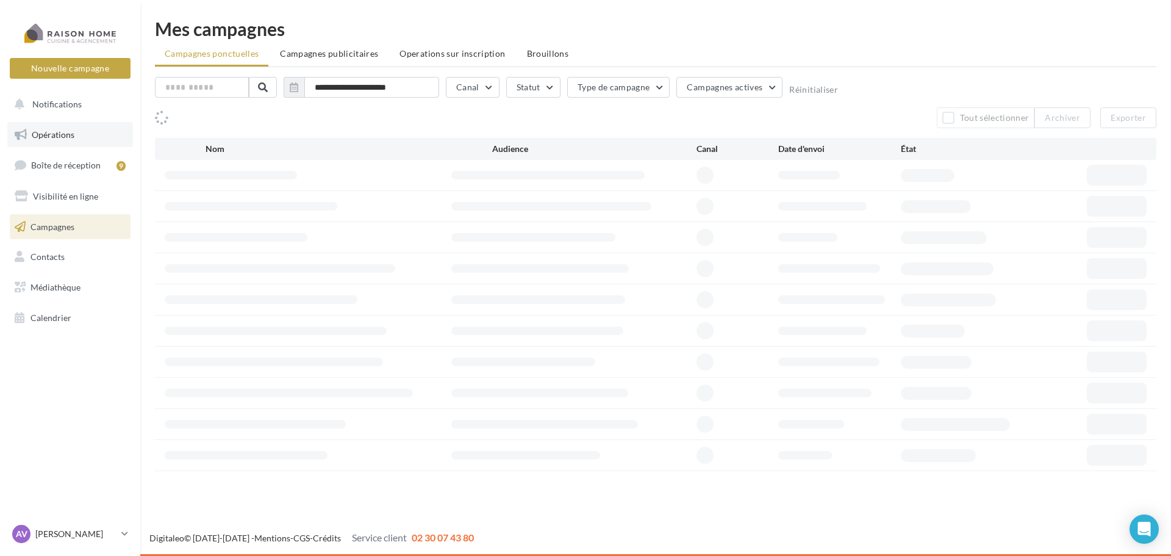
drag, startPoint x: 0, startPoint y: 0, endPoint x: 84, endPoint y: 138, distance: 161.5
click at [84, 138] on link "Opérations" at bounding box center [70, 135] width 126 height 26
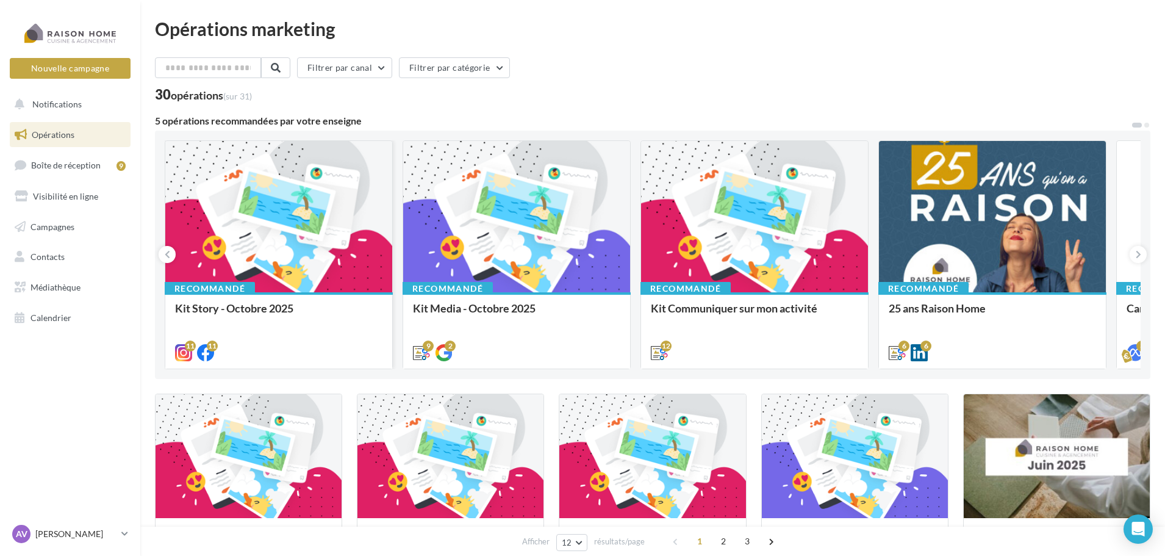
click at [305, 243] on div at bounding box center [278, 217] width 227 height 152
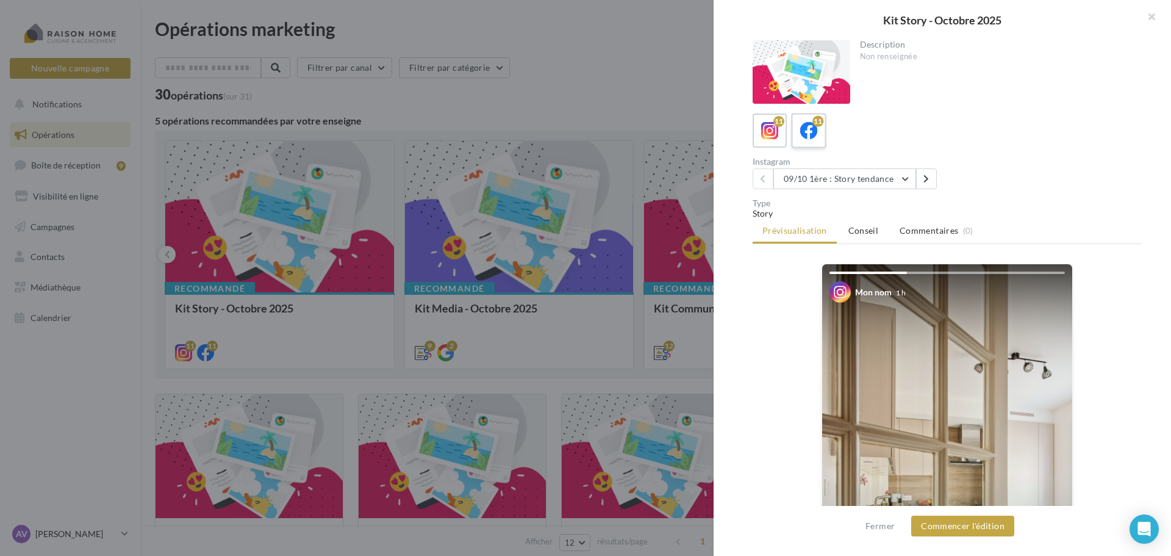
click at [811, 140] on span at bounding box center [809, 131] width 18 height 19
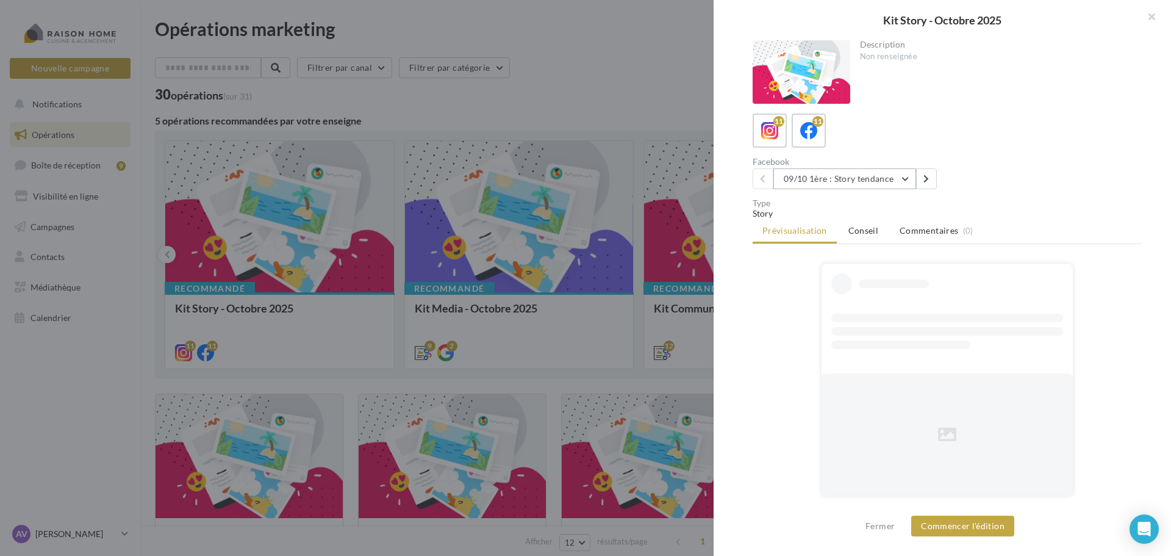
click at [844, 184] on button "09/10 1ère : Story tendance" at bounding box center [844, 178] width 143 height 21
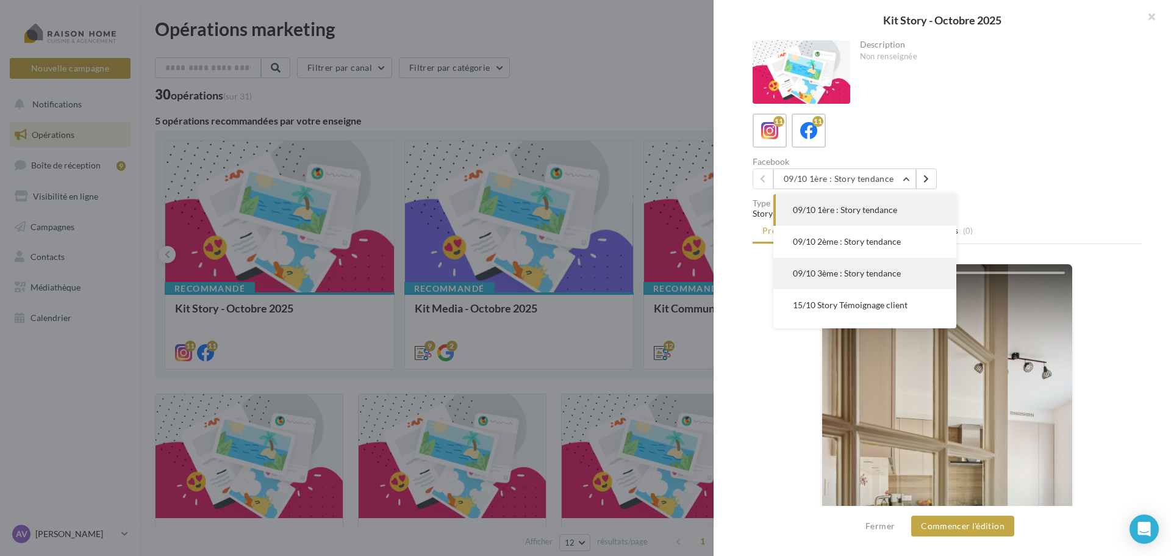
click at [853, 274] on span "09/10 3ème : Story tendance" at bounding box center [847, 273] width 108 height 10
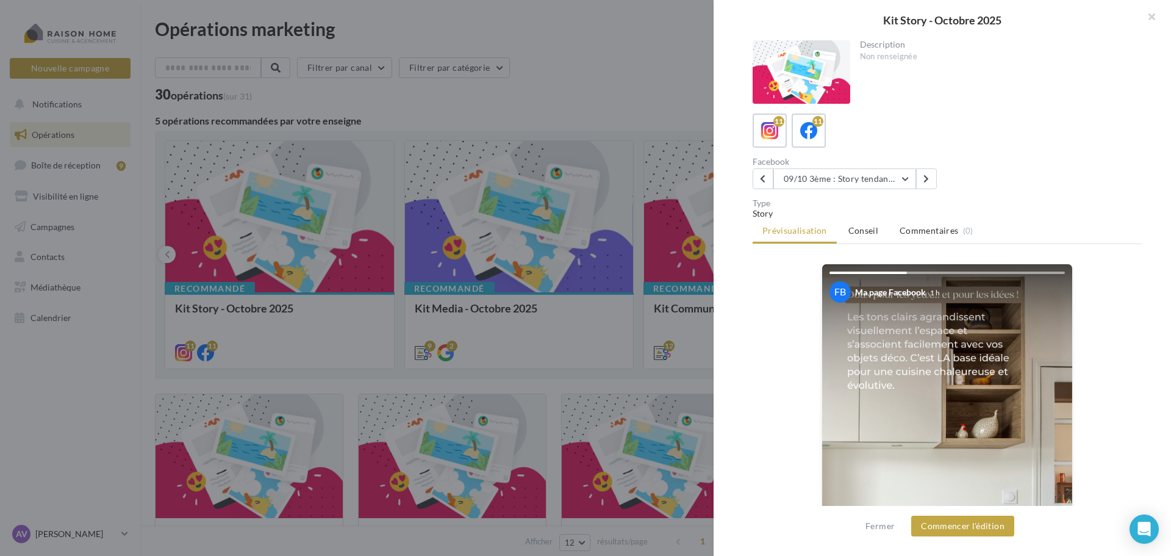
scroll to position [122, 0]
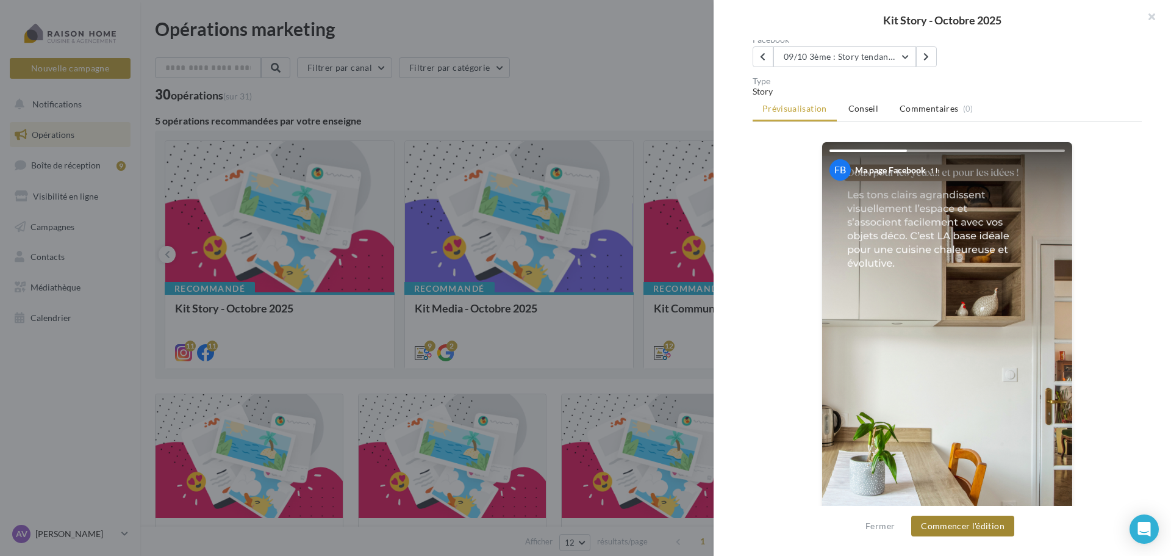
click at [961, 526] on button "Commencer l'édition" at bounding box center [962, 525] width 103 height 21
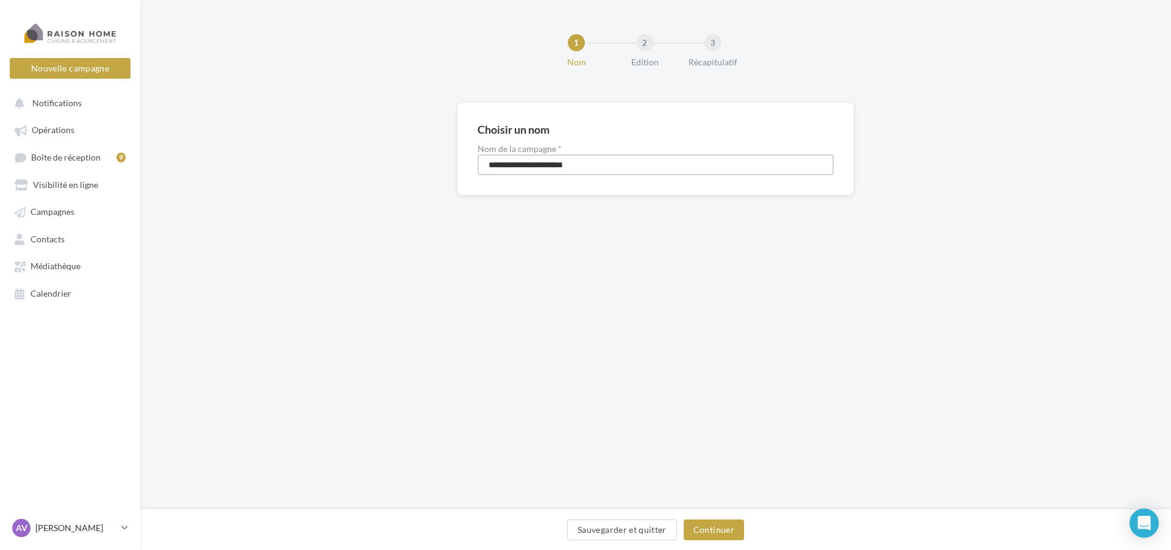
click at [519, 165] on input "**********" at bounding box center [656, 164] width 356 height 21
click at [532, 167] on input "**********" at bounding box center [656, 164] width 356 height 21
type input "**********"
click at [745, 529] on div "Sauvegarder et quitter Continuer" at bounding box center [655, 532] width 1011 height 26
click at [733, 527] on button "Continuer" at bounding box center [714, 529] width 60 height 21
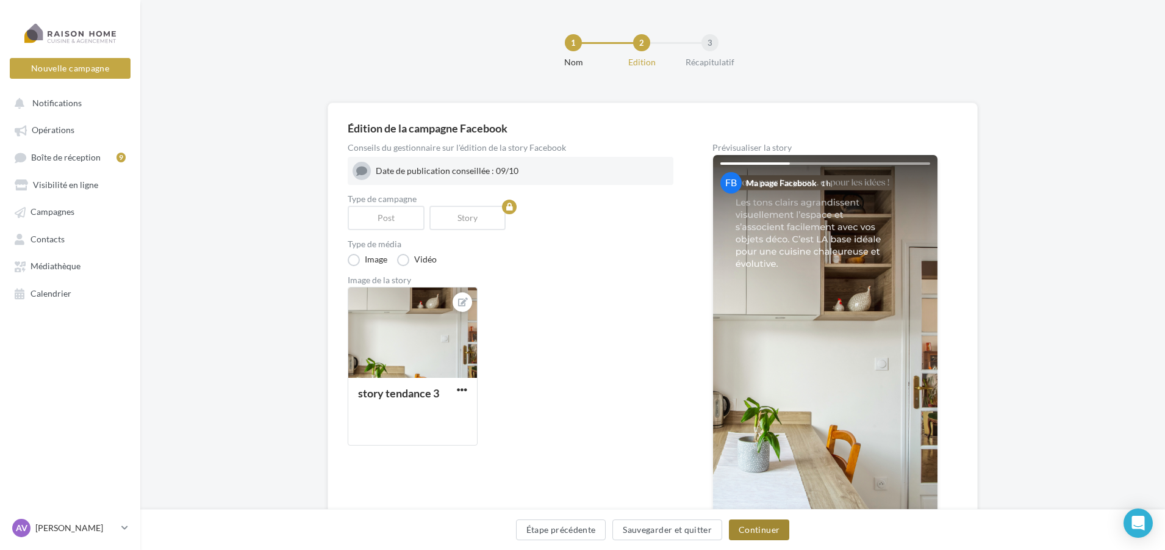
click at [756, 522] on button "Continuer" at bounding box center [759, 529] width 60 height 21
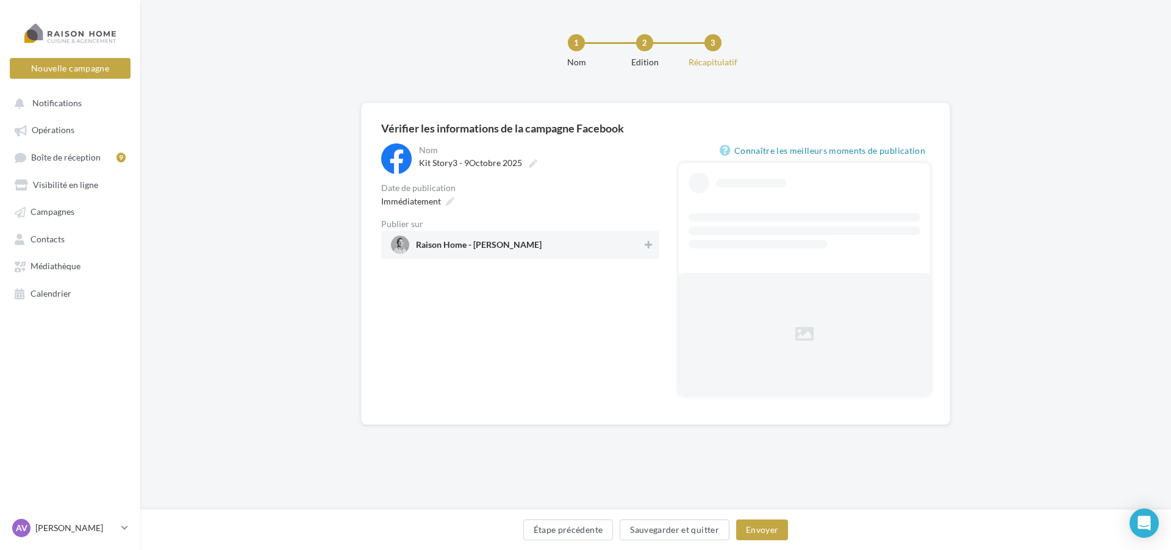
click at [550, 245] on span "Raison Home - [PERSON_NAME]" at bounding box center [516, 244] width 251 height 18
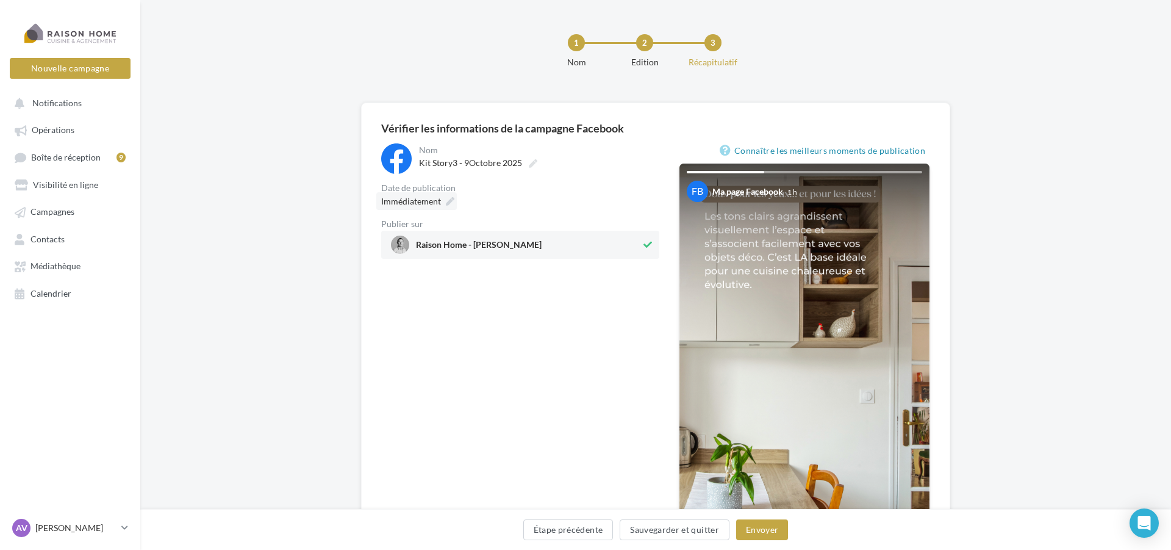
click at [442, 201] on div "Immédiatement" at bounding box center [416, 201] width 81 height 18
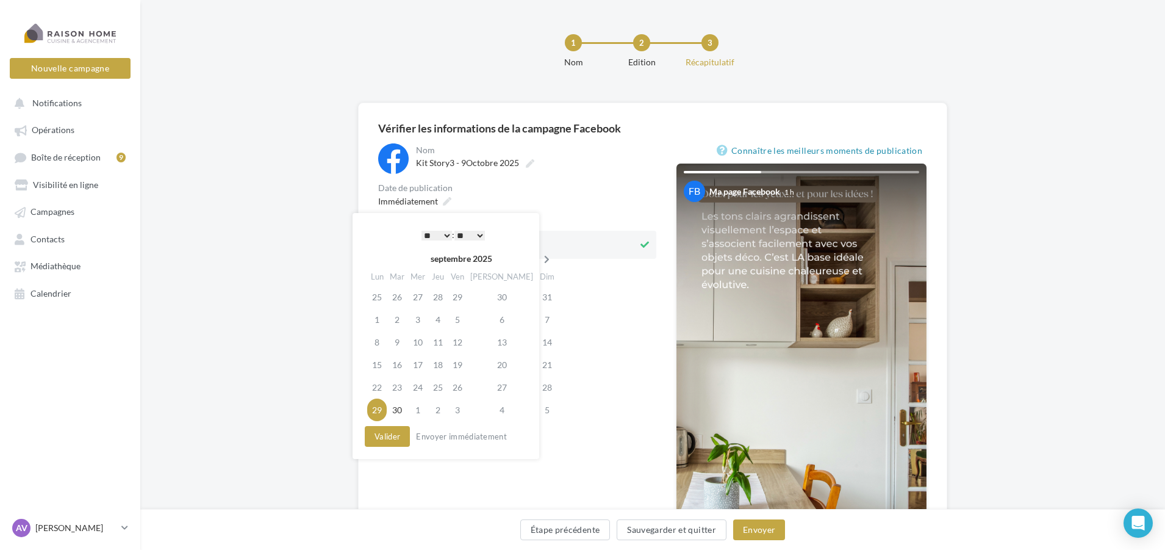
click at [539, 259] on icon at bounding box center [546, 259] width 15 height 9
click at [444, 325] on td "9" at bounding box center [440, 319] width 20 height 23
click at [428, 232] on select "* * * * * * * * * * ** ** ** ** ** ** ** ** ** ** ** ** ** **" at bounding box center [436, 236] width 30 height 10
click at [382, 426] on button "Valider" at bounding box center [387, 436] width 45 height 21
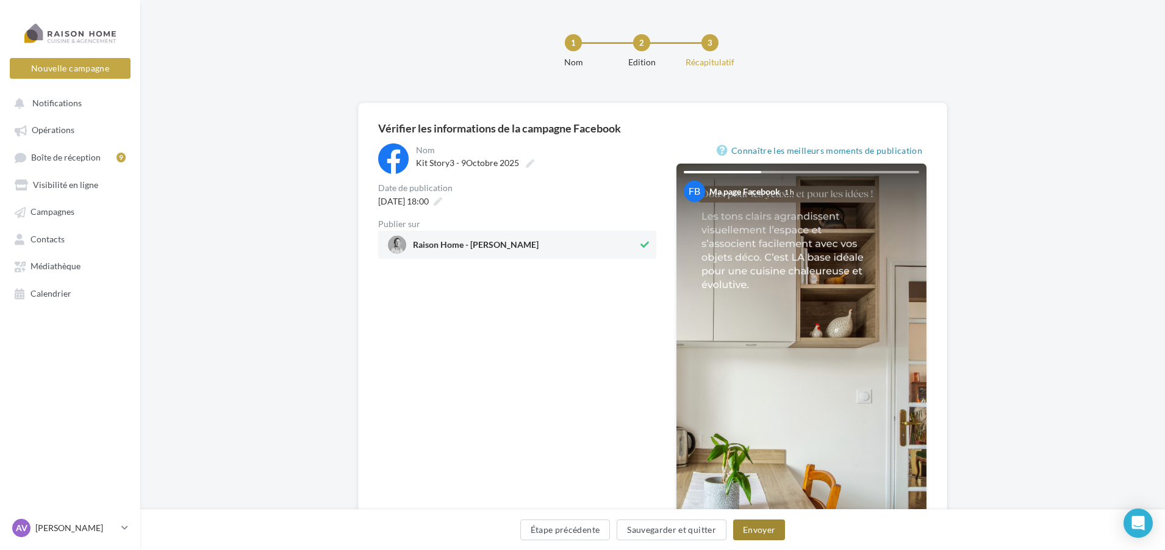
click at [785, 533] on button "Envoyer" at bounding box center [759, 529] width 52 height 21
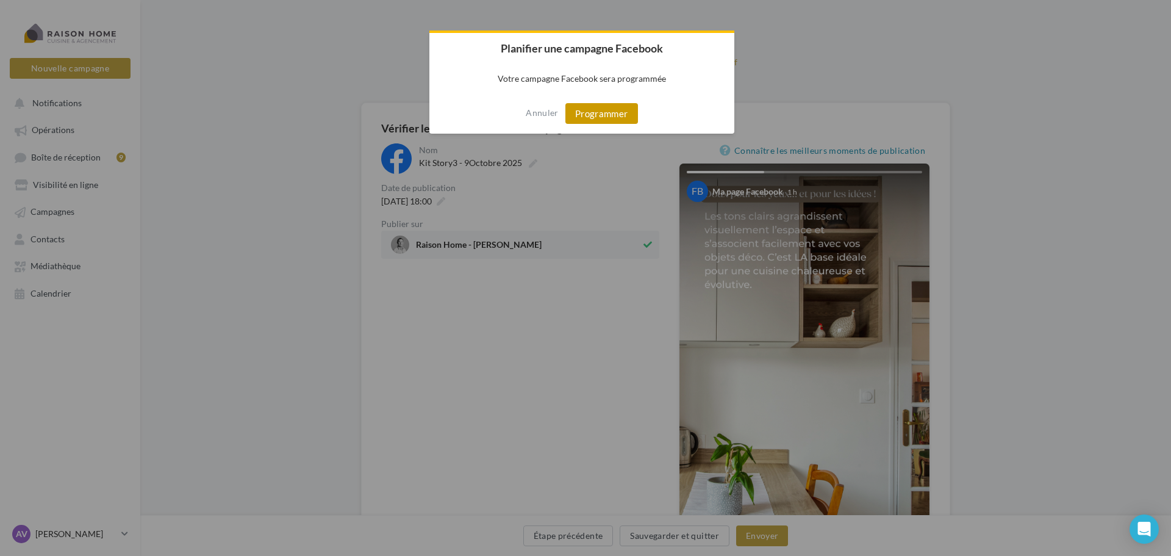
click at [612, 116] on button "Programmer" at bounding box center [601, 113] width 73 height 21
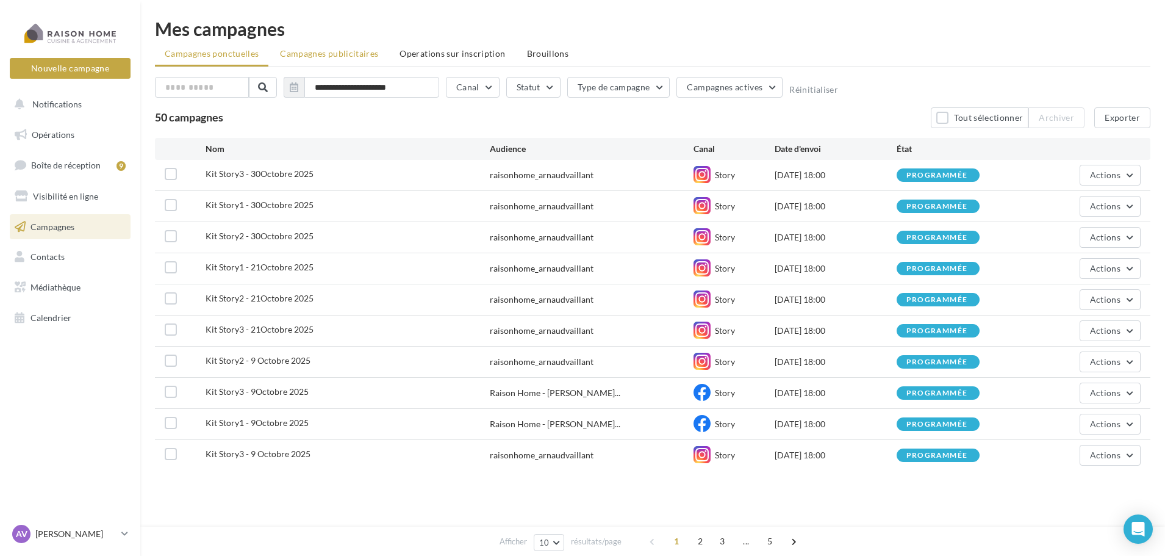
click at [332, 56] on span "Campagnes publicitaires" at bounding box center [329, 53] width 98 height 10
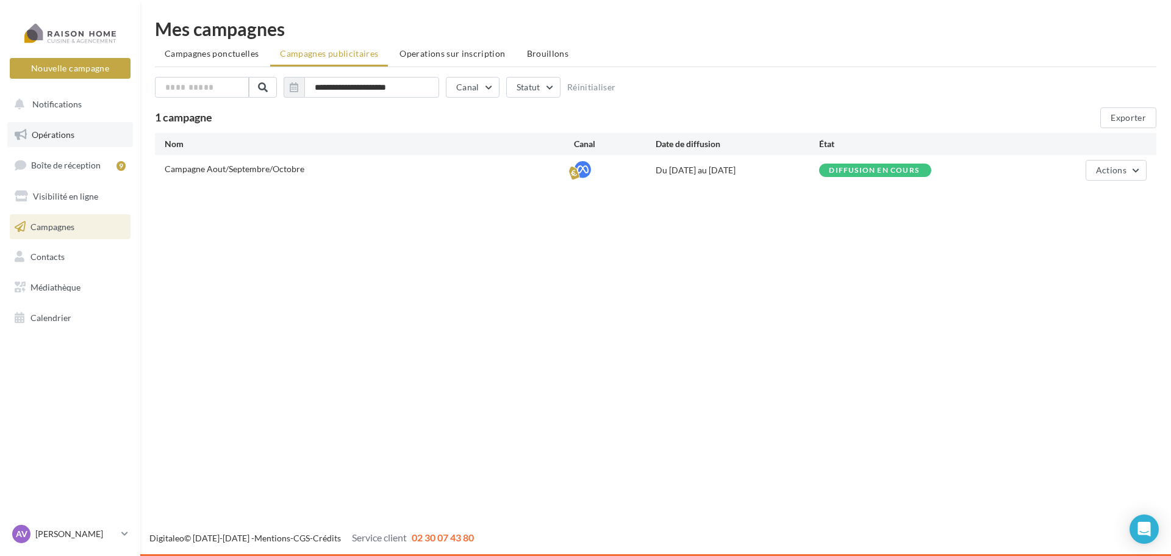
click at [52, 129] on span "Opérations" at bounding box center [53, 134] width 43 height 10
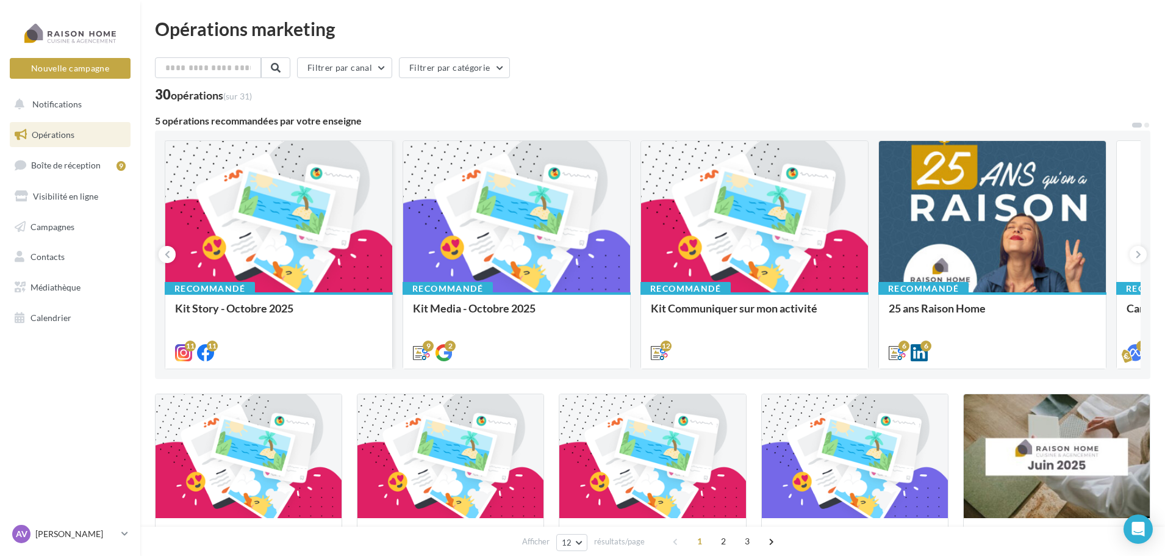
click at [330, 226] on div at bounding box center [278, 217] width 227 height 152
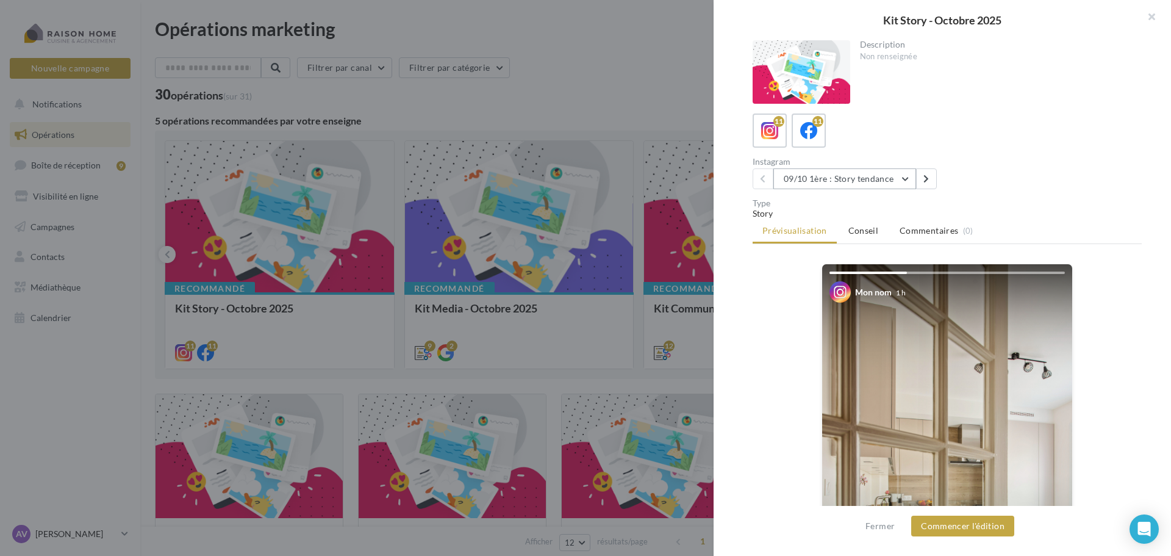
click at [858, 185] on button "09/10 1ère : Story tendance" at bounding box center [844, 178] width 143 height 21
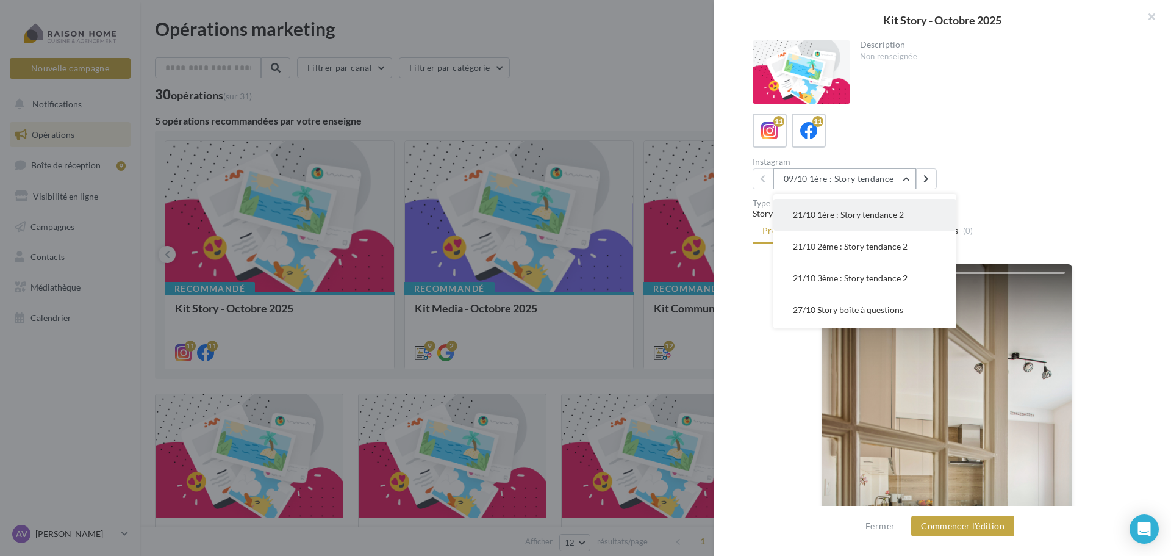
scroll to position [61, 0]
click at [876, 278] on span "21/10 1ère : Story tendance 2" at bounding box center [848, 275] width 111 height 10
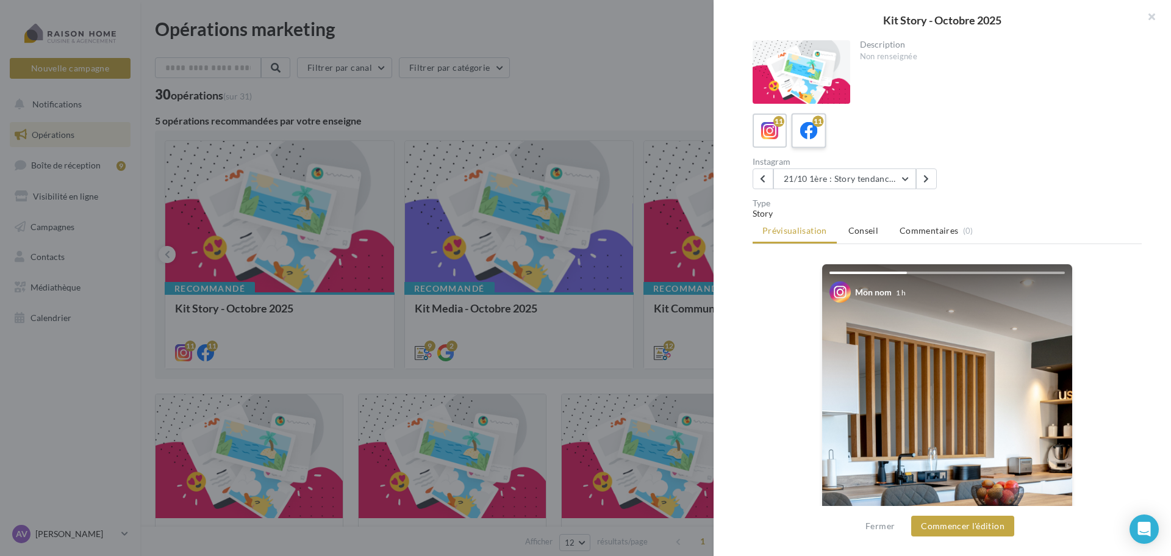
click at [800, 117] on label "11" at bounding box center [808, 130] width 35 height 35
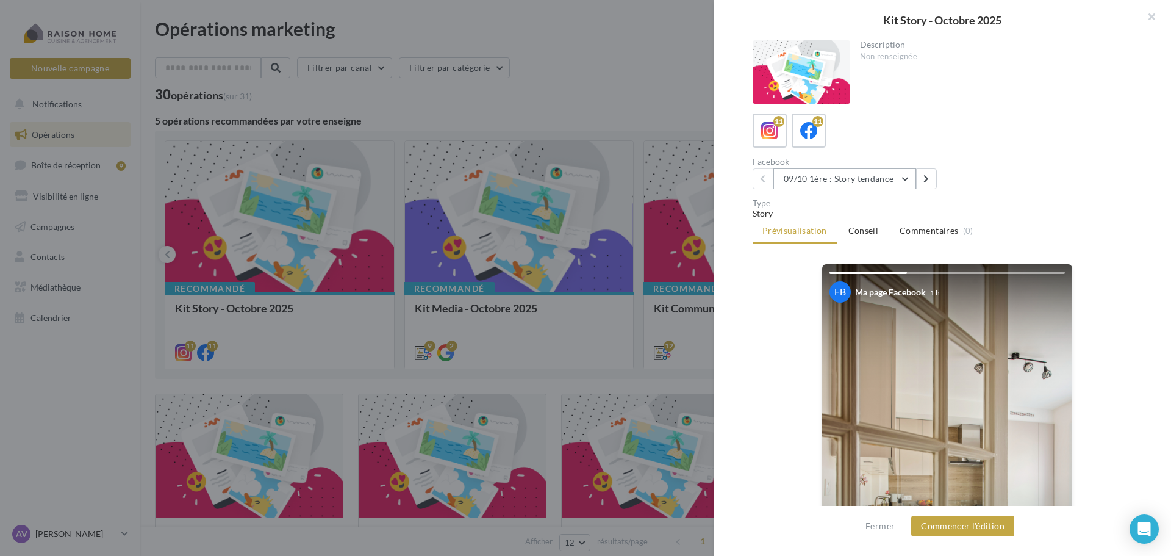
click at [829, 179] on button "09/10 1ère : Story tendance" at bounding box center [844, 178] width 143 height 21
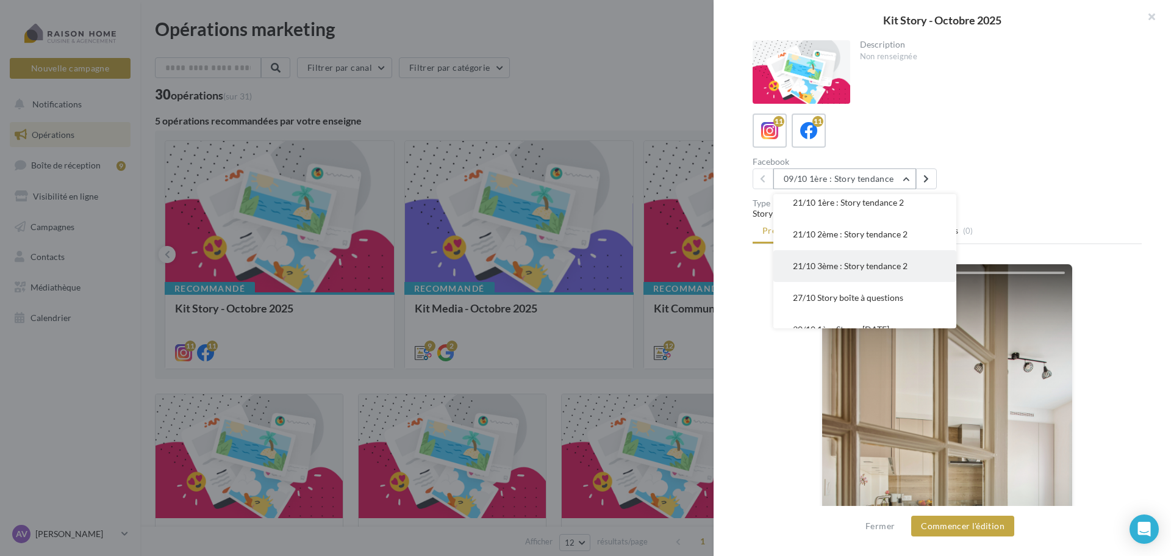
scroll to position [122, 0]
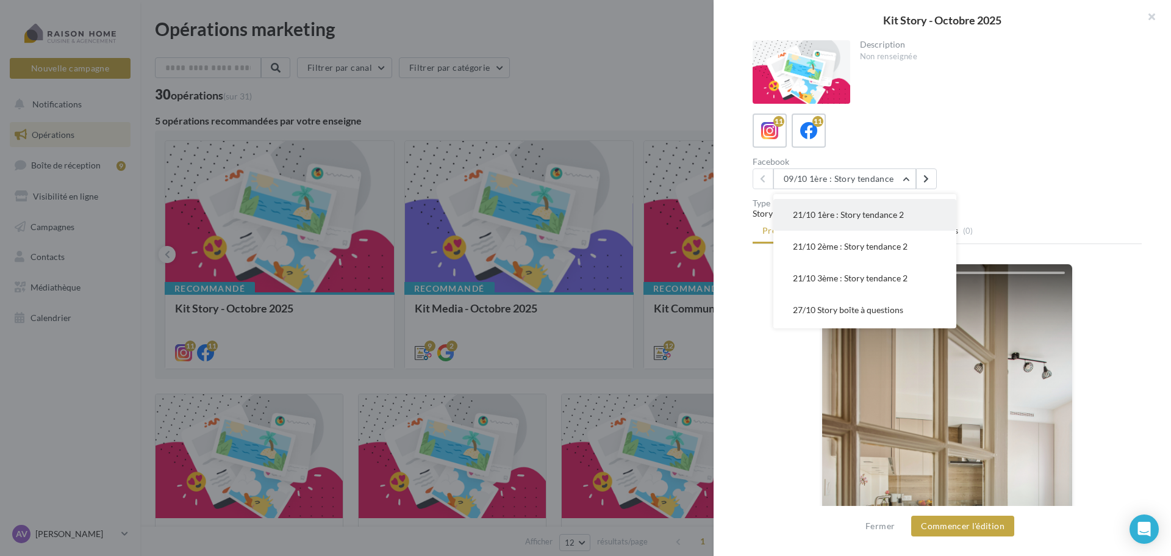
click at [850, 224] on button "21/10 1ère : Story tendance 2" at bounding box center [864, 215] width 183 height 32
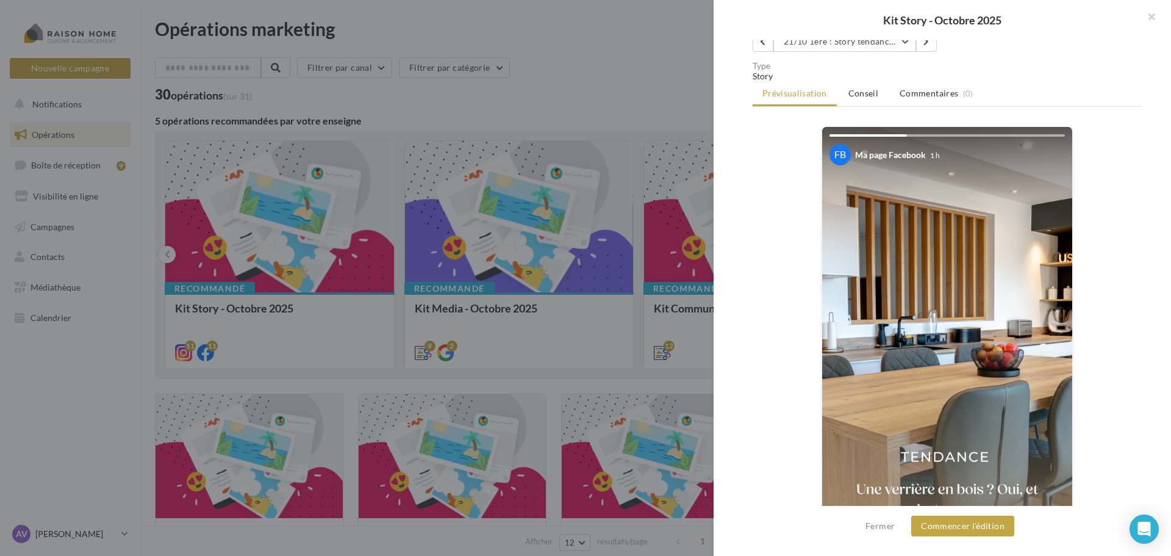
scroll to position [183, 0]
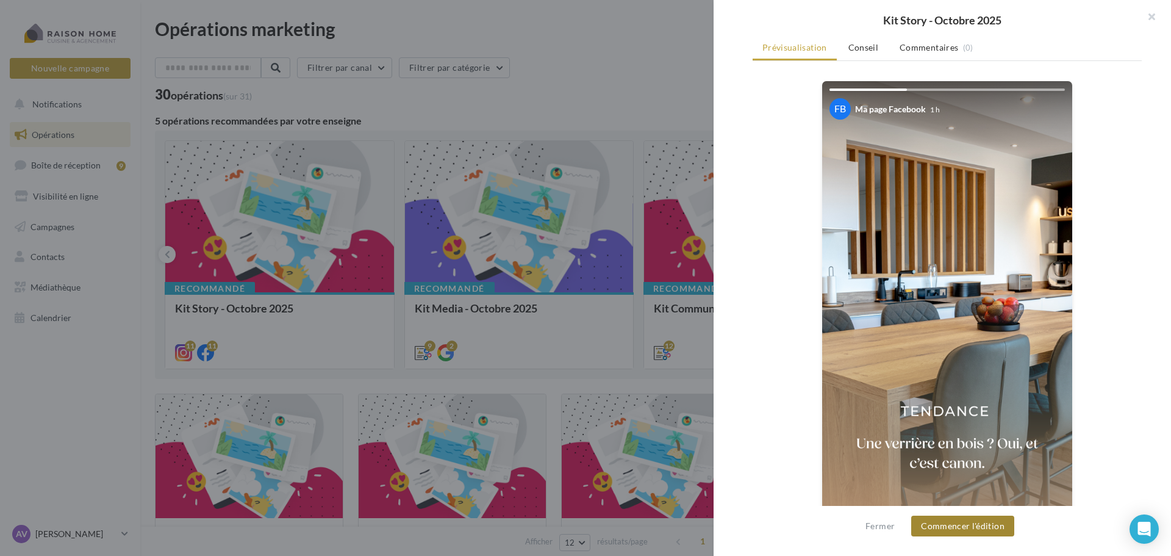
click at [975, 526] on button "Commencer l'édition" at bounding box center [962, 525] width 103 height 21
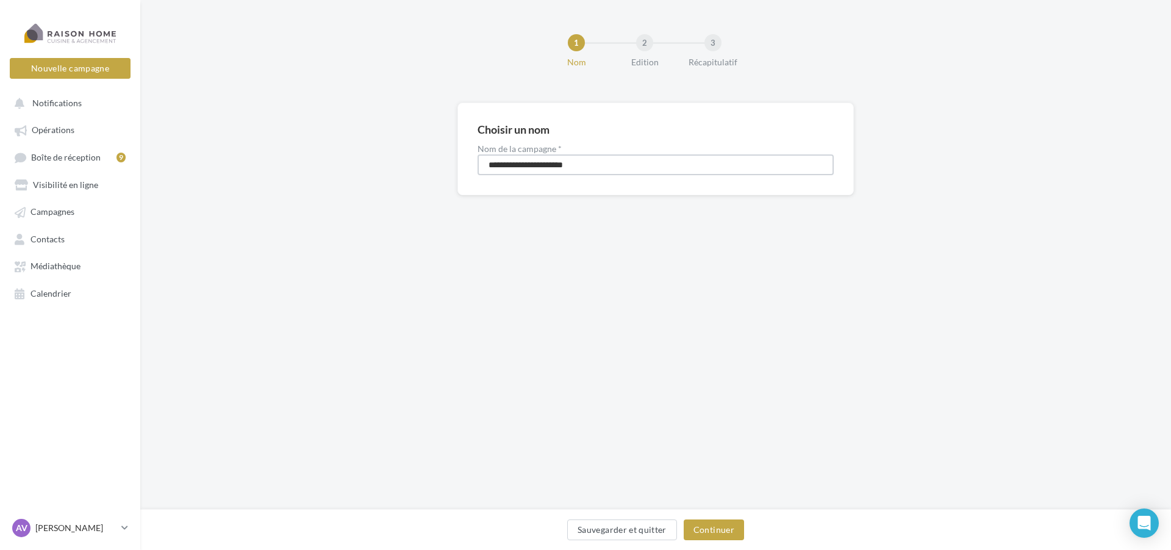
click at [519, 161] on input "**********" at bounding box center [656, 164] width 356 height 21
click at [530, 163] on input "**********" at bounding box center [656, 164] width 356 height 21
click at [531, 164] on input "**********" at bounding box center [656, 164] width 356 height 21
type input "**********"
click at [739, 534] on button "Continuer" at bounding box center [714, 529] width 60 height 21
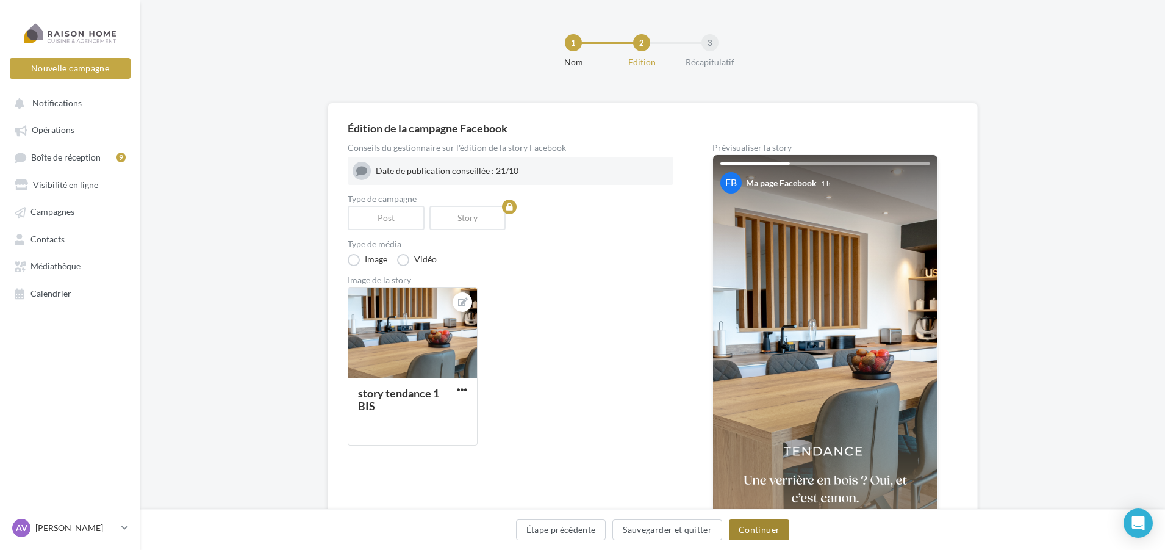
click at [764, 533] on button "Continuer" at bounding box center [759, 529] width 60 height 21
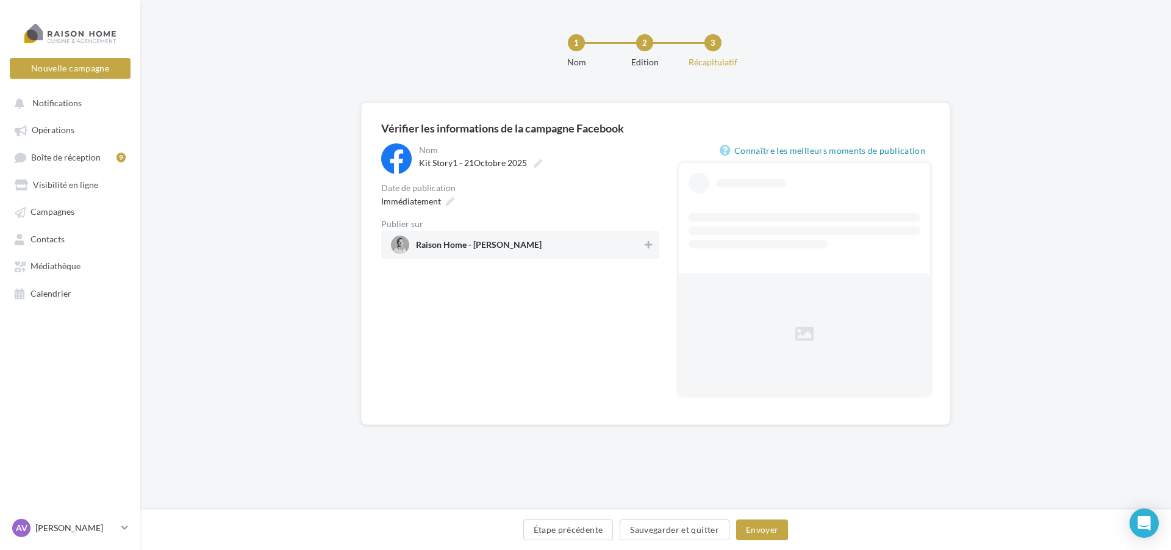
click at [506, 240] on span "Raison Home - [PERSON_NAME]" at bounding box center [479, 246] width 126 height 13
click at [439, 197] on span "Immédiatement" at bounding box center [411, 201] width 60 height 10
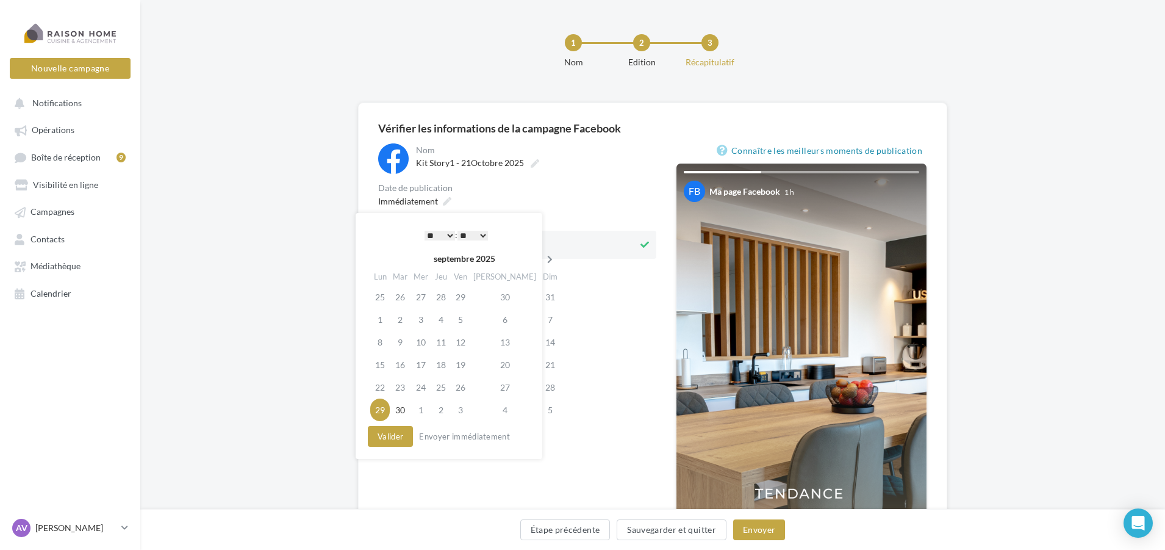
click at [539, 256] on th at bounding box center [549, 258] width 21 height 18
click at [403, 362] on td "21" at bounding box center [399, 364] width 21 height 23
click at [432, 236] on select "* * * * * * * * * * ** ** ** ** ** ** ** ** ** ** ** ** ** **" at bounding box center [436, 236] width 30 height 10
drag, startPoint x: 431, startPoint y: 523, endPoint x: 403, endPoint y: 472, distance: 58.4
click at [403, 472] on div "**********" at bounding box center [517, 383] width 278 height 481
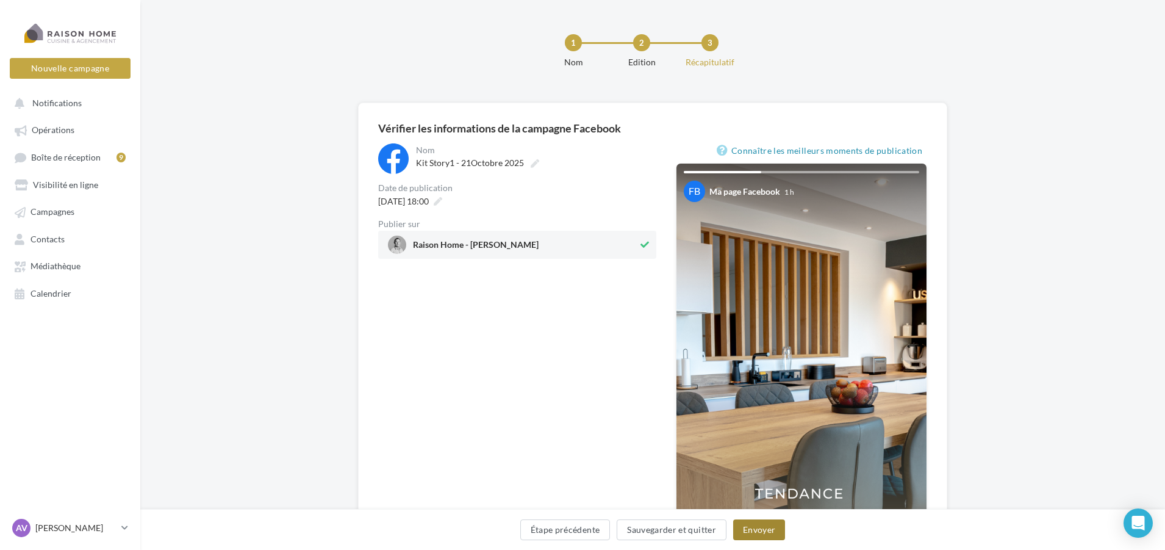
click at [769, 532] on button "Envoyer" at bounding box center [759, 529] width 52 height 21
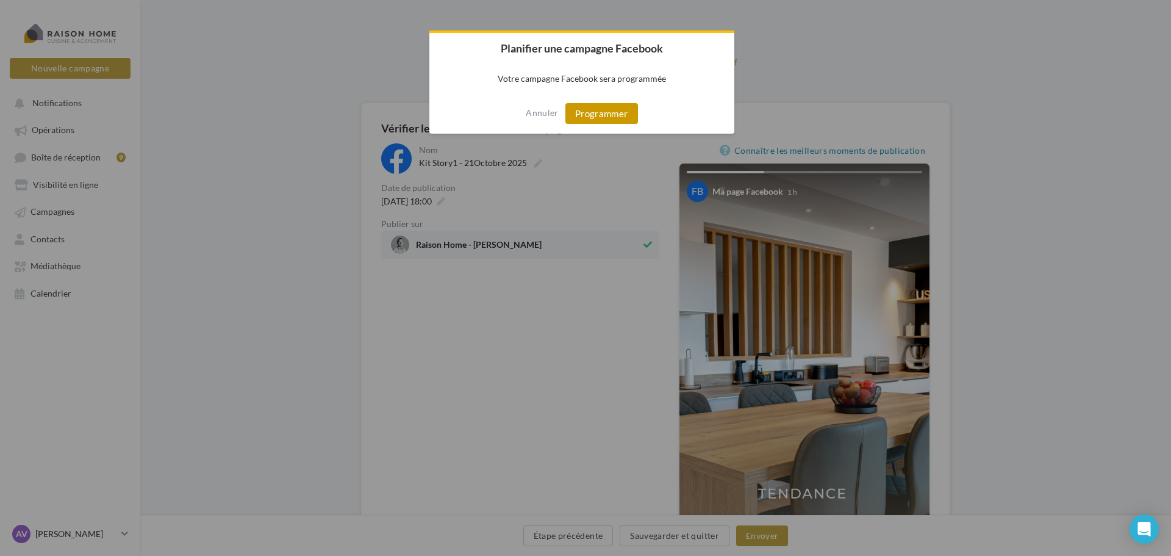
click at [619, 109] on button "Programmer" at bounding box center [601, 113] width 73 height 21
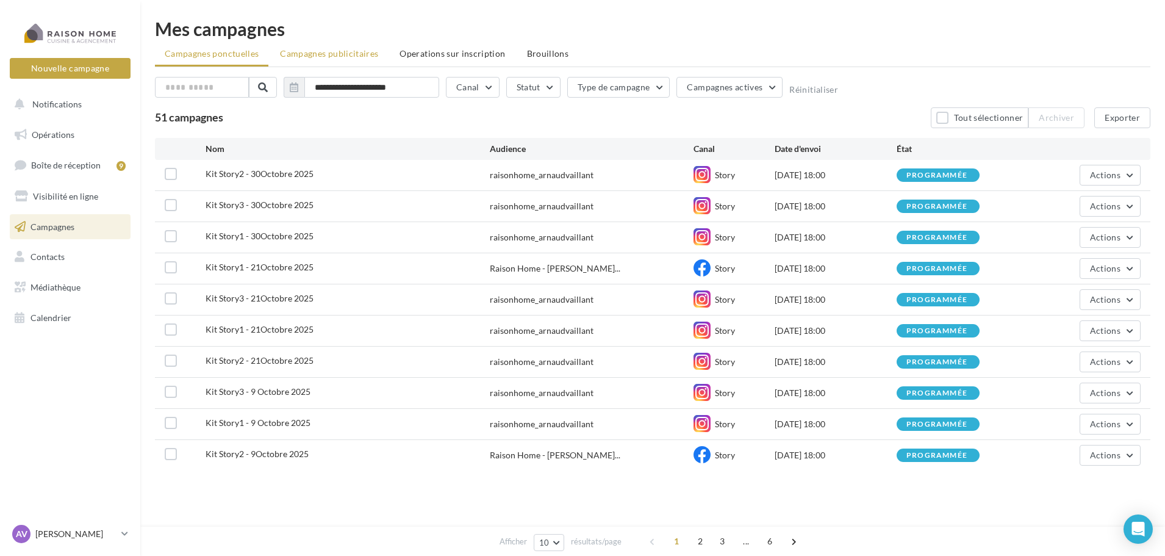
click at [306, 62] on li "Campagnes publicitaires" at bounding box center [329, 54] width 118 height 22
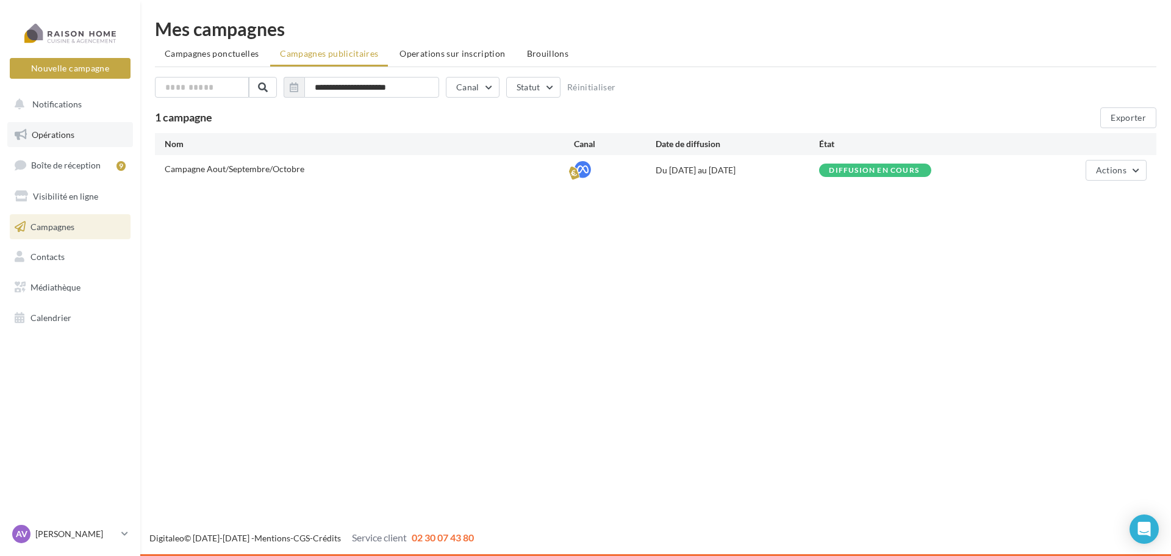
click at [86, 127] on link "Opérations" at bounding box center [70, 135] width 126 height 26
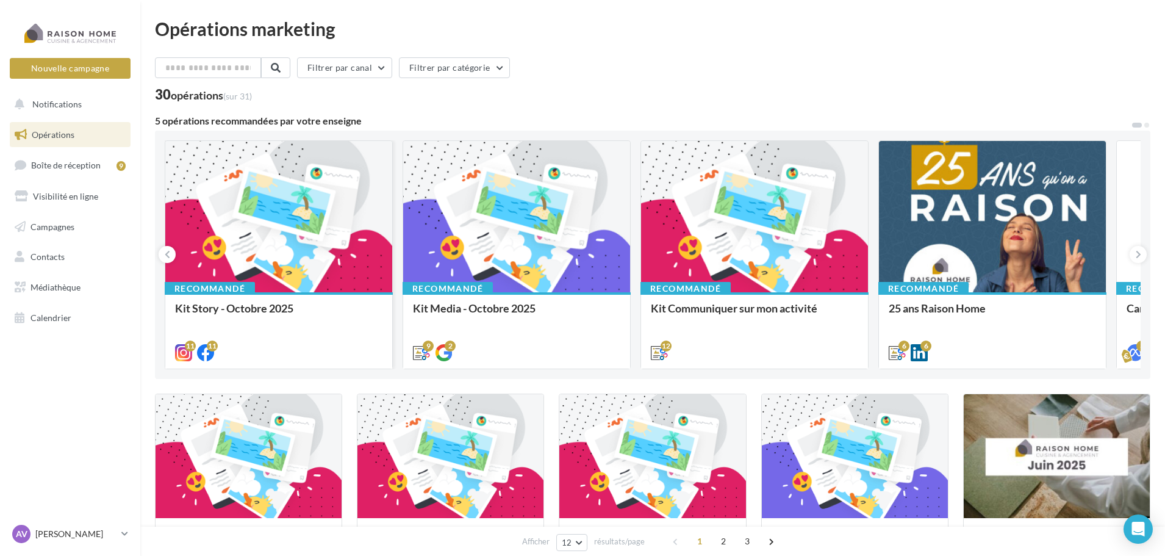
click at [321, 220] on div at bounding box center [278, 217] width 227 height 152
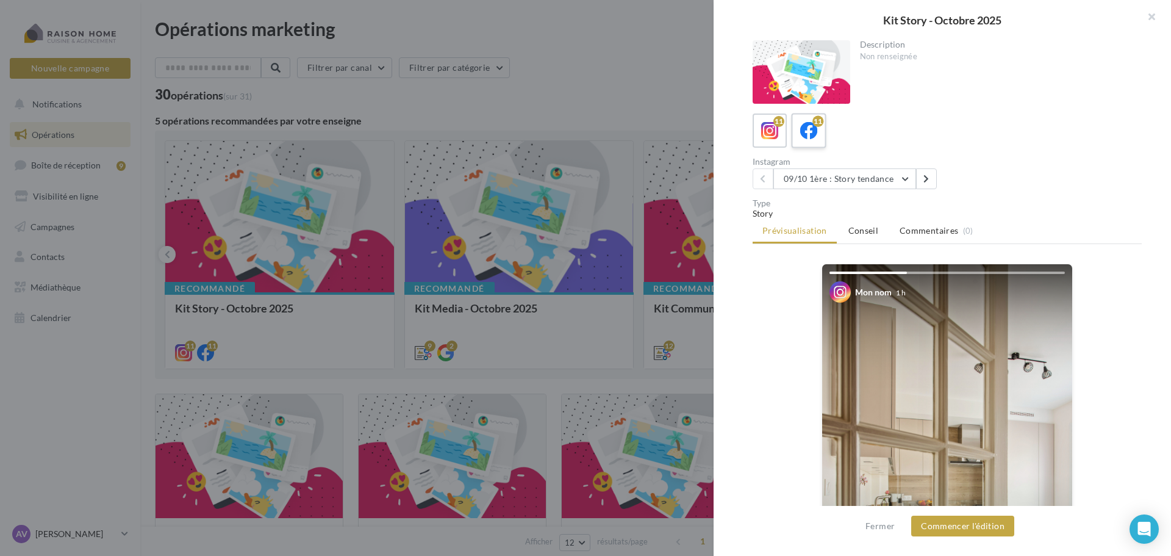
click at [819, 136] on div "11" at bounding box center [809, 131] width 23 height 23
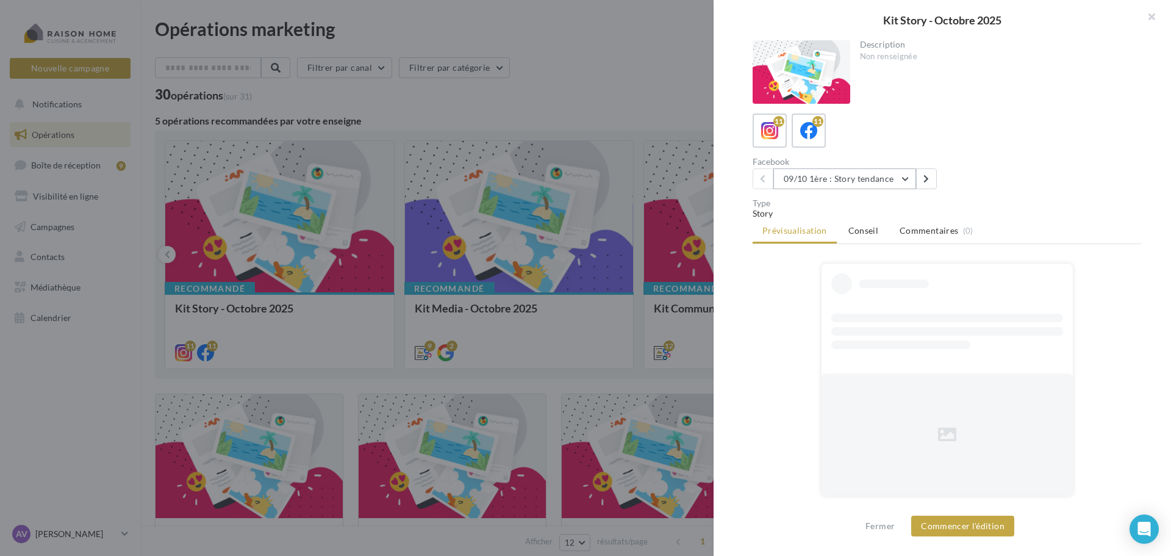
click at [839, 176] on button "09/10 1ère : Story tendance" at bounding box center [844, 178] width 143 height 21
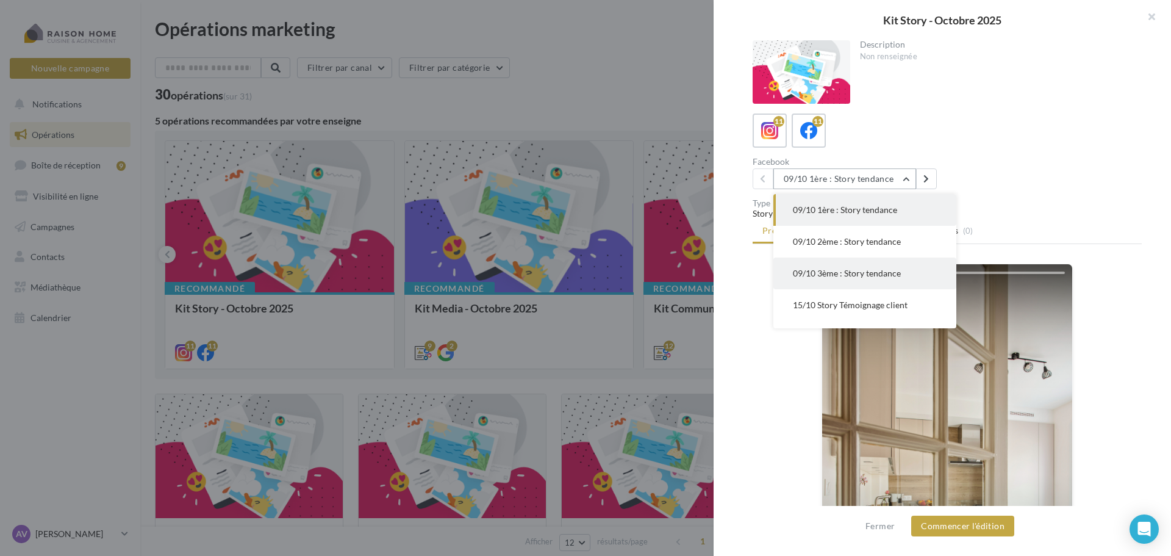
scroll to position [61, 0]
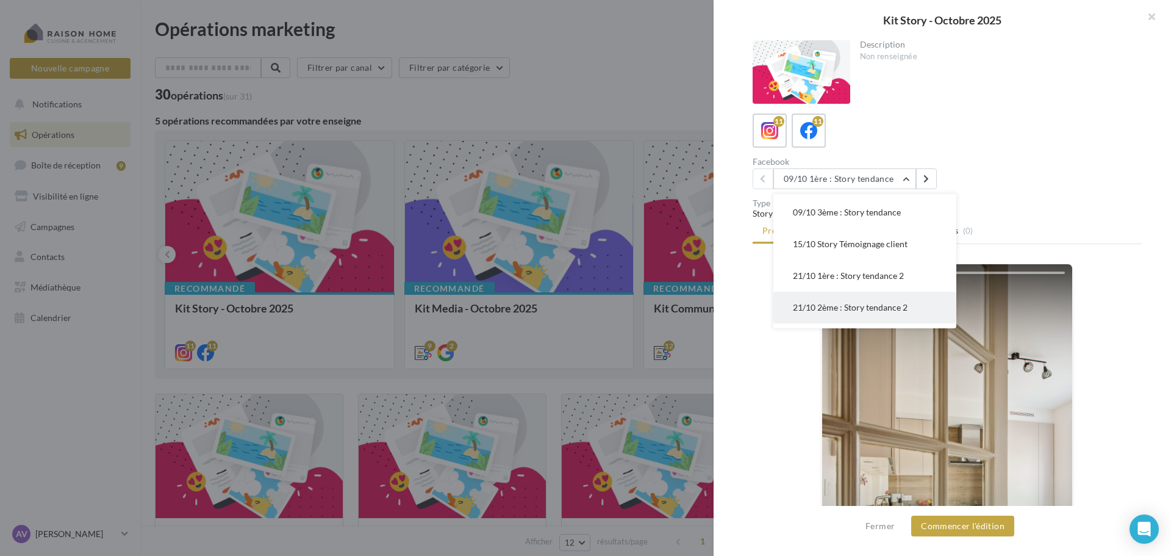
click at [858, 295] on button "21/10 2ème : Story tendance 2" at bounding box center [864, 308] width 183 height 32
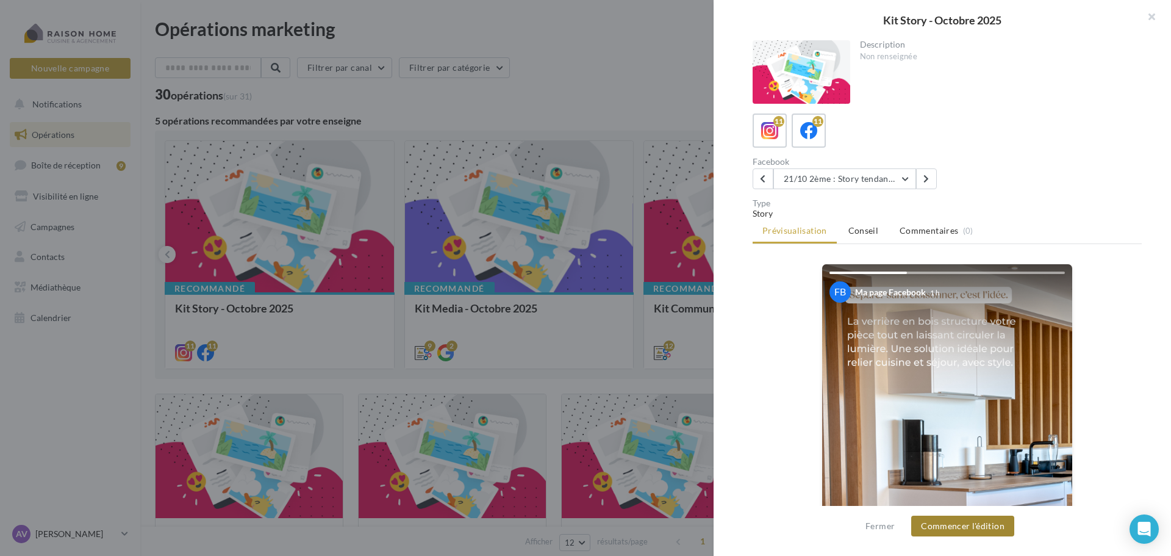
click at [978, 528] on button "Commencer l'édition" at bounding box center [962, 525] width 103 height 21
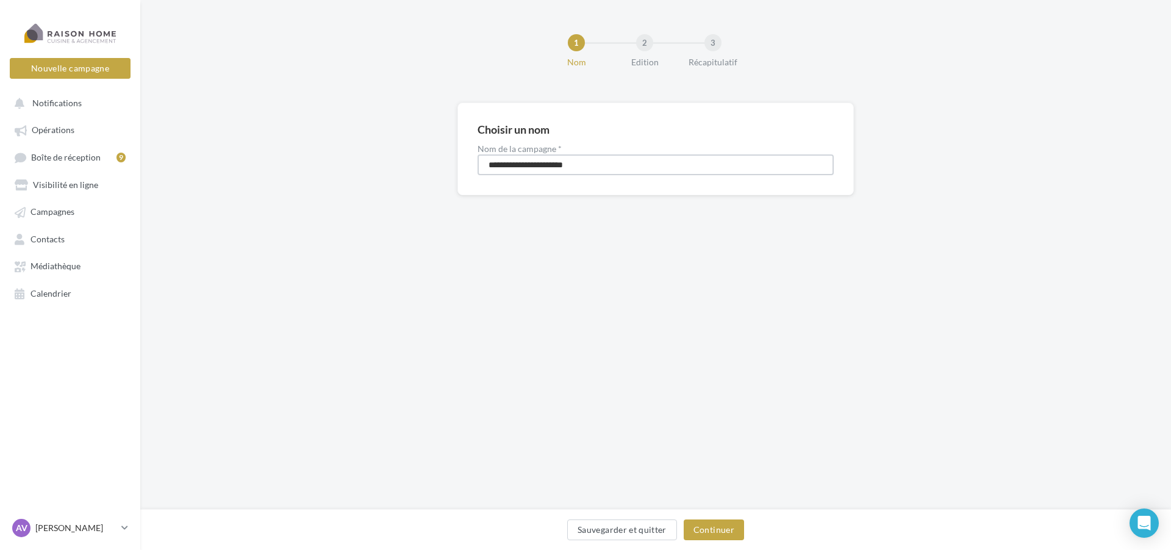
click at [519, 169] on input "**********" at bounding box center [656, 164] width 356 height 21
click at [529, 167] on input "**********" at bounding box center [656, 164] width 356 height 21
type input "**********"
click at [720, 527] on button "Continuer" at bounding box center [714, 529] width 60 height 21
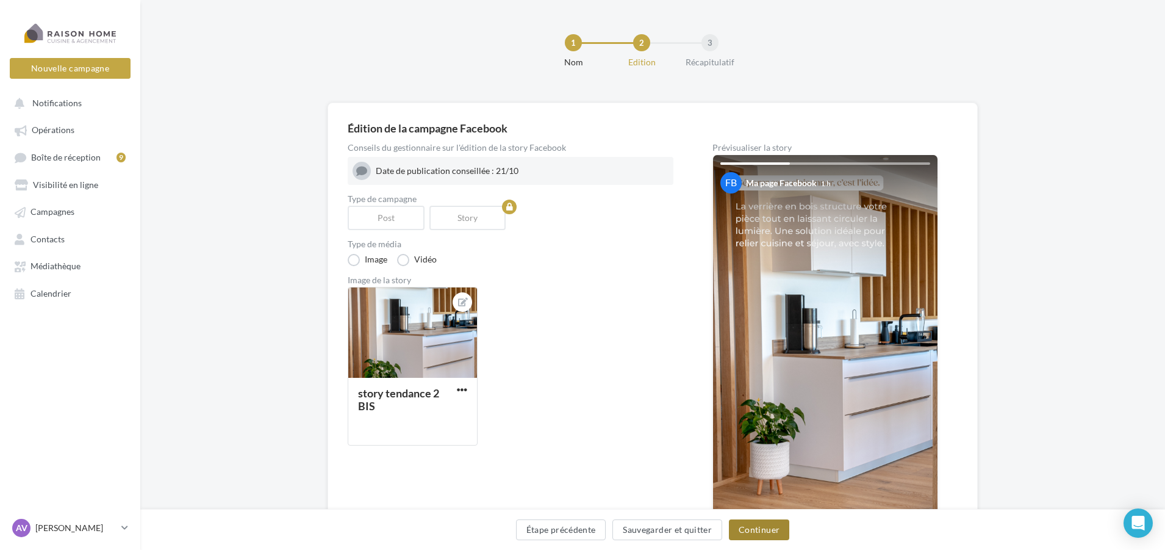
click at [748, 532] on button "Continuer" at bounding box center [759, 529] width 60 height 21
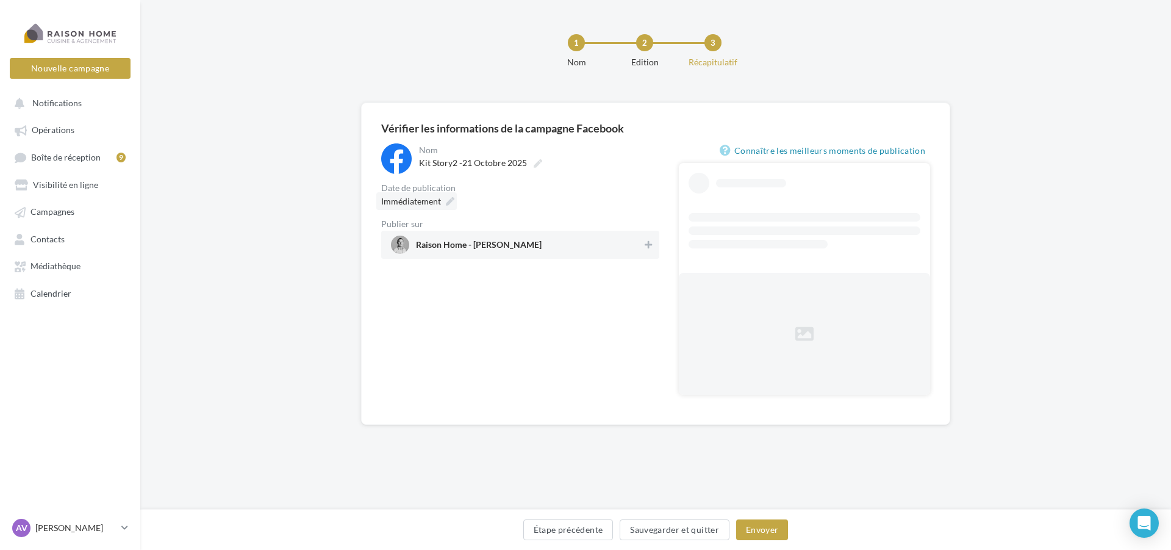
click at [442, 203] on div "Immédiatement" at bounding box center [416, 201] width 81 height 18
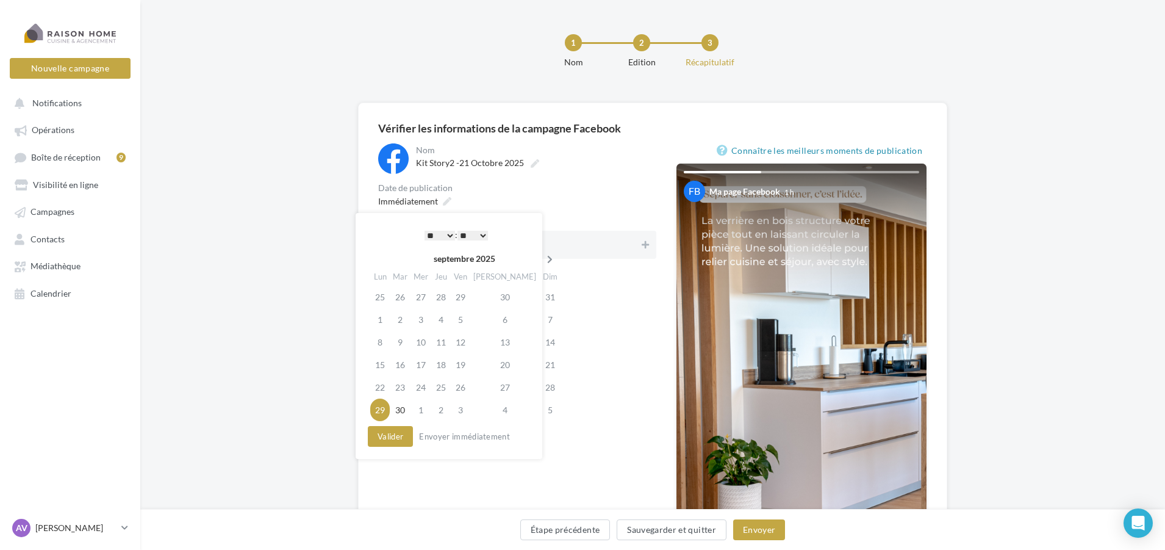
click at [539, 257] on th at bounding box center [549, 258] width 21 height 18
click at [402, 364] on td "21" at bounding box center [399, 364] width 21 height 23
click at [429, 237] on select "* * * * * * * * * * ** ** ** ** ** ** ** ** ** ** ** ** ** **" at bounding box center [436, 236] width 30 height 10
click at [380, 435] on button "Valider" at bounding box center [387, 436] width 45 height 21
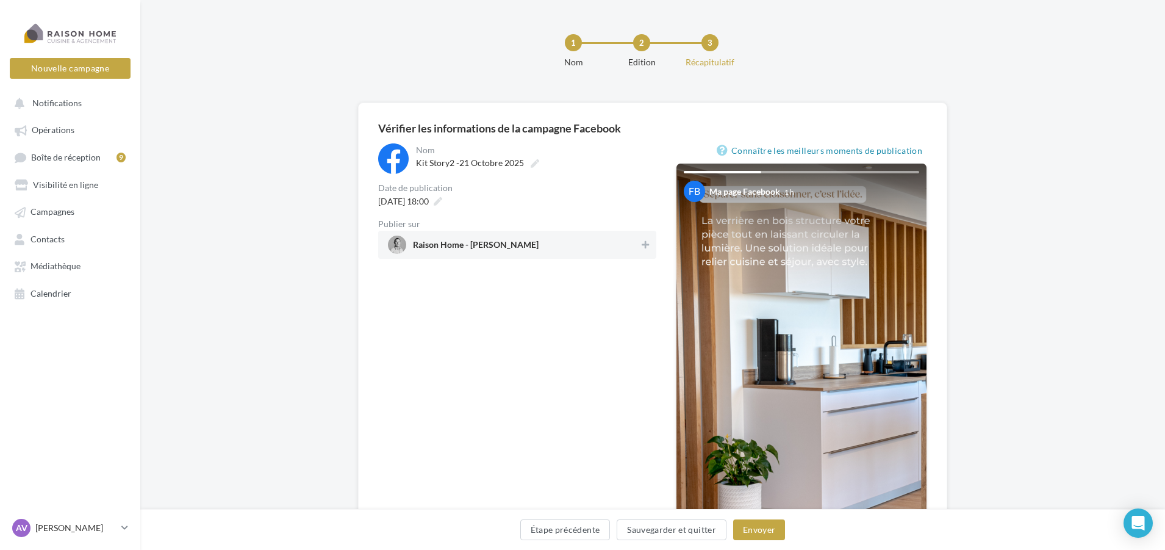
click at [595, 250] on span "Raison Home - [PERSON_NAME]" at bounding box center [513, 244] width 251 height 18
click at [773, 540] on div "Étape précédente Sauvegarder et quitter Envoyer" at bounding box center [652, 532] width 1005 height 26
click at [770, 533] on button "Envoyer" at bounding box center [759, 529] width 52 height 21
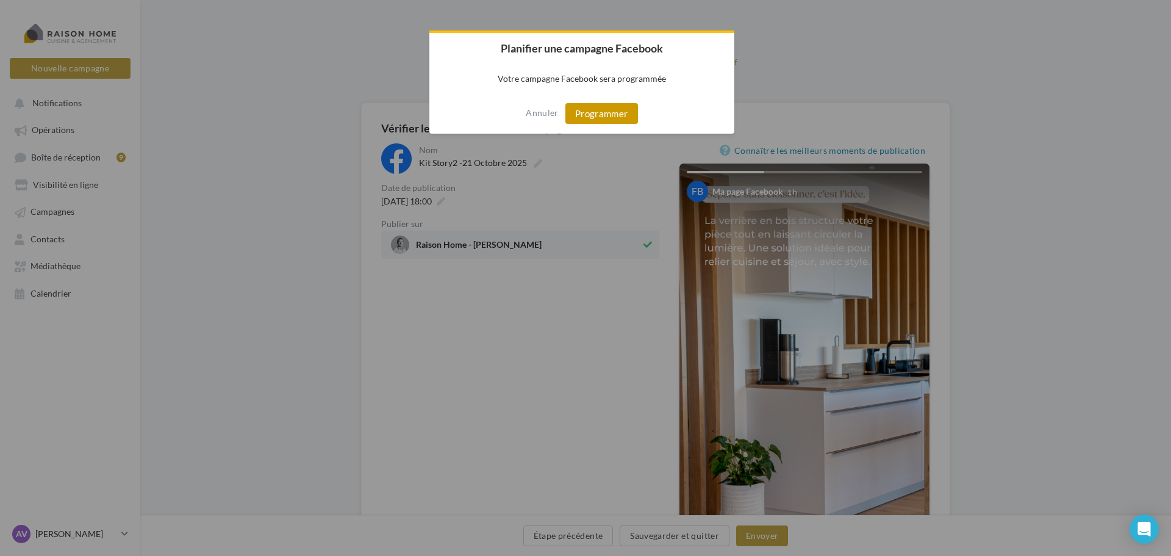
click at [599, 111] on button "Programmer" at bounding box center [601, 113] width 73 height 21
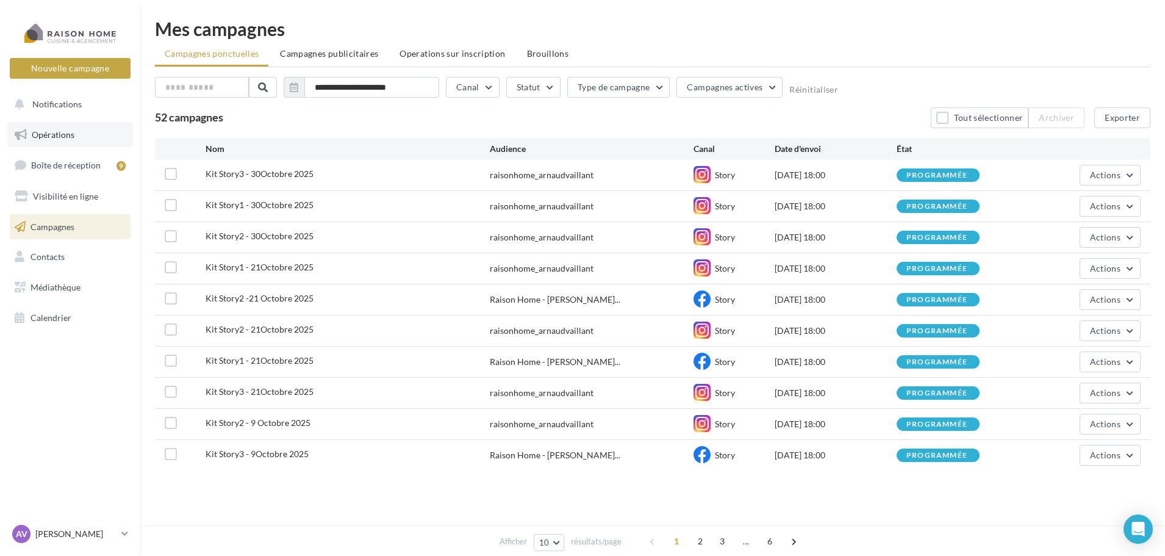
click at [67, 135] on span "Opérations" at bounding box center [53, 134] width 43 height 10
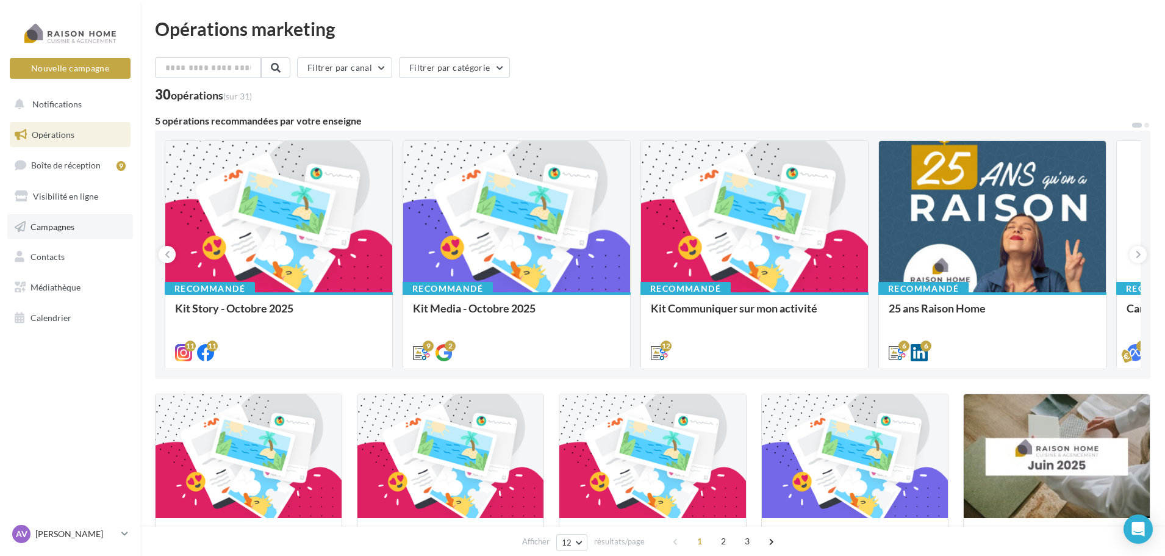
click at [94, 221] on link "Campagnes" at bounding box center [70, 227] width 126 height 26
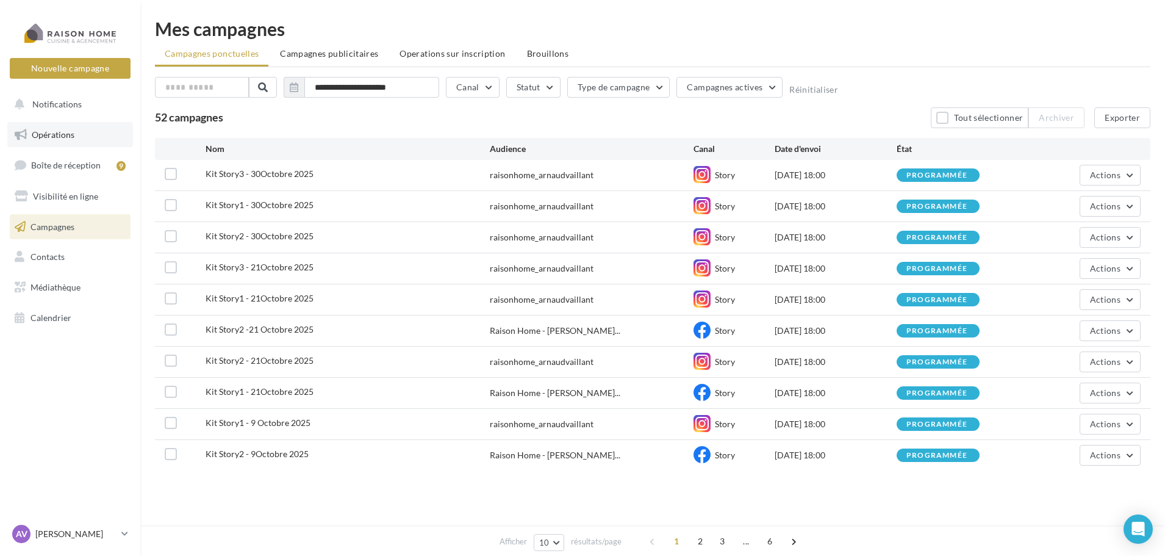
click at [85, 142] on link "Opérations" at bounding box center [70, 135] width 126 height 26
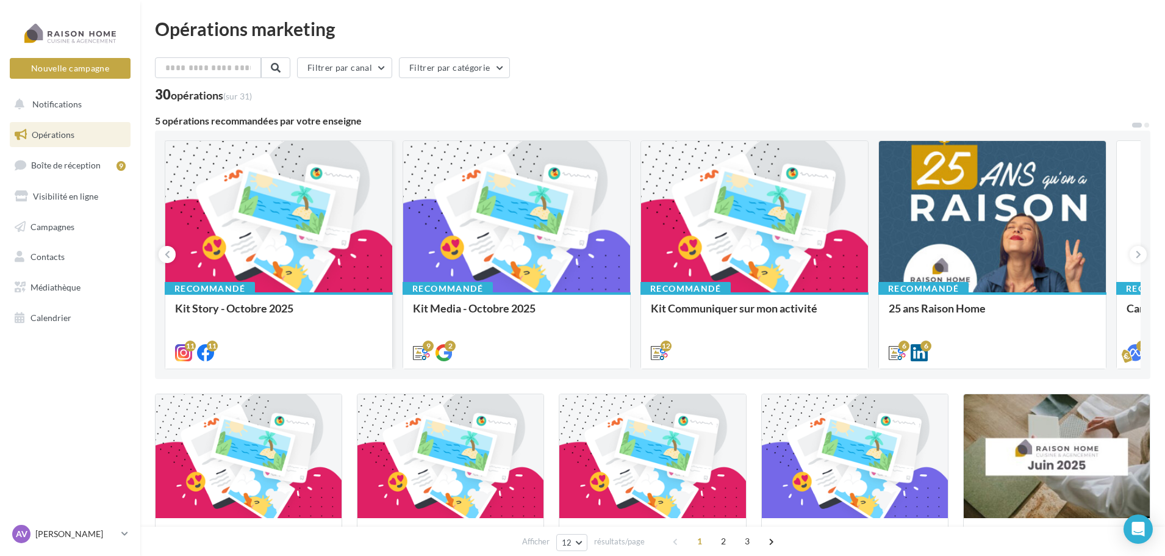
click at [313, 273] on div at bounding box center [278, 217] width 227 height 152
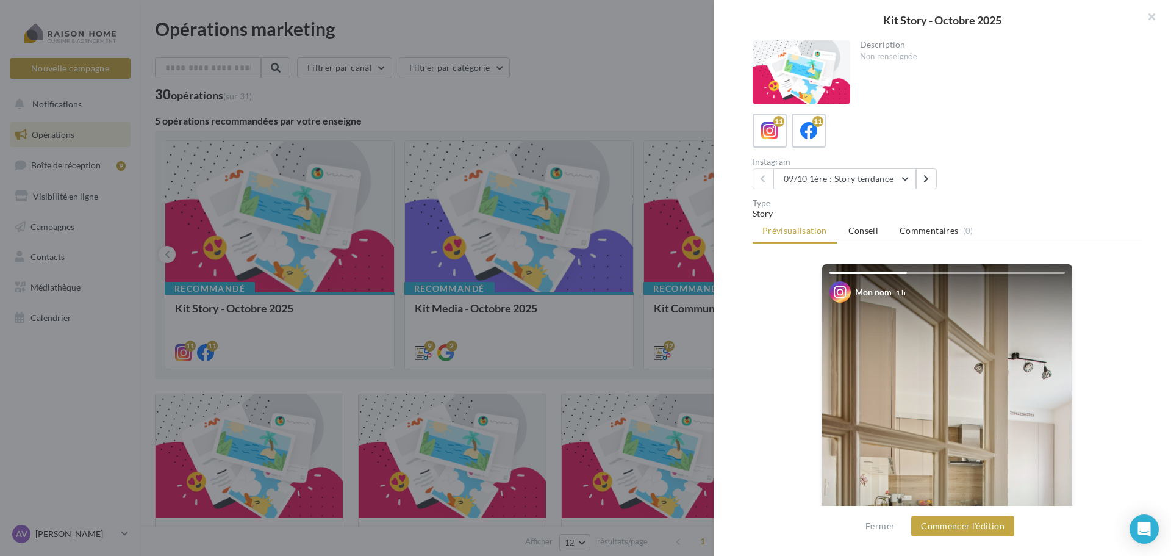
click at [827, 138] on div "11 11" at bounding box center [947, 130] width 389 height 34
click at [822, 137] on div "11 11" at bounding box center [947, 130] width 389 height 34
click at [822, 137] on label "11" at bounding box center [808, 130] width 35 height 35
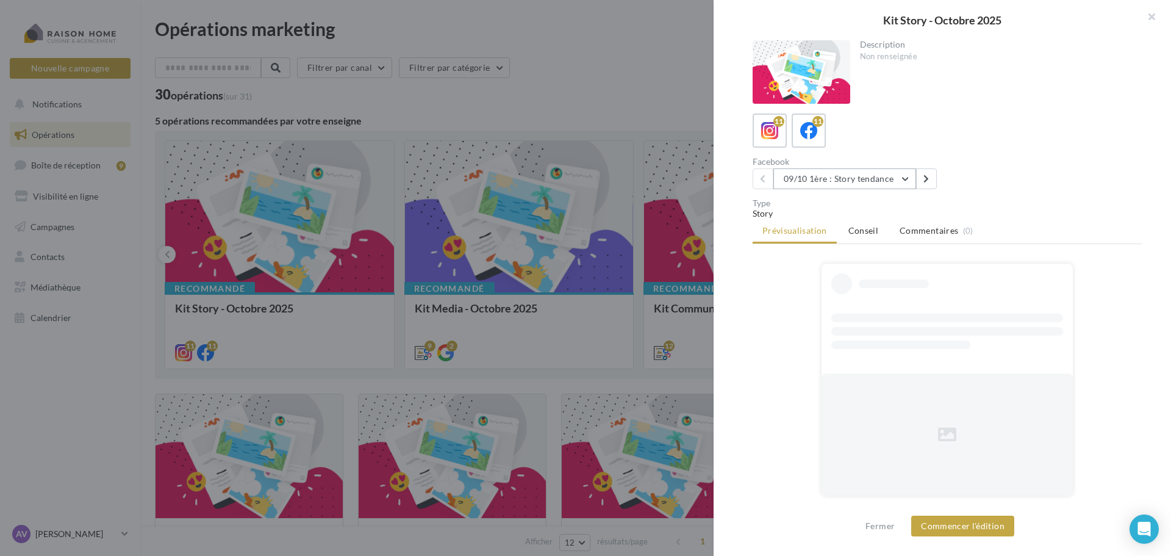
click at [841, 176] on button "09/10 1ère : Story tendance" at bounding box center [844, 178] width 143 height 21
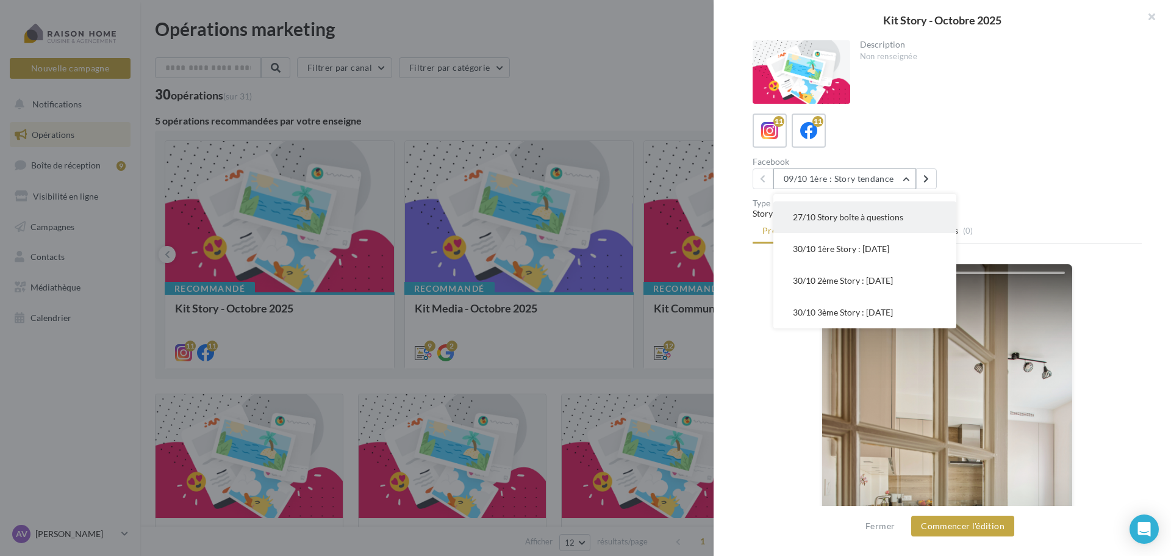
scroll to position [154, 0]
click at [853, 248] on span "21/10 3ème : Story tendance 2" at bounding box center [850, 246] width 115 height 10
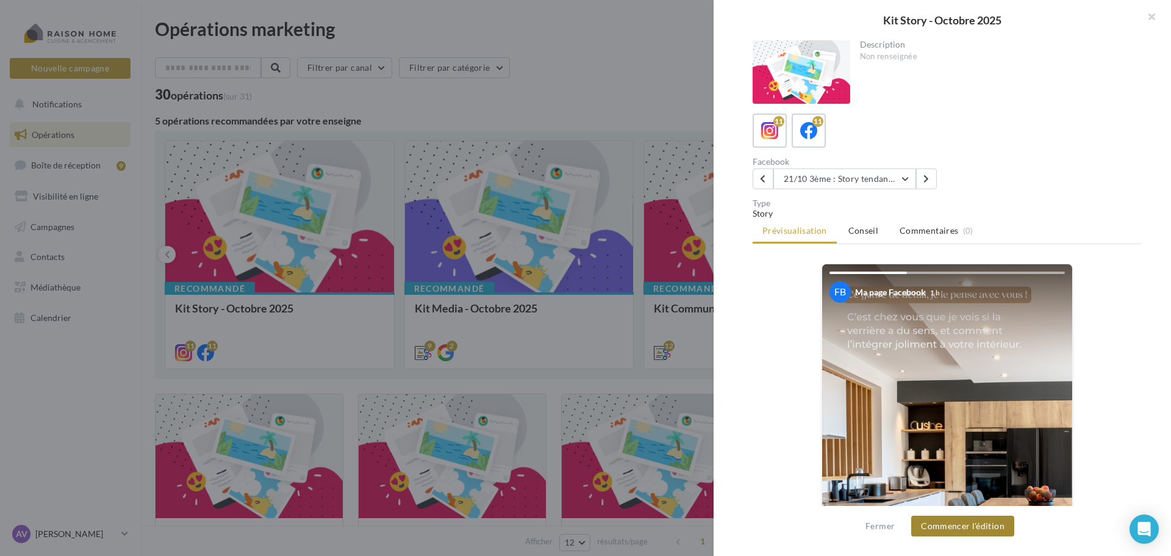
click at [953, 526] on button "Commencer l'édition" at bounding box center [962, 525] width 103 height 21
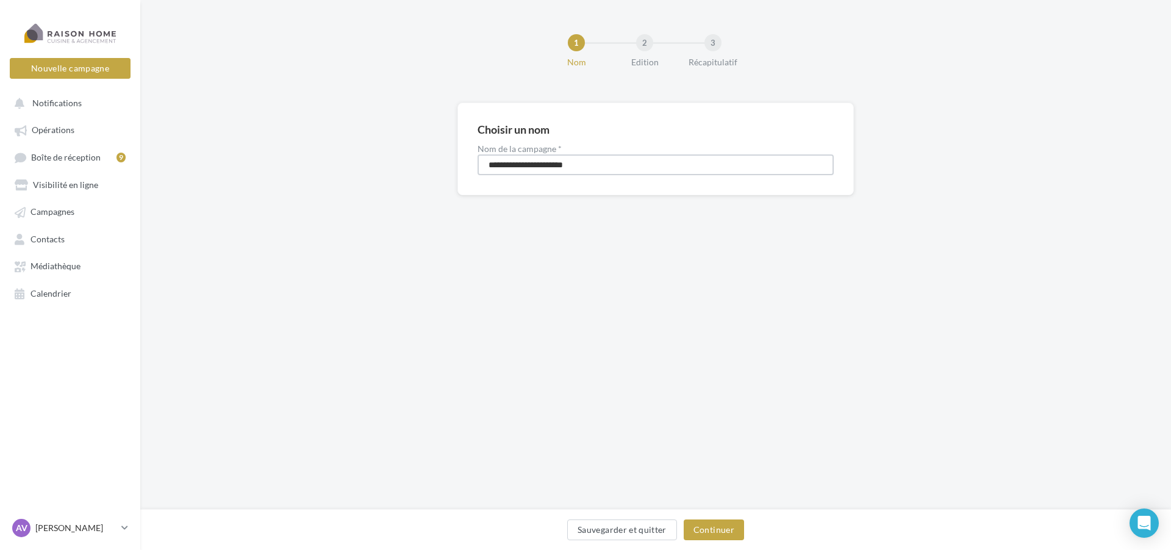
click at [520, 166] on input "**********" at bounding box center [656, 164] width 356 height 21
click at [531, 163] on input "**********" at bounding box center [656, 164] width 356 height 21
type input "**********"
click at [723, 529] on button "Continuer" at bounding box center [714, 529] width 60 height 21
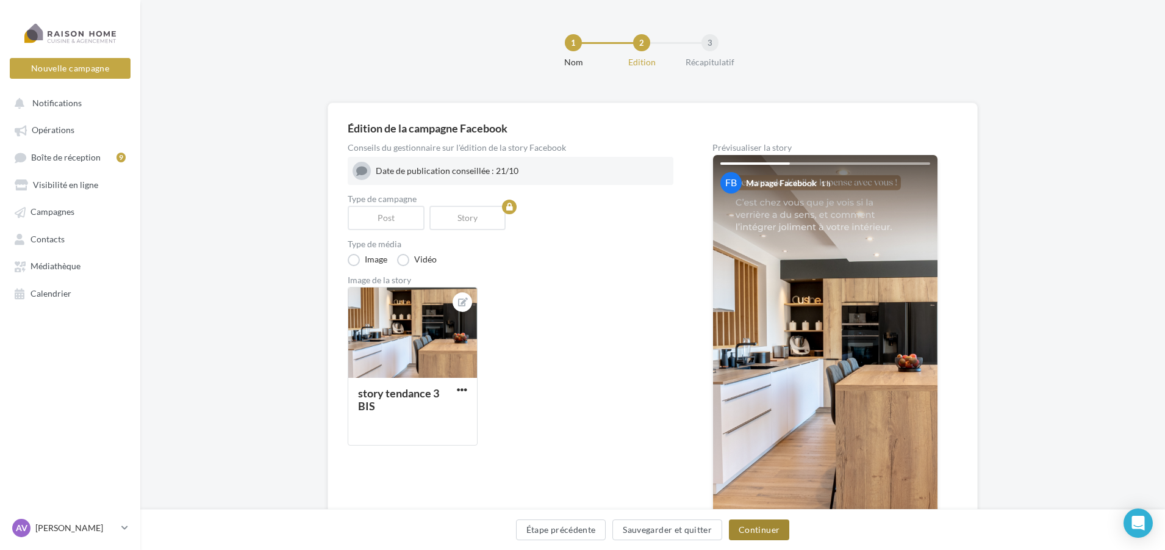
click at [767, 526] on button "Continuer" at bounding box center [759, 529] width 60 height 21
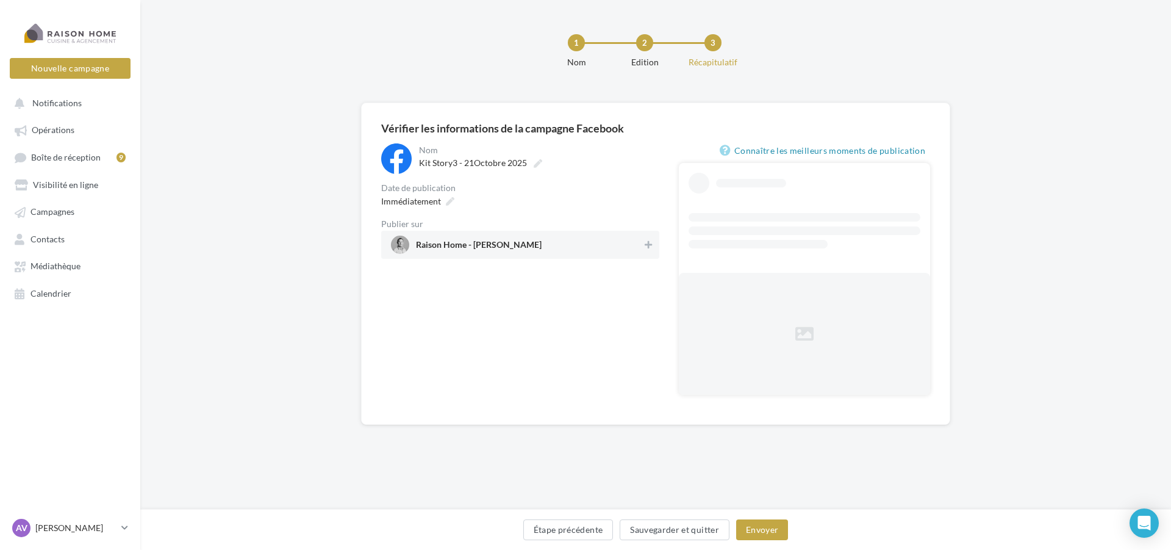
click at [591, 250] on span "Raison Home - [PERSON_NAME]" at bounding box center [516, 244] width 251 height 18
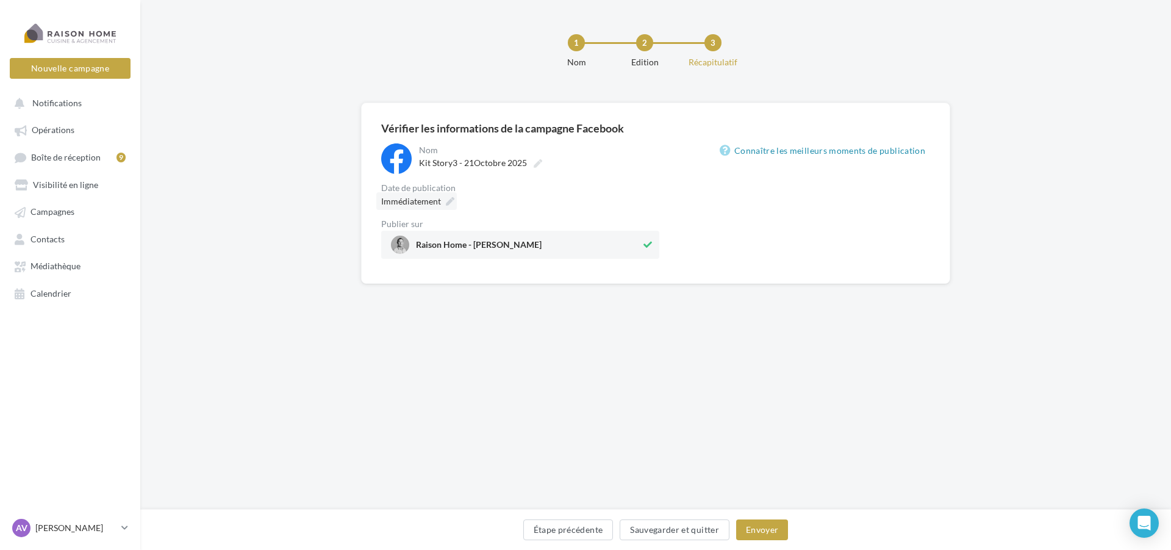
click at [453, 200] on icon at bounding box center [450, 201] width 9 height 9
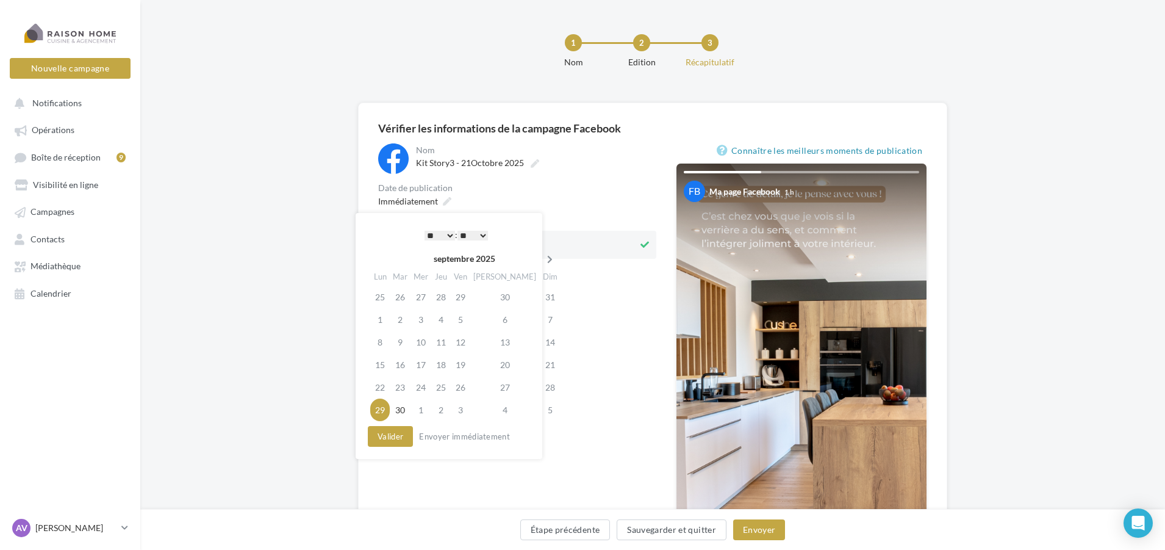
click at [542, 259] on icon at bounding box center [549, 259] width 15 height 9
click at [401, 367] on td "21" at bounding box center [399, 364] width 21 height 23
click at [440, 232] on select "* * * * * * * * * * ** ** ** ** ** ** ** ** ** ** ** ** ** **" at bounding box center [436, 236] width 30 height 10
click at [396, 434] on button "Valider" at bounding box center [387, 436] width 45 height 21
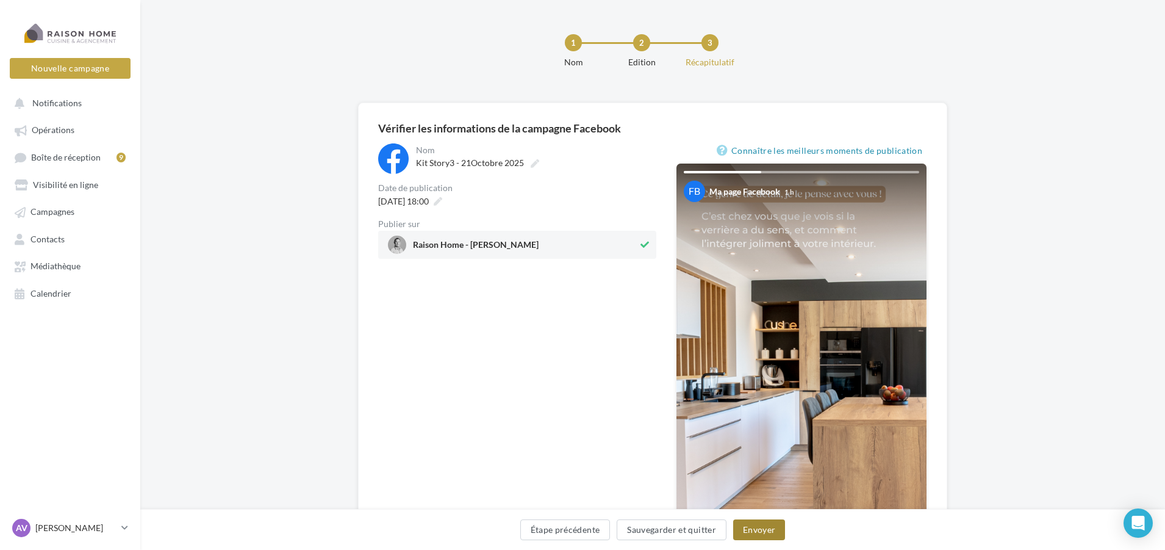
click at [755, 532] on button "Envoyer" at bounding box center [759, 529] width 52 height 21
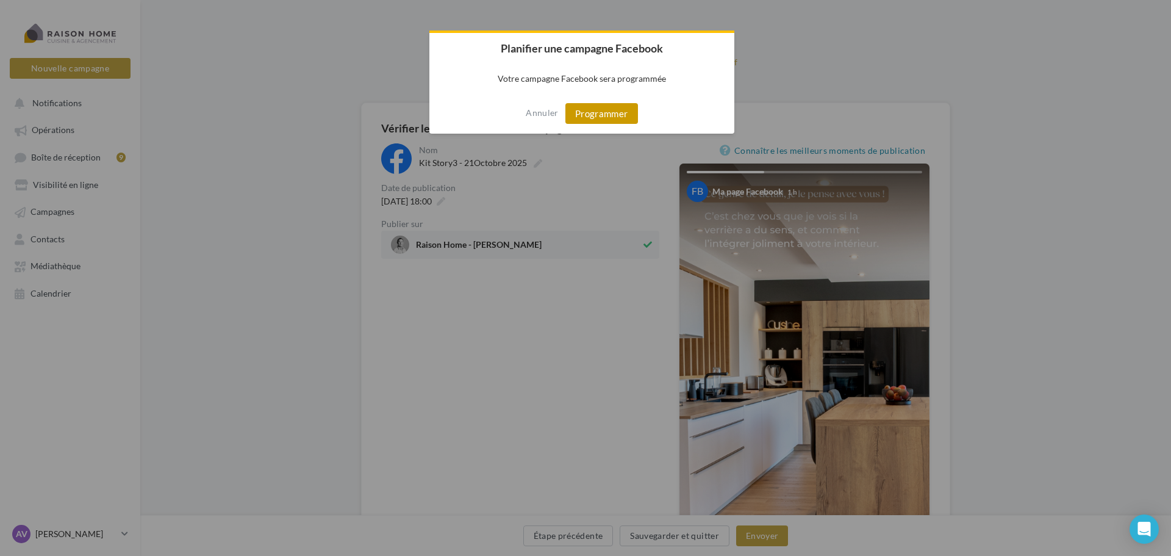
click at [612, 115] on button "Programmer" at bounding box center [601, 113] width 73 height 21
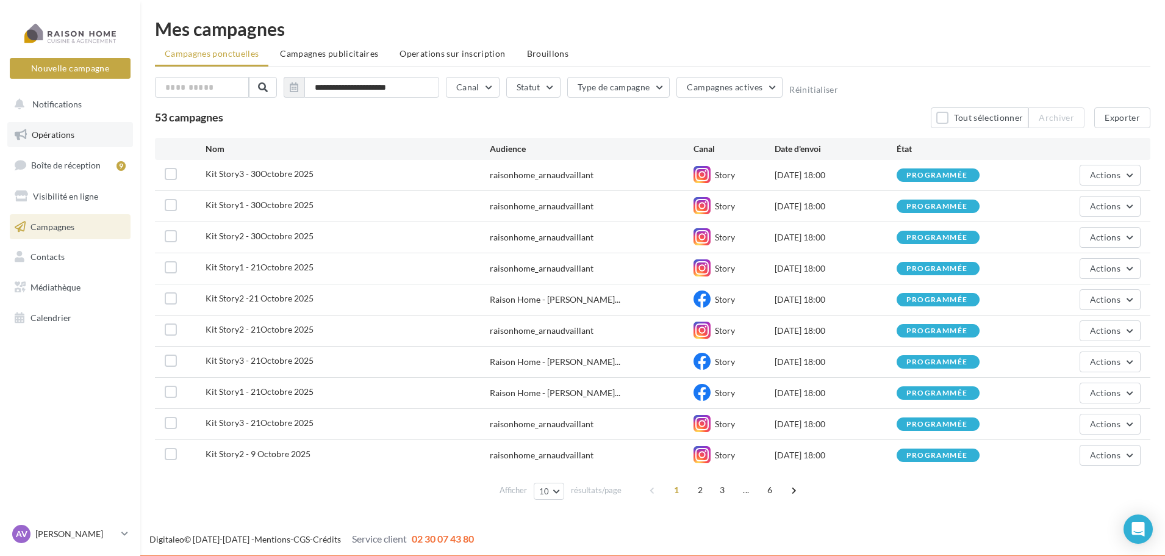
click at [86, 133] on link "Opérations" at bounding box center [70, 135] width 126 height 26
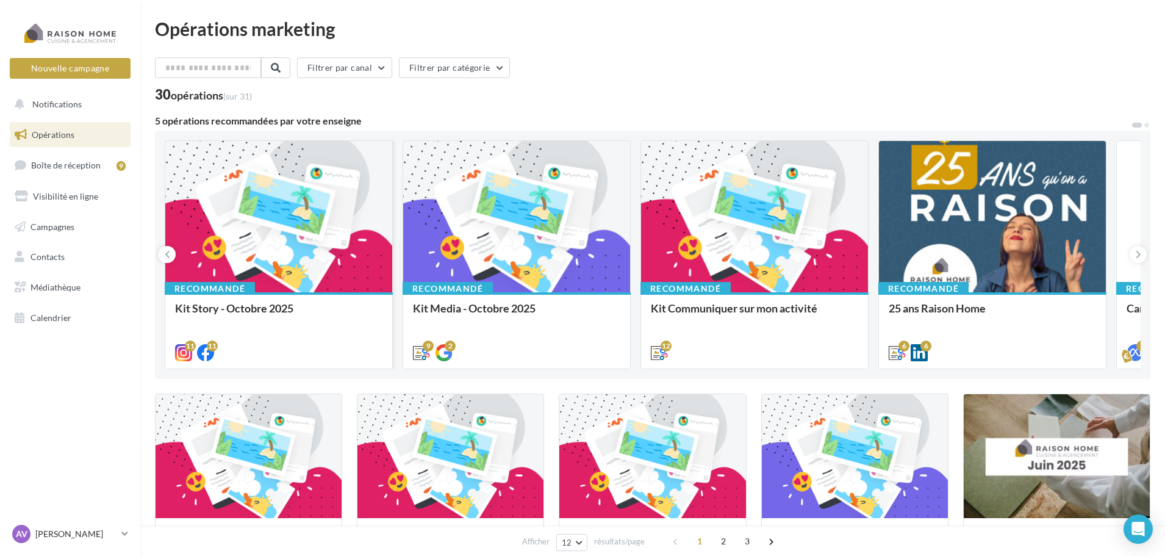
click at [338, 266] on div at bounding box center [278, 217] width 227 height 152
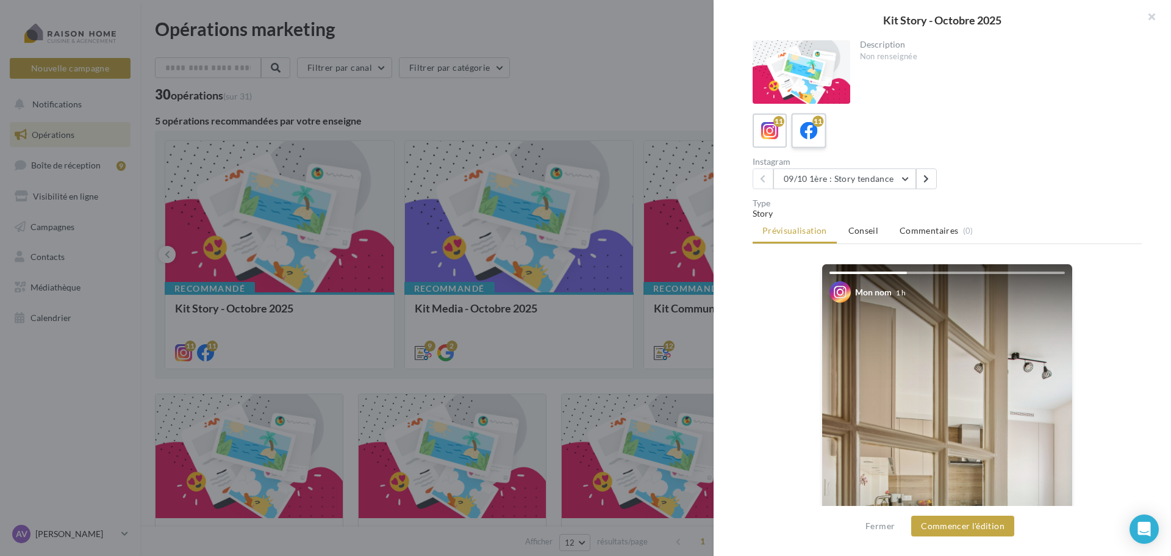
click at [816, 129] on icon at bounding box center [809, 131] width 18 height 18
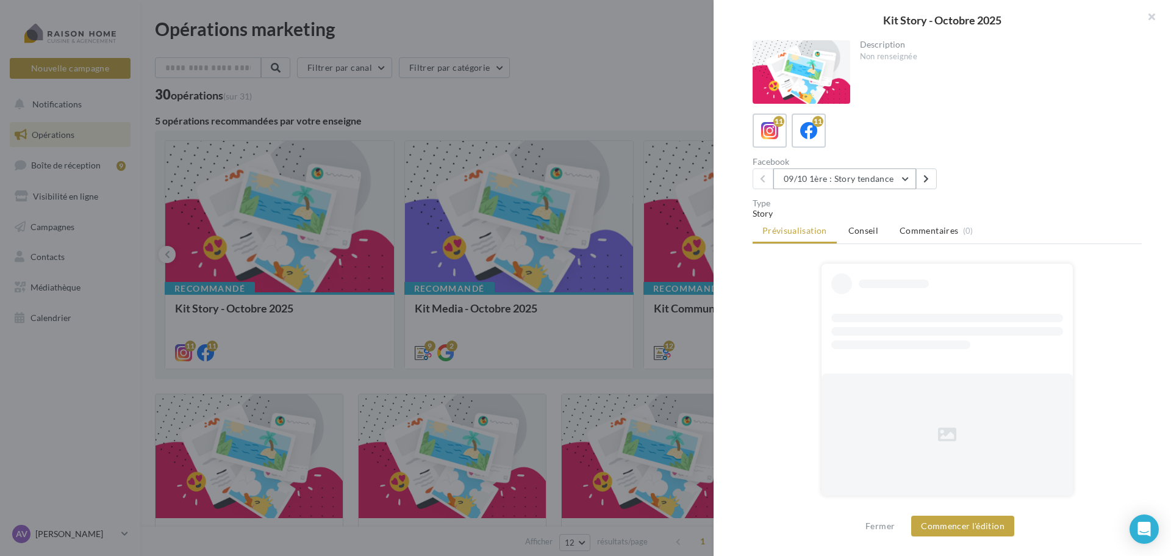
click at [828, 178] on button "09/10 1ère : Story tendance" at bounding box center [844, 178] width 143 height 21
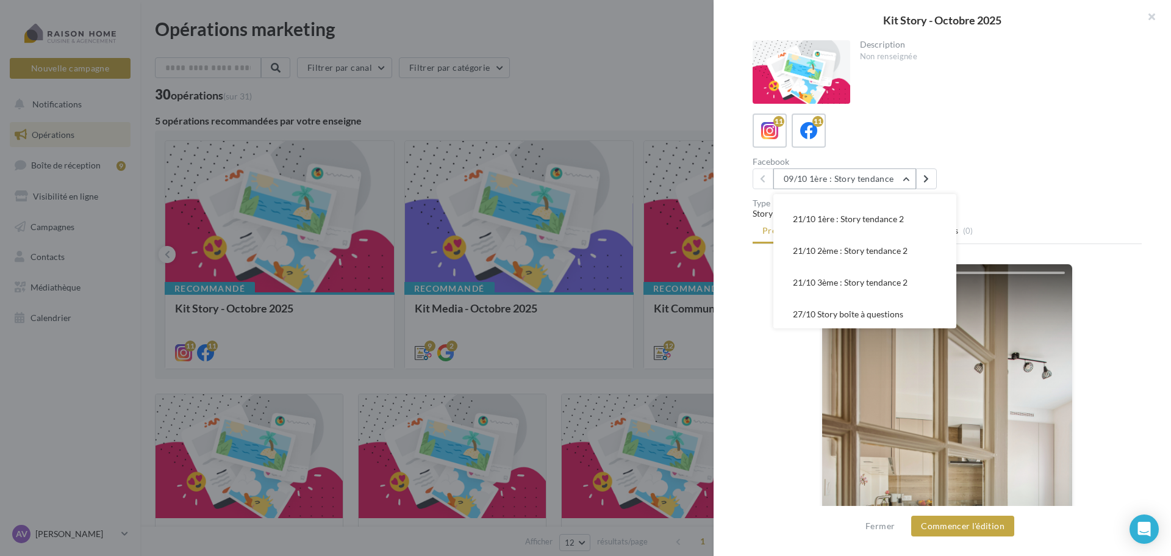
scroll to position [215, 0]
click at [844, 218] on span "27/10 Story boîte à questions" at bounding box center [848, 217] width 110 height 10
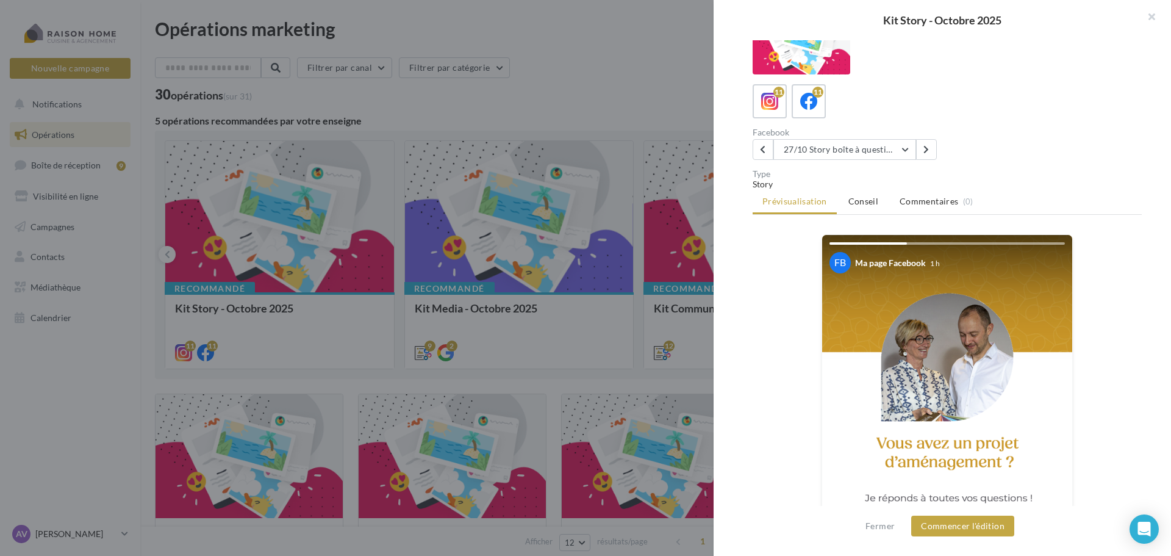
scroll to position [0, 0]
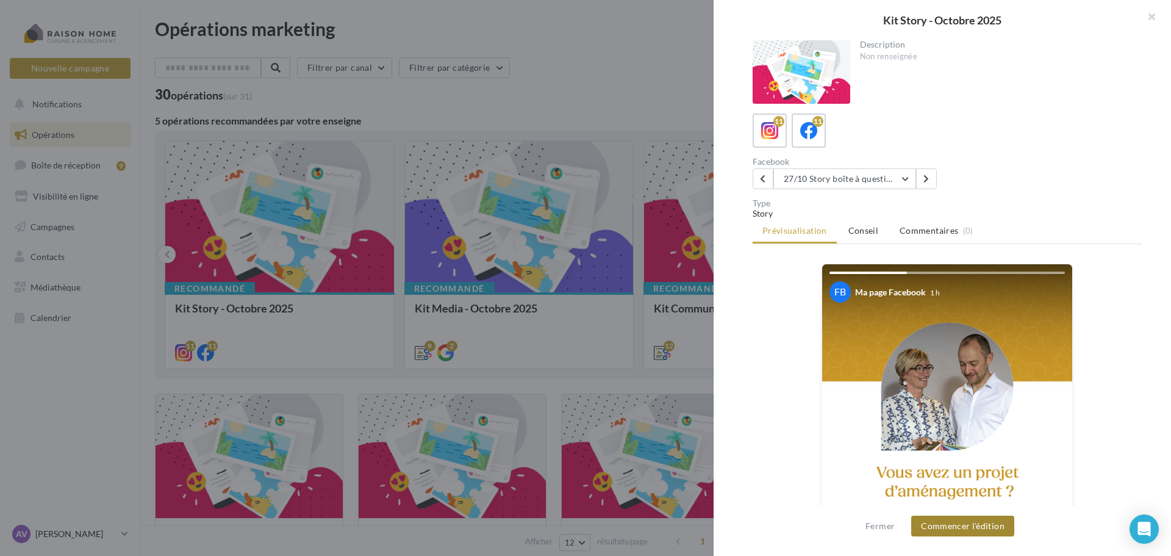
click at [963, 523] on button "Commencer l'édition" at bounding box center [962, 525] width 103 height 21
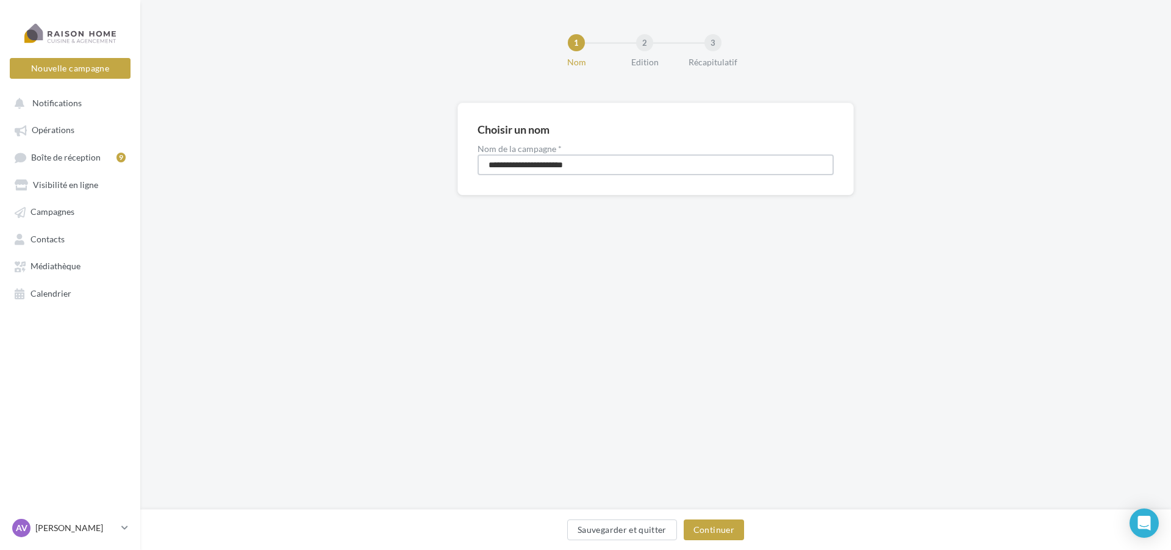
click at [526, 163] on input "**********" at bounding box center [656, 164] width 356 height 21
type input "**********"
click at [519, 166] on input "**********" at bounding box center [656, 164] width 356 height 21
click at [711, 526] on button "Continuer" at bounding box center [714, 529] width 60 height 21
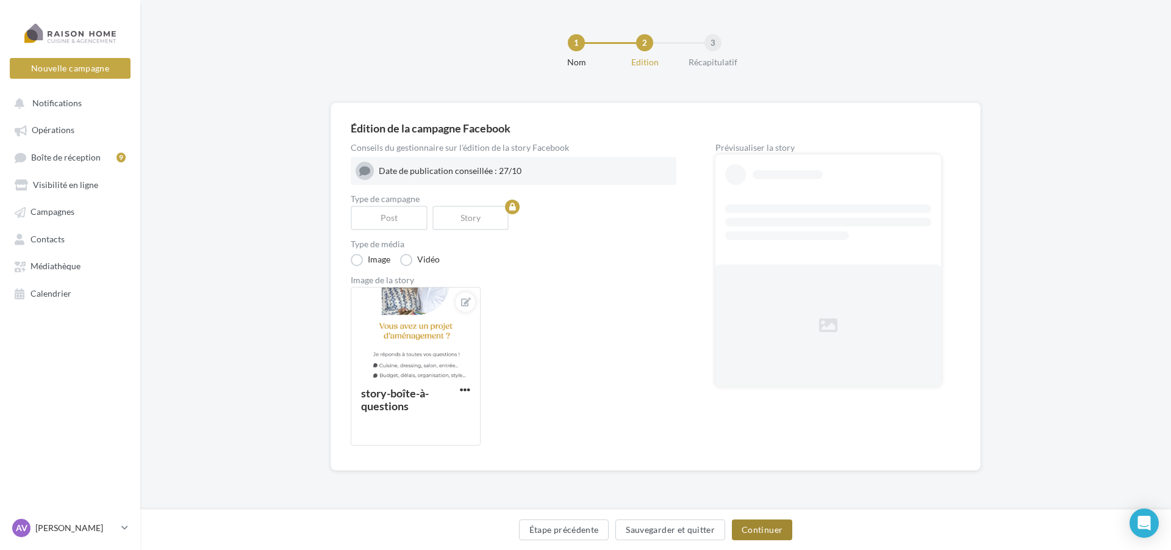
click at [773, 529] on button "Continuer" at bounding box center [762, 529] width 60 height 21
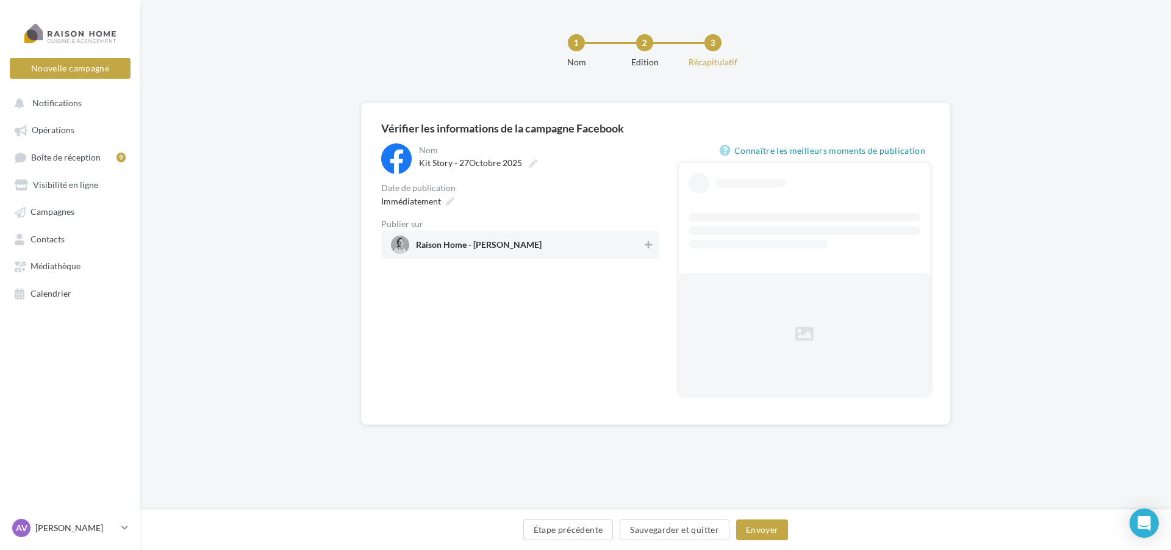
click at [520, 245] on span "Raison Home - [PERSON_NAME]" at bounding box center [479, 246] width 126 height 13
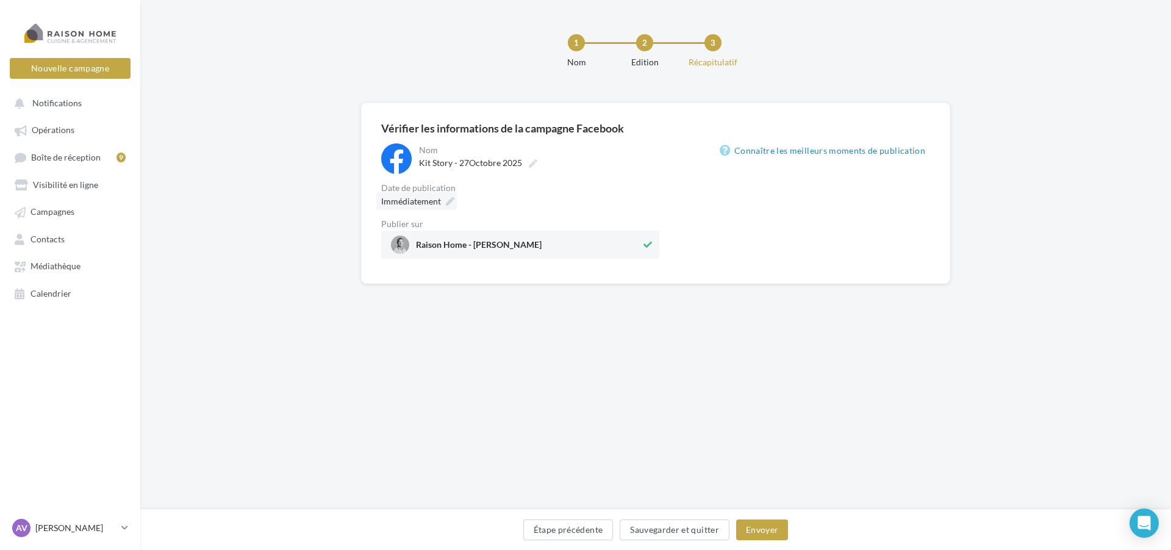
click at [436, 198] on span "Immédiatement" at bounding box center [411, 201] width 60 height 10
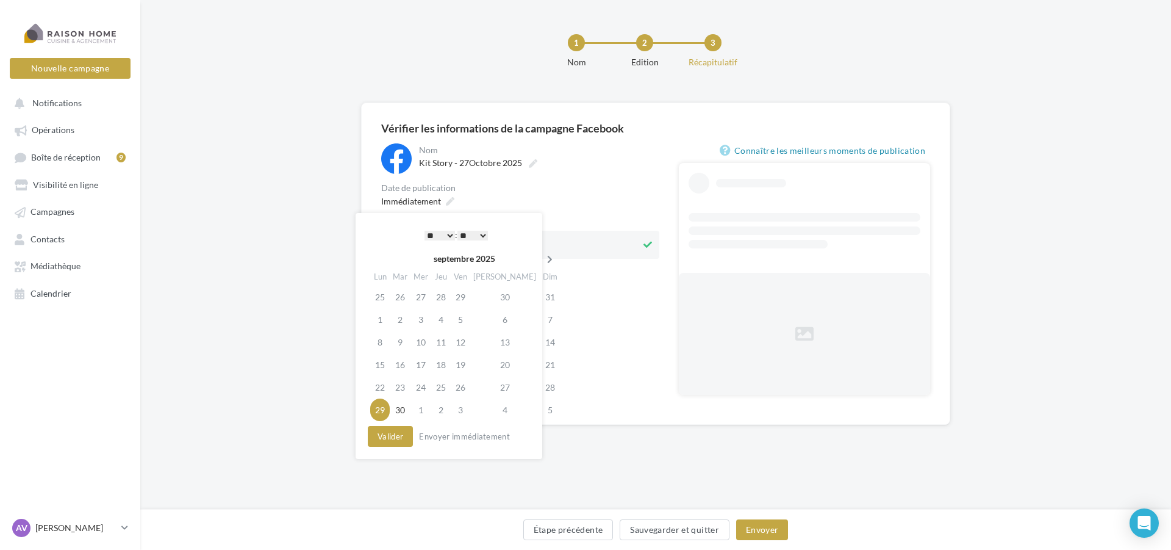
click at [539, 254] on th at bounding box center [549, 258] width 21 height 18
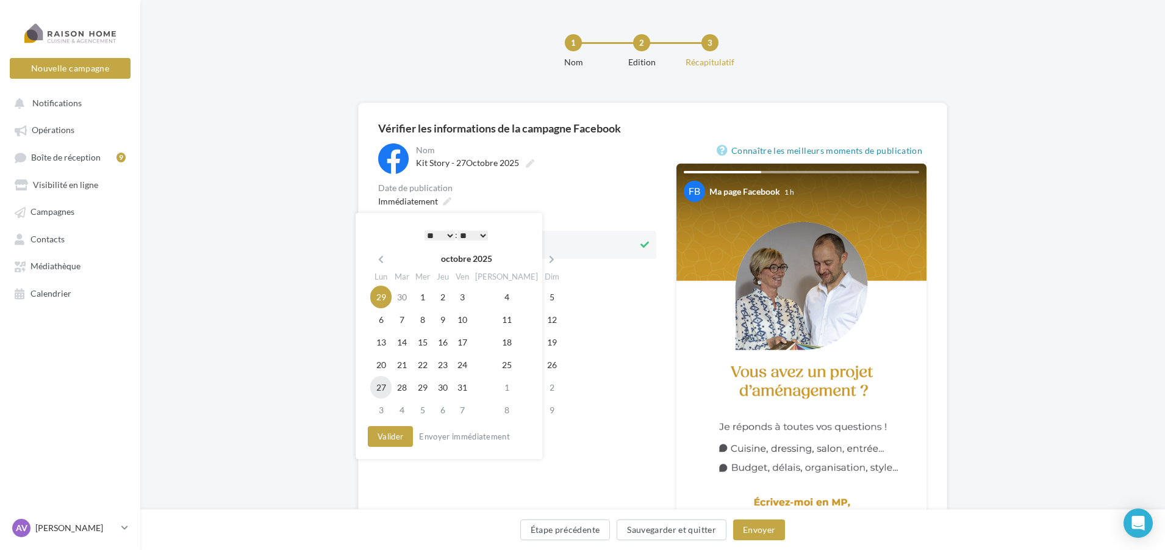
click at [385, 387] on td "27" at bounding box center [380, 387] width 21 height 23
click at [389, 434] on button "Valider" at bounding box center [387, 436] width 45 height 21
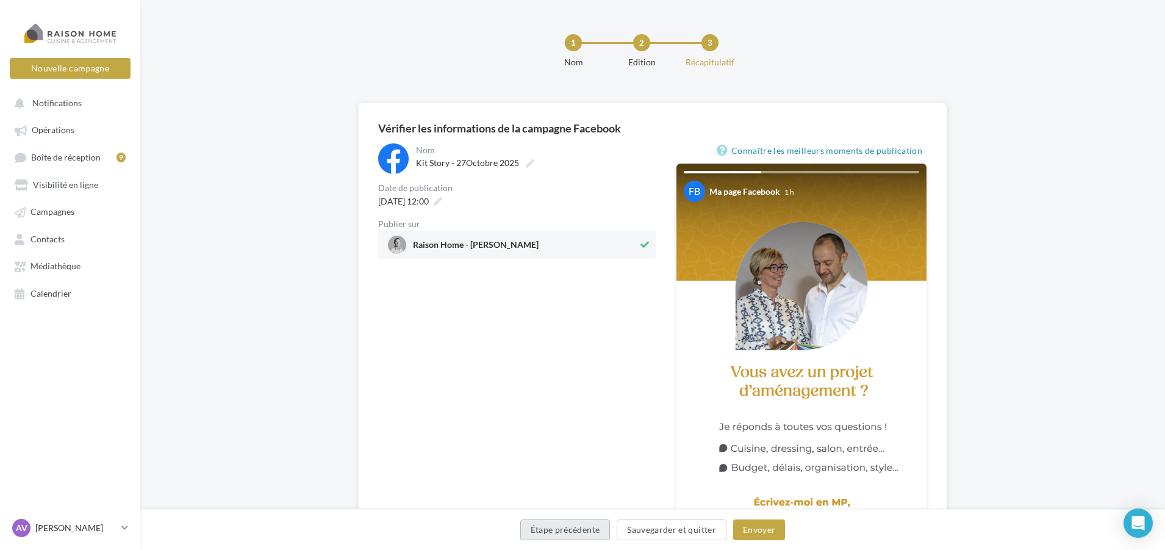
click at [591, 531] on button "Étape précédente" at bounding box center [565, 529] width 90 height 21
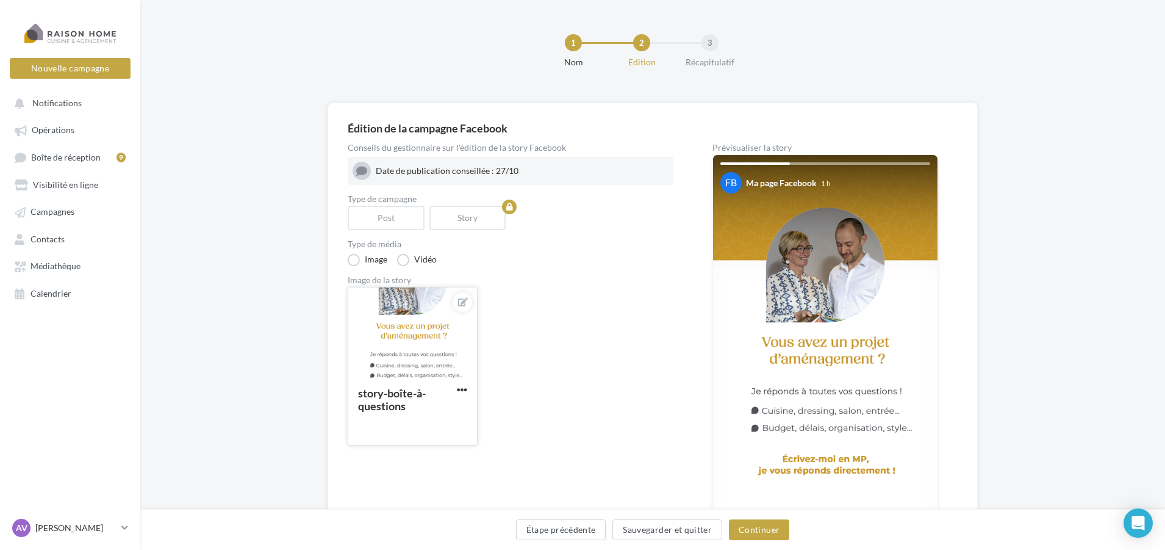
click at [424, 297] on div at bounding box center [412, 332] width 129 height 91
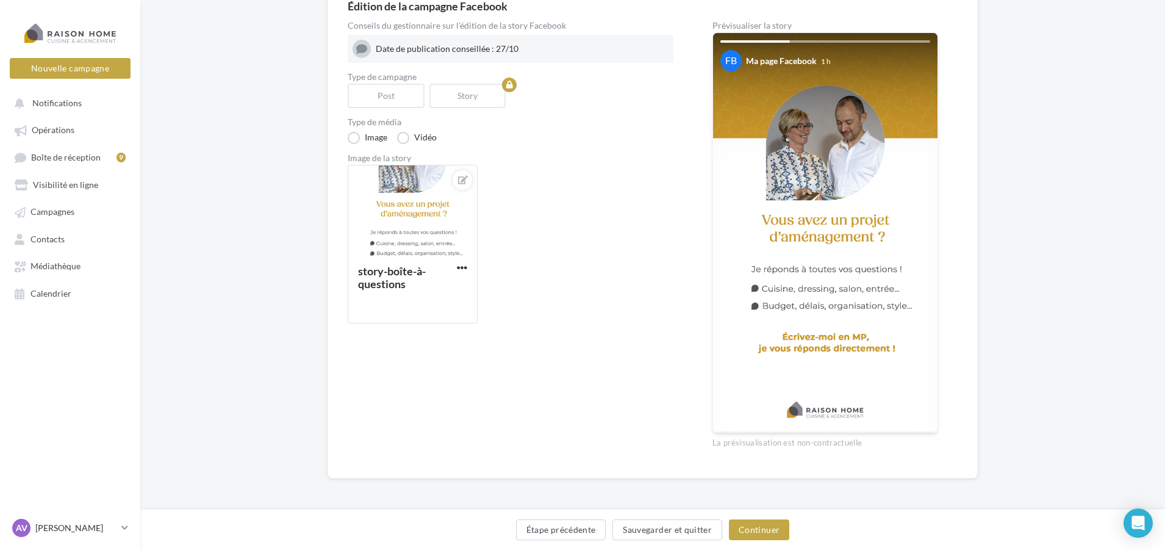
scroll to position [123, 0]
click at [418, 193] on div at bounding box center [412, 210] width 129 height 91
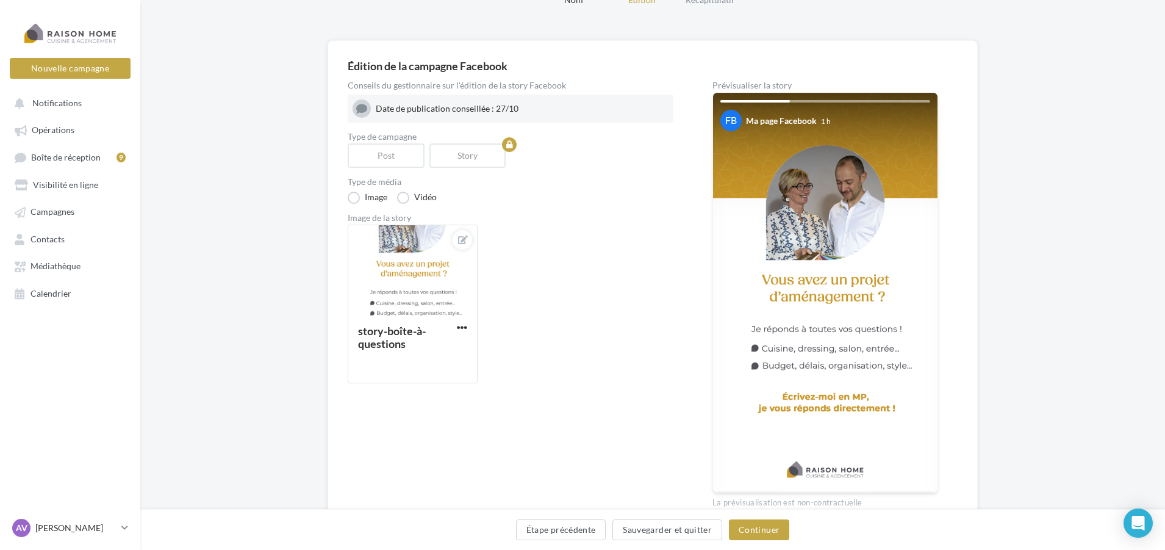
scroll to position [122, 0]
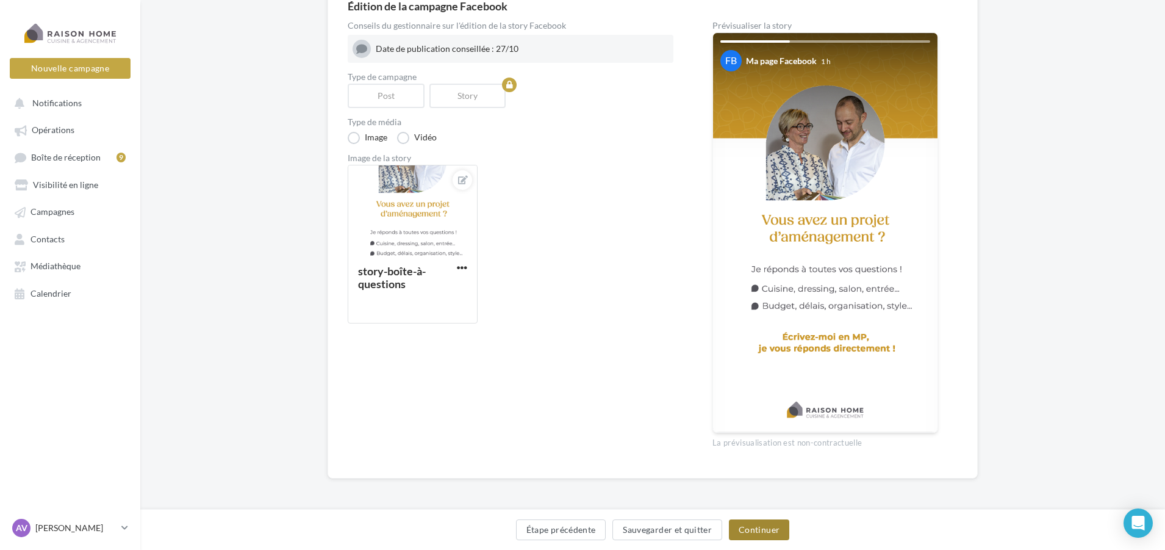
click at [756, 527] on button "Continuer" at bounding box center [759, 529] width 60 height 21
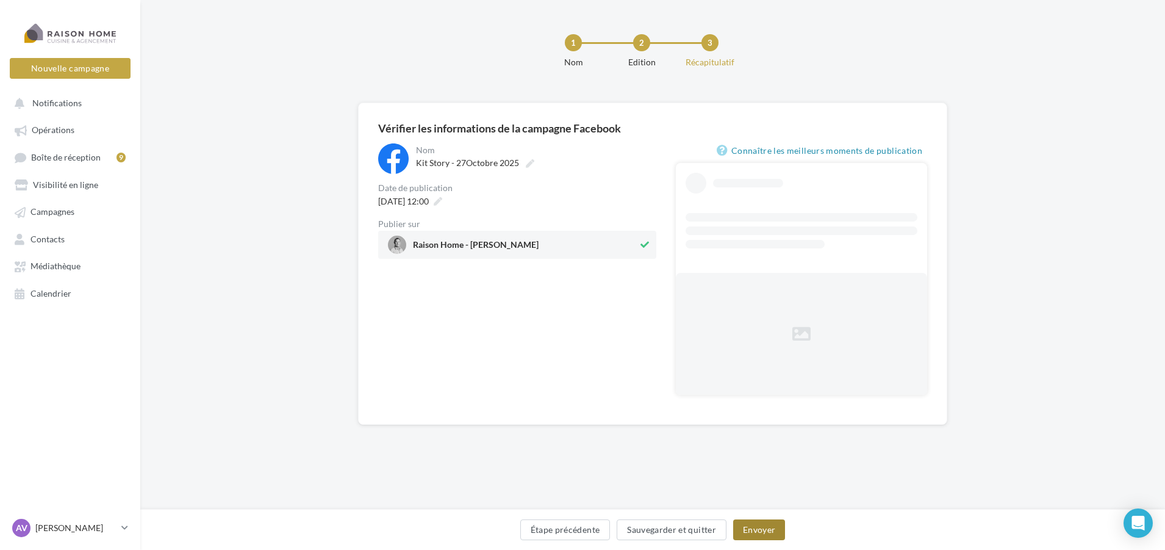
click at [758, 526] on button "Envoyer" at bounding box center [759, 529] width 52 height 21
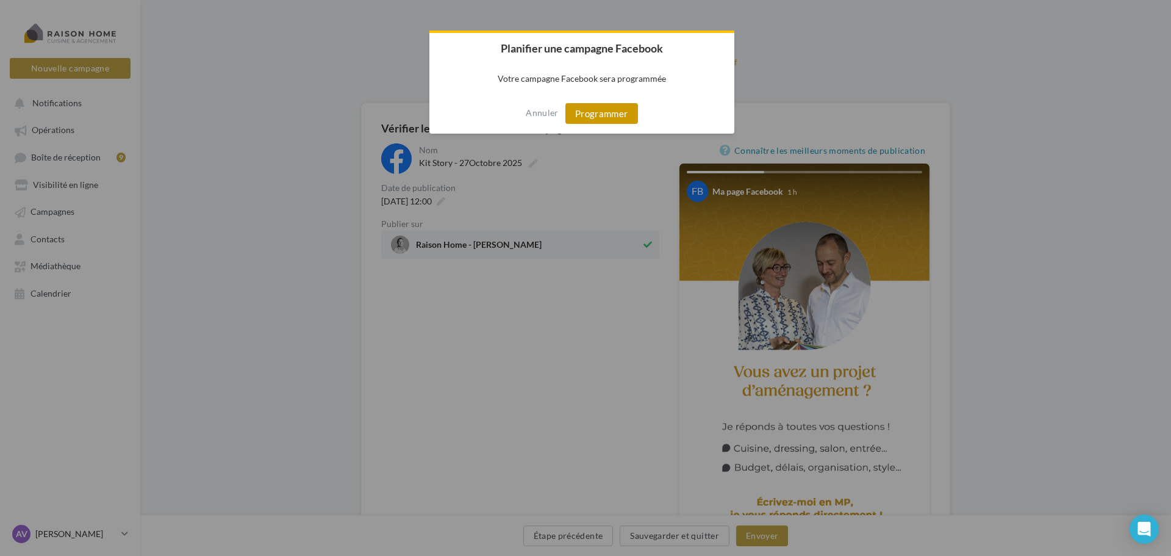
click at [604, 112] on button "Programmer" at bounding box center [601, 113] width 73 height 21
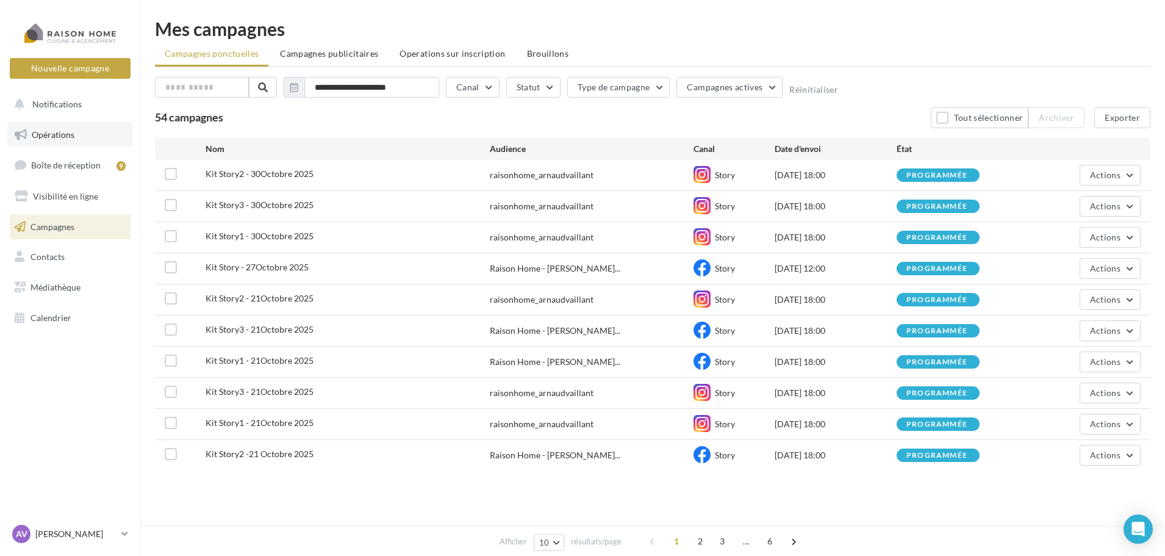
click at [93, 126] on link "Opérations" at bounding box center [70, 135] width 126 height 26
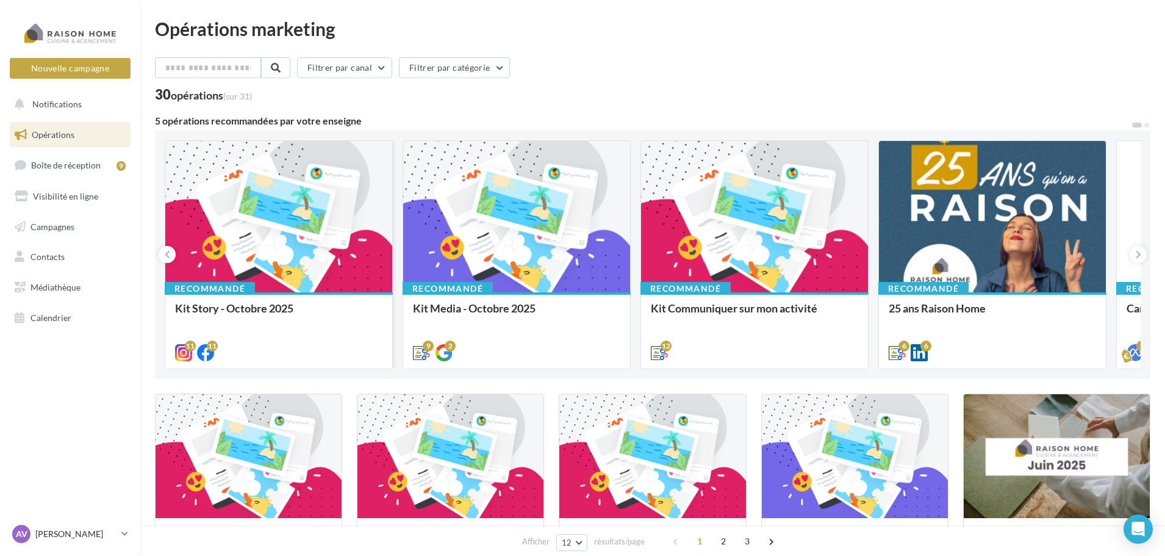
click at [350, 273] on div at bounding box center [278, 217] width 227 height 152
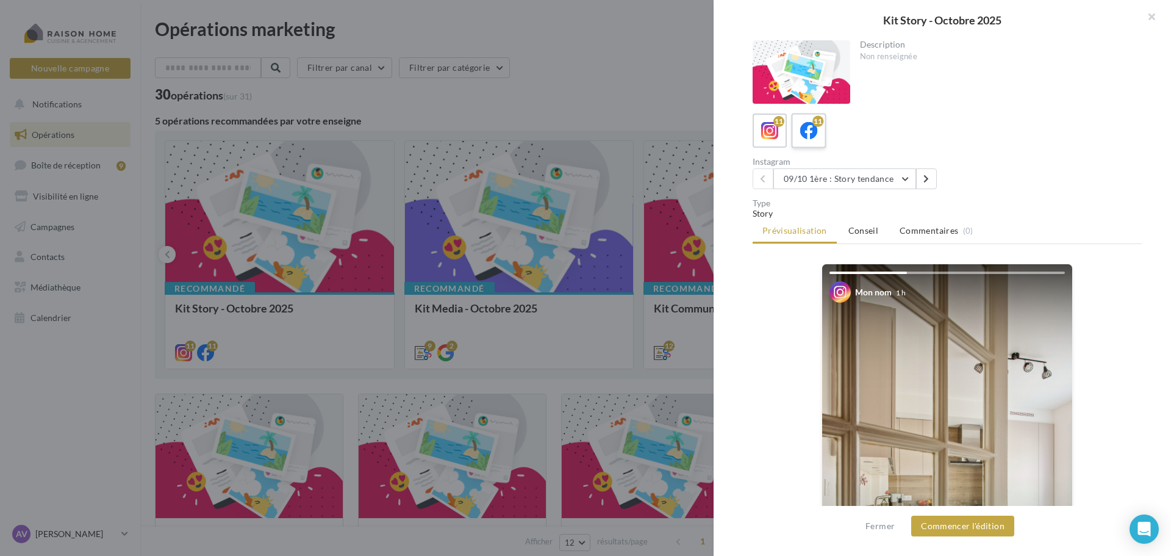
click at [823, 144] on label "11" at bounding box center [808, 130] width 35 height 35
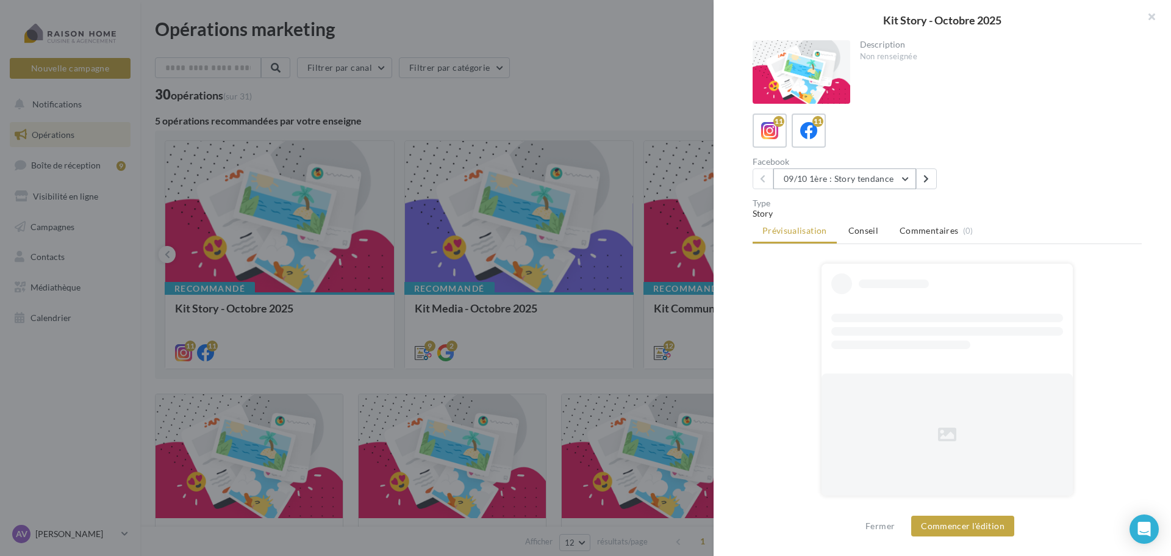
click at [846, 184] on button "09/10 1ère : Story tendance" at bounding box center [844, 178] width 143 height 21
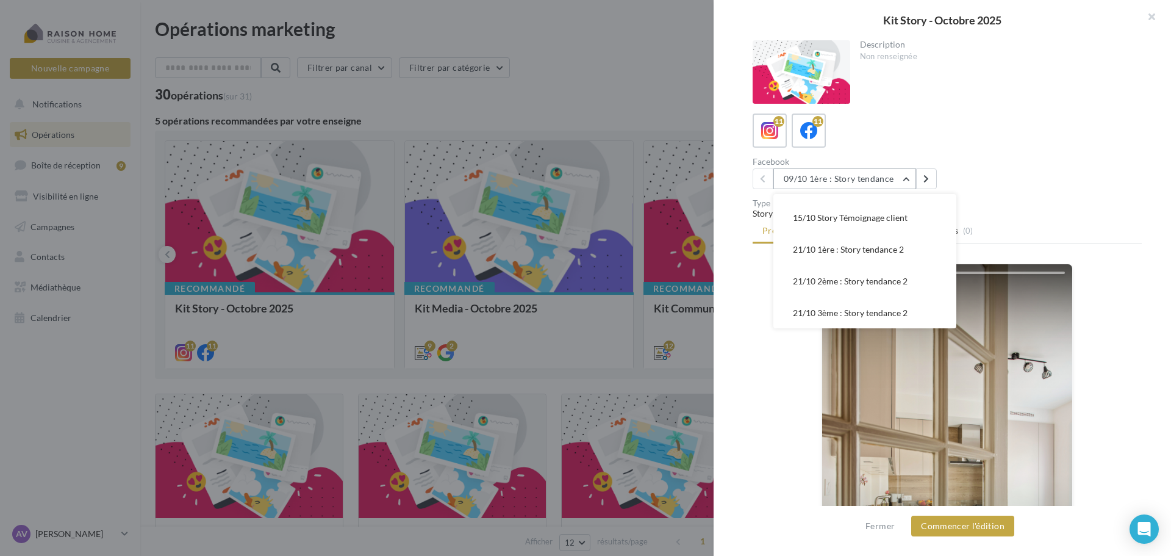
scroll to position [215, 0]
click at [834, 250] on span "30/10 1ère Story : Halloween" at bounding box center [841, 248] width 96 height 10
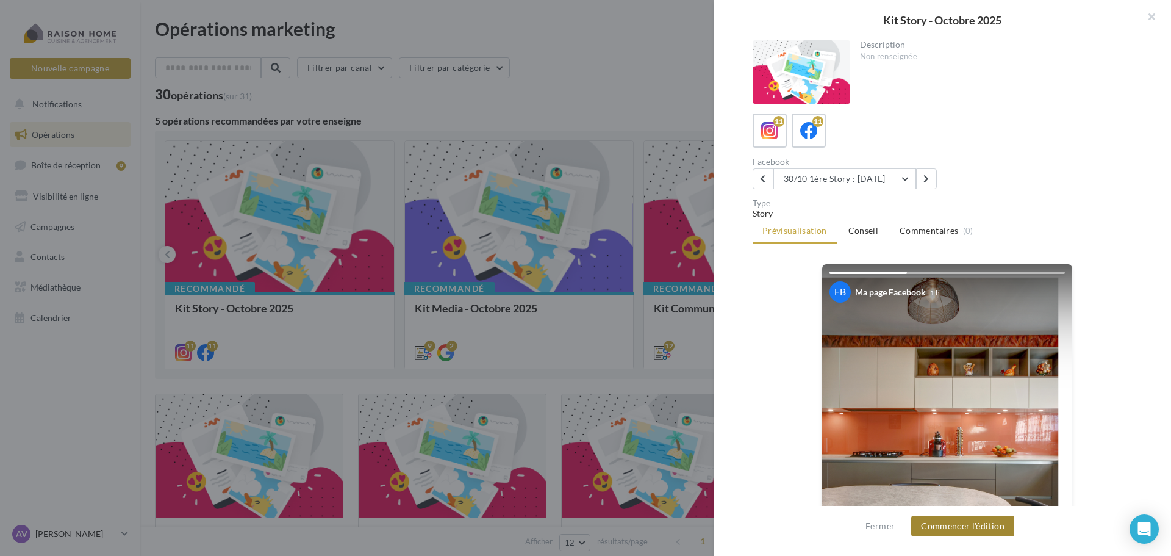
click at [964, 525] on button "Commencer l'édition" at bounding box center [962, 525] width 103 height 21
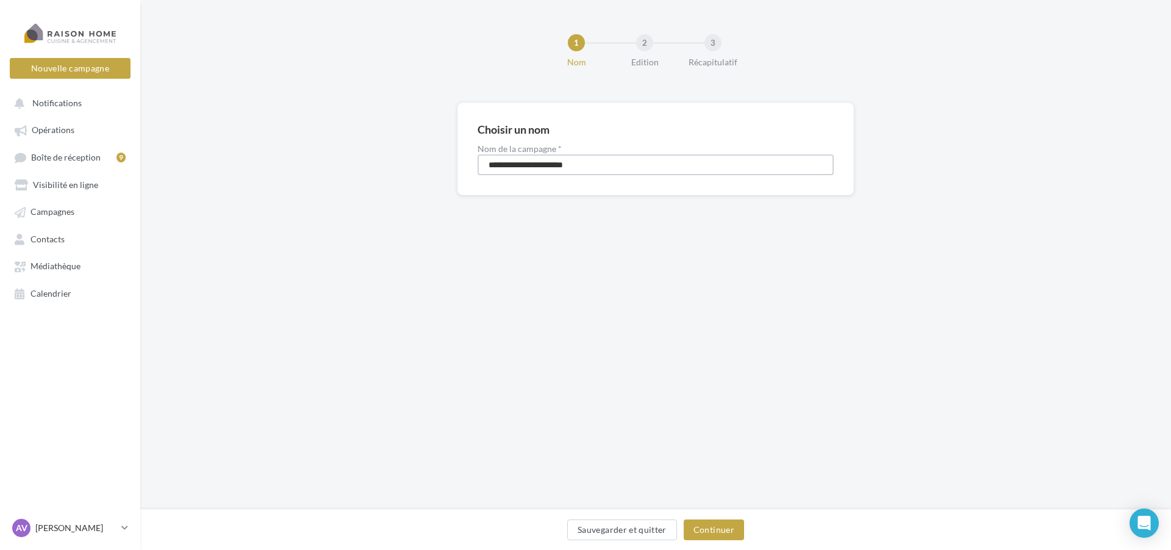
click at [520, 164] on input "**********" at bounding box center [656, 164] width 356 height 21
click at [529, 165] on input "**********" at bounding box center [656, 164] width 356 height 21
type input "**********"
click at [709, 525] on button "Continuer" at bounding box center [714, 529] width 60 height 21
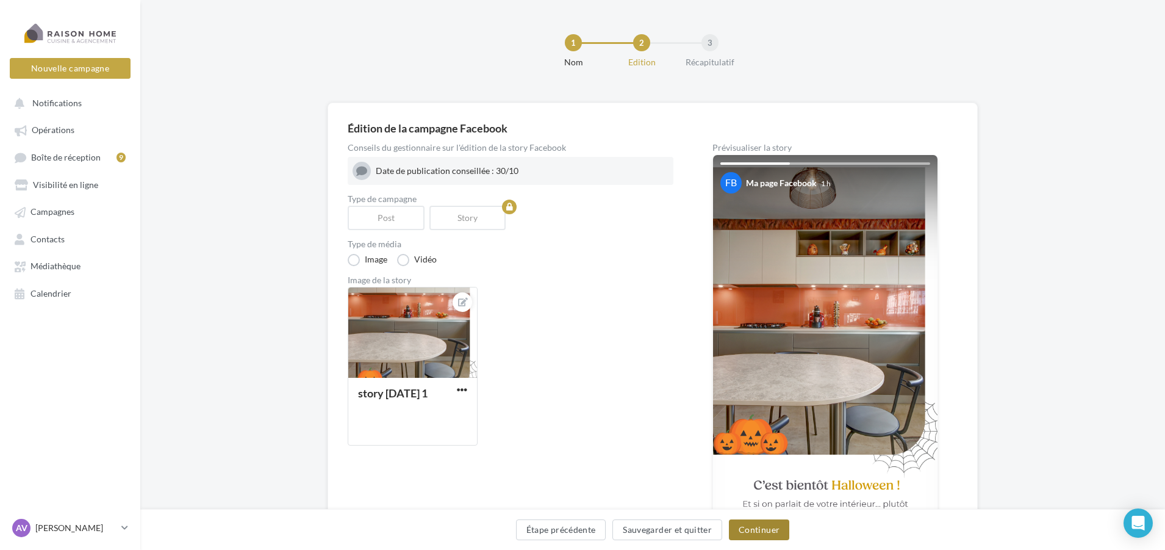
click at [762, 534] on button "Continuer" at bounding box center [759, 529] width 60 height 21
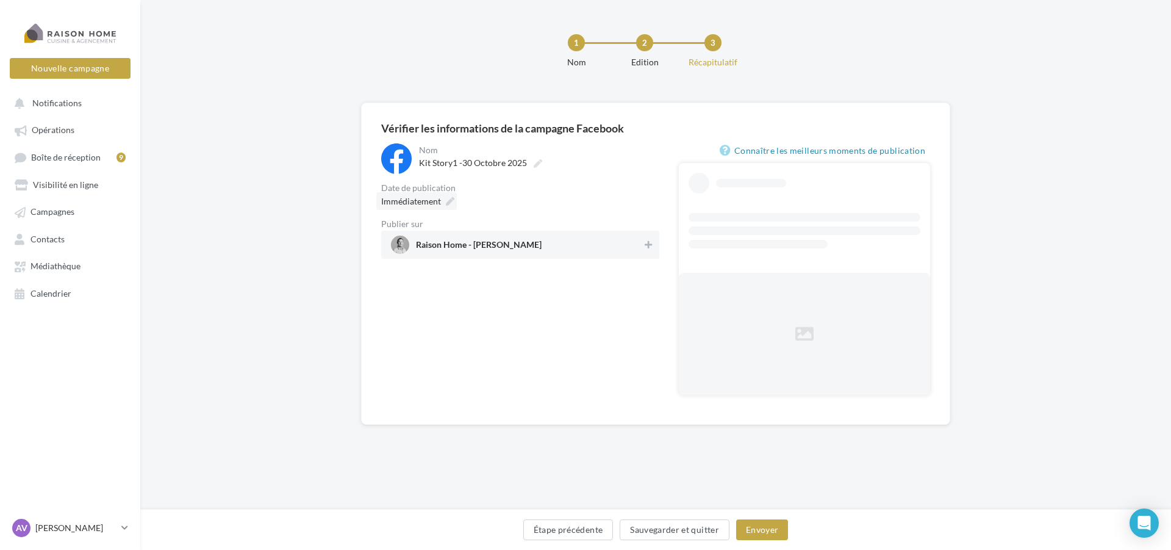
click at [448, 199] on icon at bounding box center [450, 201] width 9 height 9
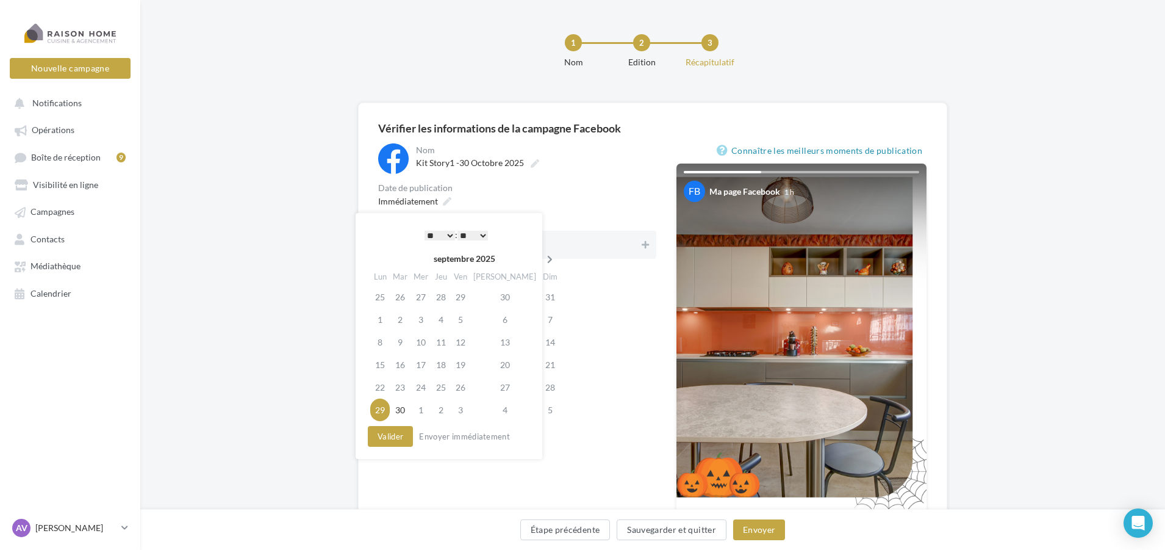
click at [542, 257] on icon at bounding box center [549, 259] width 15 height 9
click at [441, 390] on td "30" at bounding box center [440, 387] width 20 height 23
click at [438, 234] on select "* * * * * * * * * * ** ** ** ** ** ** ** ** ** ** ** ** ** **" at bounding box center [436, 236] width 30 height 10
click at [373, 436] on button "Valider" at bounding box center [387, 436] width 45 height 21
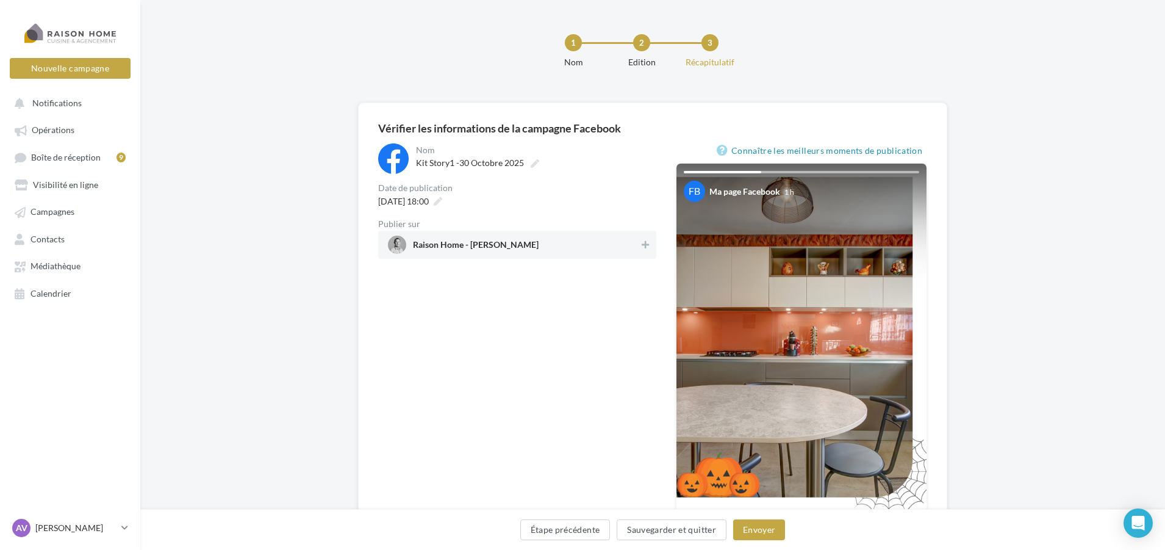
click at [556, 244] on span "Raison Home - Arnaud Vaillant" at bounding box center [513, 244] width 251 height 18
click at [760, 520] on button "Envoyer" at bounding box center [759, 529] width 52 height 21
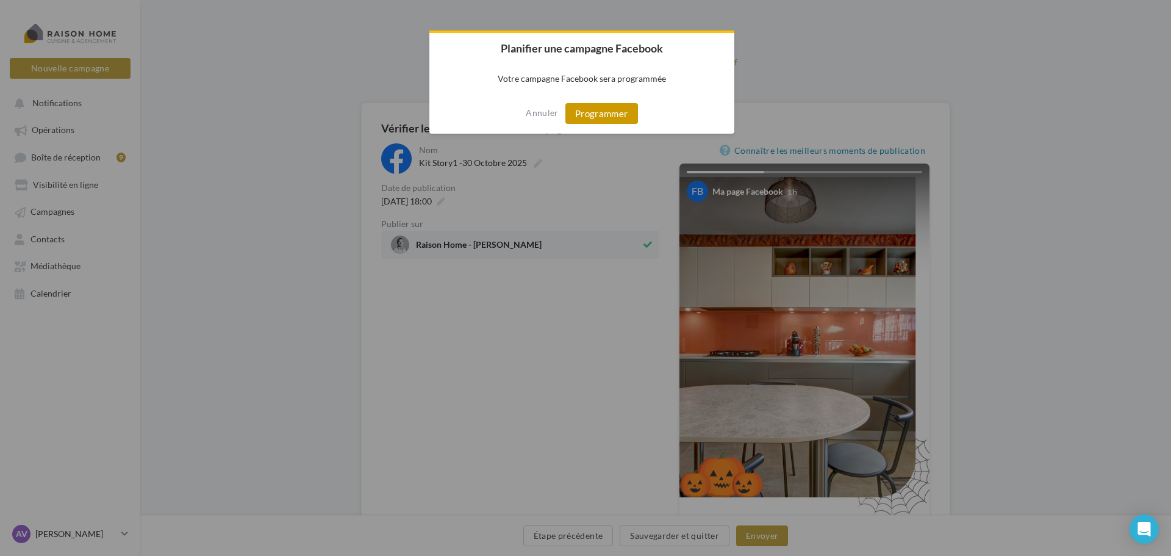
click at [603, 119] on button "Programmer" at bounding box center [601, 113] width 73 height 21
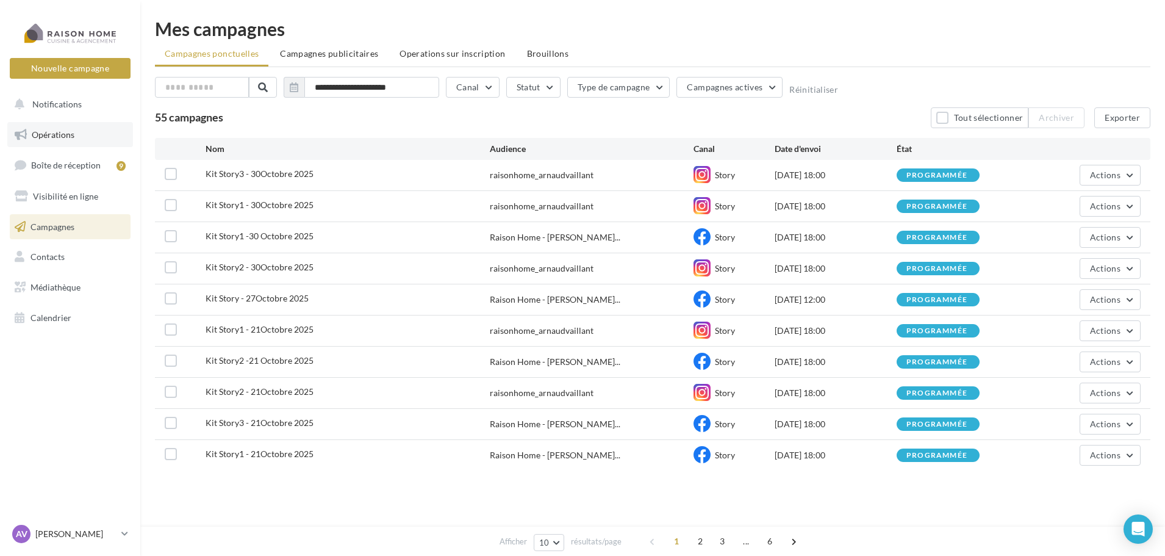
click at [82, 131] on link "Opérations" at bounding box center [70, 135] width 126 height 26
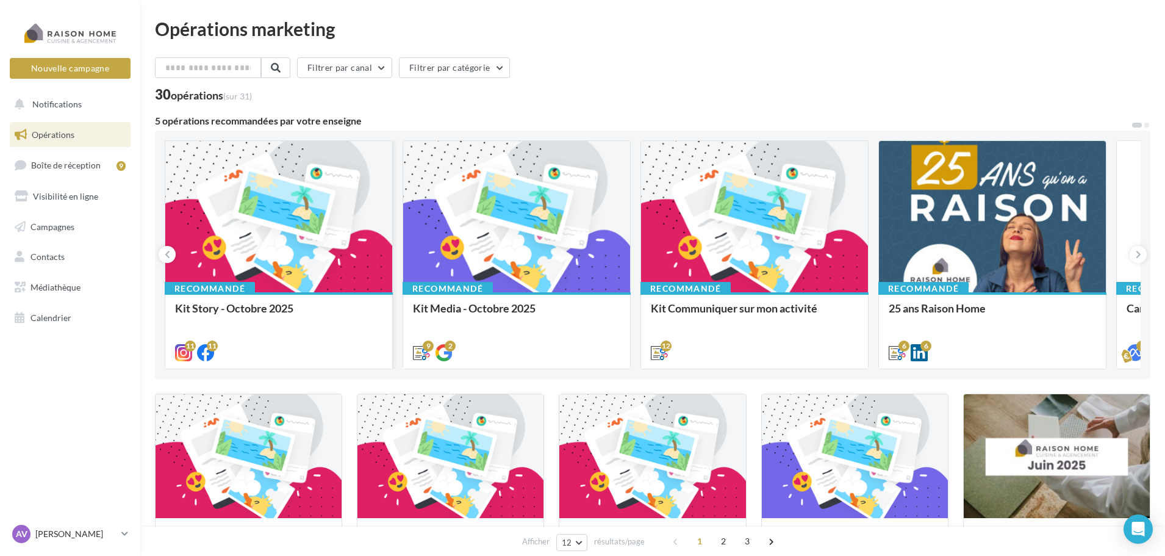
click at [320, 227] on div at bounding box center [278, 217] width 227 height 152
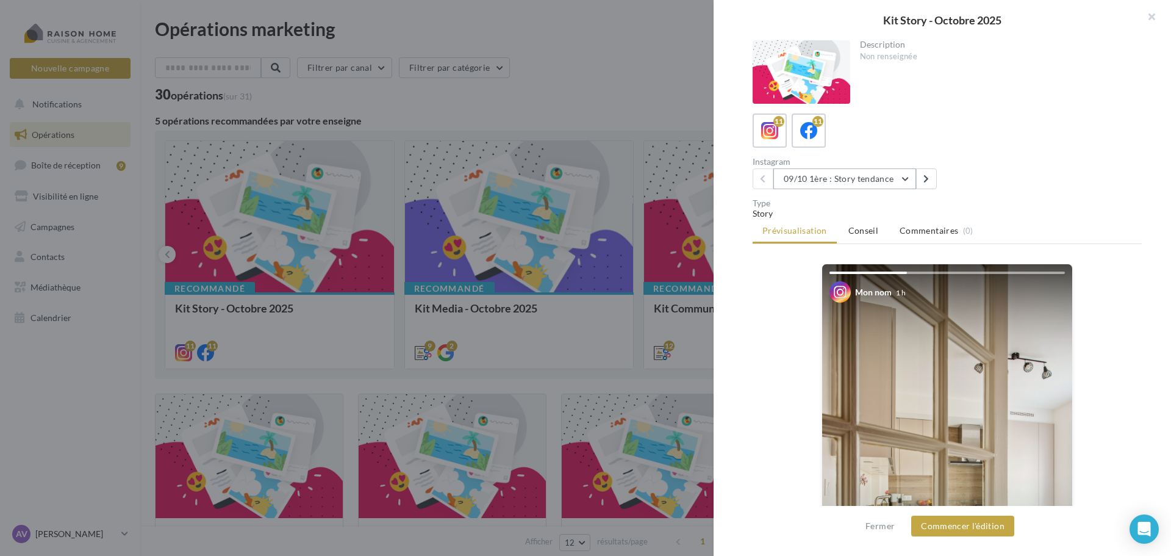
click at [851, 178] on button "09/10 1ère : Story tendance" at bounding box center [844, 178] width 143 height 21
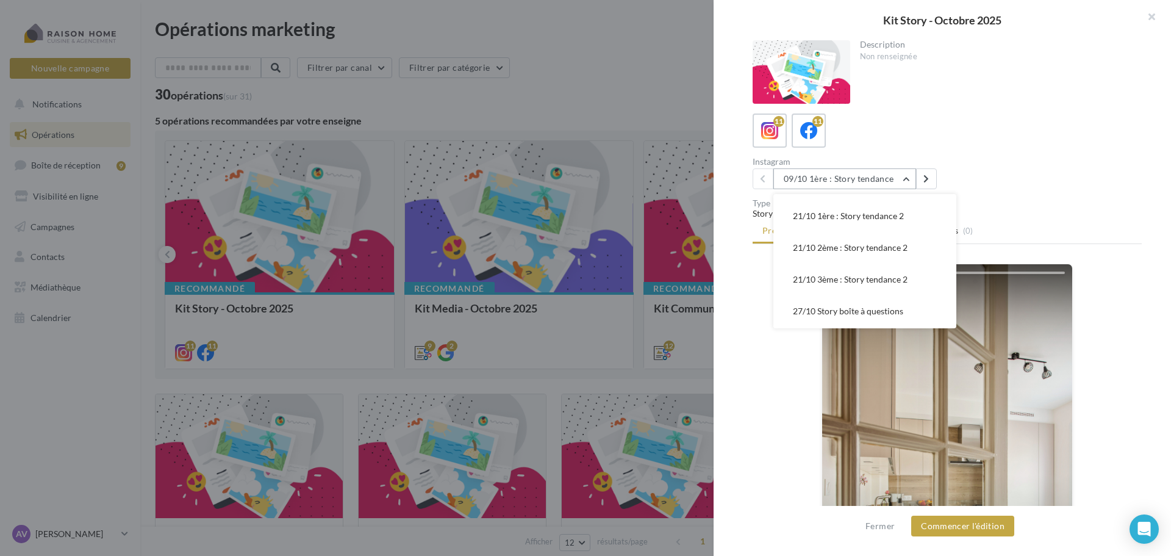
scroll to position [215, 0]
click at [844, 280] on span "30/10 2ème Story : Halloween" at bounding box center [843, 280] width 100 height 10
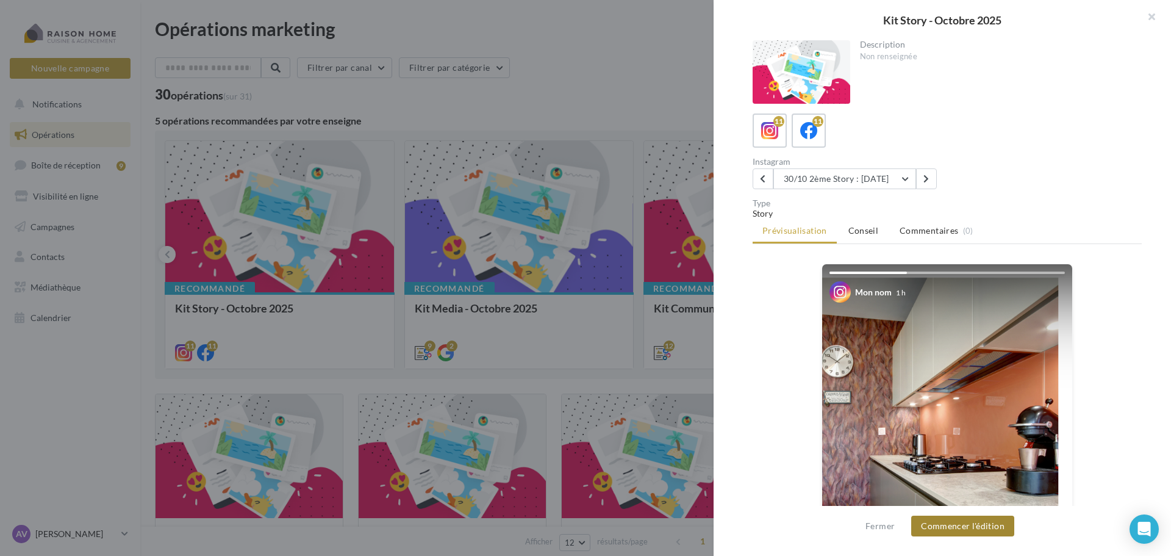
click at [997, 530] on button "Commencer l'édition" at bounding box center [962, 525] width 103 height 21
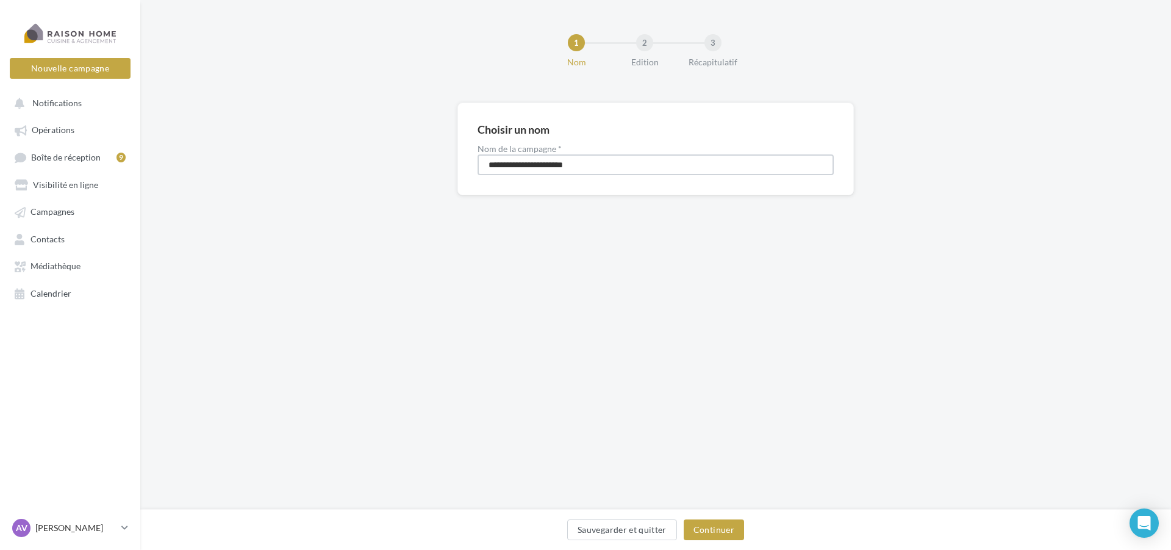
click at [520, 161] on input "**********" at bounding box center [656, 164] width 356 height 21
click at [531, 166] on input "**********" at bounding box center [656, 164] width 356 height 21
type input "**********"
click at [718, 523] on button "Continuer" at bounding box center [714, 529] width 60 height 21
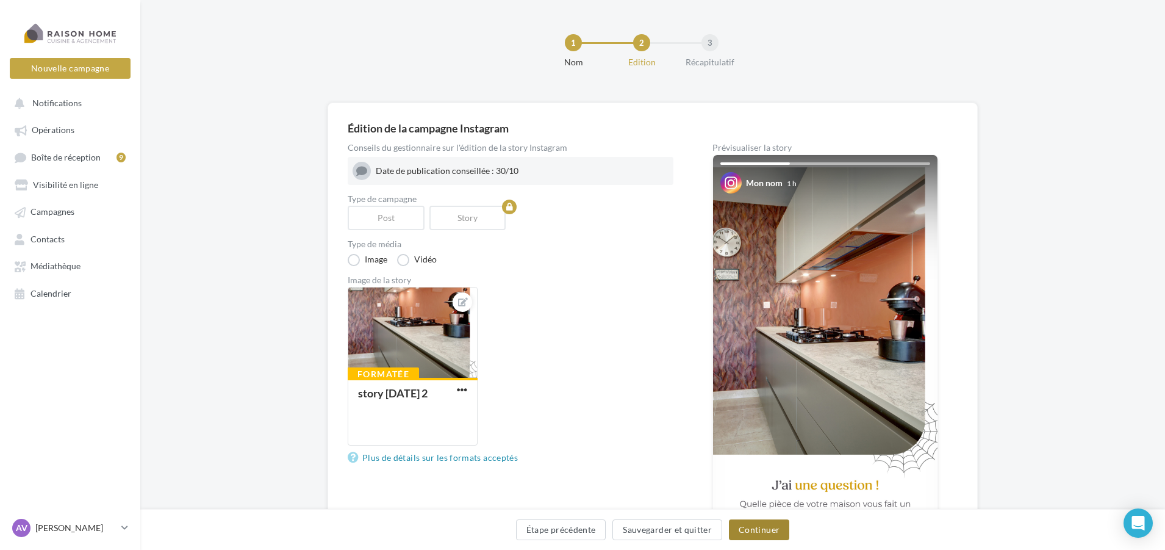
click at [747, 536] on button "Continuer" at bounding box center [759, 529] width 60 height 21
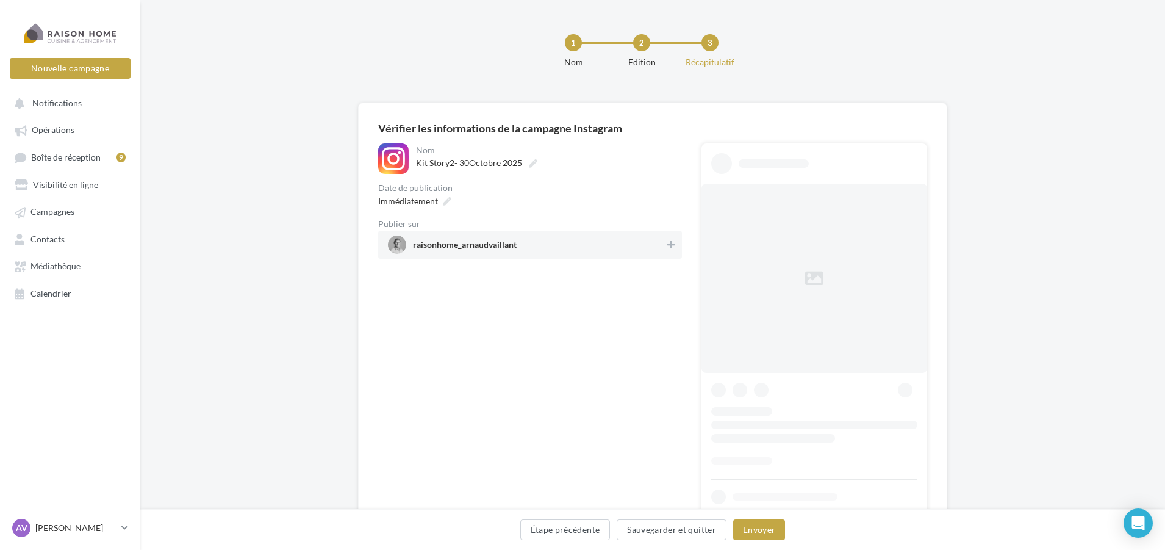
click at [507, 251] on span "raisonhome_arnaudvaillant" at bounding box center [465, 246] width 104 height 13
click at [424, 200] on span "Immédiatement" at bounding box center [408, 201] width 60 height 10
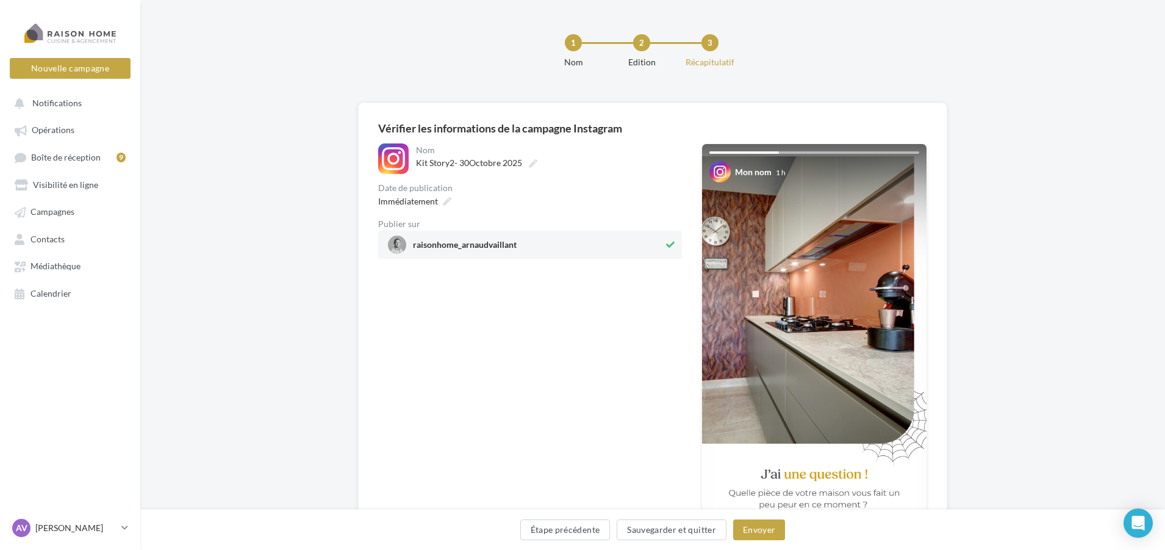
click at [376, 76] on div "1 Nom 2 Edition 3 Récapitulatif" at bounding box center [672, 56] width 1025 height 73
click at [71, 120] on link "Opérations" at bounding box center [70, 129] width 126 height 22
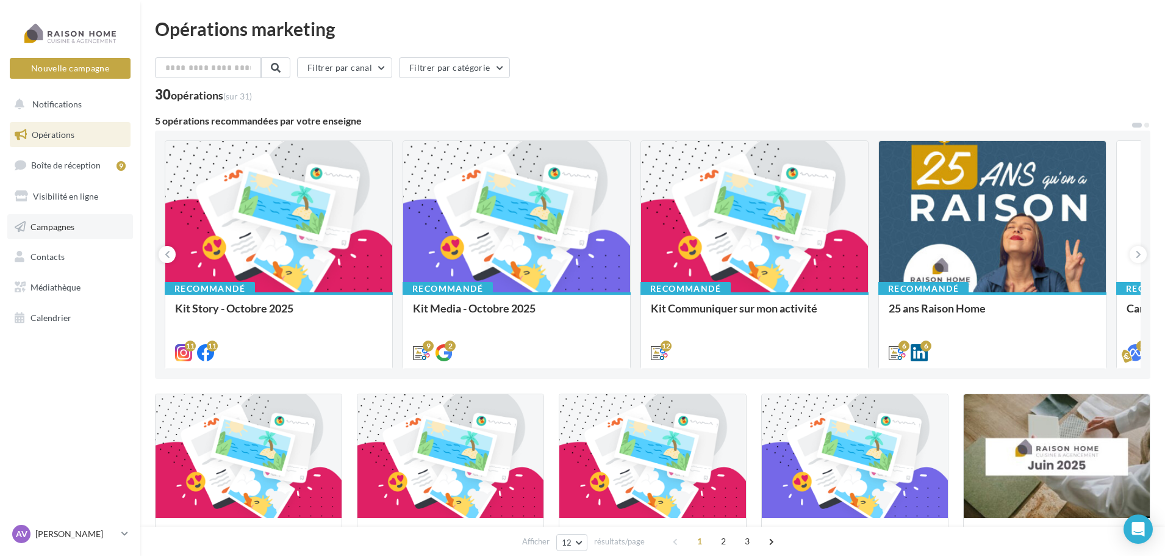
click at [90, 221] on link "Campagnes" at bounding box center [70, 227] width 126 height 26
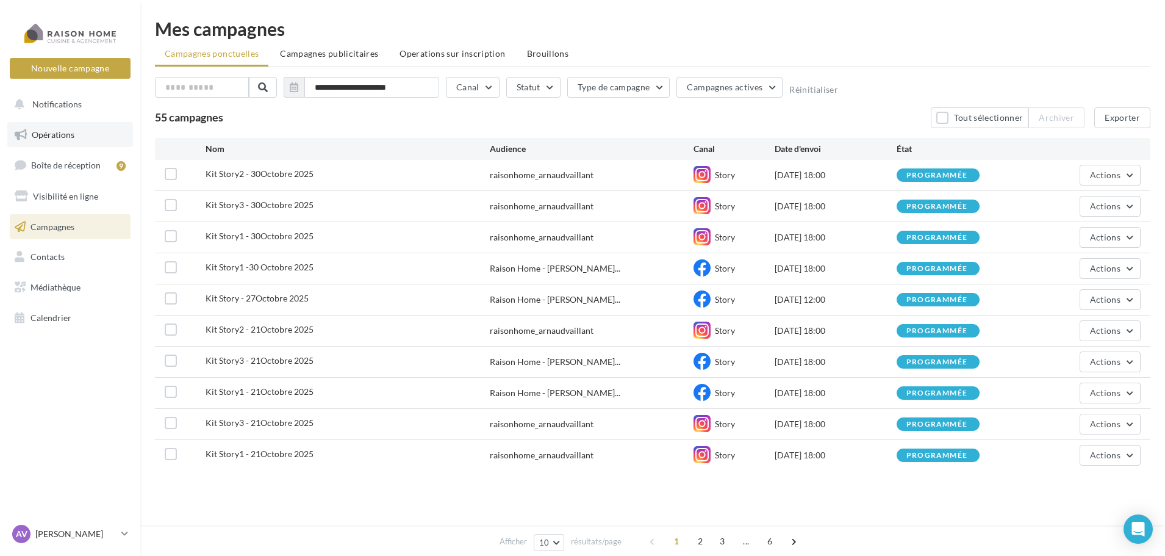
click at [58, 135] on span "Opérations" at bounding box center [53, 134] width 43 height 10
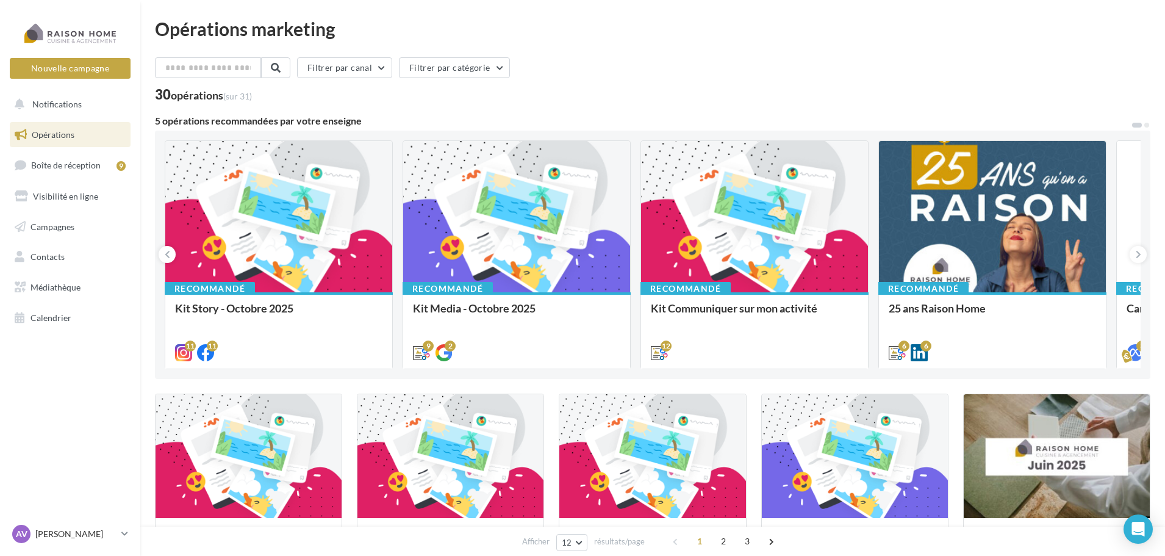
click at [323, 198] on div at bounding box center [278, 217] width 227 height 152
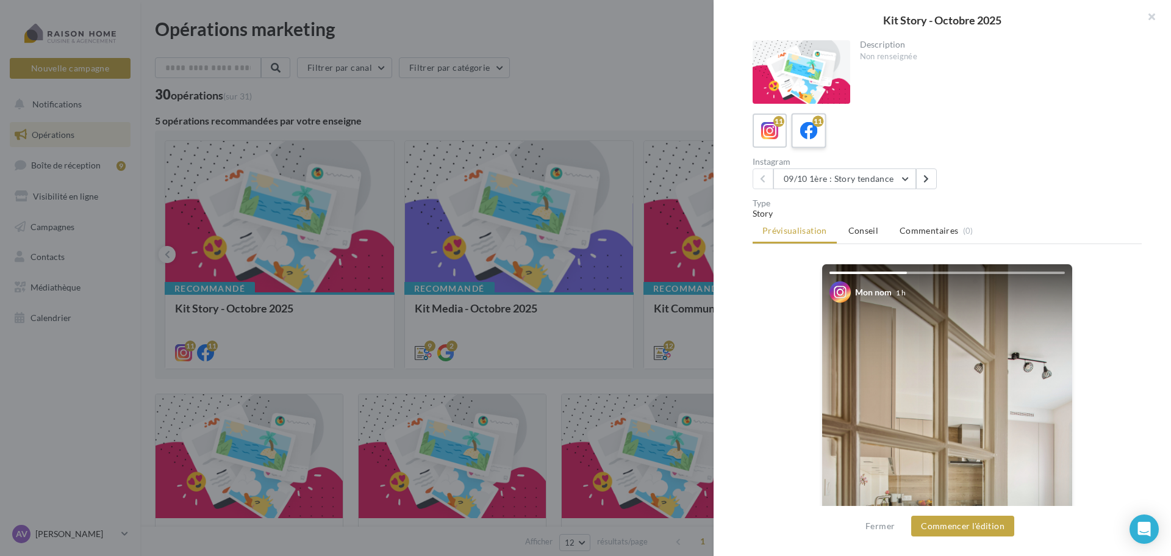
click at [819, 135] on div "11" at bounding box center [809, 131] width 23 height 23
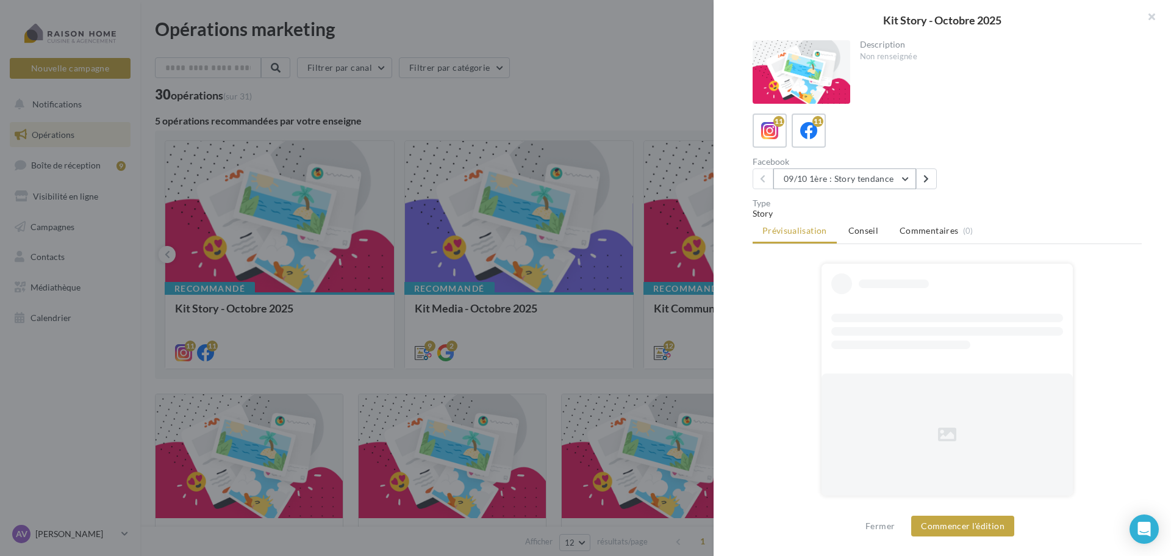
click at [844, 173] on button "09/10 1ère : Story tendance" at bounding box center [844, 178] width 143 height 21
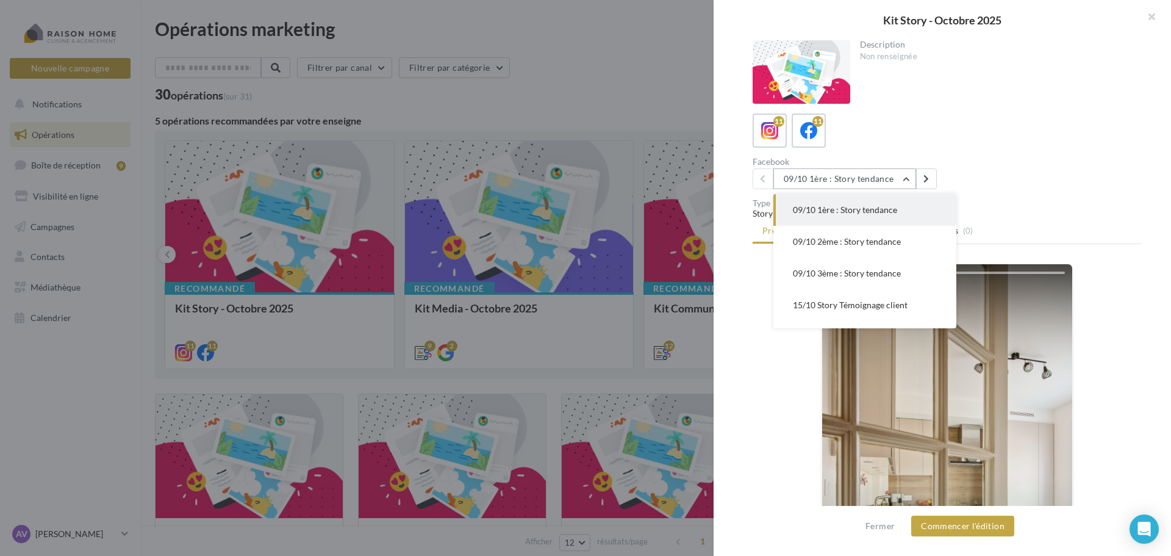
scroll to position [215, 0]
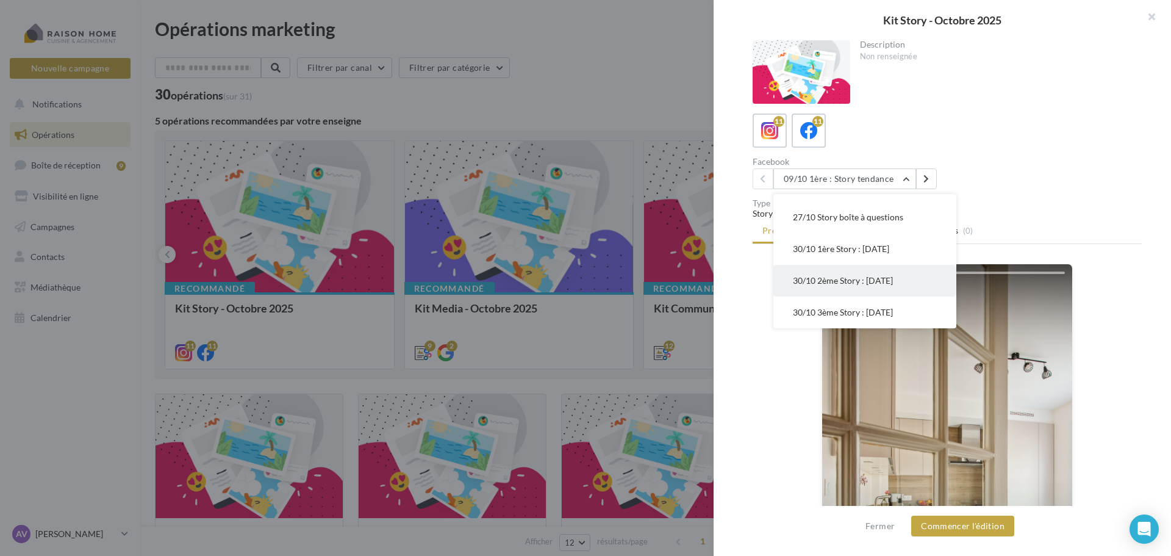
click at [822, 270] on button "30/10 2ème Story : Halloween" at bounding box center [864, 281] width 183 height 32
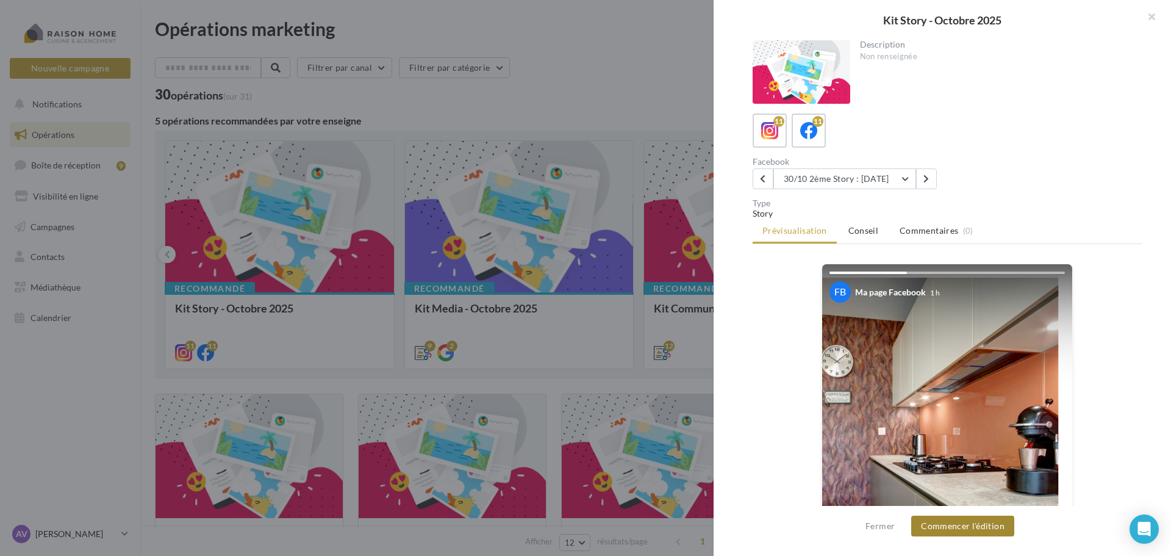
click at [966, 524] on button "Commencer l'édition" at bounding box center [962, 525] width 103 height 21
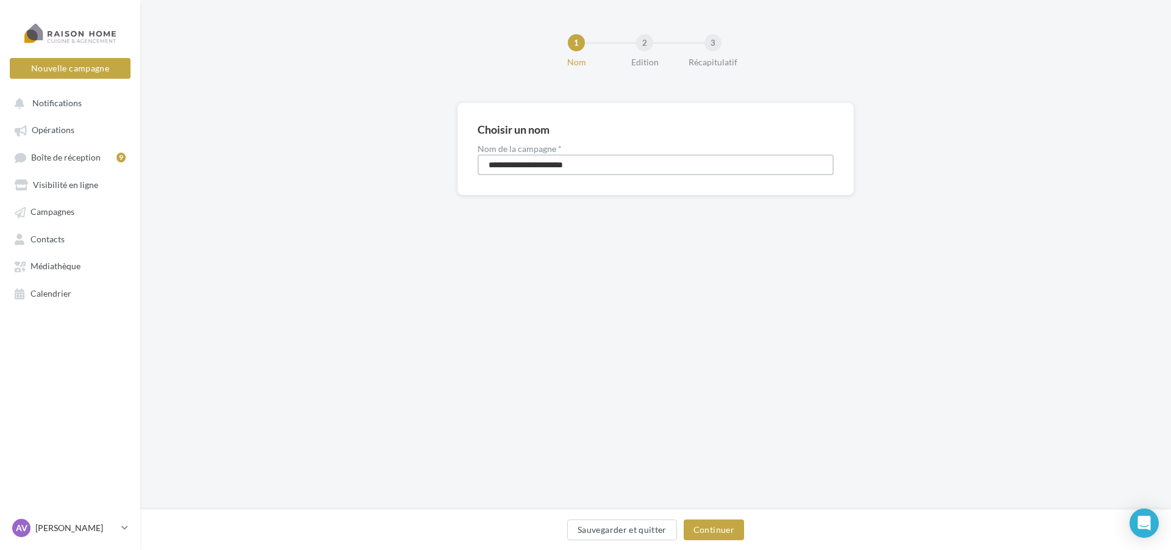
click at [520, 163] on input "**********" at bounding box center [656, 164] width 356 height 21
click at [532, 165] on input "**********" at bounding box center [656, 164] width 356 height 21
type input "**********"
click at [725, 527] on button "Continuer" at bounding box center [714, 529] width 60 height 21
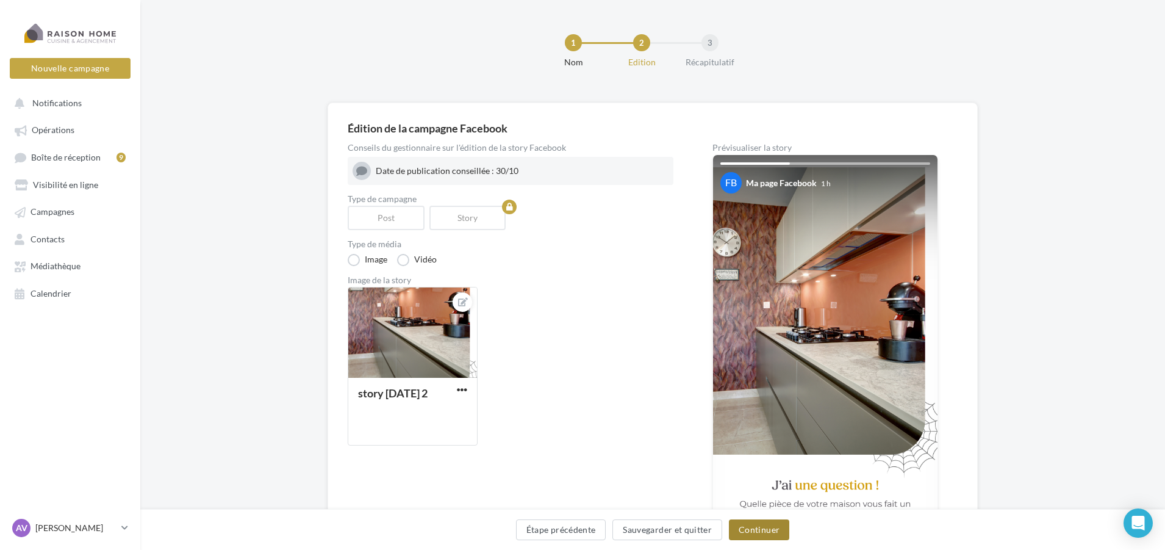
click at [780, 536] on button "Continuer" at bounding box center [759, 529] width 60 height 21
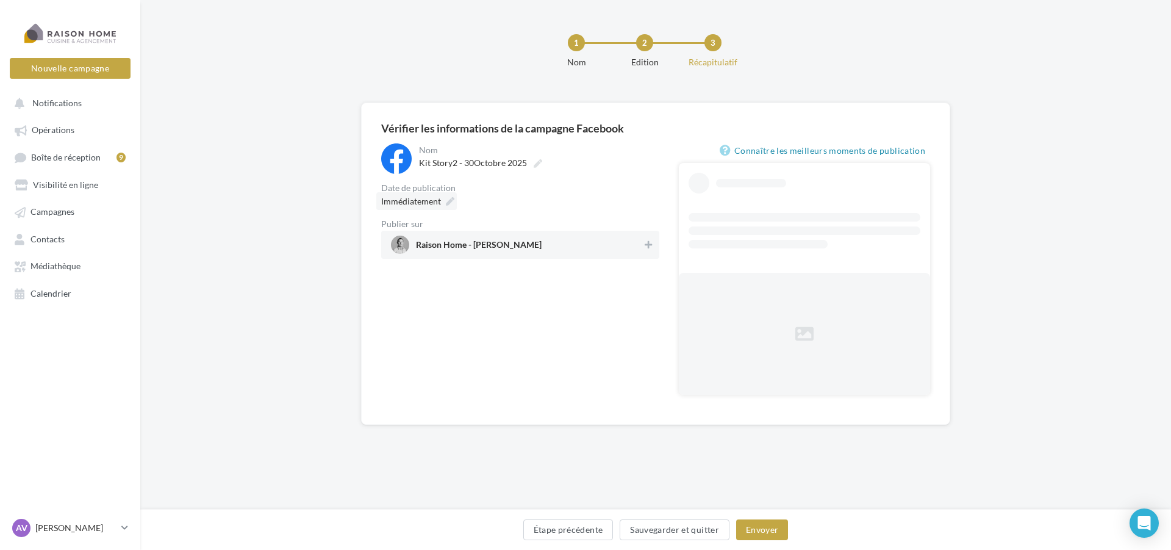
click at [438, 204] on span "Immédiatement" at bounding box center [411, 201] width 60 height 10
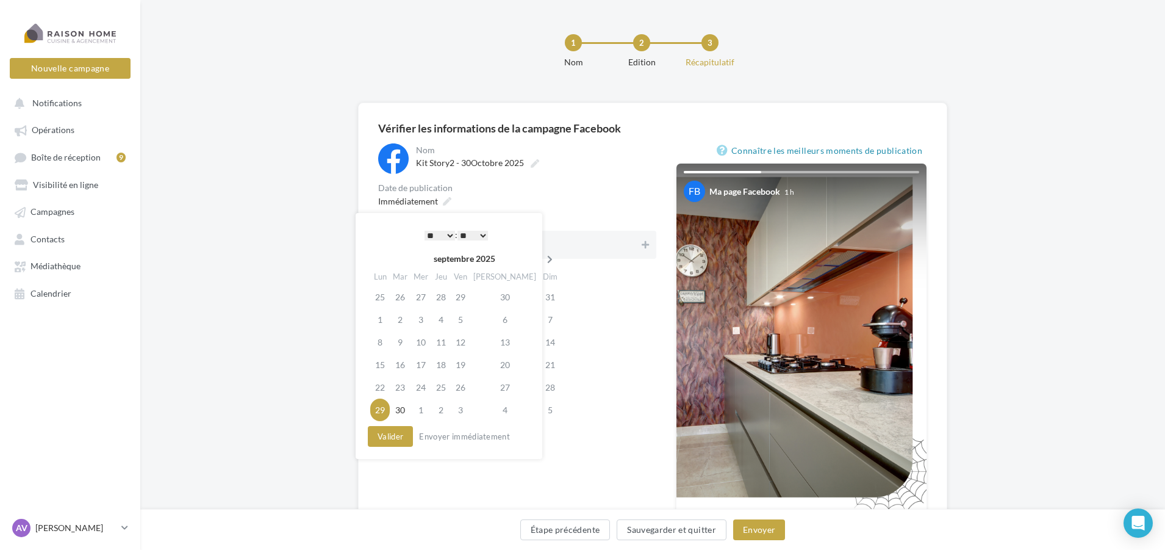
click at [539, 254] on th at bounding box center [549, 258] width 21 height 18
click at [446, 389] on td "30" at bounding box center [440, 387] width 20 height 23
click at [442, 234] on select "* * * * * * * * * * ** ** ** ** ** ** ** ** ** ** ** ** ** **" at bounding box center [436, 236] width 30 height 10
click at [386, 434] on button "Valider" at bounding box center [387, 436] width 45 height 21
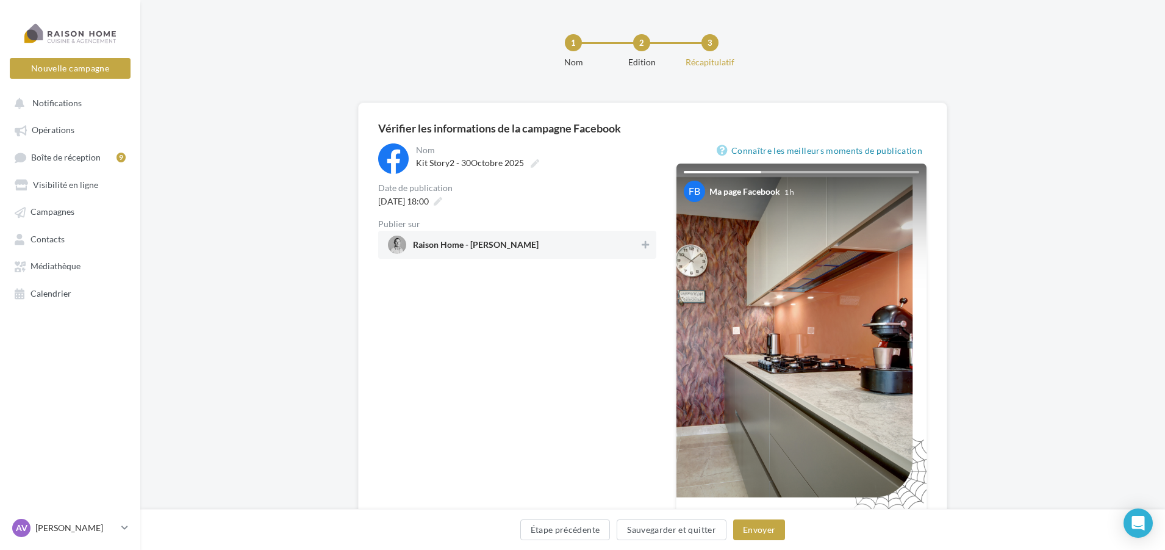
click at [515, 249] on span "Raison Home - Arnaud Vaillant" at bounding box center [476, 246] width 126 height 13
click at [775, 527] on button "Envoyer" at bounding box center [759, 529] width 52 height 21
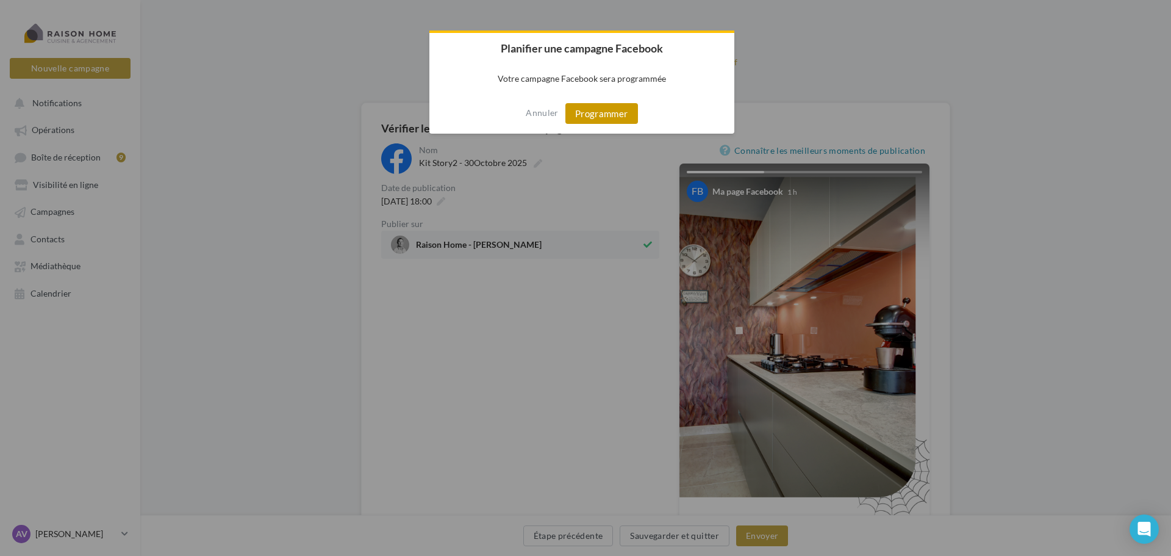
click at [571, 112] on button "Programmer" at bounding box center [601, 113] width 73 height 21
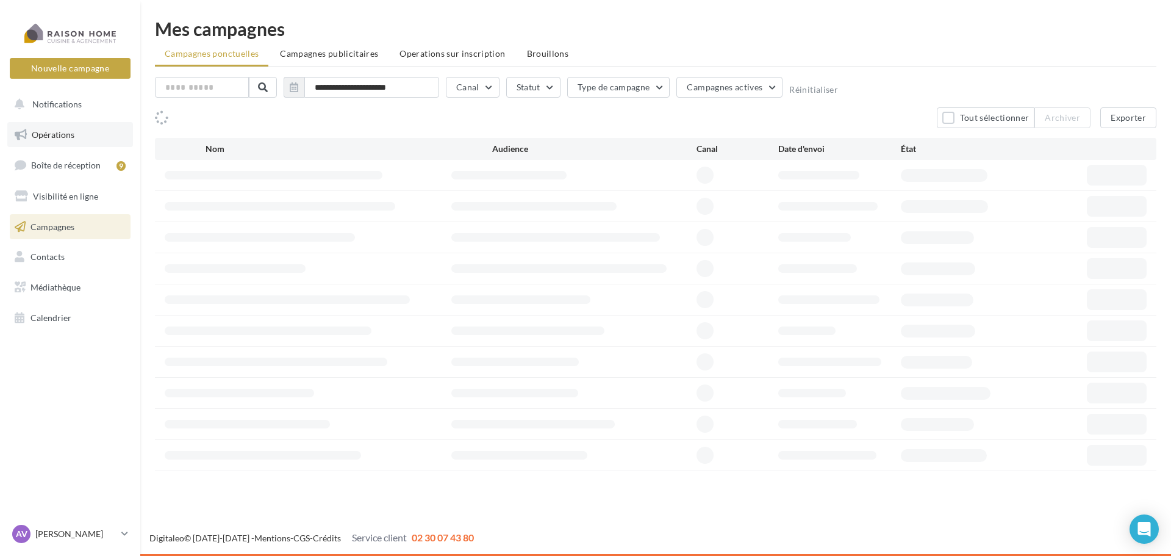
click at [59, 138] on span "Opérations" at bounding box center [53, 134] width 43 height 10
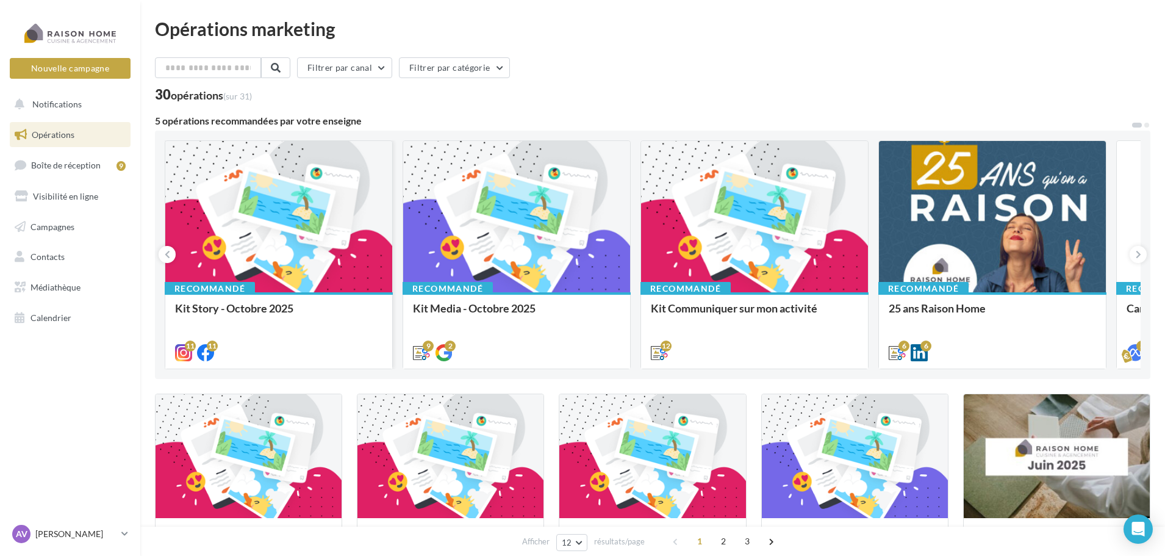
click at [323, 246] on div at bounding box center [278, 217] width 227 height 152
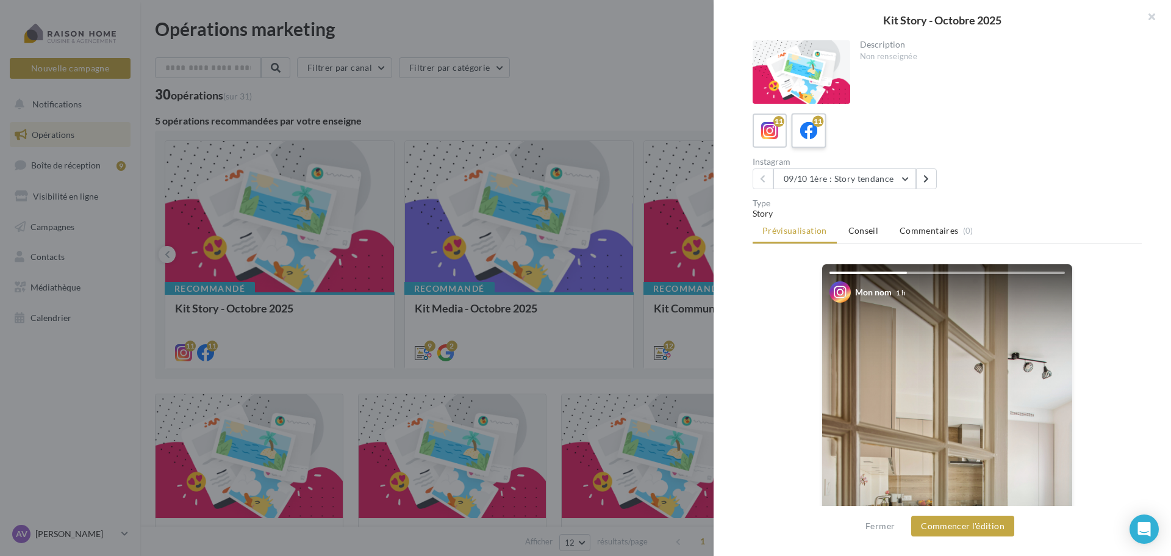
click at [809, 142] on label "11" at bounding box center [808, 130] width 35 height 35
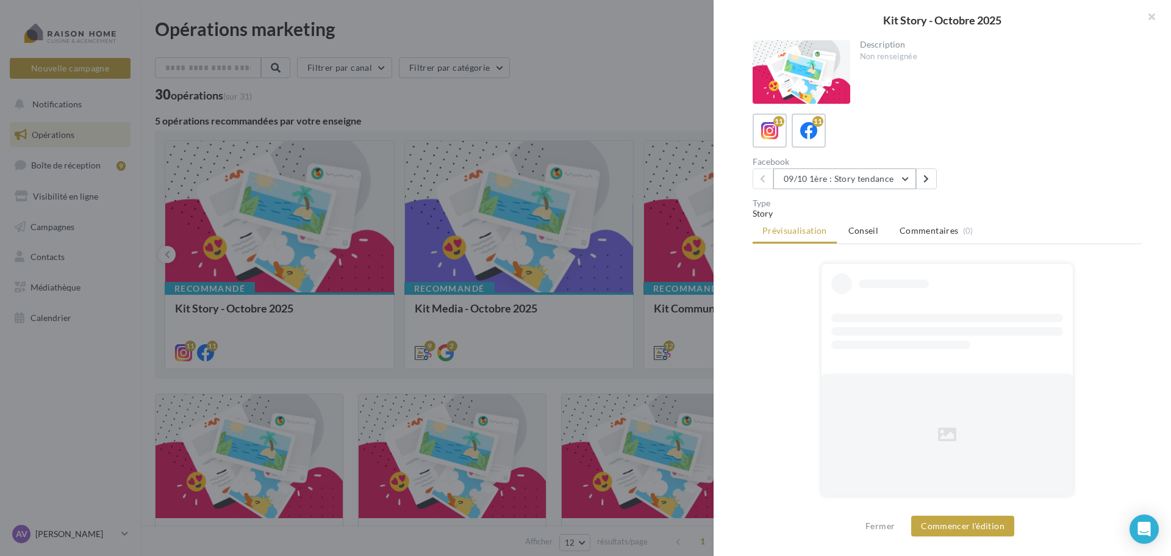
click at [840, 180] on button "09/10 1ère : Story tendance" at bounding box center [844, 178] width 143 height 21
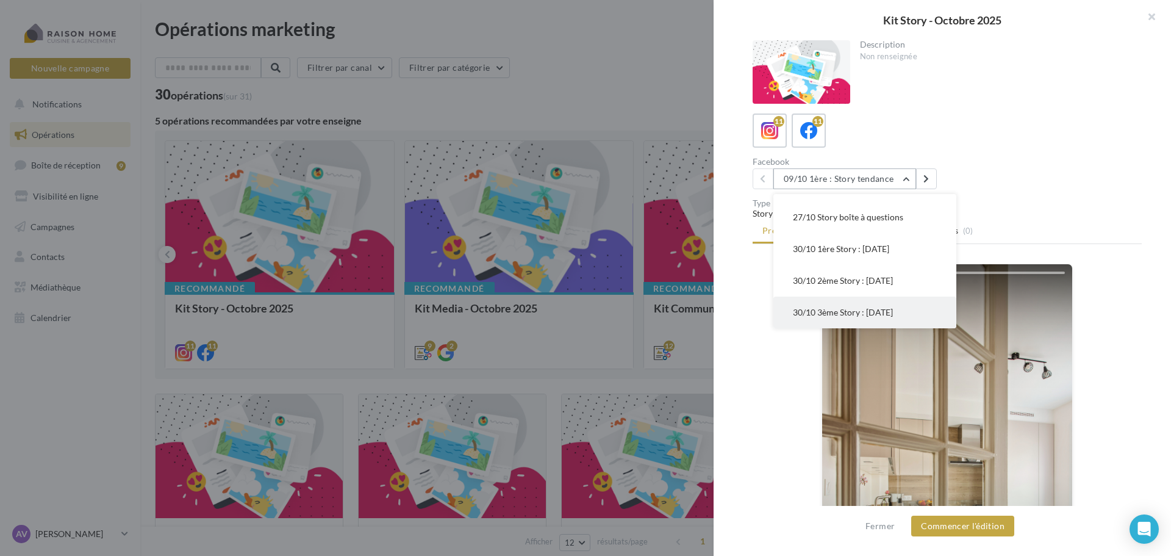
scroll to position [61, 0]
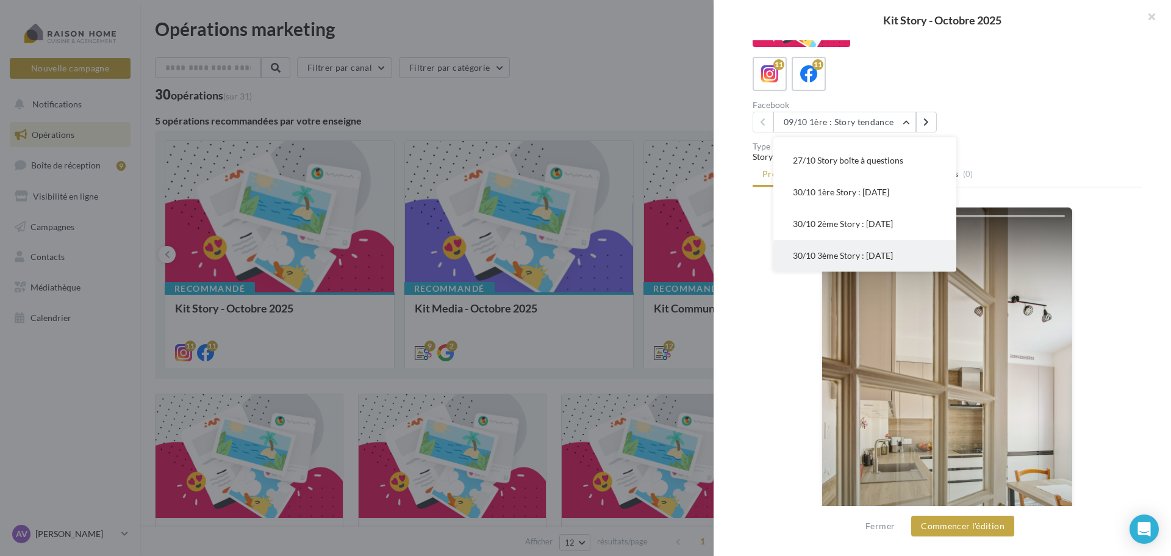
click at [852, 306] on img at bounding box center [947, 429] width 250 height 445
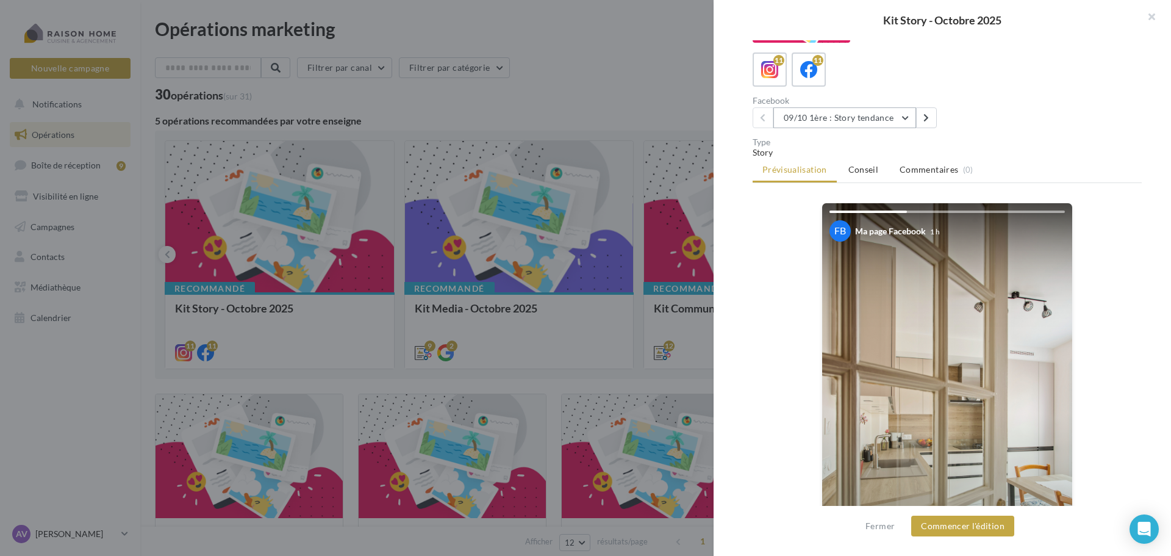
click at [837, 120] on button "09/10 1ère : Story tendance" at bounding box center [844, 117] width 143 height 21
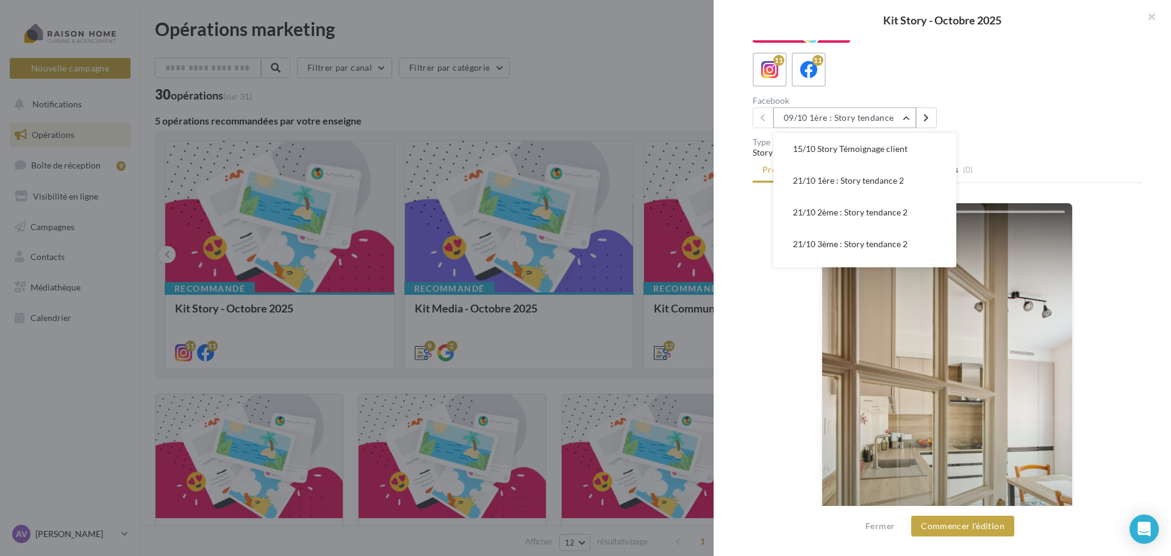
scroll to position [215, 0]
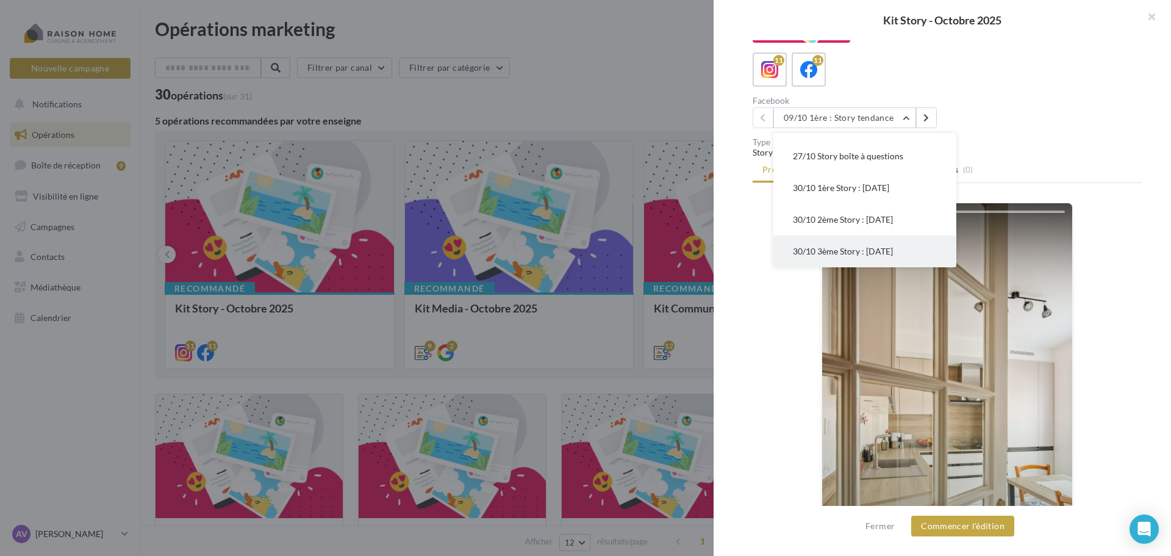
click at [858, 251] on span "30/10 3ème Story : [DATE]" at bounding box center [843, 251] width 100 height 10
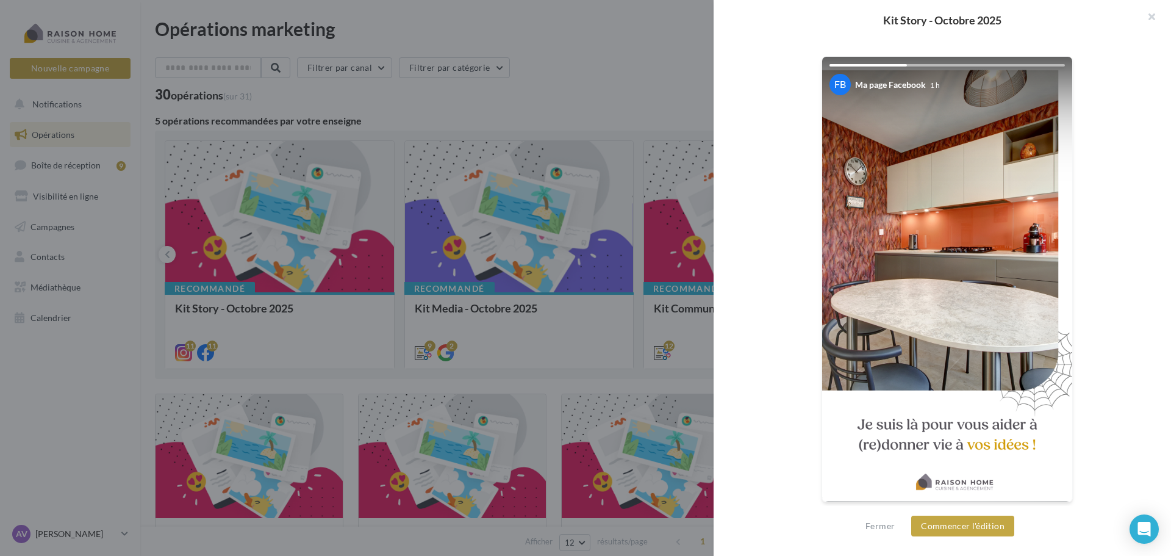
scroll to position [209, 0]
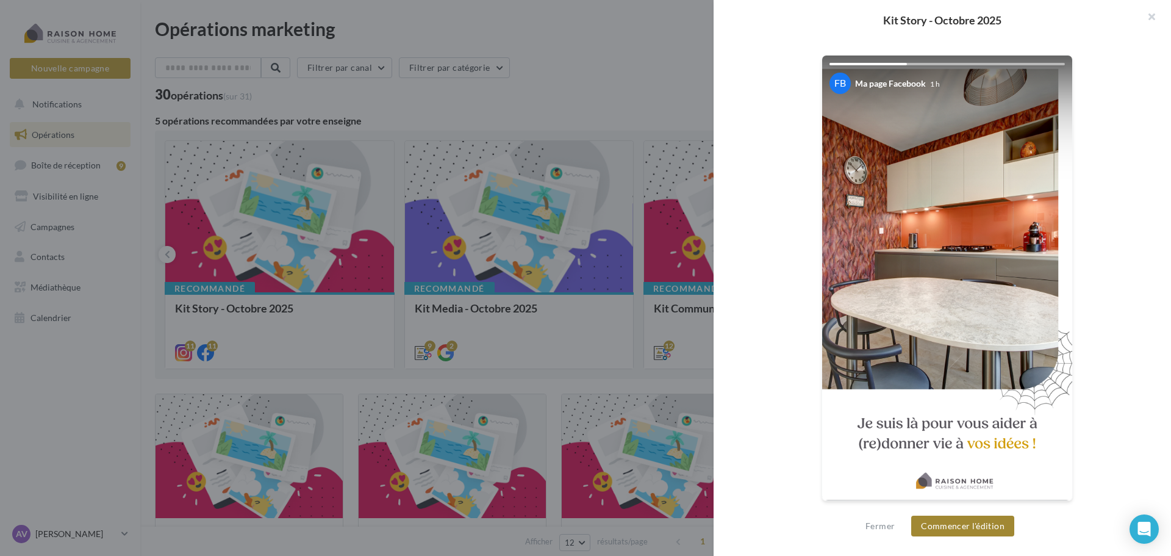
click at [972, 525] on button "Commencer l'édition" at bounding box center [962, 525] width 103 height 21
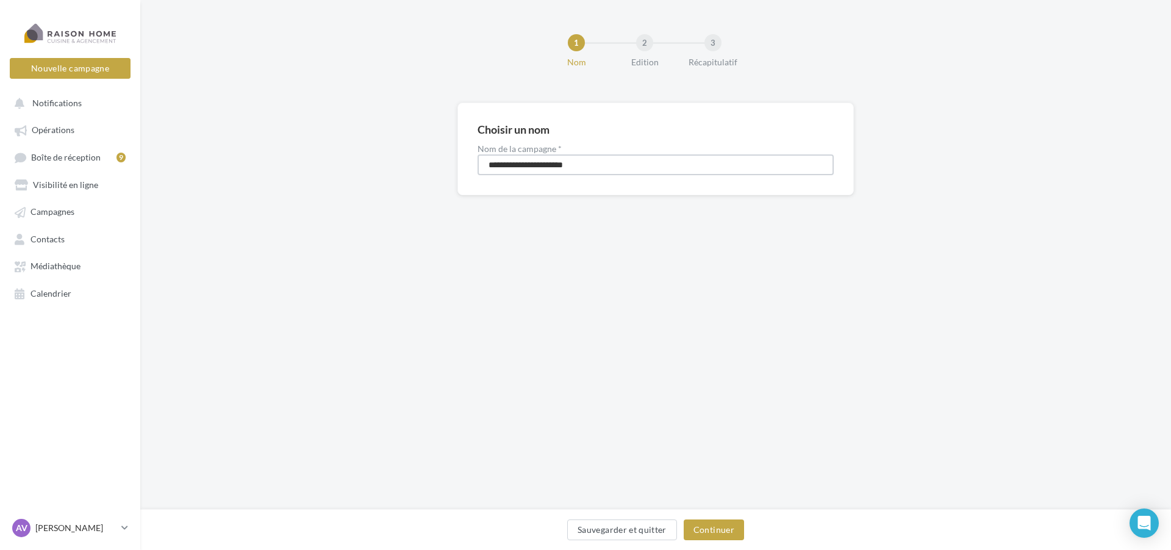
click at [518, 165] on input "**********" at bounding box center [656, 164] width 356 height 21
click at [528, 163] on input "**********" at bounding box center [656, 164] width 356 height 21
click at [531, 163] on input "**********" at bounding box center [656, 164] width 356 height 21
type input "**********"
click at [715, 543] on div "Sauvegarder et quitter Continuer" at bounding box center [655, 532] width 1011 height 26
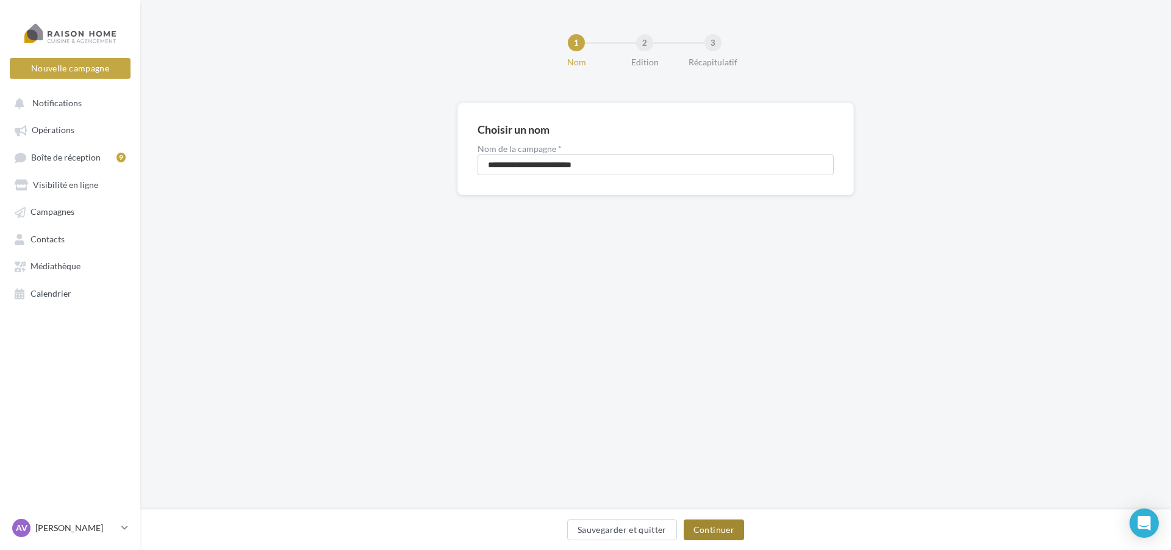
click at [715, 535] on button "Continuer" at bounding box center [714, 529] width 60 height 21
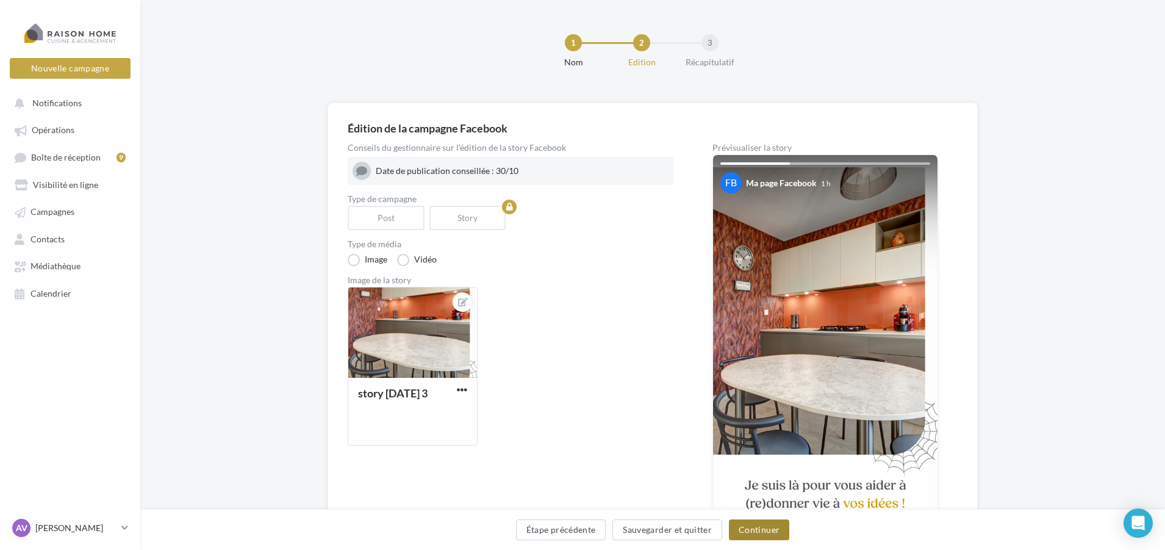
click at [762, 531] on button "Continuer" at bounding box center [759, 529] width 60 height 21
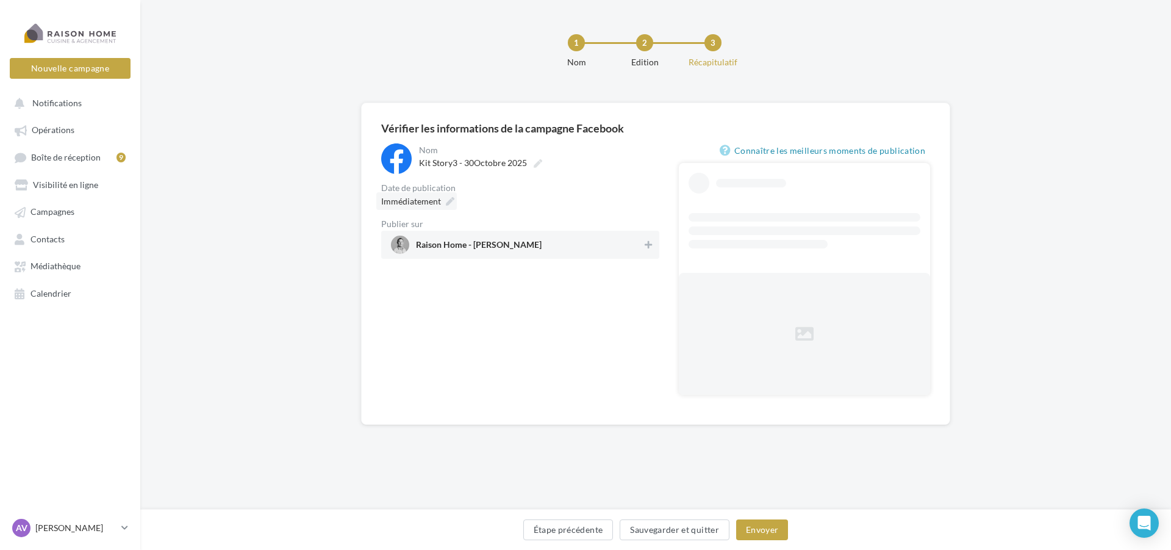
click at [449, 196] on div "Immédiatement" at bounding box center [416, 201] width 81 height 18
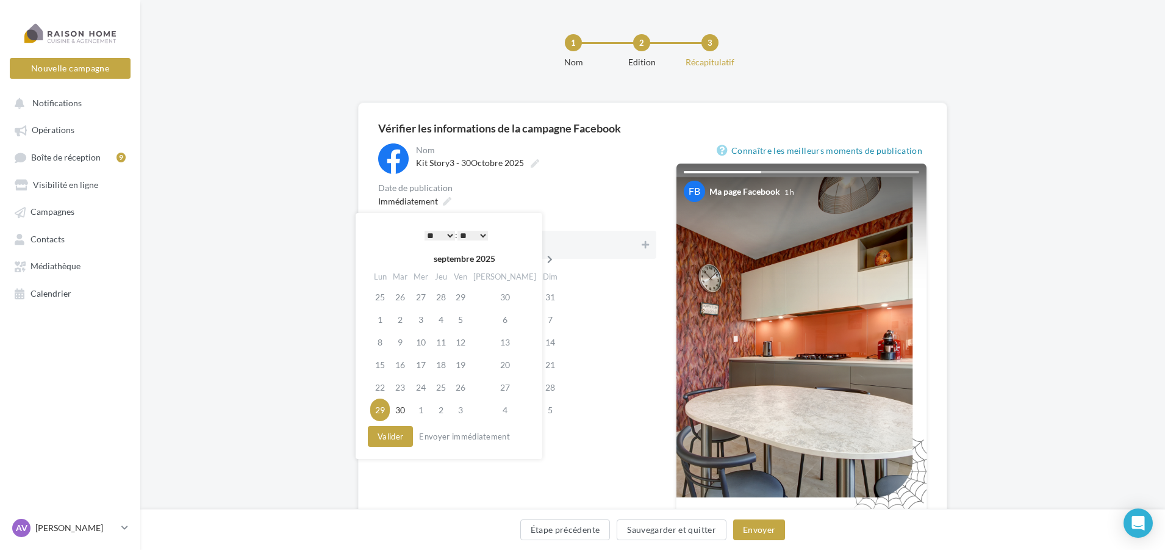
click at [539, 259] on th at bounding box center [549, 258] width 21 height 18
click at [444, 389] on td "30" at bounding box center [440, 387] width 20 height 23
click at [433, 235] on select "* * * * * * * * * * ** ** ** ** ** ** ** ** ** ** ** ** ** **" at bounding box center [436, 236] width 30 height 10
click at [389, 421] on div "[DATE] Lun Mar Mer Jeu Ven Sam Dim 29 30 1 2 3 4 5 6 7 8 9 10 11 12 13 14 15 16…" at bounding box center [447, 335] width 165 height 176
click at [395, 436] on button "Valider" at bounding box center [387, 436] width 45 height 21
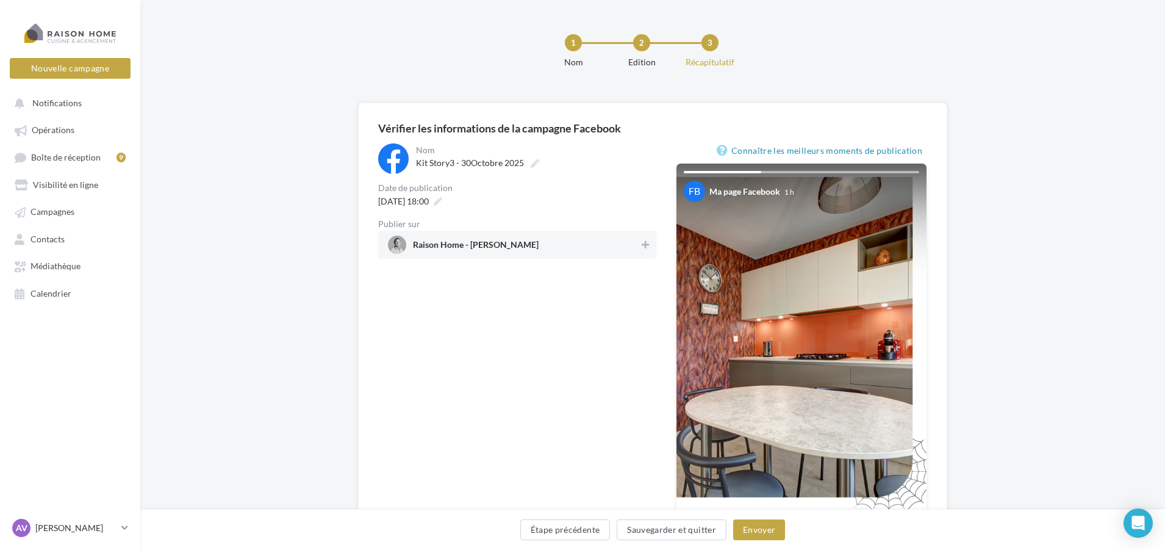
click at [596, 243] on span "Raison Home - [PERSON_NAME]" at bounding box center [513, 244] width 251 height 18
click at [739, 523] on button "Envoyer" at bounding box center [759, 529] width 52 height 21
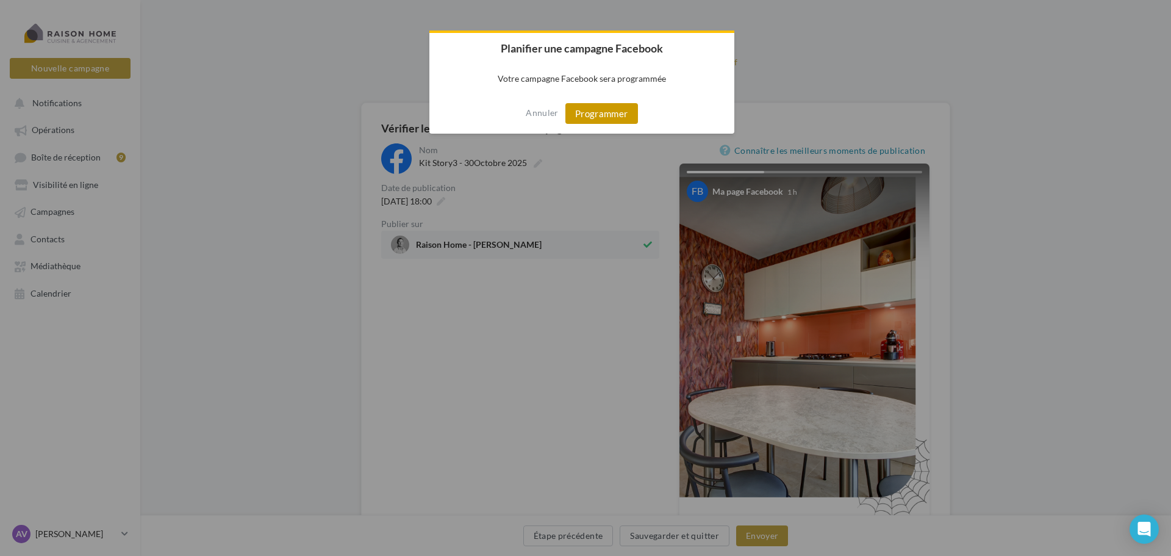
click at [604, 108] on button "Programmer" at bounding box center [601, 113] width 73 height 21
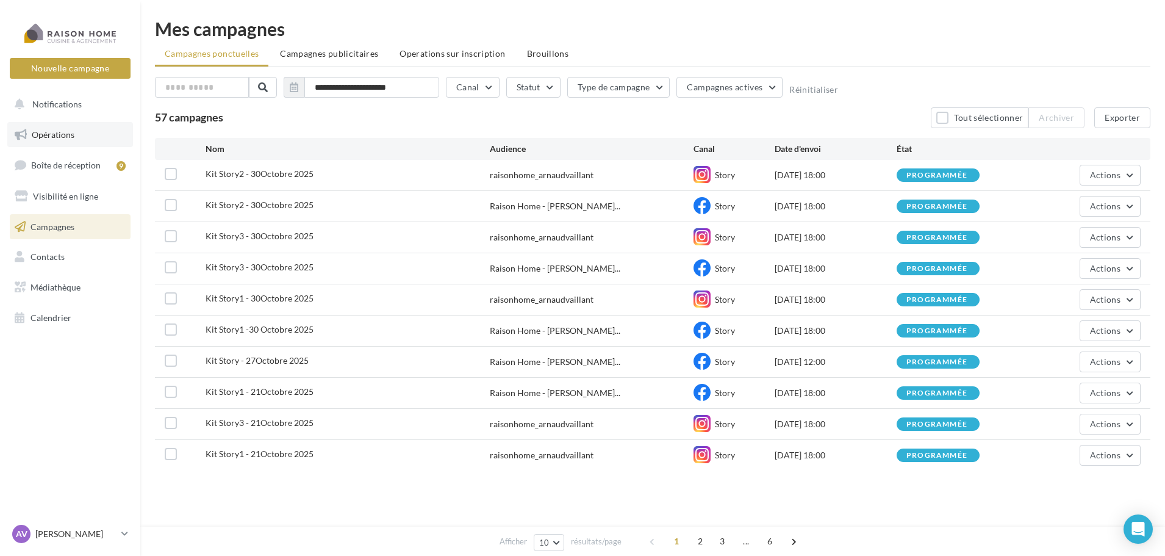
click at [65, 131] on span "Opérations" at bounding box center [53, 134] width 43 height 10
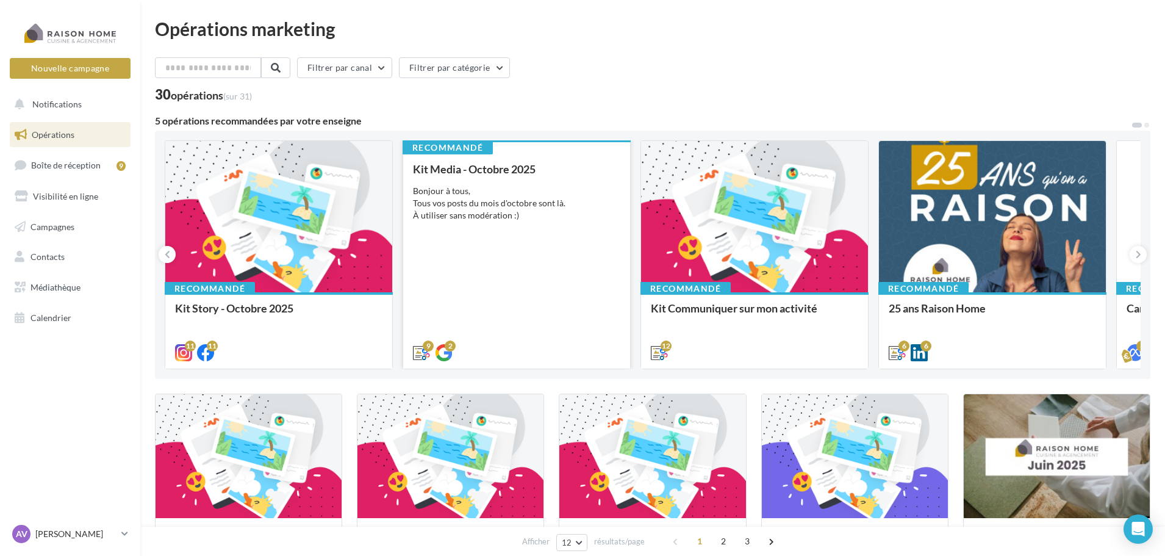
click at [562, 248] on div "Kit Media - Octobre 2025 Bonjour à tous, Tous vos posts du mois d'octobre sont …" at bounding box center [516, 260] width 207 height 195
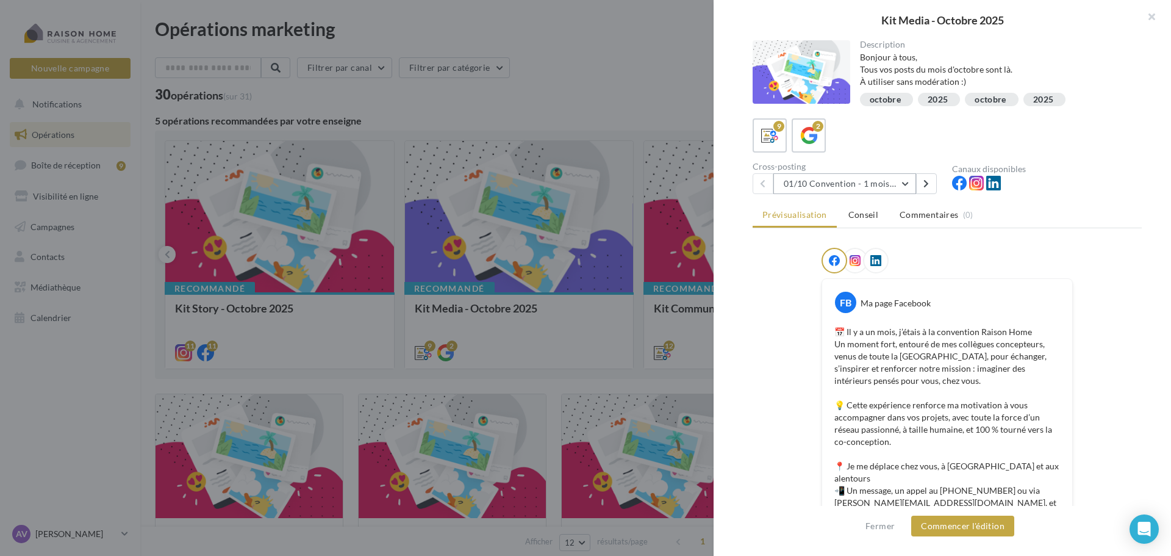
click at [897, 184] on button "01/10 Convention - 1 mois en arrière" at bounding box center [844, 183] width 143 height 21
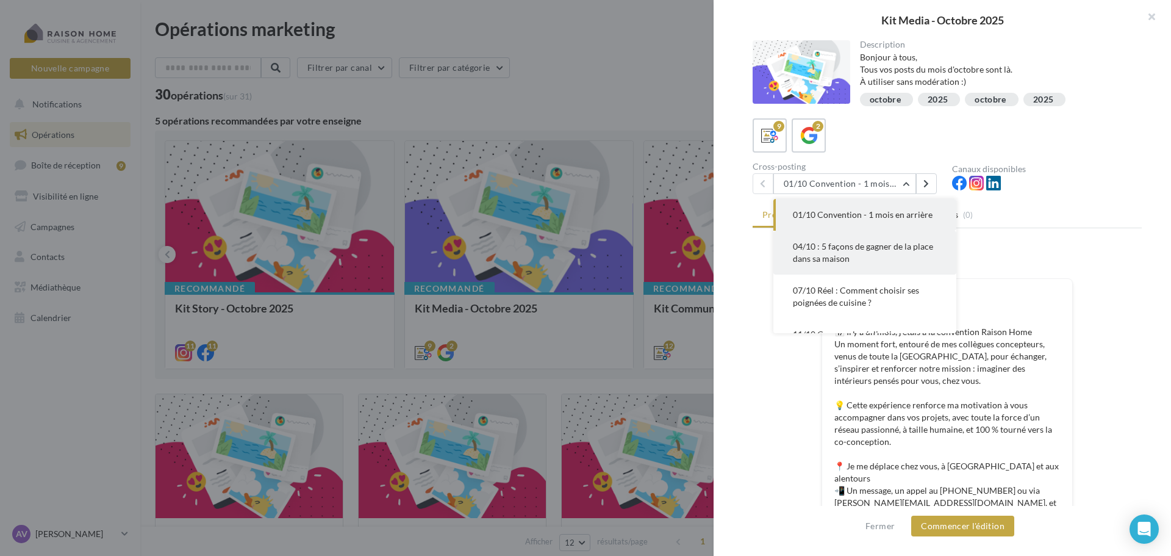
click at [900, 251] on button "04/10 : 5 façons de gagner de la place dans sa maison" at bounding box center [864, 253] width 183 height 44
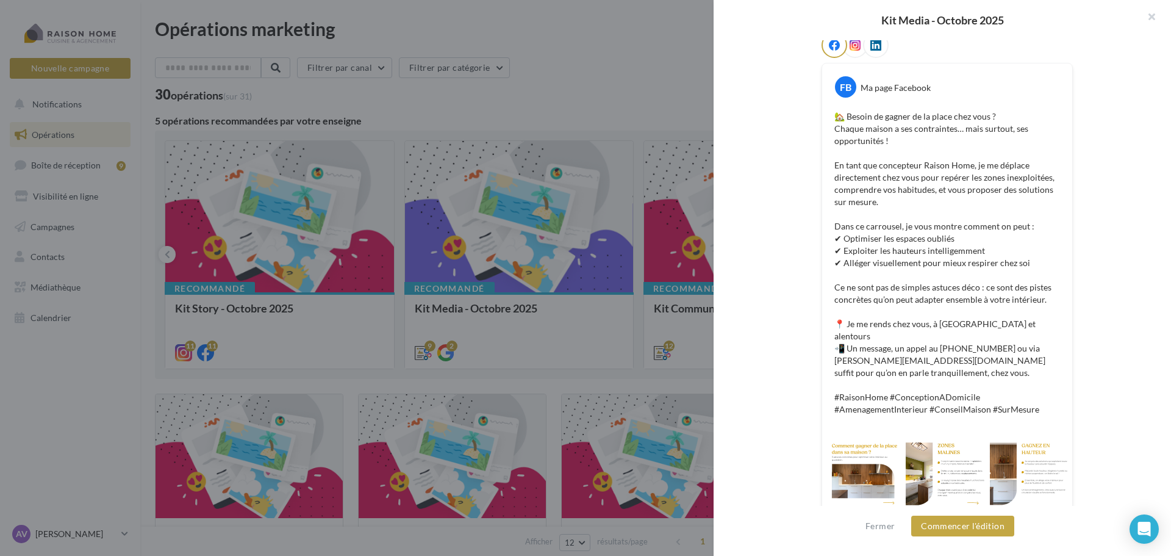
scroll to position [217, 0]
click at [977, 529] on button "Commencer l'édition" at bounding box center [962, 525] width 103 height 21
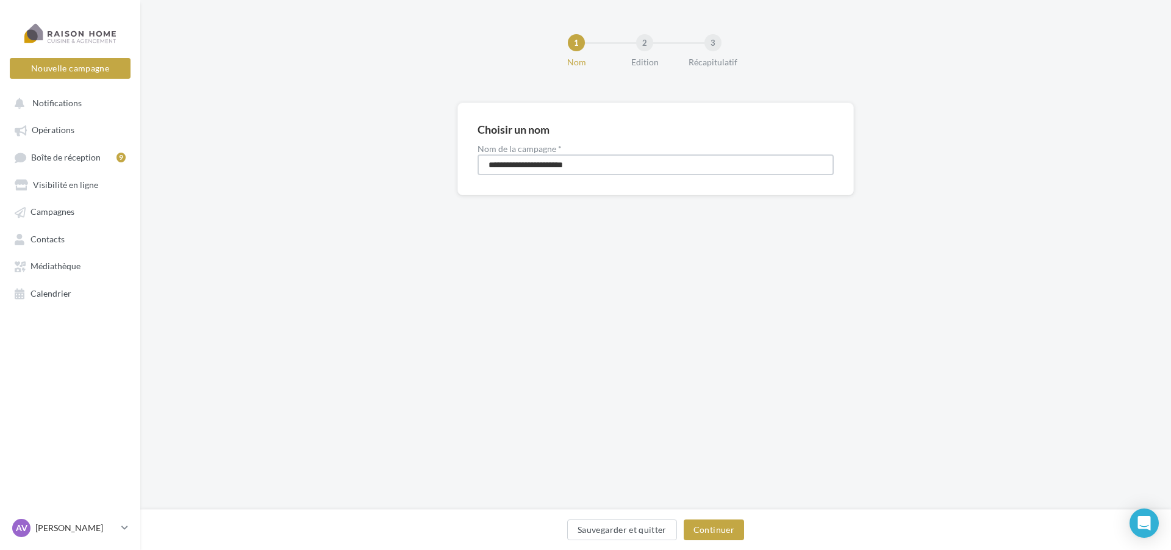
click at [529, 164] on input "**********" at bounding box center [656, 164] width 356 height 21
click at [722, 523] on button "Continuer" at bounding box center [714, 529] width 60 height 21
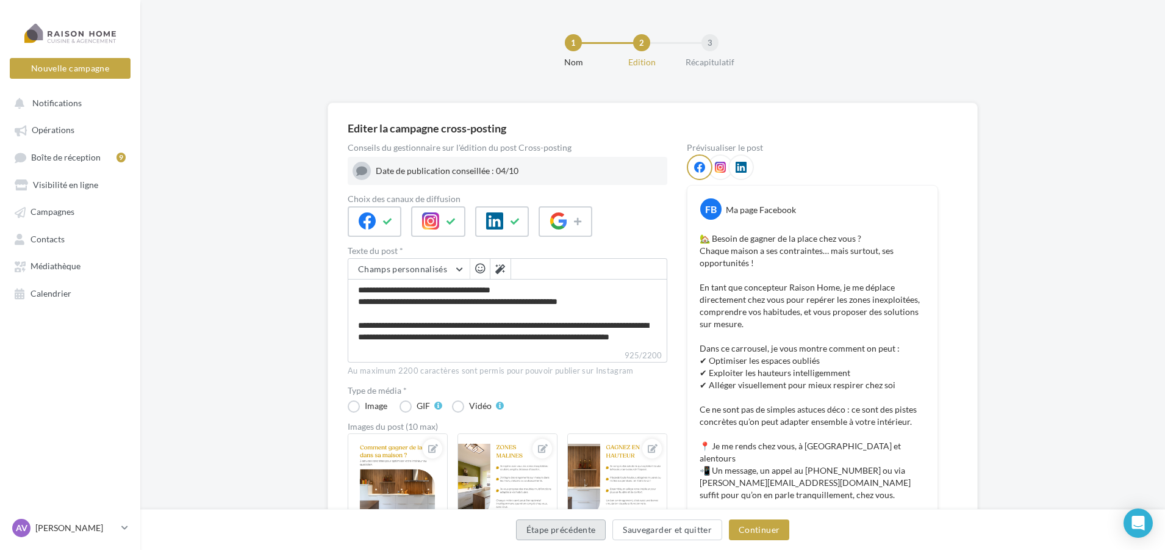
click at [573, 531] on button "Étape précédente" at bounding box center [561, 529] width 90 height 21
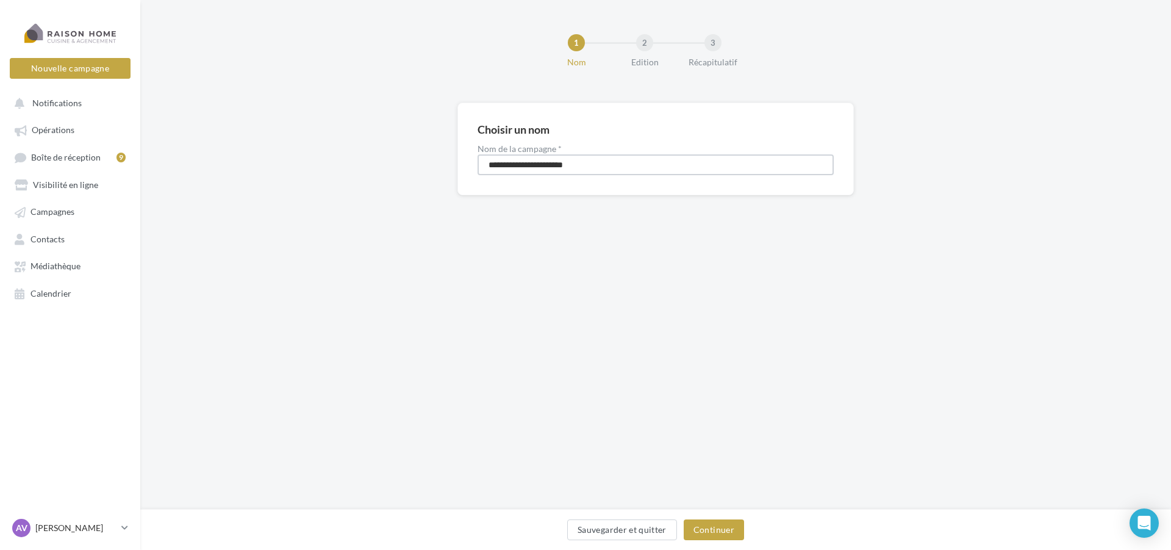
click at [534, 168] on input "**********" at bounding box center [656, 164] width 356 height 21
click at [528, 166] on input "**********" at bounding box center [656, 164] width 356 height 21
type input "**********"
click at [708, 535] on button "Continuer" at bounding box center [714, 529] width 60 height 21
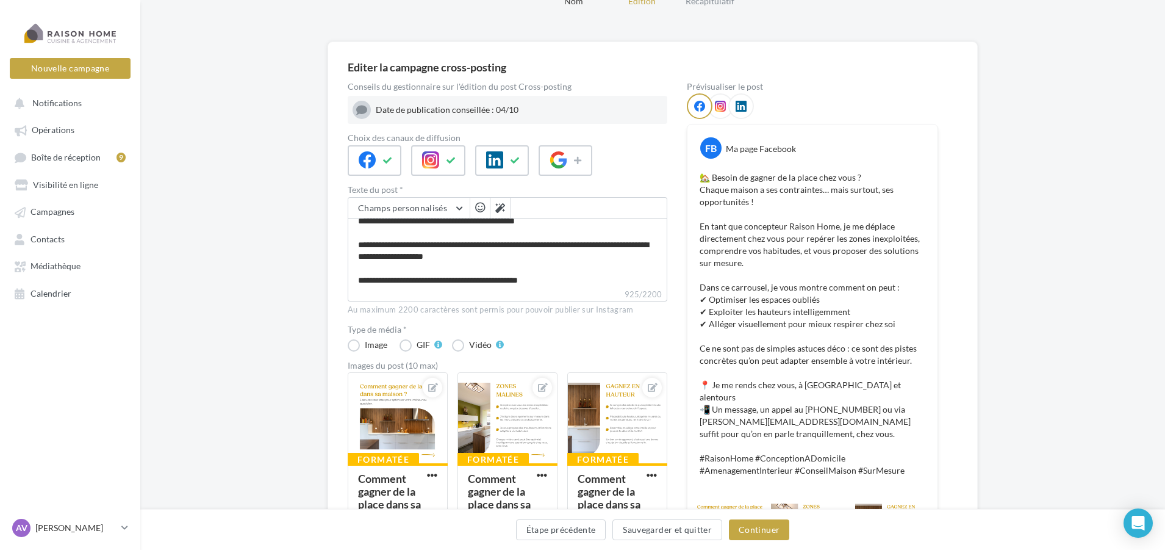
scroll to position [122, 0]
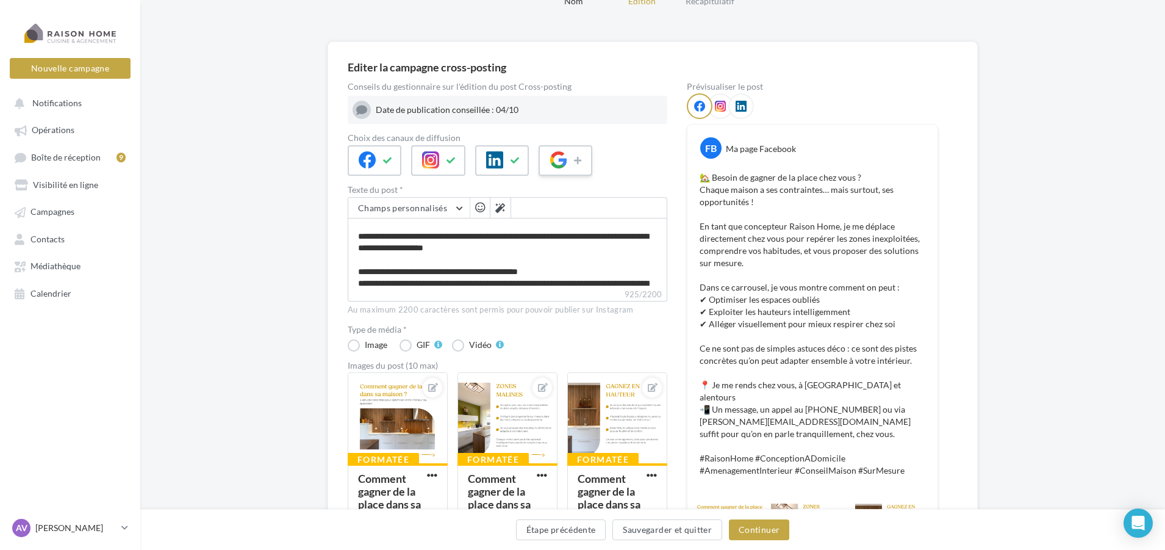
click at [559, 160] on icon at bounding box center [558, 159] width 17 height 17
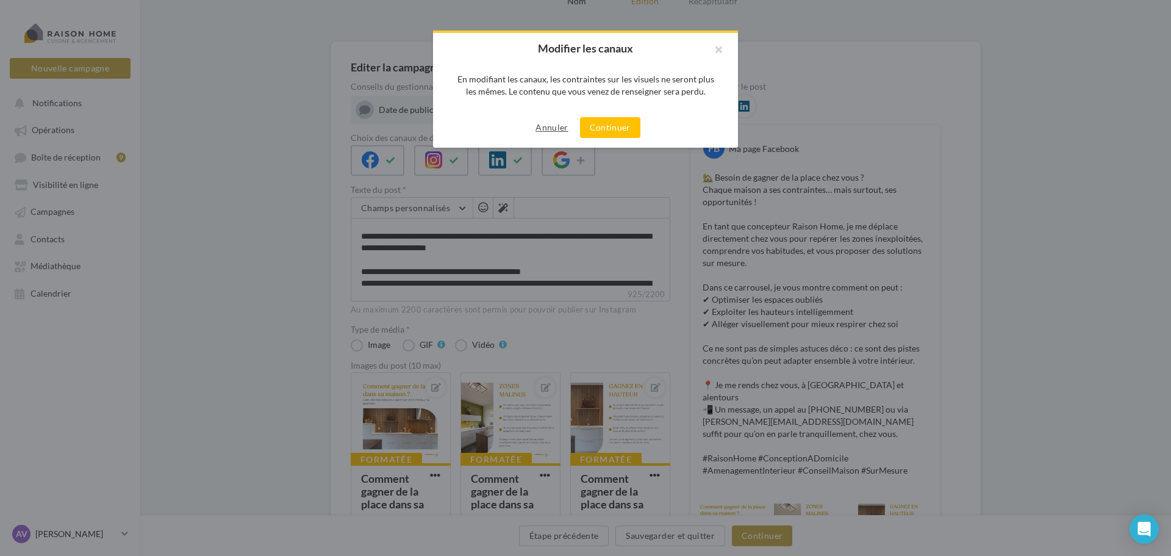
click at [562, 126] on button "Annuler" at bounding box center [552, 127] width 42 height 15
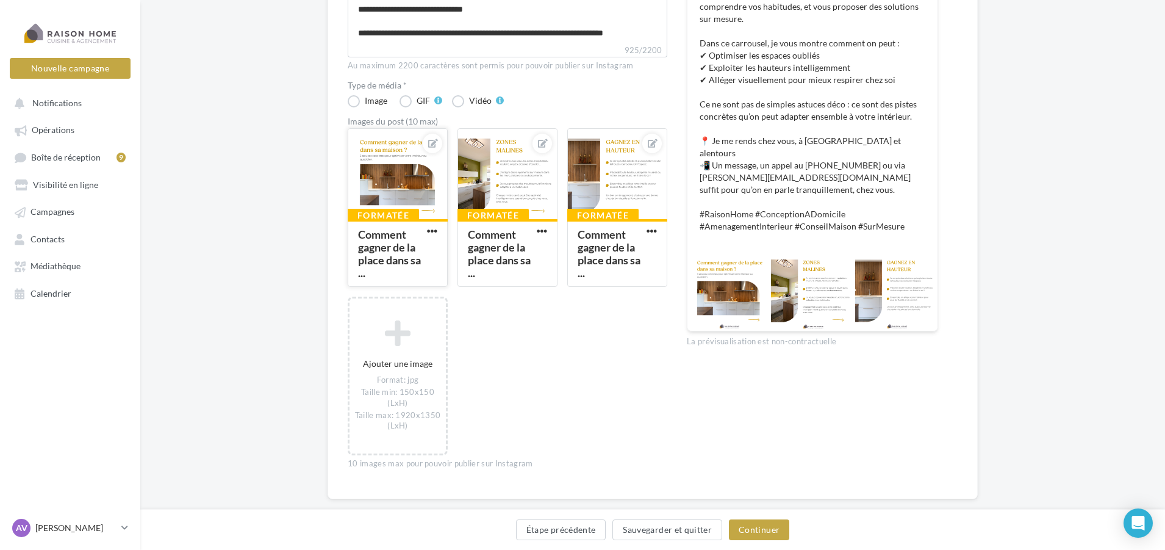
scroll to position [244, 0]
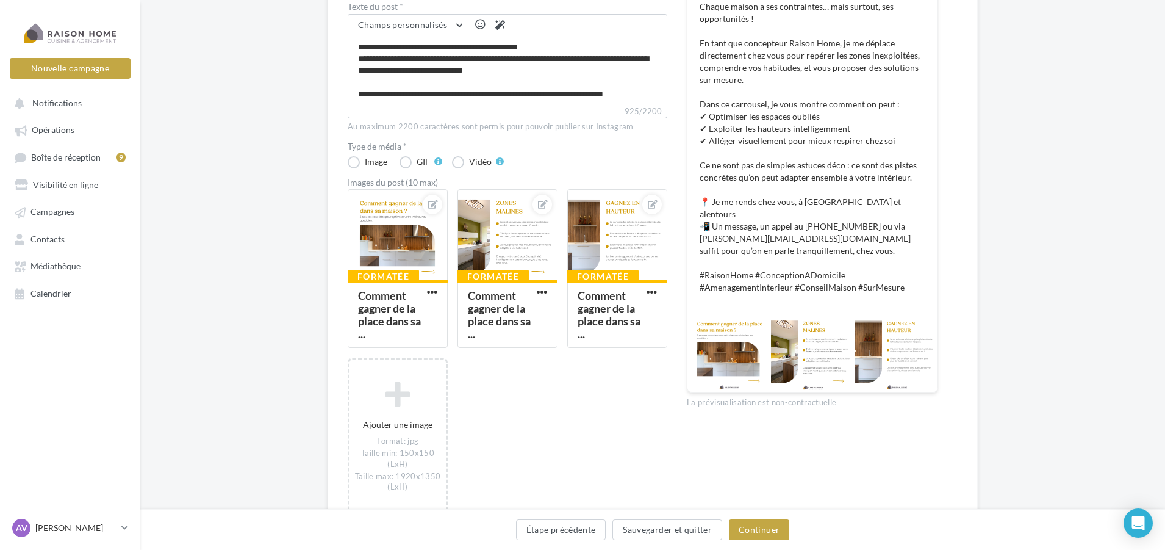
click at [722, 329] on div at bounding box center [728, 350] width 82 height 82
click at [533, 226] on div at bounding box center [507, 235] width 99 height 91
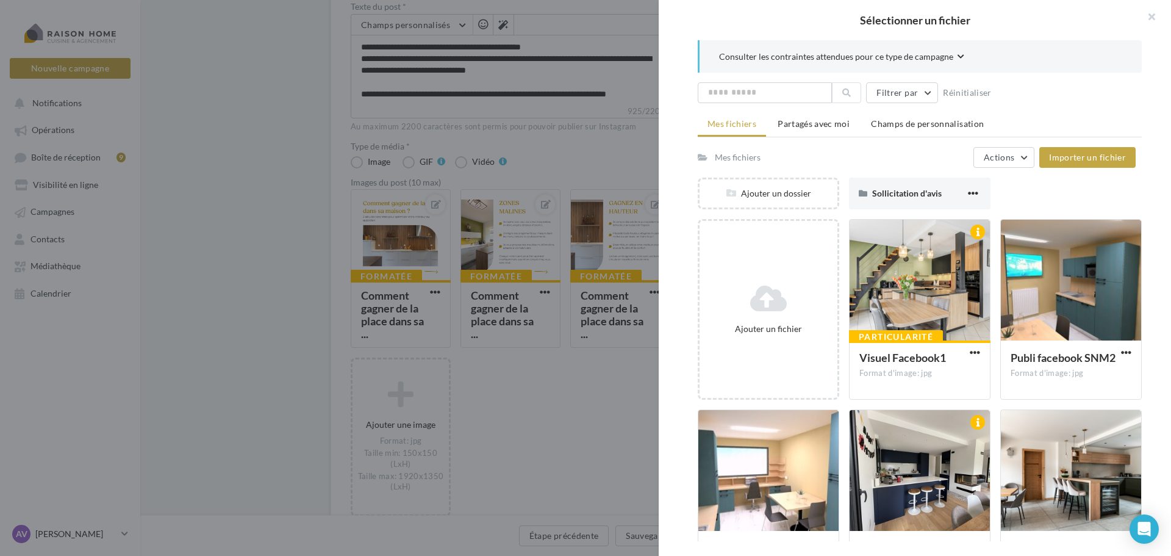
click at [586, 405] on div at bounding box center [585, 278] width 1171 height 556
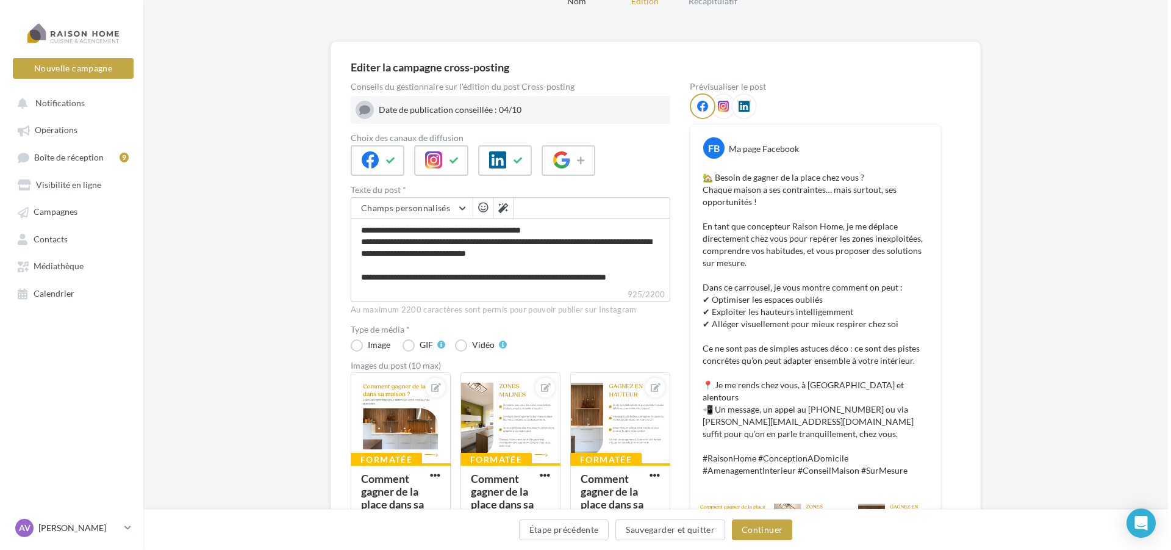
scroll to position [0, 0]
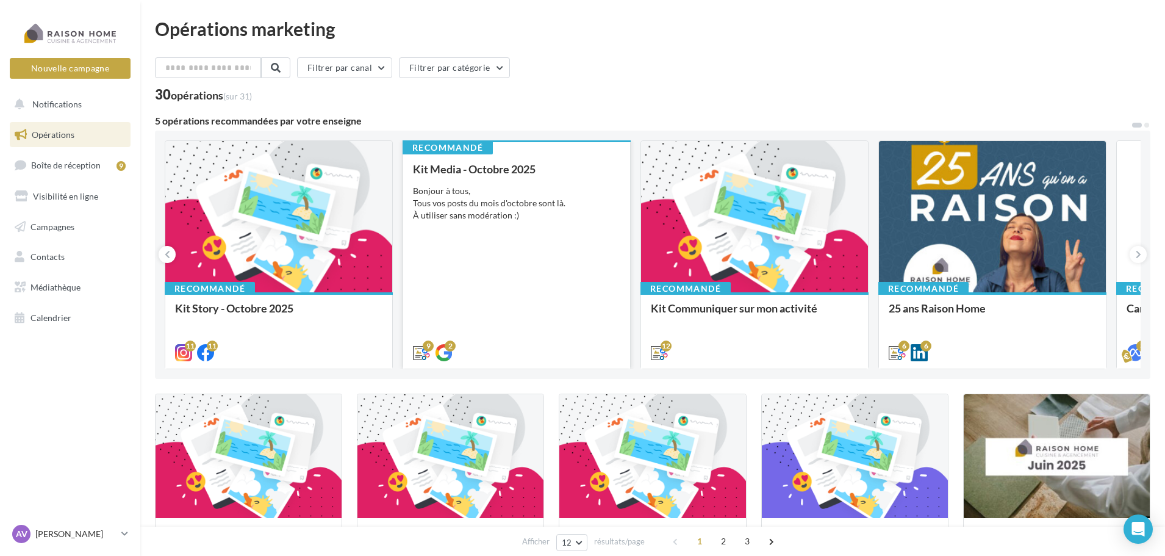
click at [533, 240] on div "Kit Media - Octobre 2025 Bonjour à tous, Tous vos posts du mois d'octobre sont …" at bounding box center [516, 260] width 207 height 195
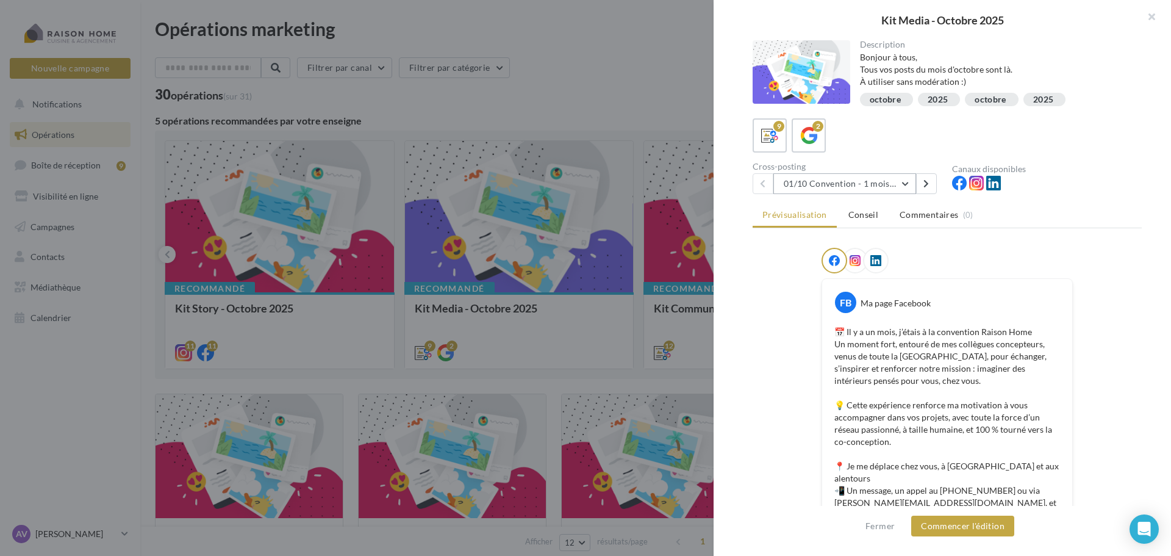
click at [878, 185] on button "01/10 Convention - 1 mois en arrière" at bounding box center [844, 183] width 143 height 21
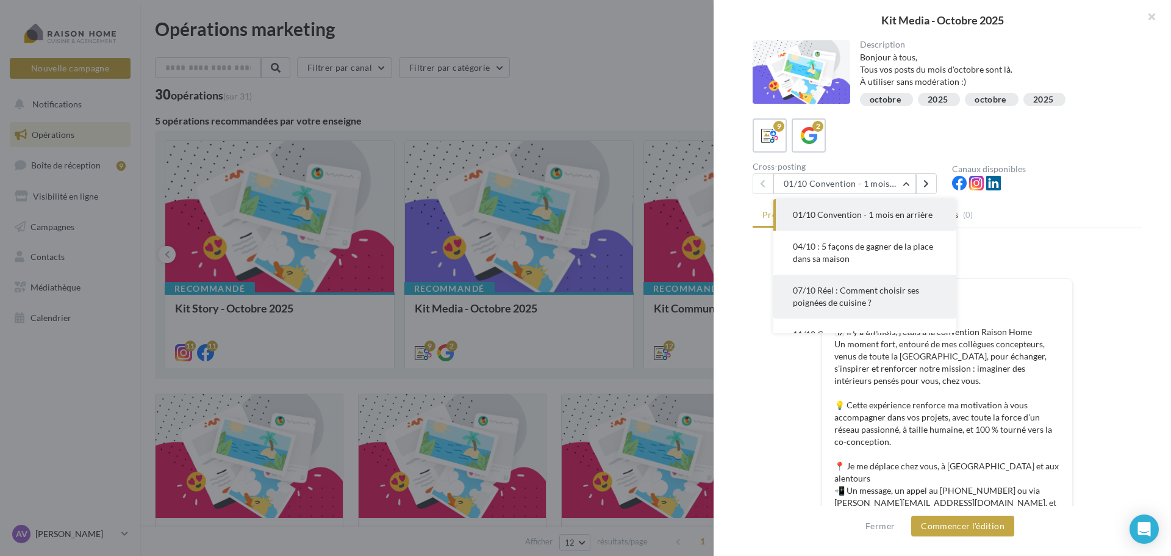
click at [886, 295] on button "07/10 Réel : Comment choisir ses poignées de cuisine ?" at bounding box center [864, 296] width 183 height 44
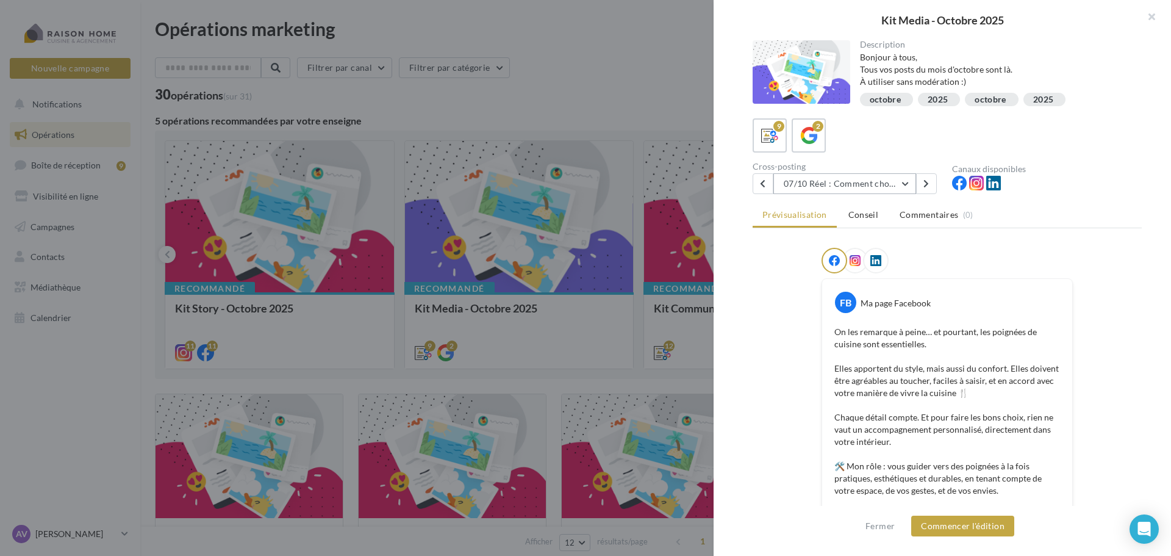
click at [875, 182] on button "07/10 Réel : Comment choisir ses poignées de cuisine ?" at bounding box center [844, 183] width 143 height 21
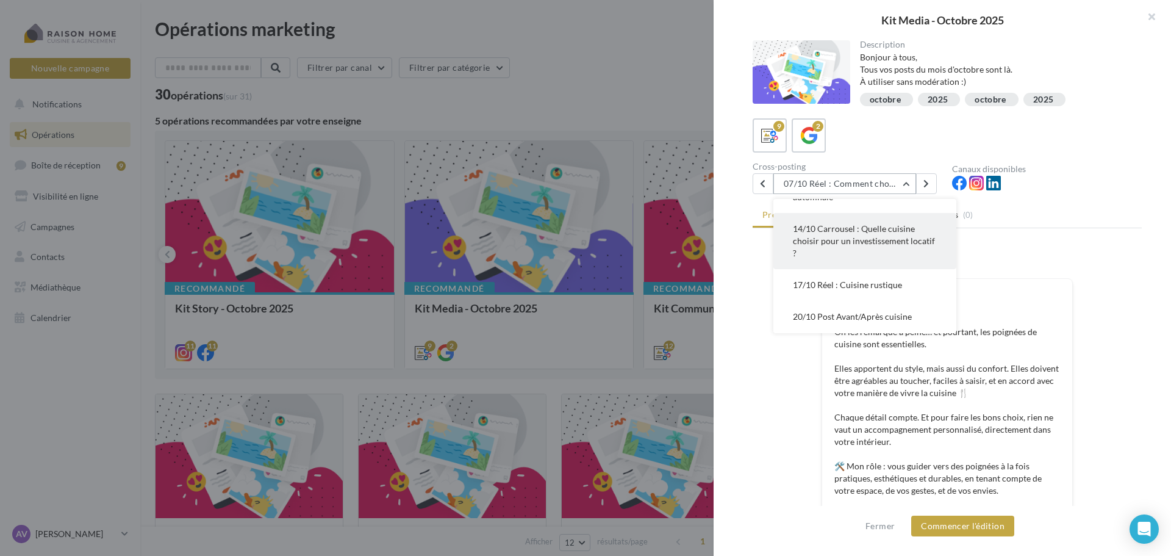
scroll to position [122, 0]
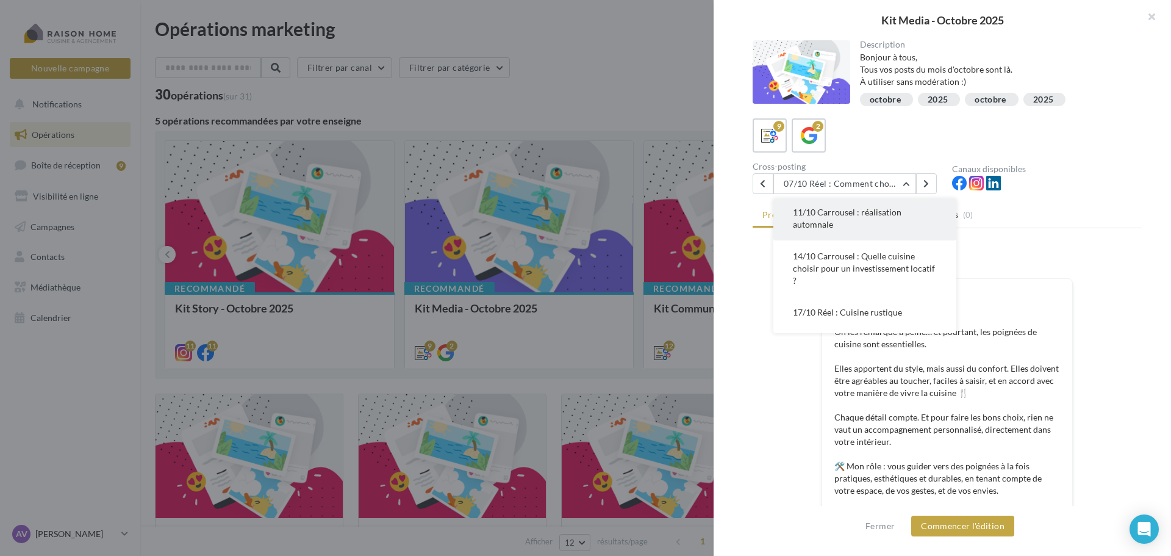
click at [881, 218] on button "11/10 Carrousel : réalisation automnale" at bounding box center [864, 218] width 183 height 44
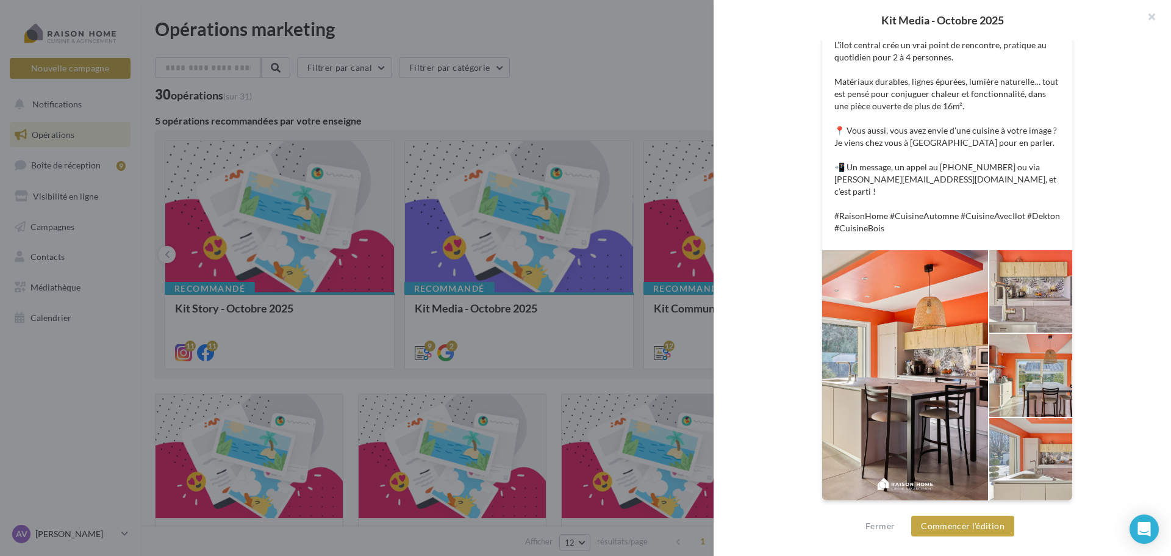
scroll to position [0, 0]
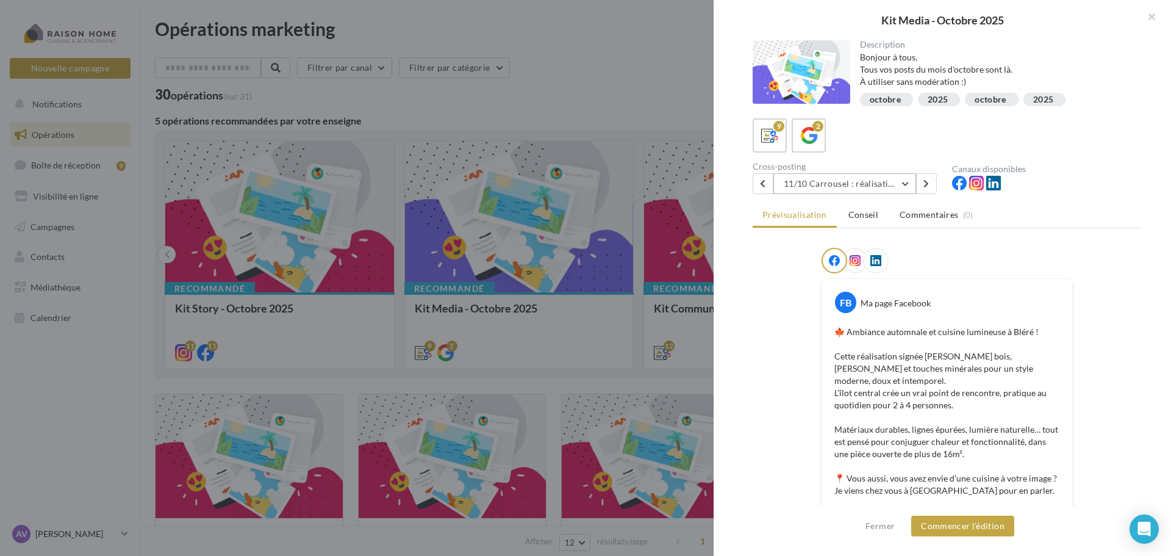
click at [880, 192] on button "11/10 Carrousel : réalisation automnale" at bounding box center [844, 183] width 143 height 21
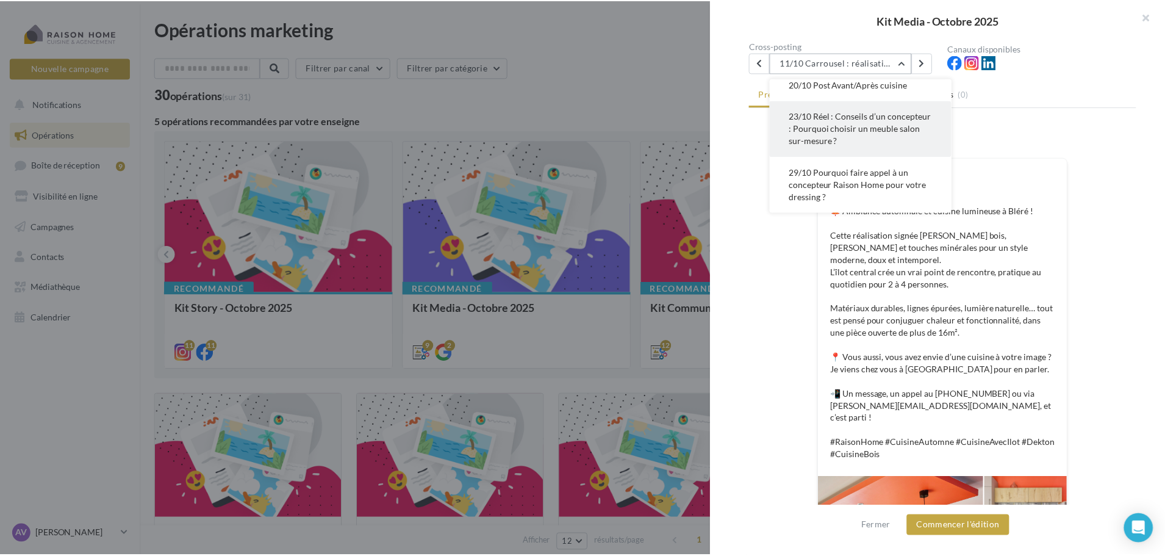
scroll to position [122, 0]
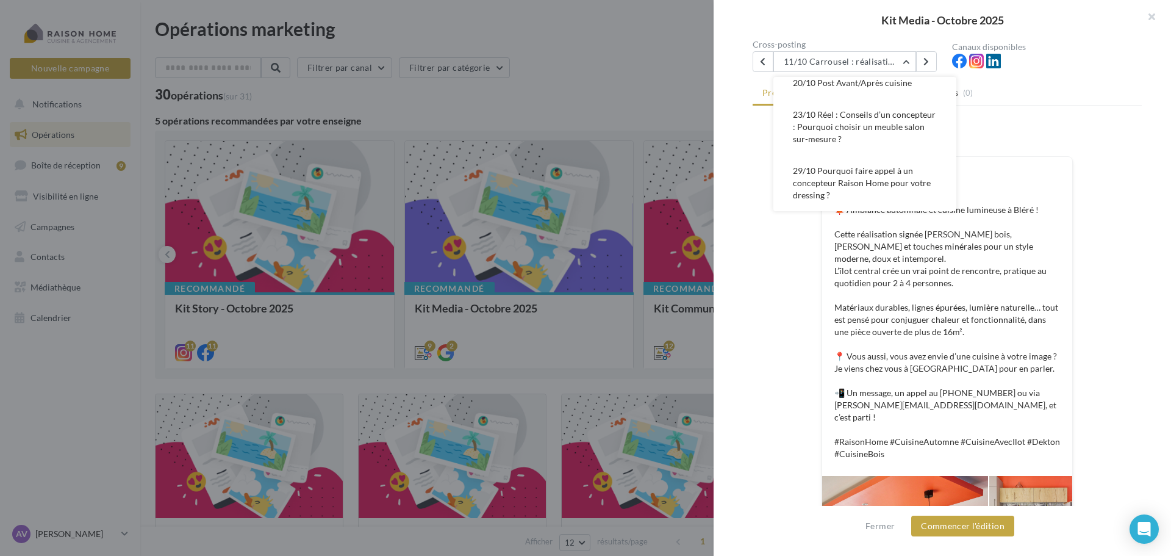
click at [795, 290] on div "FB Ma page Facebook 🍁 Ambiance automnale et cuisine lumineuse à Bléré ! Cette r…" at bounding box center [947, 434] width 389 height 617
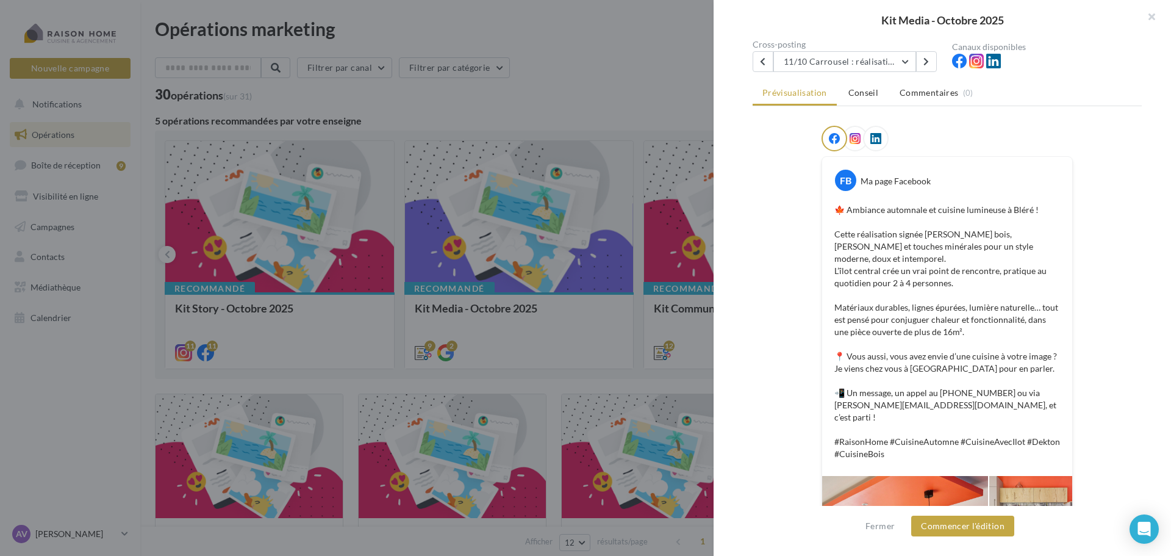
click at [634, 82] on div at bounding box center [585, 278] width 1171 height 556
